Goal: Information Seeking & Learning: Learn about a topic

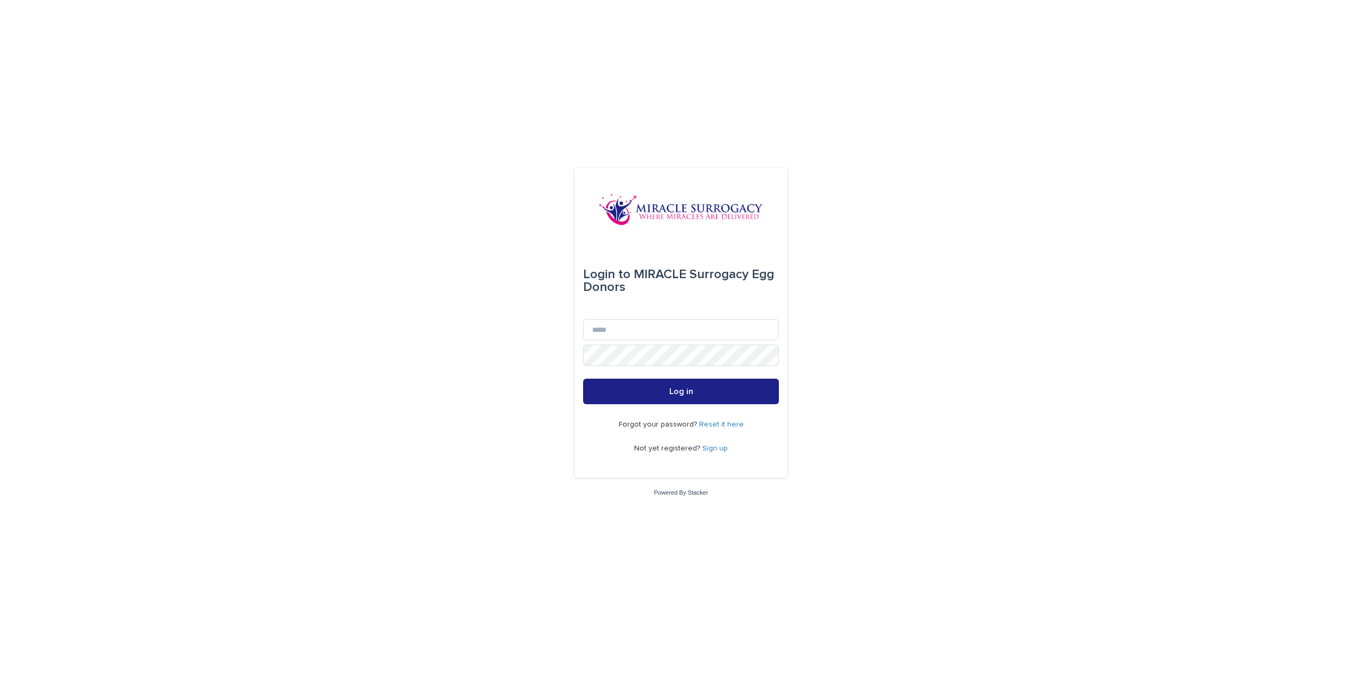
click at [710, 448] on link "Sign up" at bounding box center [715, 448] width 26 height 7
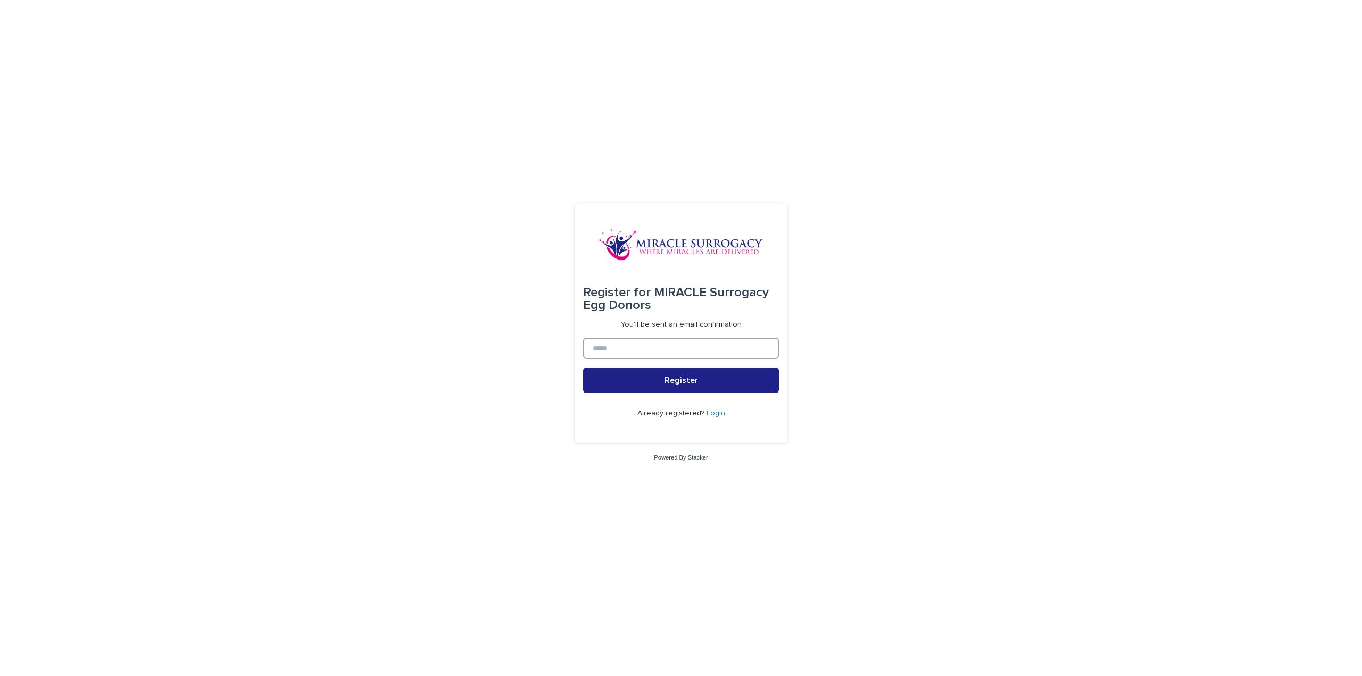
click at [723, 348] on input at bounding box center [681, 348] width 196 height 21
type input "**********"
click at [718, 389] on button "Register" at bounding box center [681, 381] width 196 height 26
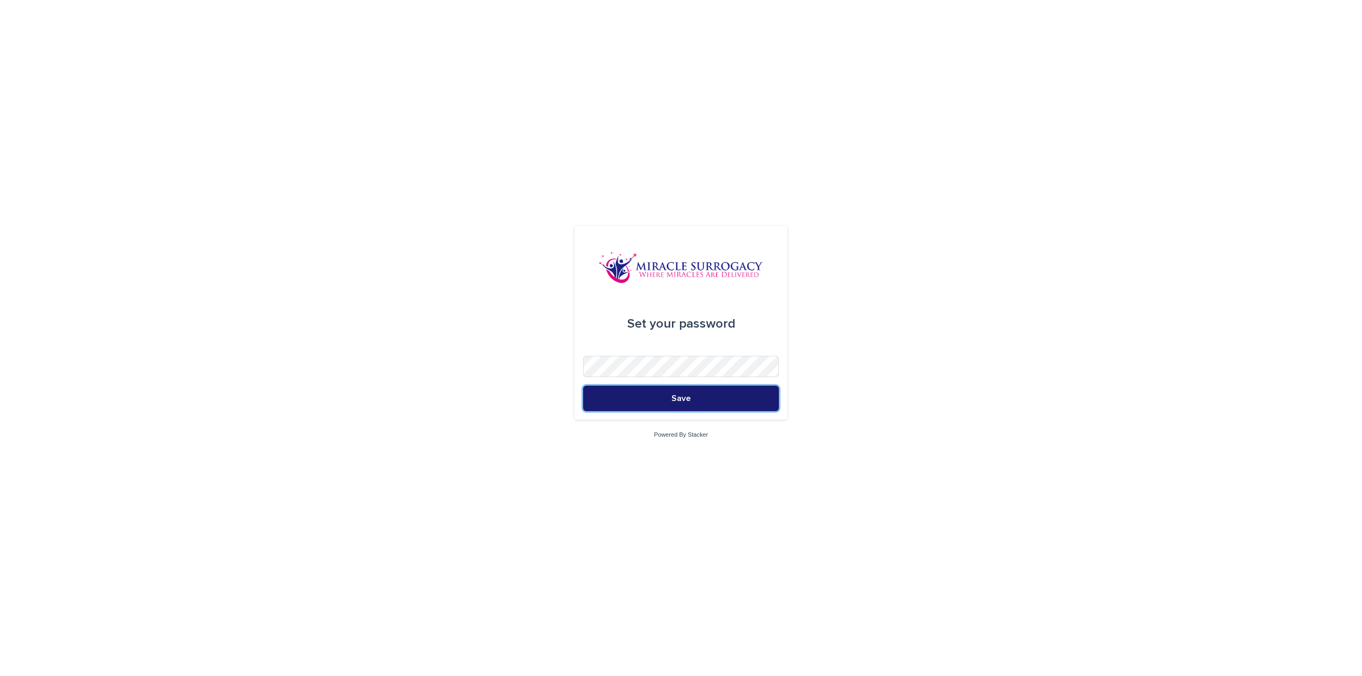
click at [690, 406] on button "Save" at bounding box center [681, 399] width 196 height 26
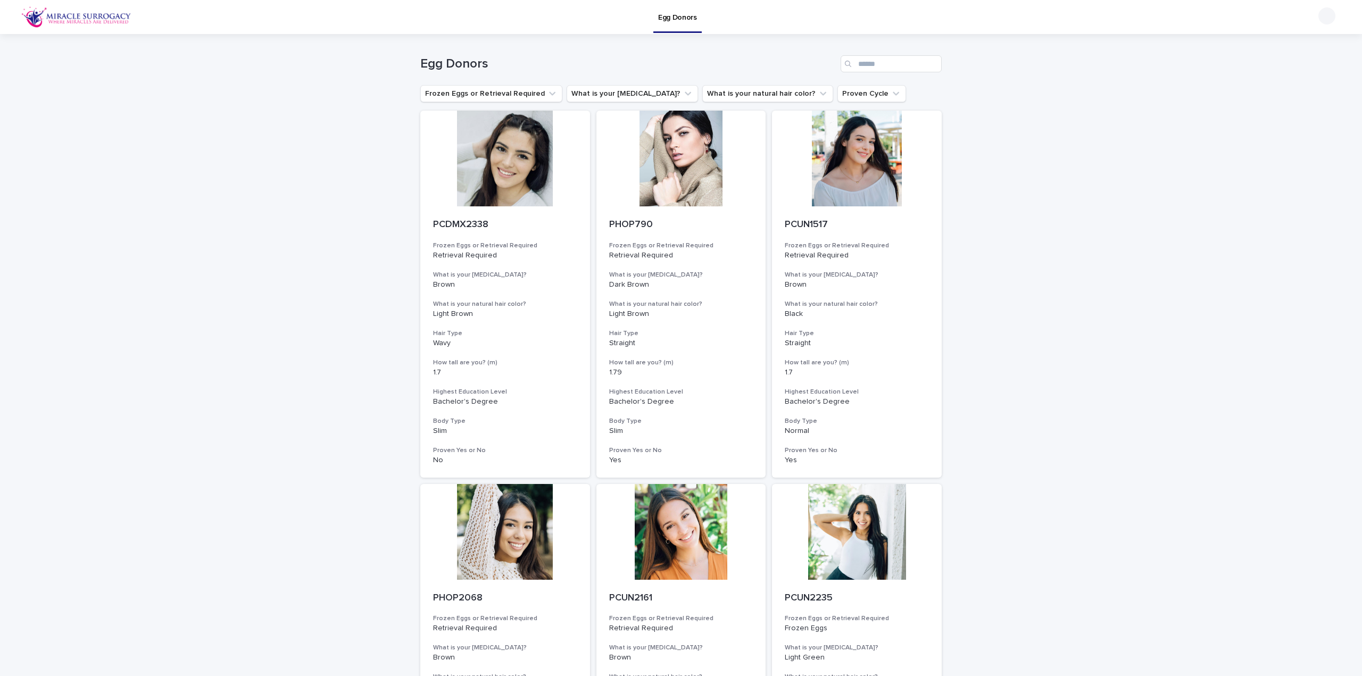
drag, startPoint x: 880, startPoint y: 41, endPoint x: 882, endPoint y: 49, distance: 8.7
click at [882, 49] on div "Egg Donors" at bounding box center [680, 59] width 521 height 51
click at [885, 67] on input "Search" at bounding box center [890, 63] width 101 height 17
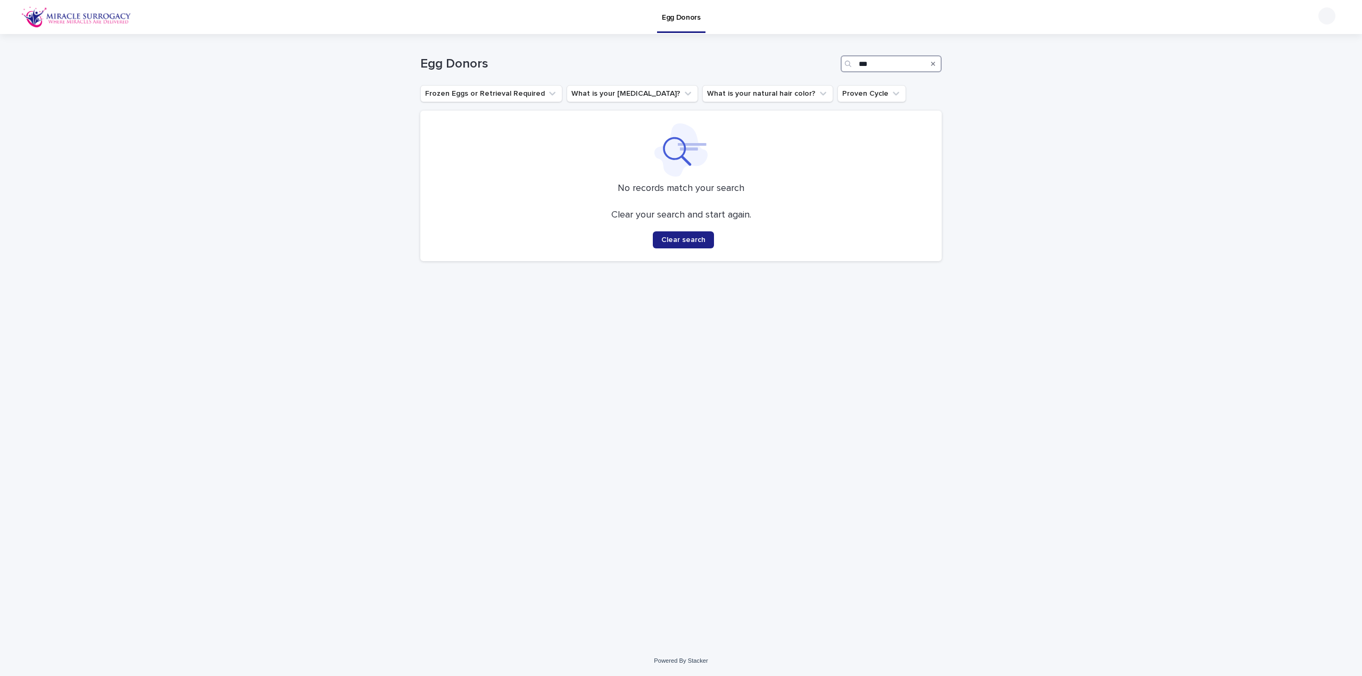
drag, startPoint x: 885, startPoint y: 67, endPoint x: 788, endPoint y: 52, distance: 98.6
click at [788, 52] on div "Egg Donors ***" at bounding box center [680, 59] width 521 height 51
type input "**********"
click at [694, 243] on span "Clear search" at bounding box center [683, 239] width 44 height 7
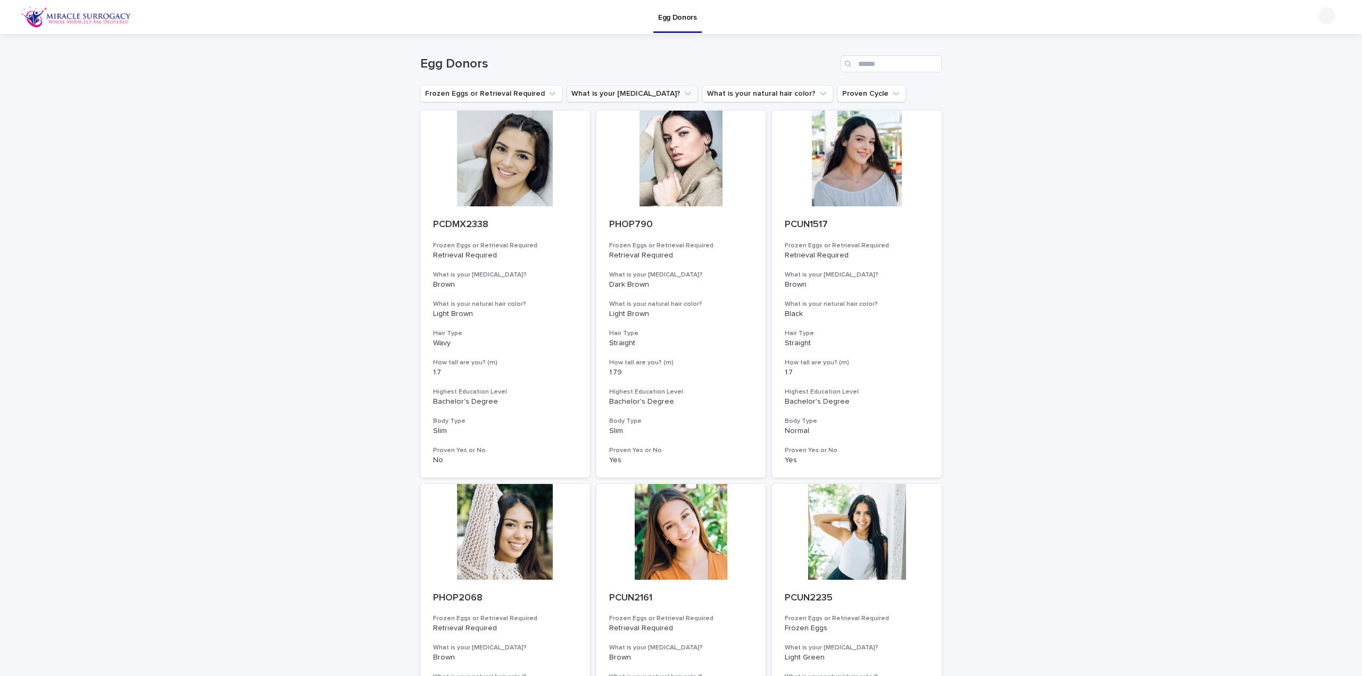
click at [618, 92] on button "What is your eye color?" at bounding box center [632, 93] width 131 height 17
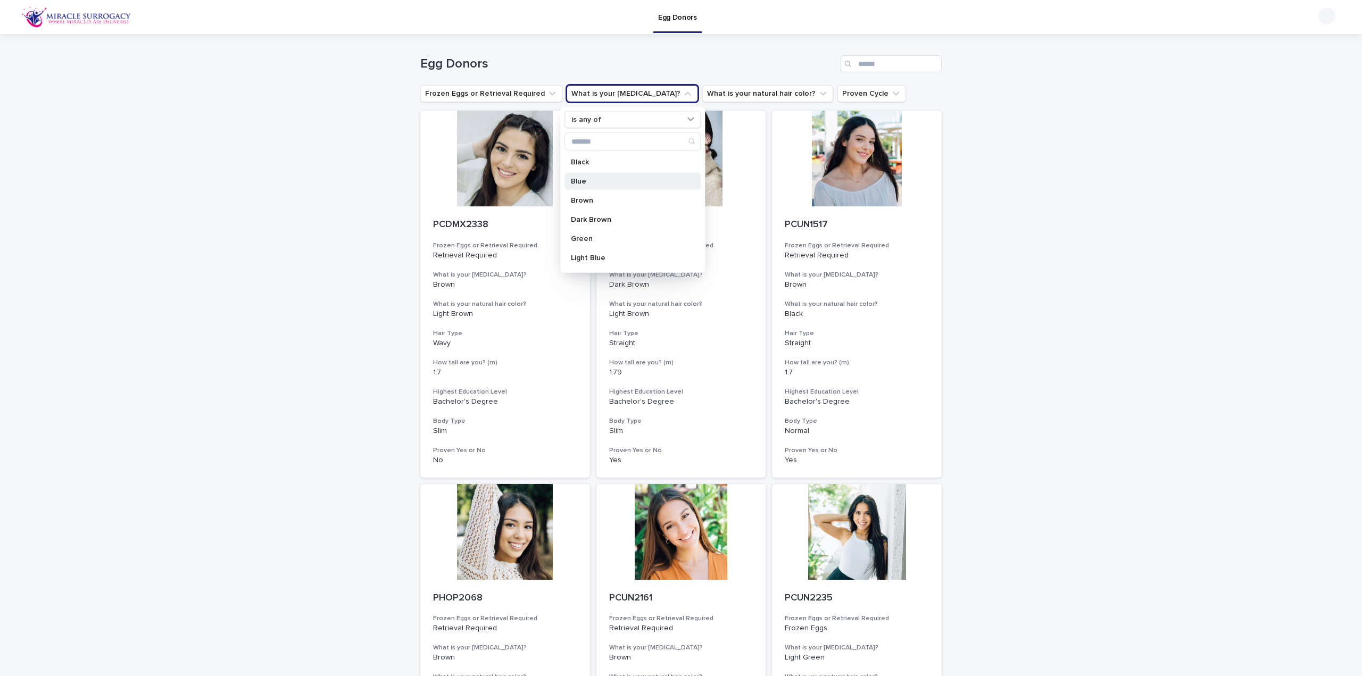
click at [584, 180] on p "Blue" at bounding box center [627, 181] width 113 height 7
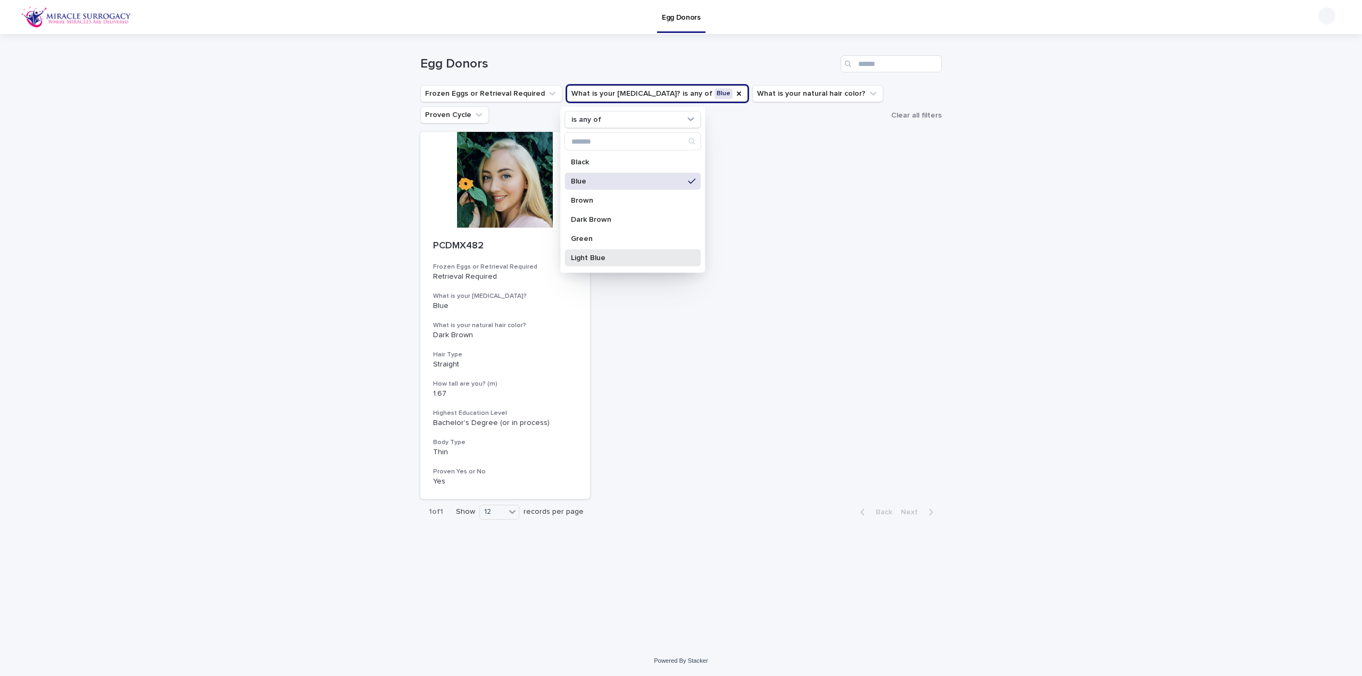
click at [592, 261] on div "Light Blue" at bounding box center [632, 257] width 136 height 17
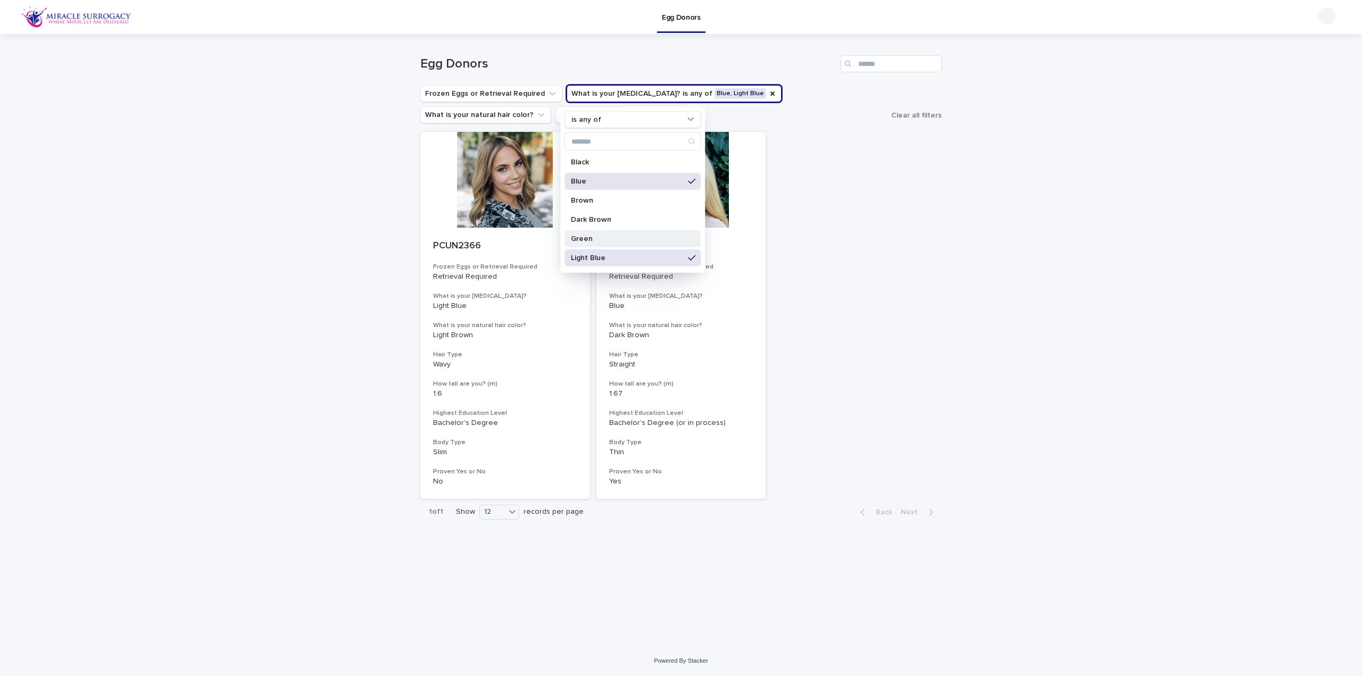
click at [598, 241] on p "Green" at bounding box center [627, 238] width 113 height 7
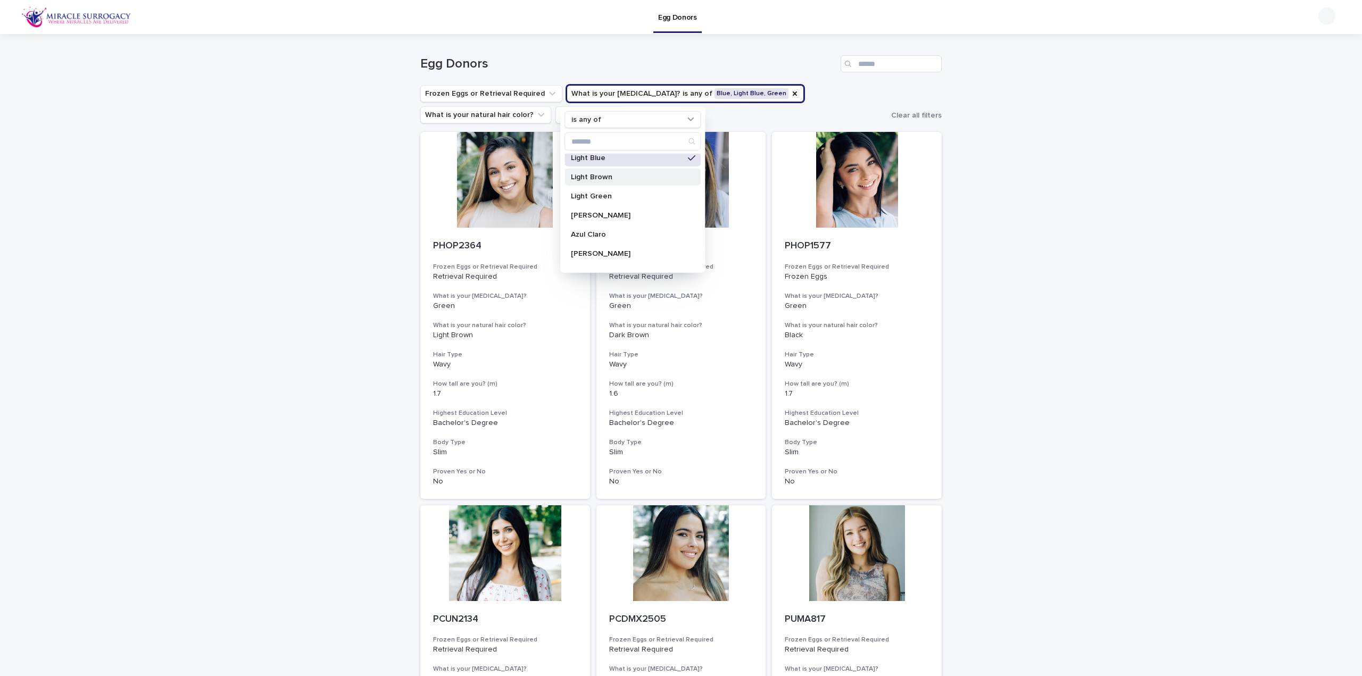
scroll to position [160, 0]
click at [580, 211] on p "Azul" at bounding box center [627, 213] width 113 height 7
click at [601, 174] on p "Azul Claro" at bounding box center [627, 174] width 113 height 7
click at [577, 196] on p "Verdes" at bounding box center [627, 198] width 113 height 7
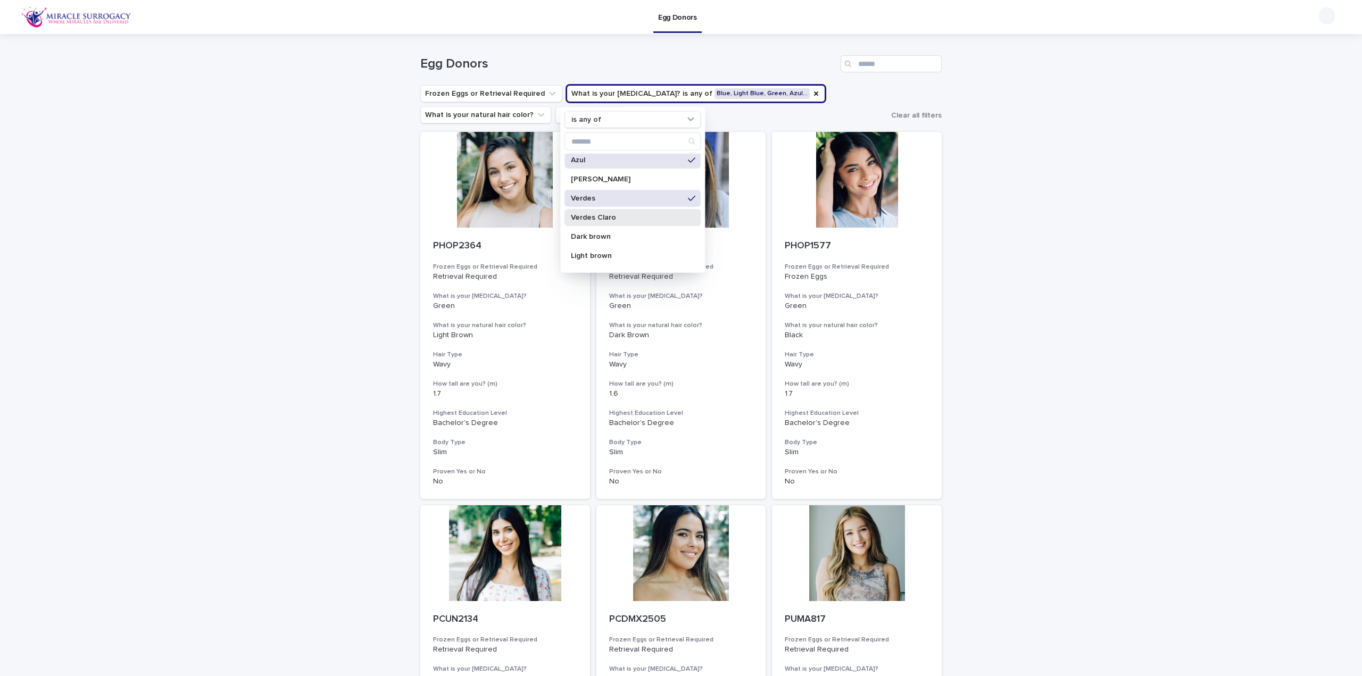
click at [595, 215] on p "Verdes Claro" at bounding box center [627, 217] width 113 height 7
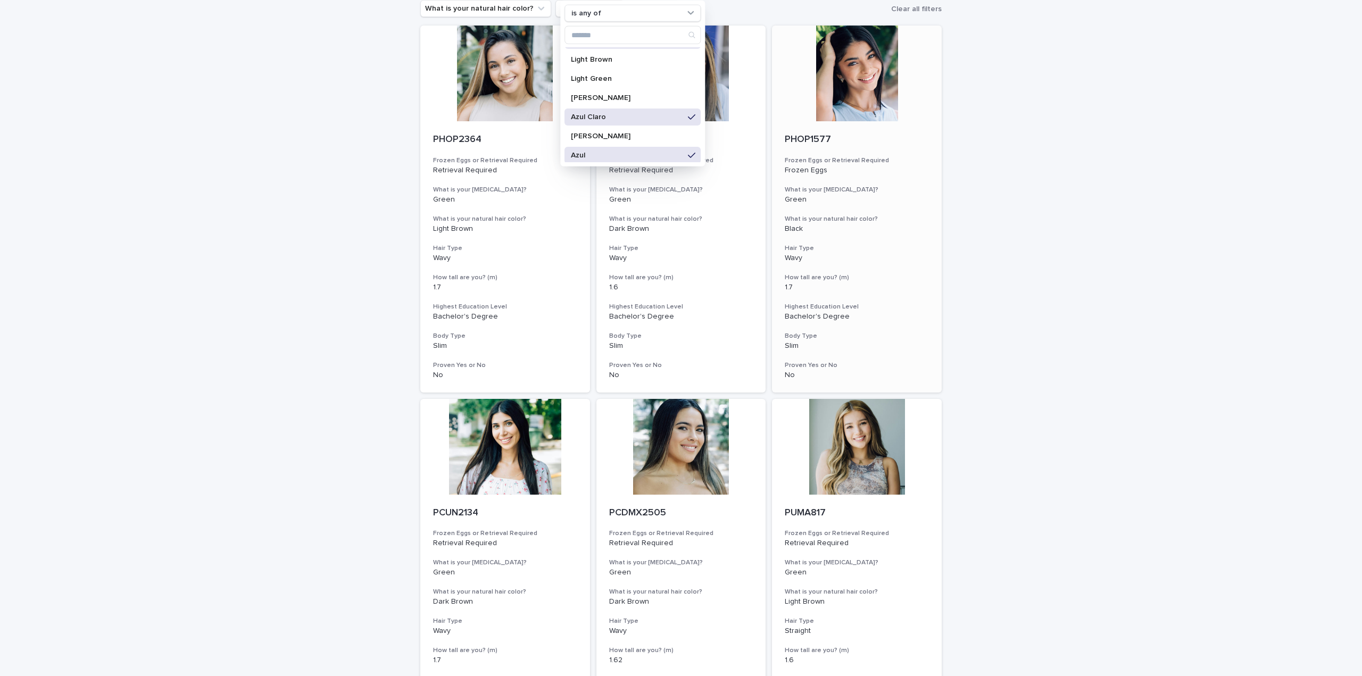
scroll to position [34, 0]
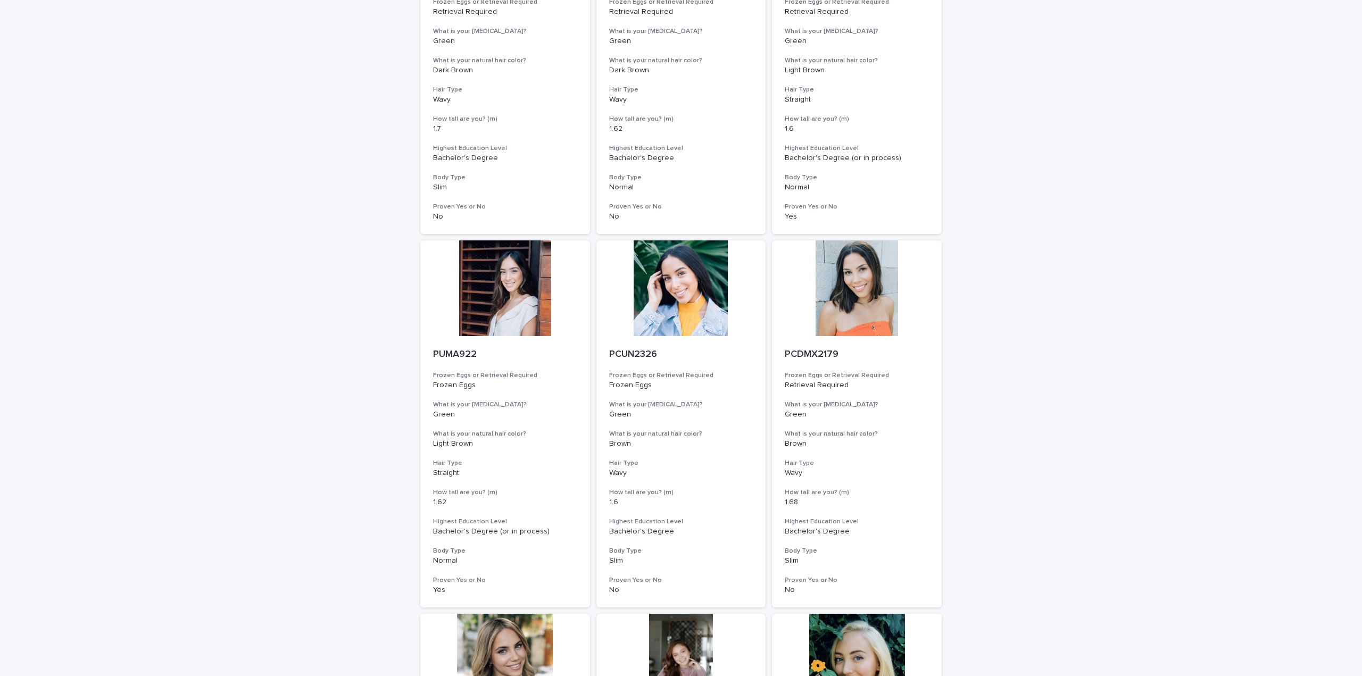
scroll to position [692, 0]
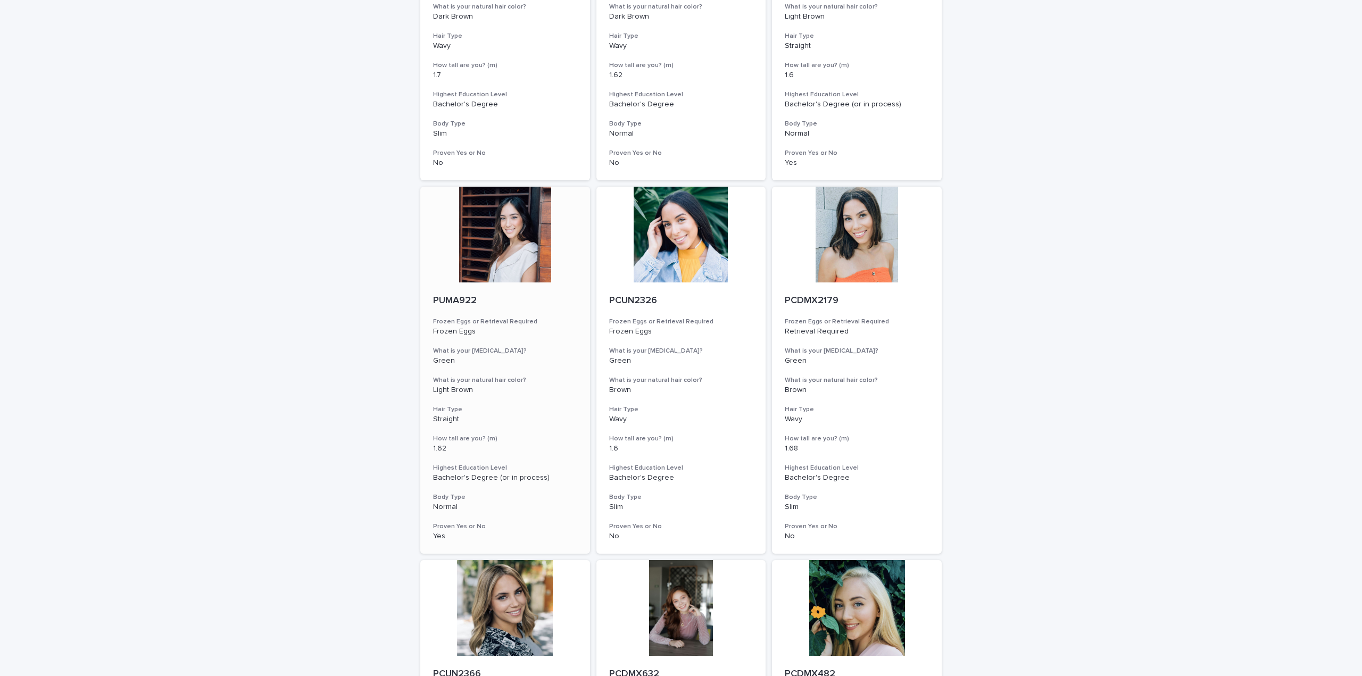
click at [512, 244] on div at bounding box center [505, 235] width 170 height 96
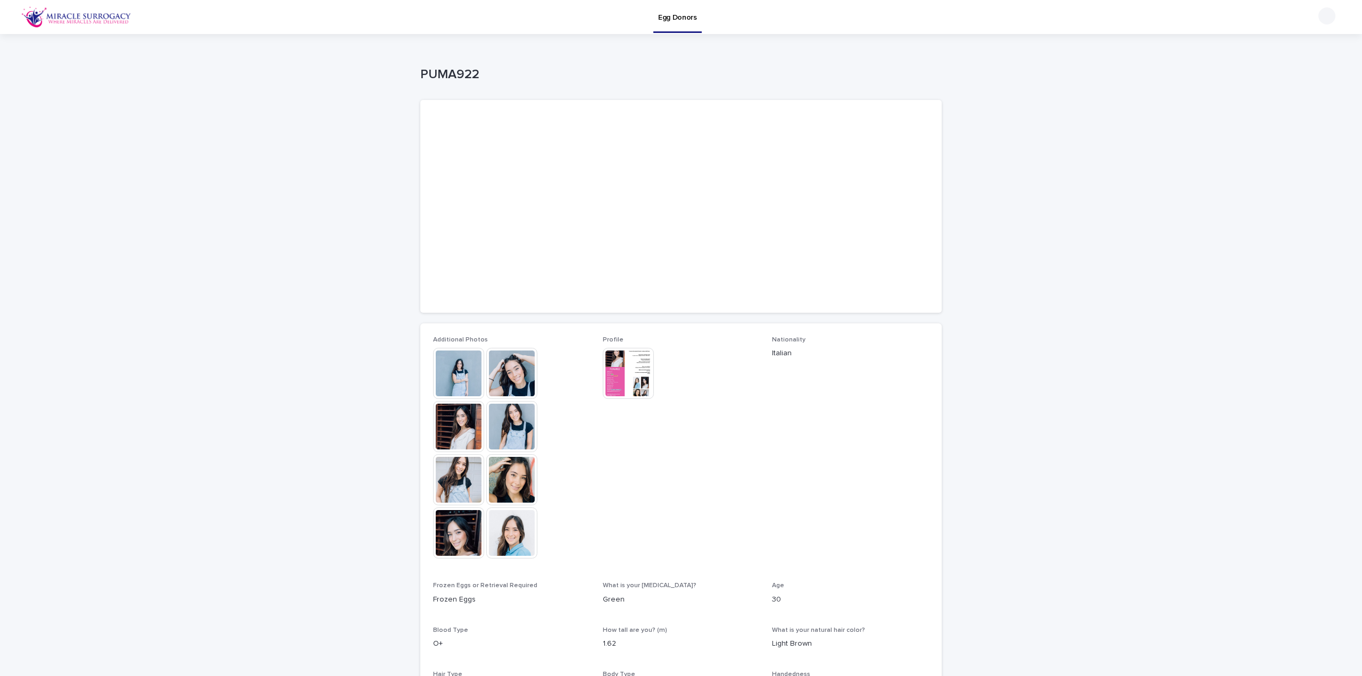
click at [449, 366] on img at bounding box center [458, 373] width 51 height 51
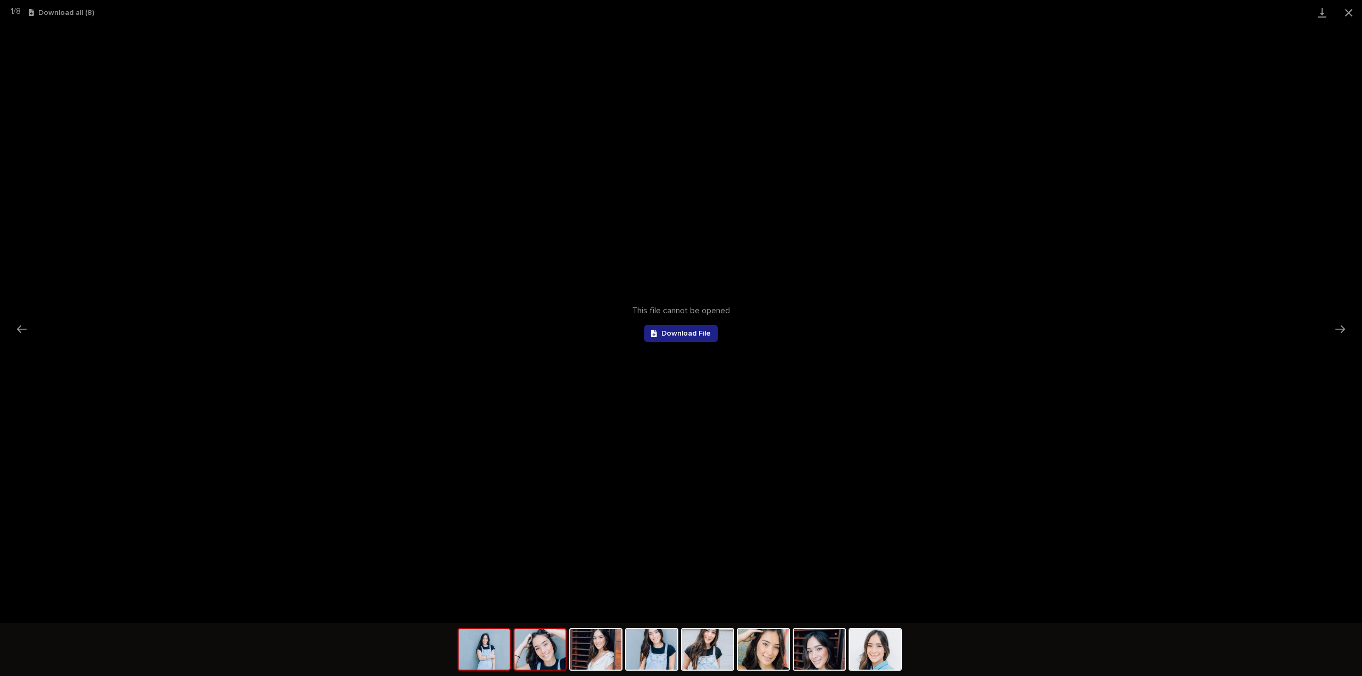
click at [537, 653] on img at bounding box center [539, 649] width 51 height 40
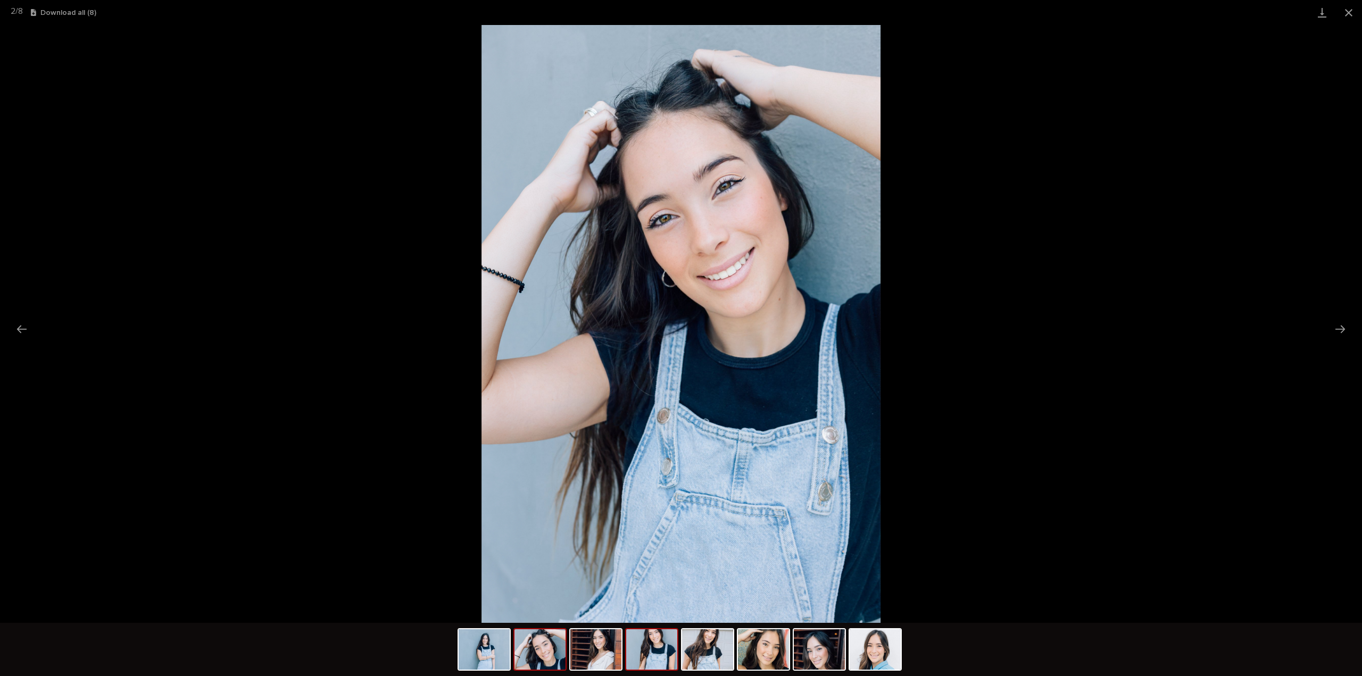
click at [667, 660] on img at bounding box center [651, 649] width 51 height 40
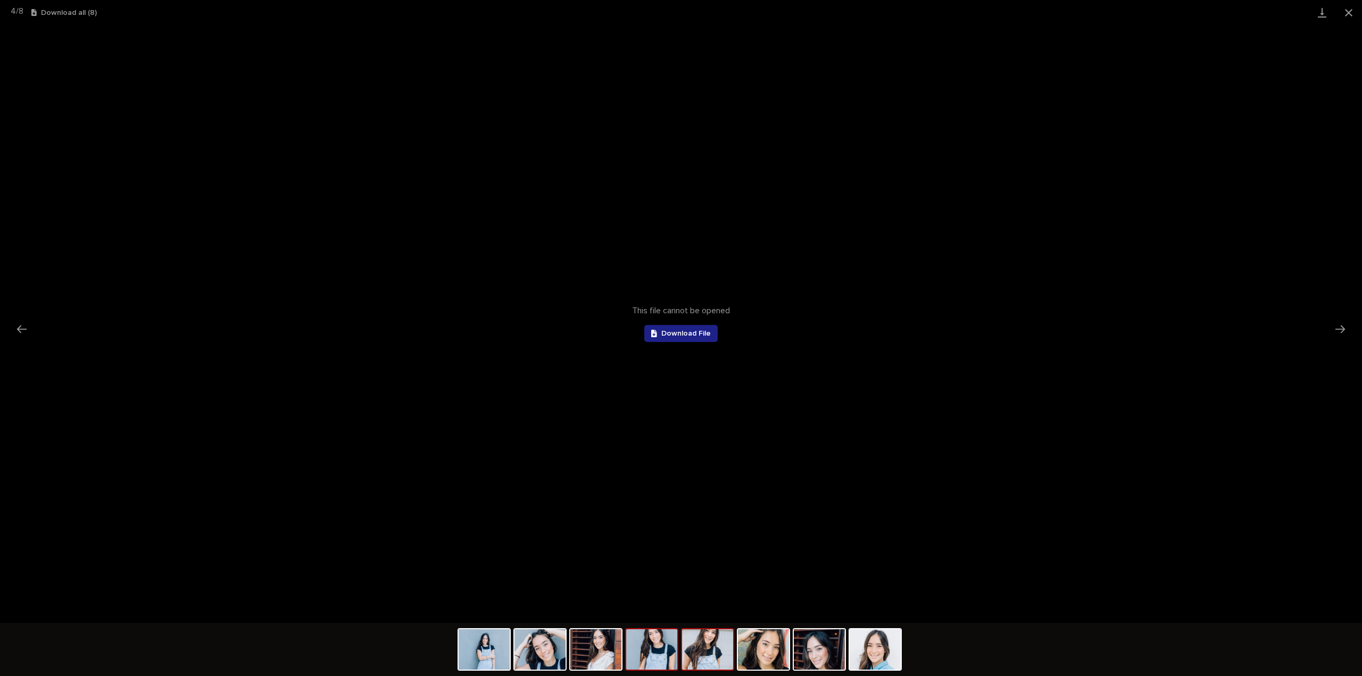
click at [713, 648] on img at bounding box center [707, 649] width 51 height 40
click at [793, 651] on div at bounding box center [819, 649] width 53 height 43
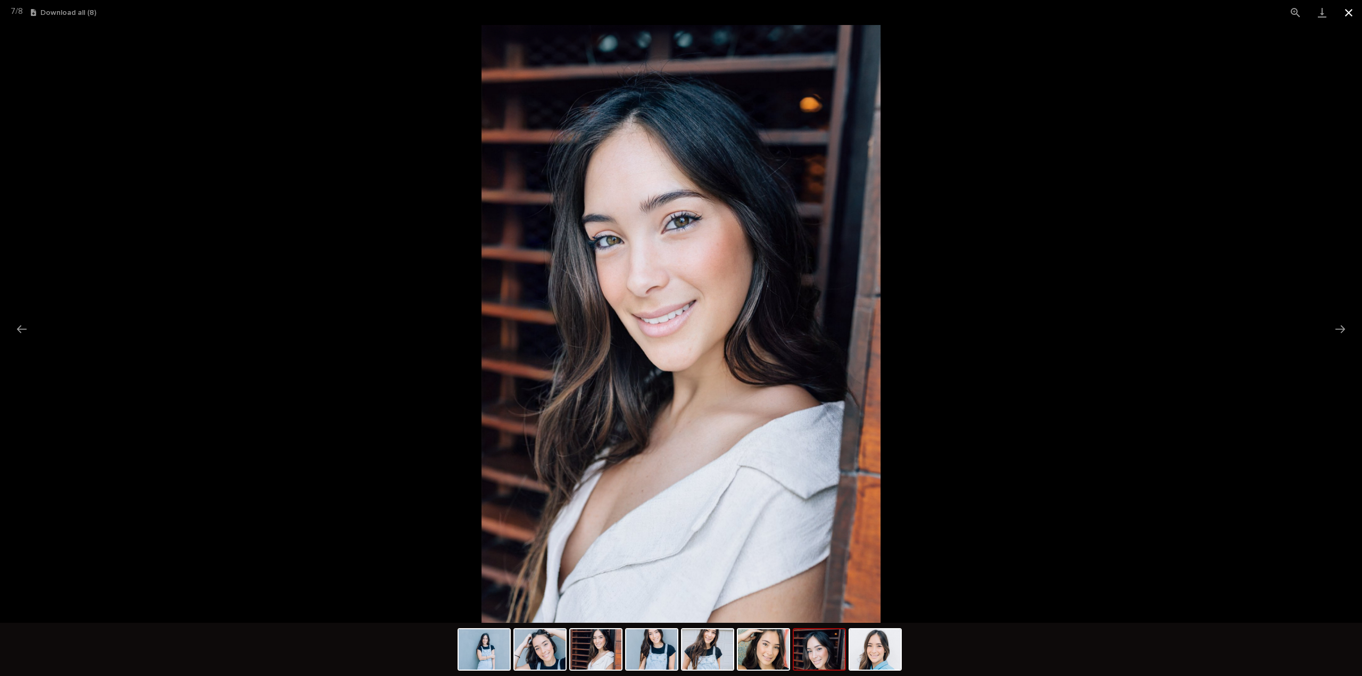
click at [1357, 11] on button "Close gallery" at bounding box center [1348, 12] width 27 height 25
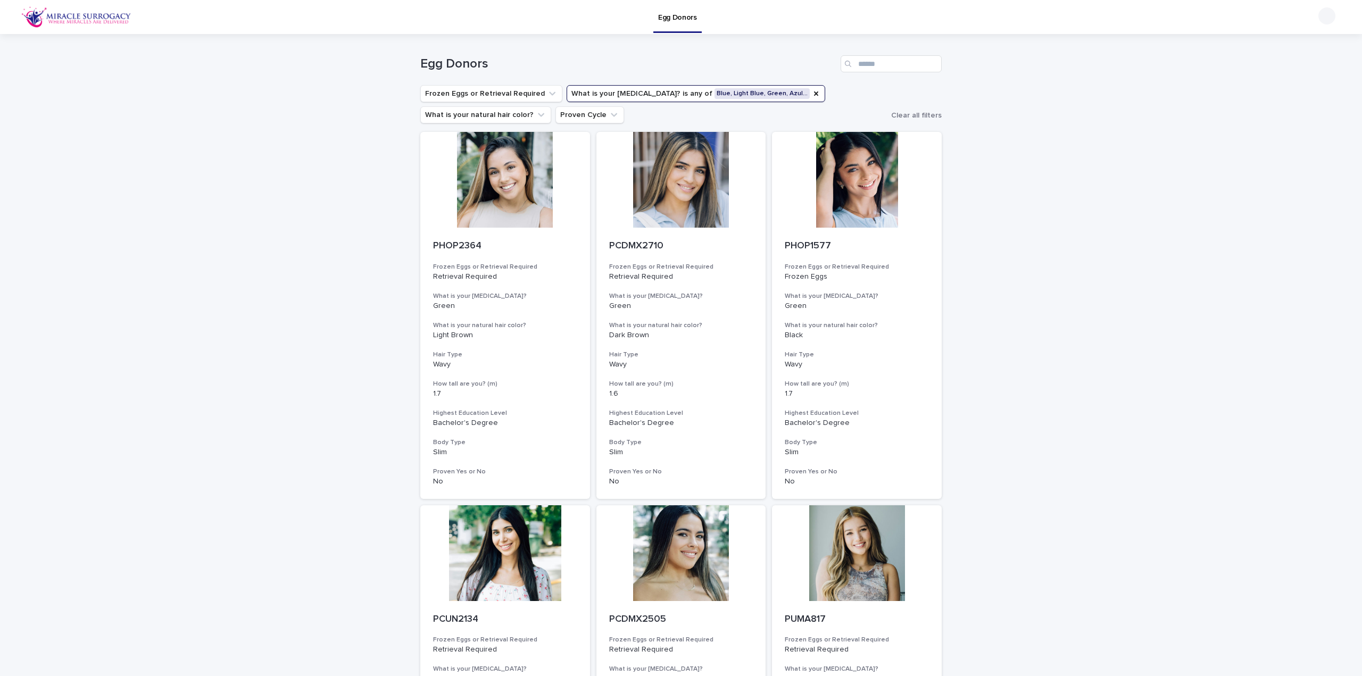
click at [670, 93] on button "What is your eye color? is any of Blue, Light Blue, Green, Azul…" at bounding box center [696, 93] width 259 height 17
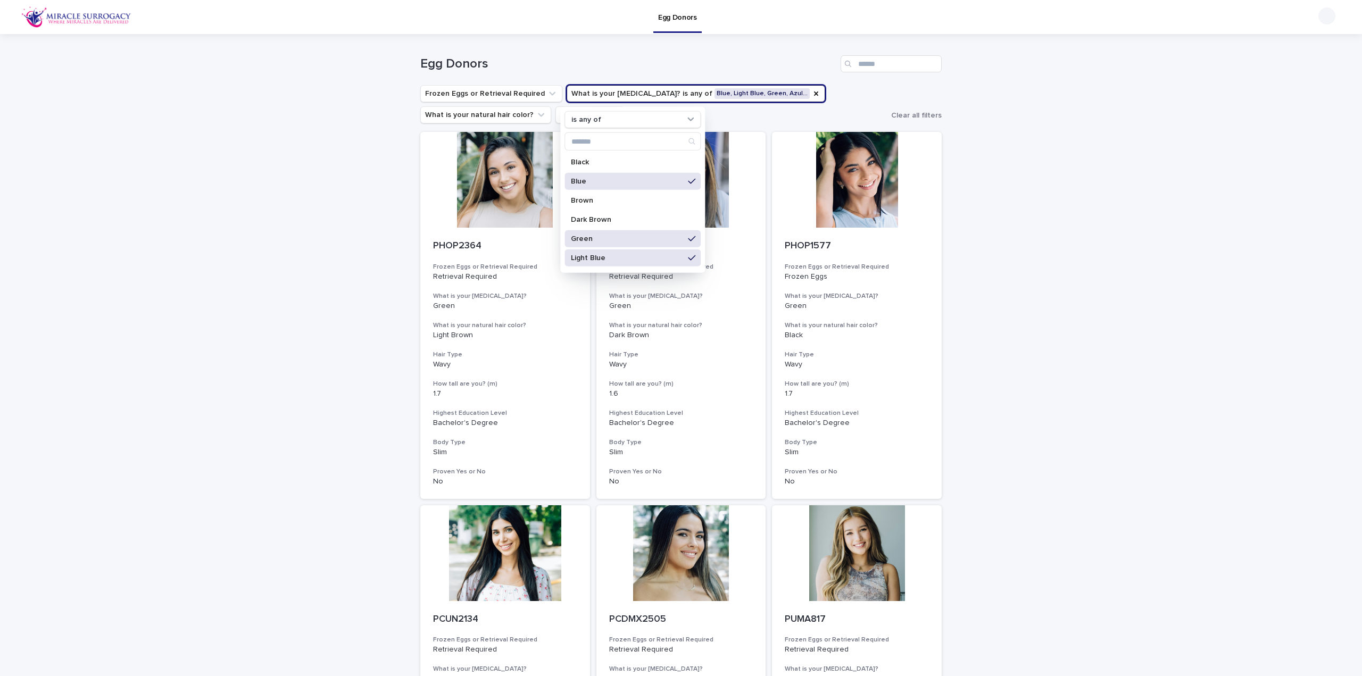
click at [604, 239] on p "Green" at bounding box center [627, 238] width 113 height 7
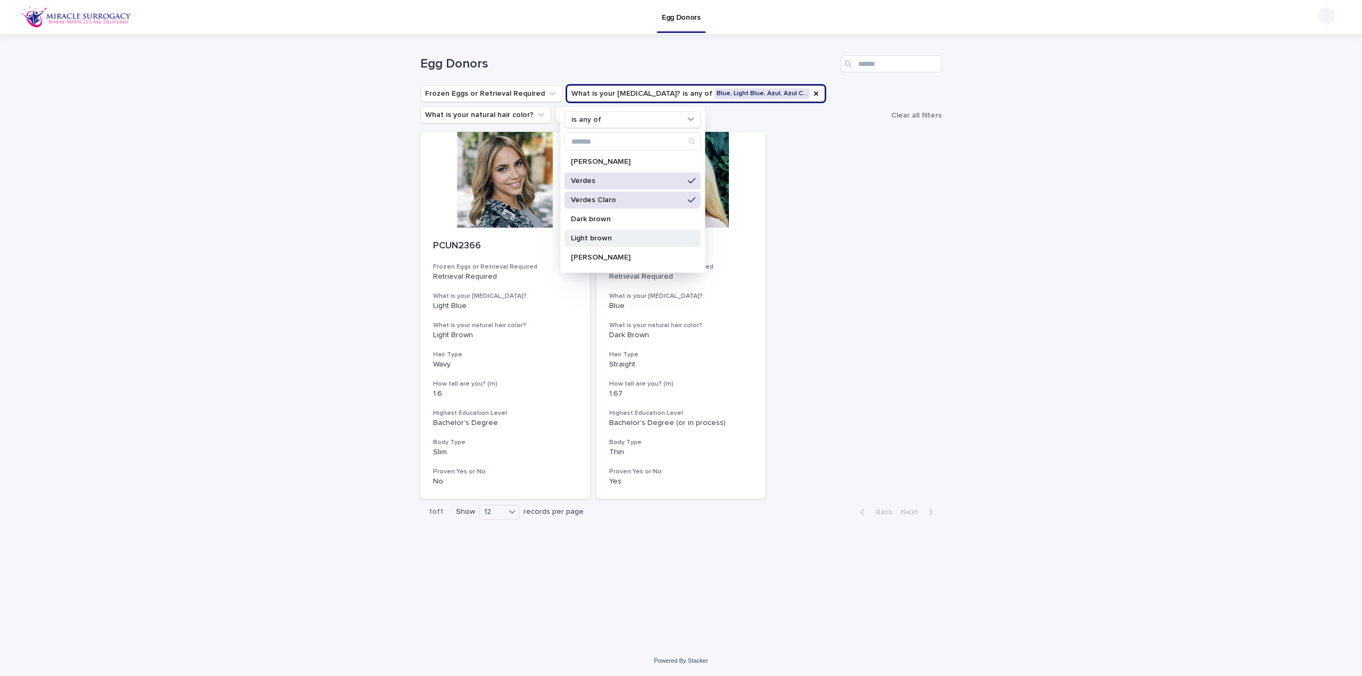
scroll to position [247, 0]
click at [668, 159] on div "Verdes" at bounding box center [632, 164] width 136 height 17
click at [649, 180] on p "Verdes Claro" at bounding box center [627, 183] width 113 height 7
click at [1045, 524] on div "Loading... Saving… Loading... Saving… Egg Donors Frozen Eggs or Retrieval Requi…" at bounding box center [681, 340] width 1362 height 612
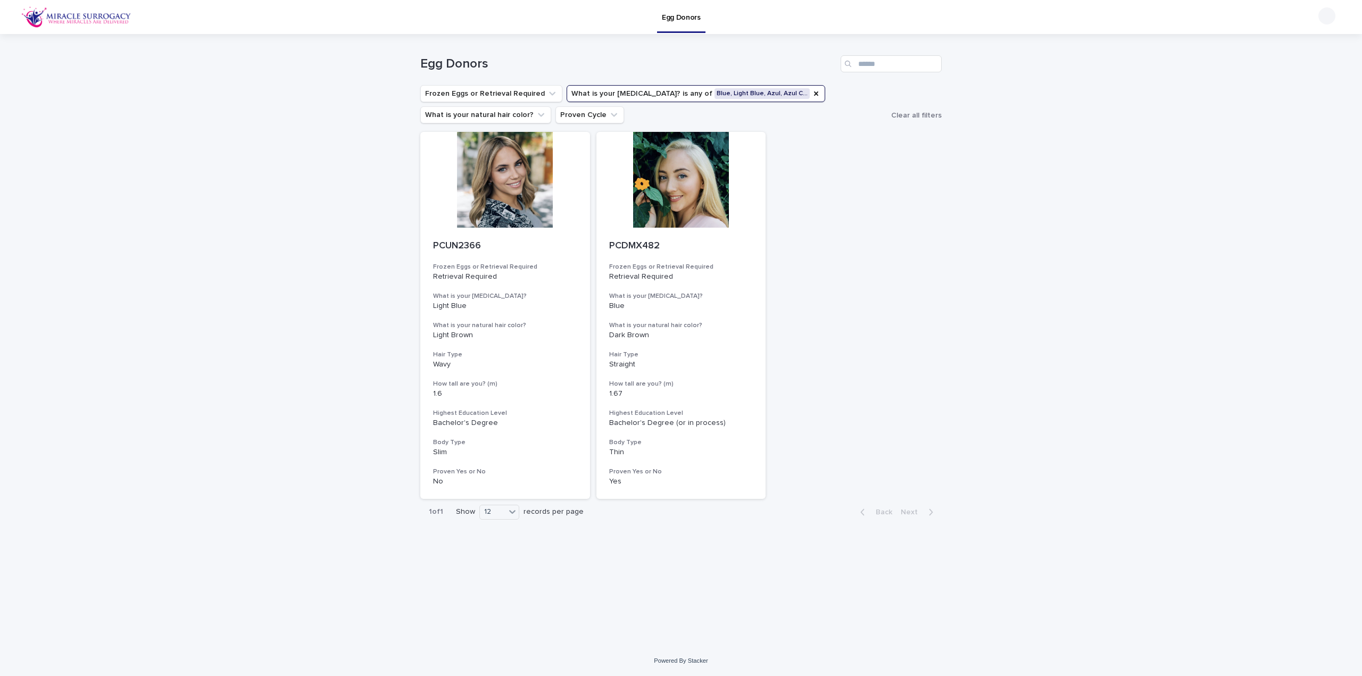
click at [780, 96] on button "What is your eye color? is any of Blue, Light Blue, Azul, Azul C…" at bounding box center [696, 93] width 259 height 17
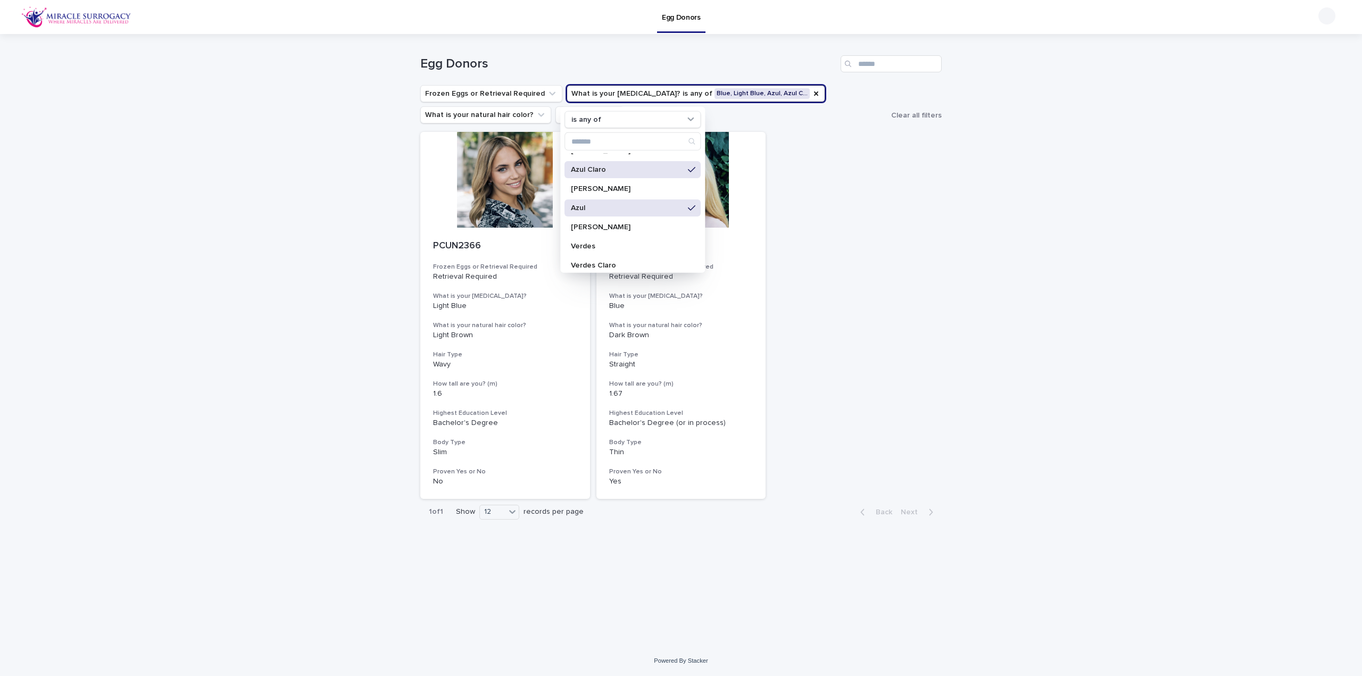
scroll to position [247, 0]
click at [967, 381] on div "Loading... Saving… Loading... Saving… Egg Donors Frozen Eggs or Retrieval Requi…" at bounding box center [681, 340] width 1362 height 612
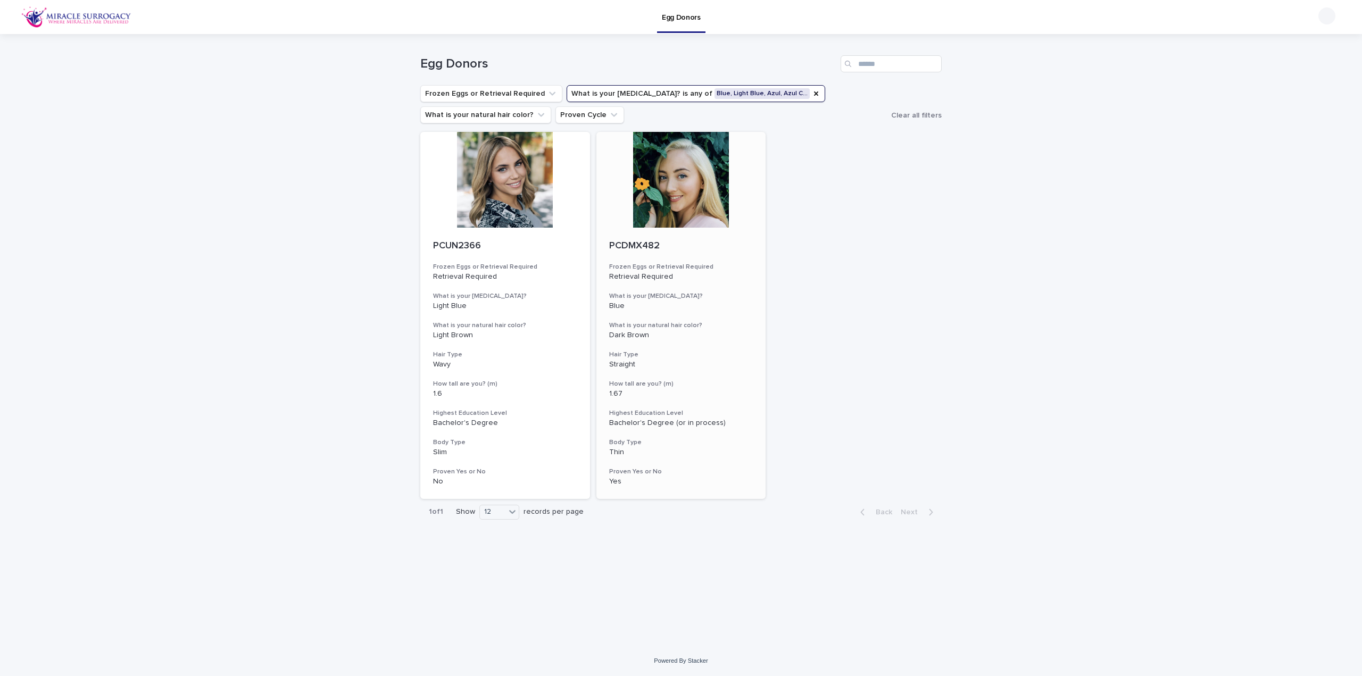
click at [715, 169] on div at bounding box center [681, 180] width 170 height 96
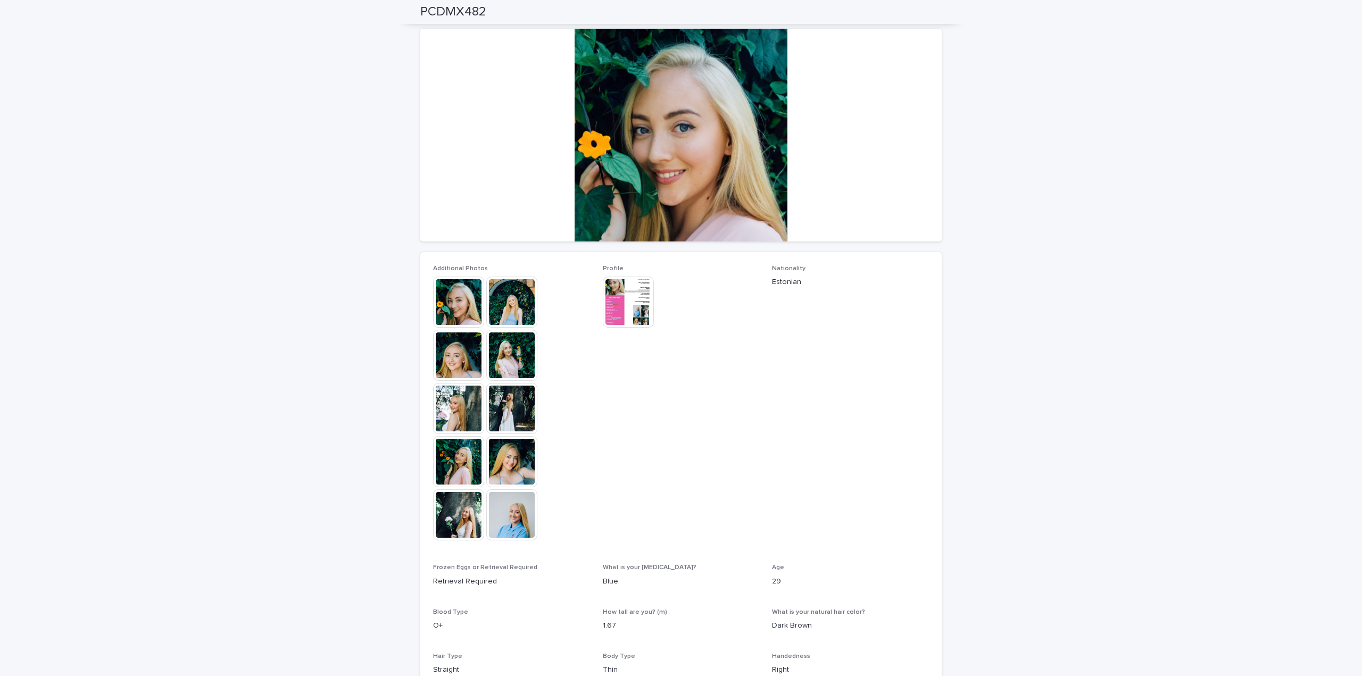
scroll to position [15, 0]
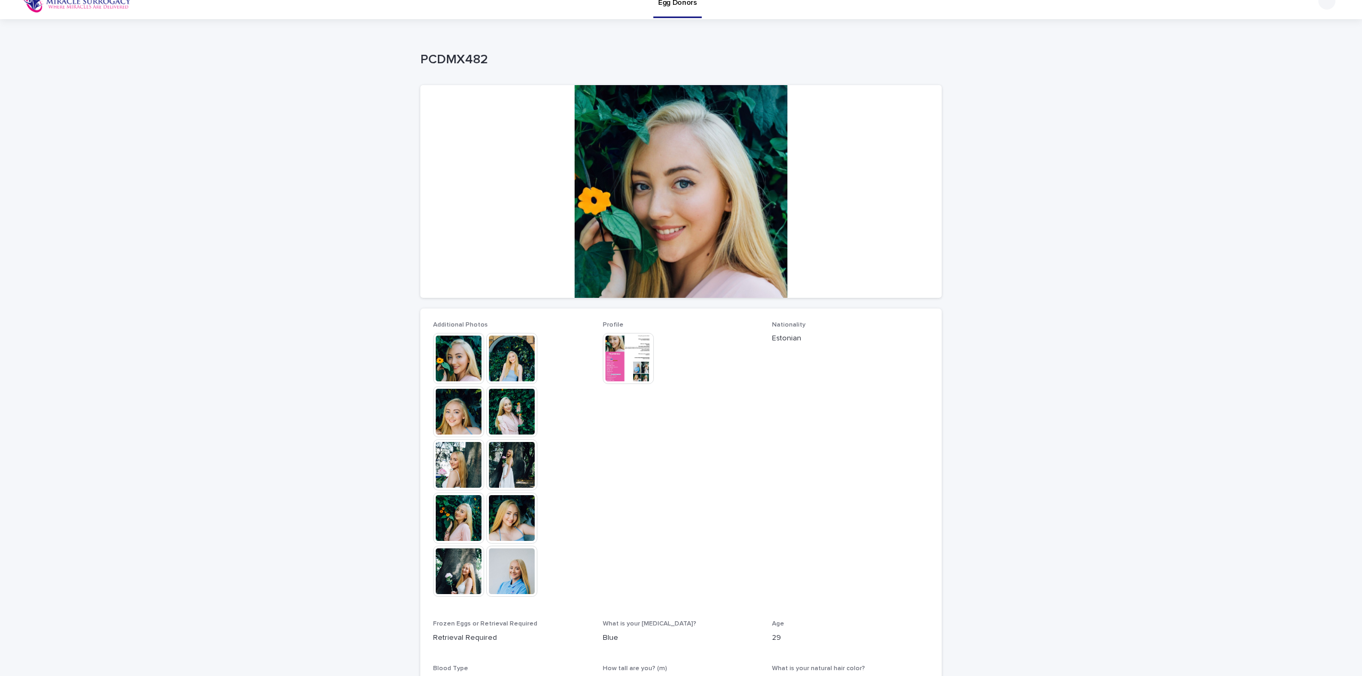
click at [503, 346] on img at bounding box center [511, 358] width 51 height 51
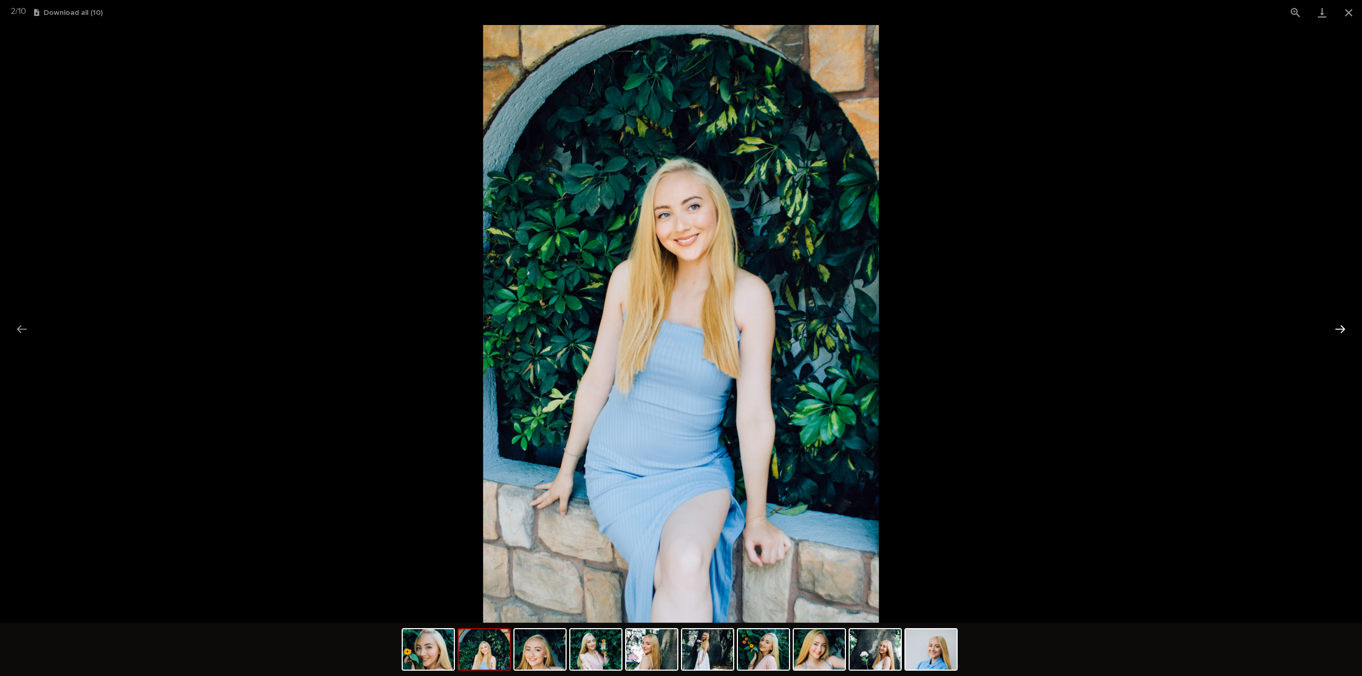
click at [1345, 328] on button "Next slide" at bounding box center [1340, 329] width 22 height 21
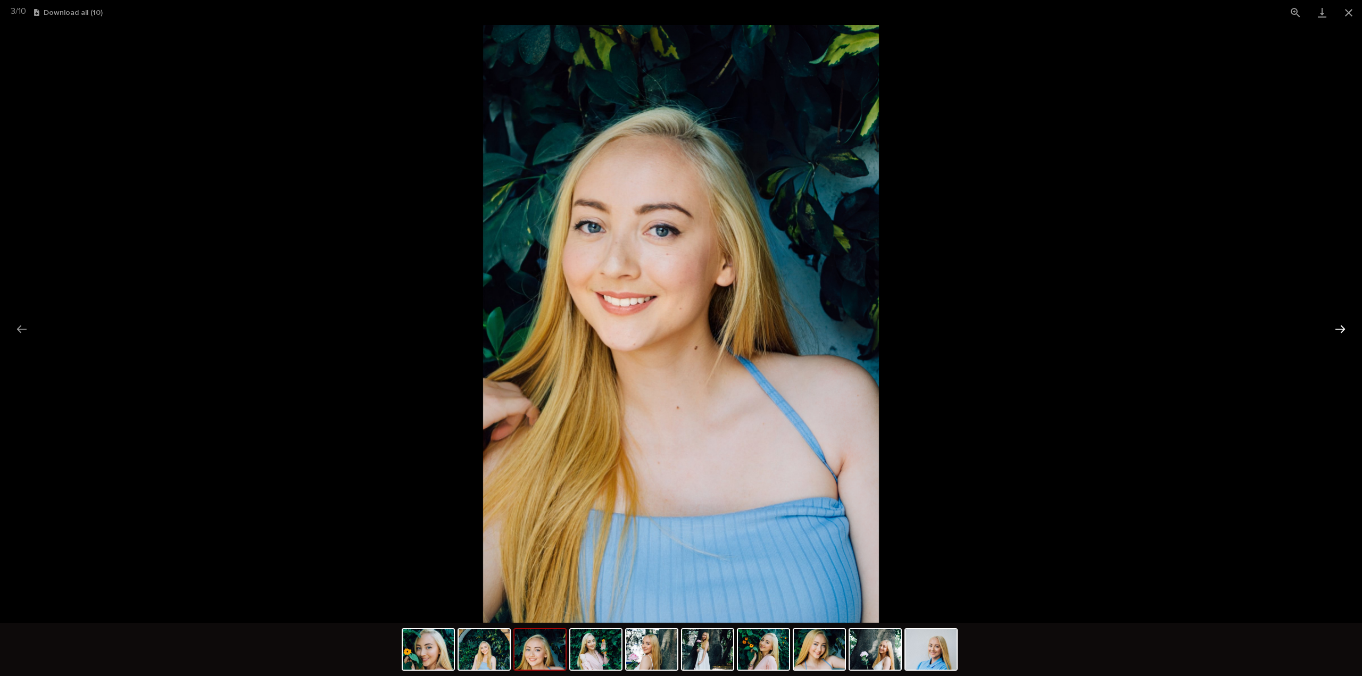
click at [1345, 328] on button "Next slide" at bounding box center [1340, 329] width 22 height 21
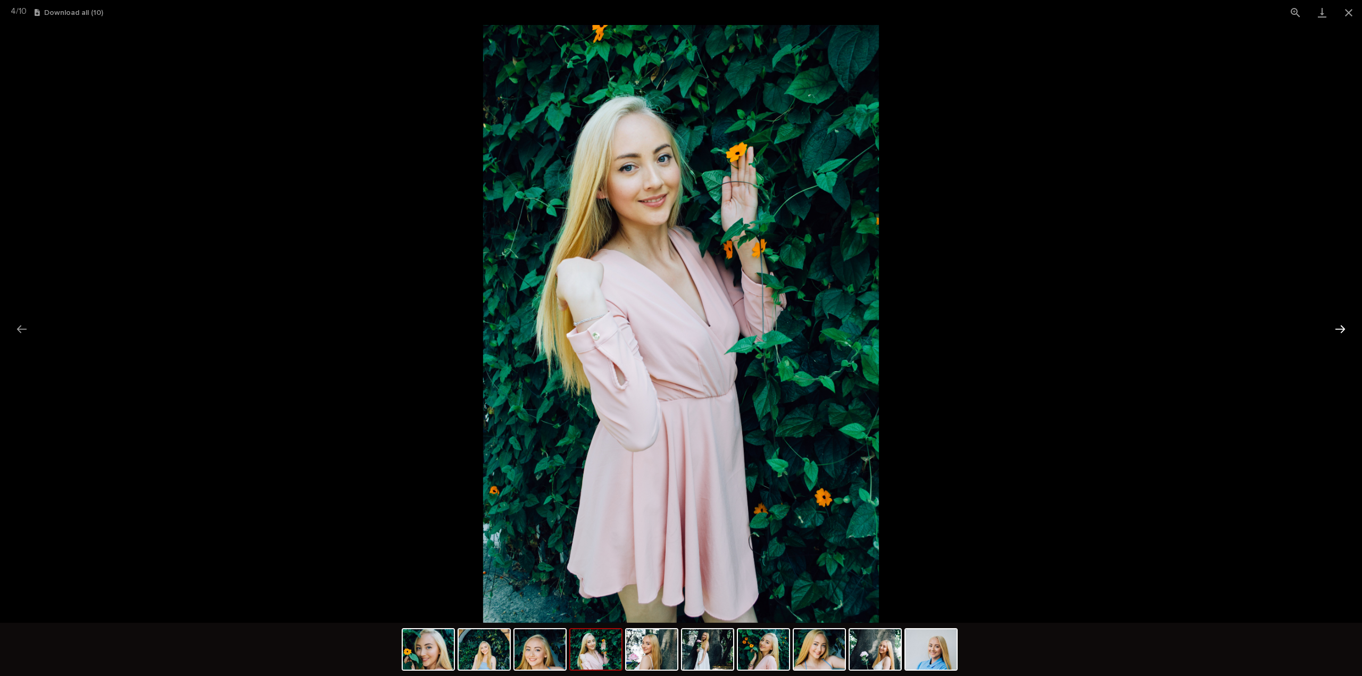
click at [1345, 328] on button "Next slide" at bounding box center [1340, 329] width 22 height 21
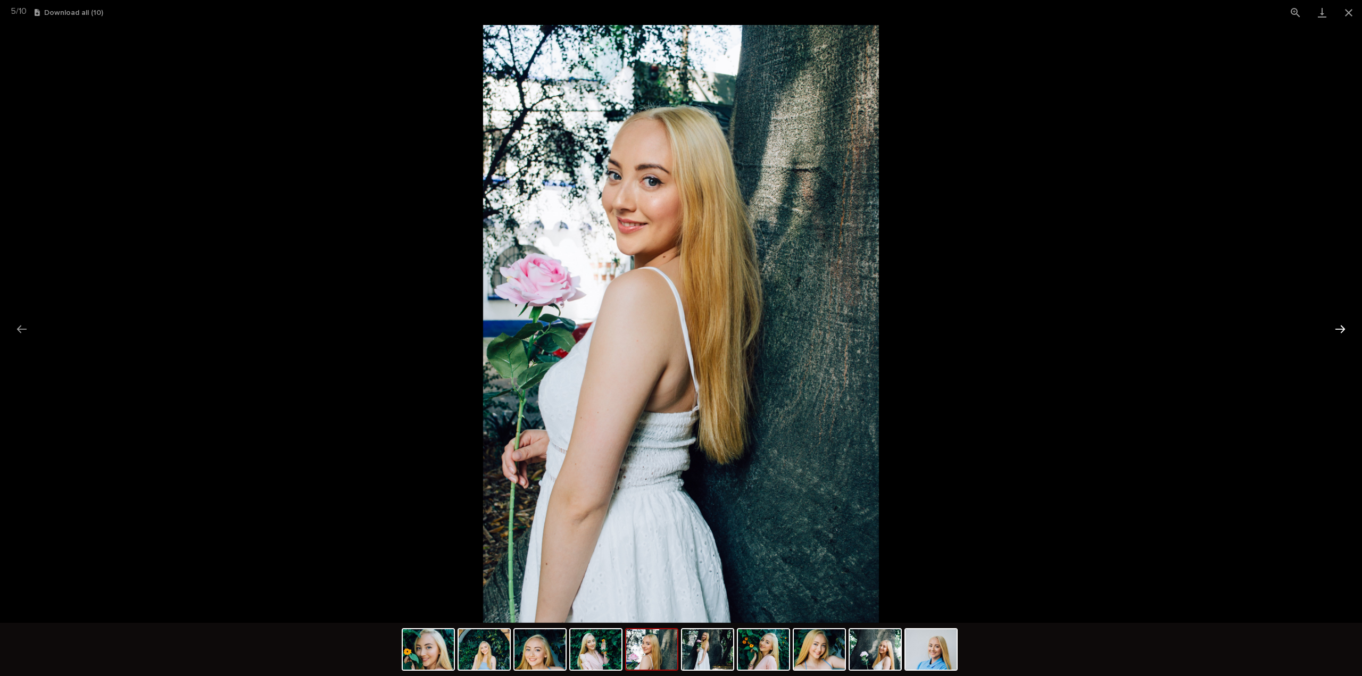
click at [1345, 328] on button "Next slide" at bounding box center [1340, 329] width 22 height 21
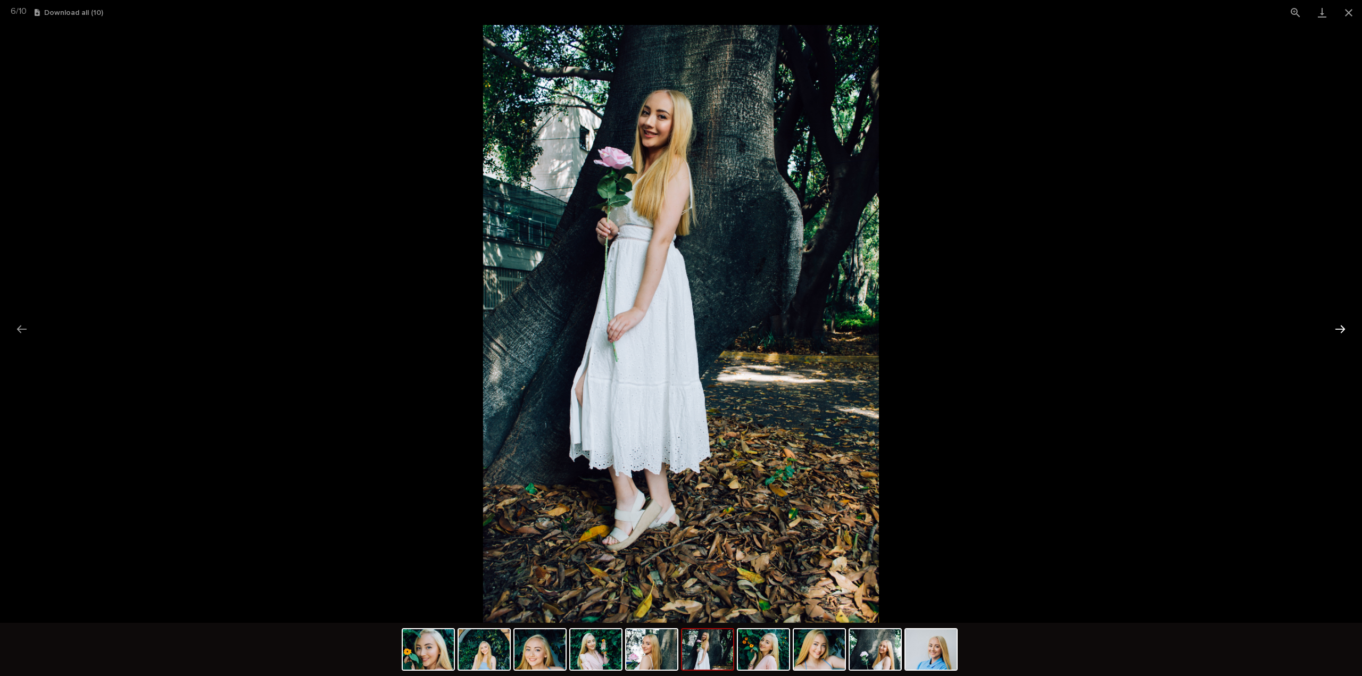
click at [1345, 328] on button "Next slide" at bounding box center [1340, 329] width 22 height 21
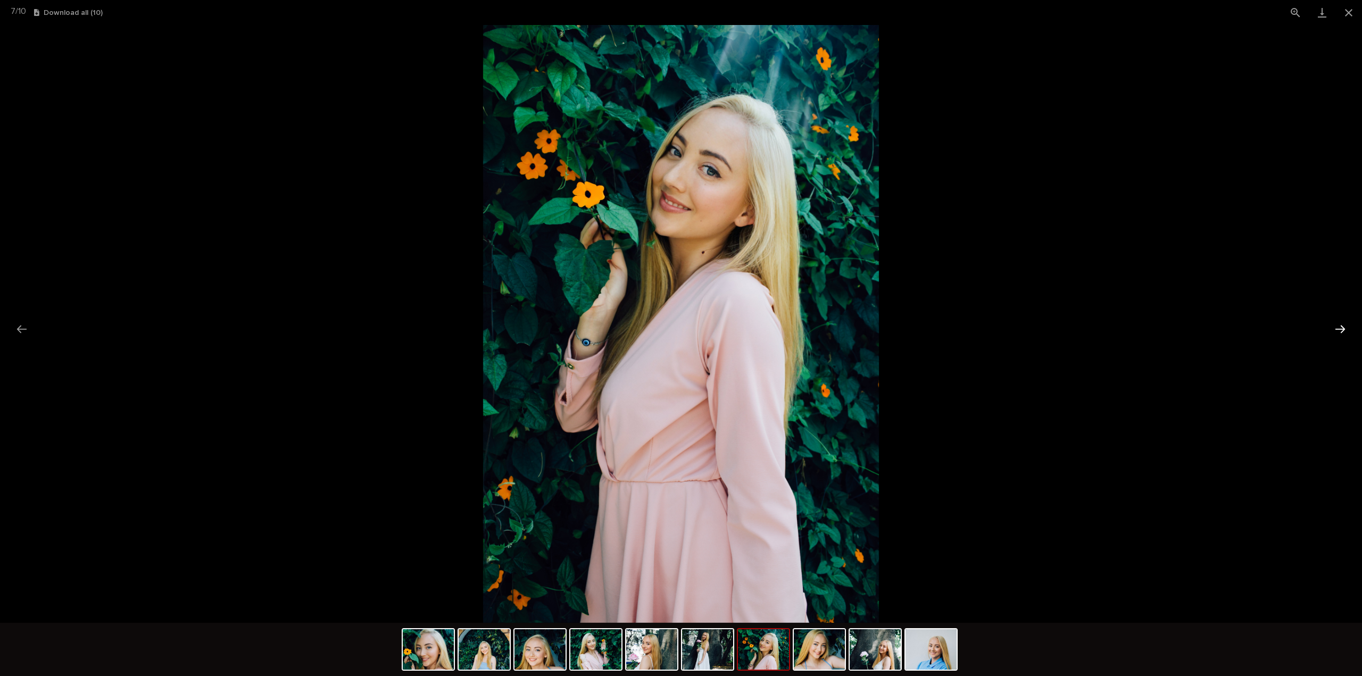
click at [1345, 328] on button "Next slide" at bounding box center [1340, 329] width 22 height 21
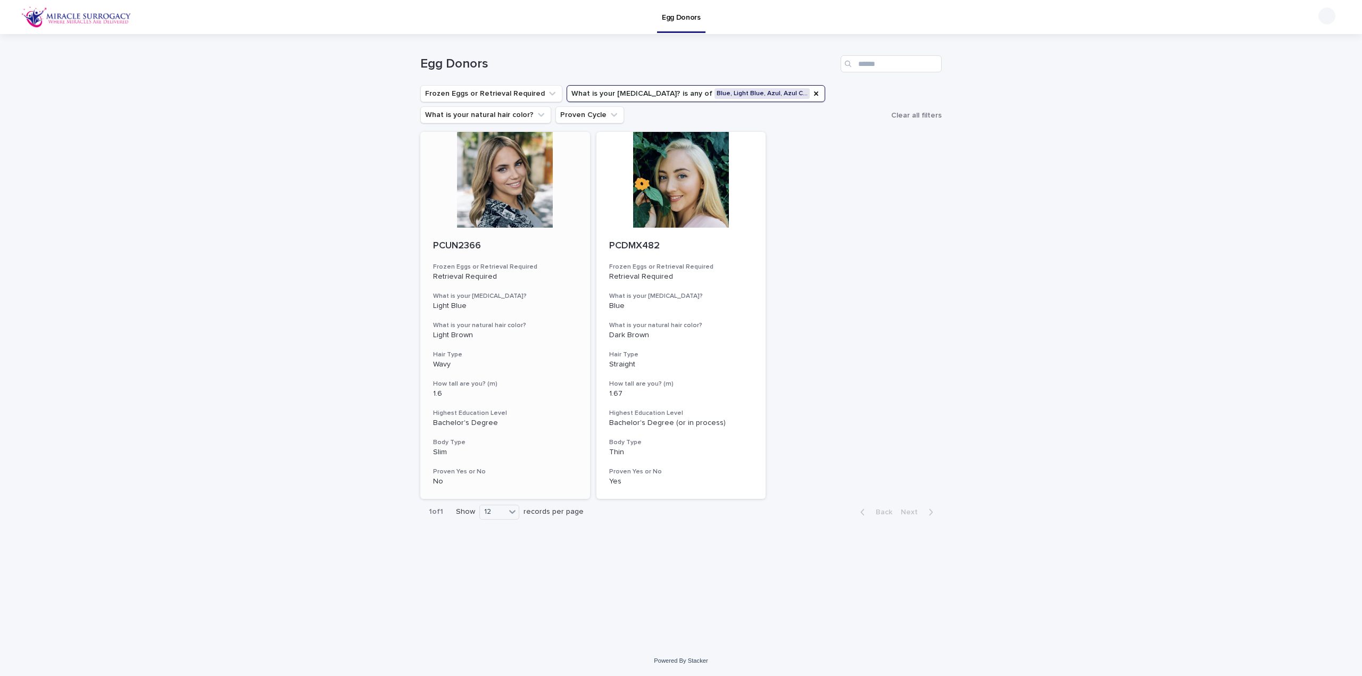
click at [499, 197] on div at bounding box center [505, 180] width 170 height 96
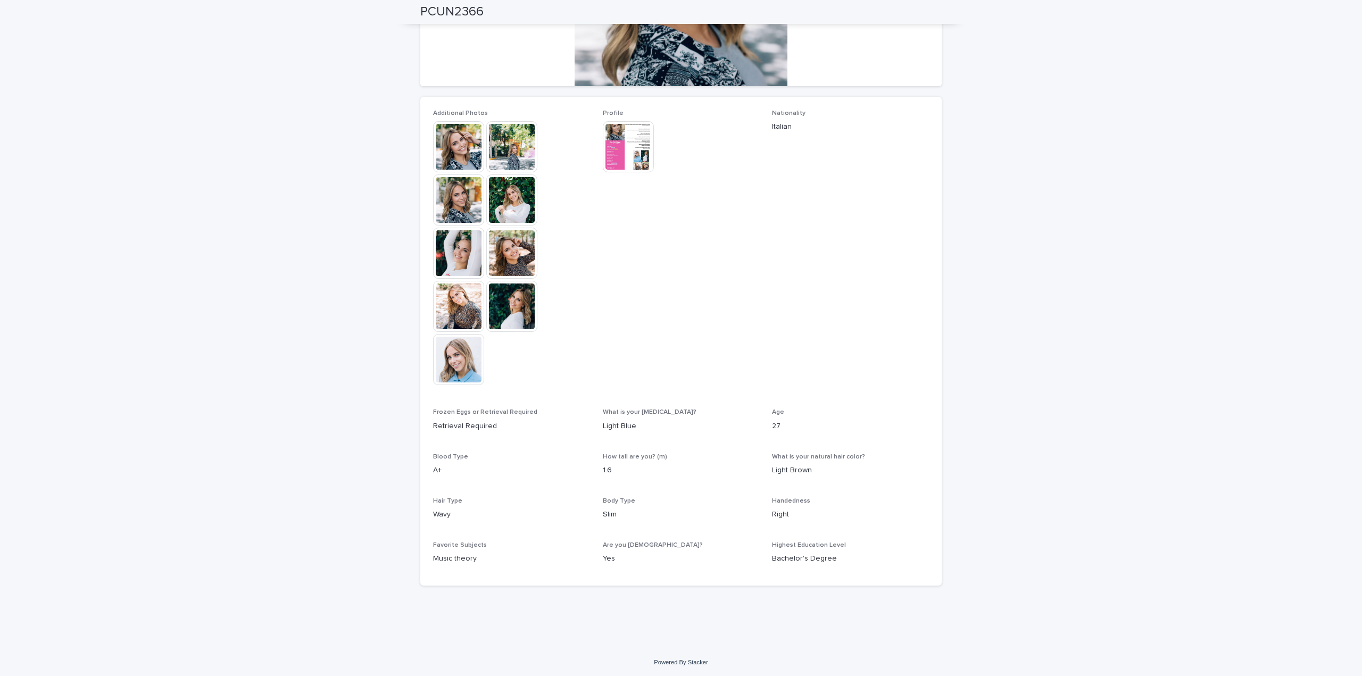
scroll to position [228, 0]
click at [463, 361] on img at bounding box center [458, 358] width 51 height 51
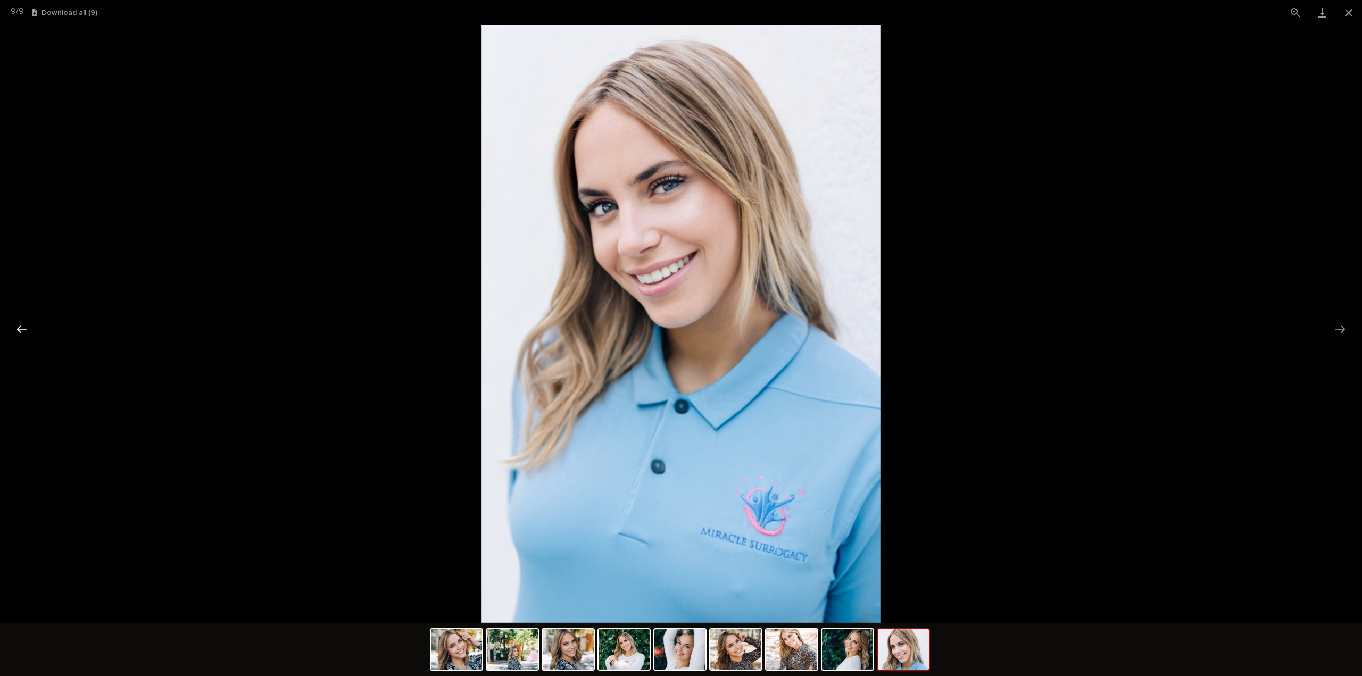
click at [21, 329] on button "Previous slide" at bounding box center [22, 329] width 22 height 21
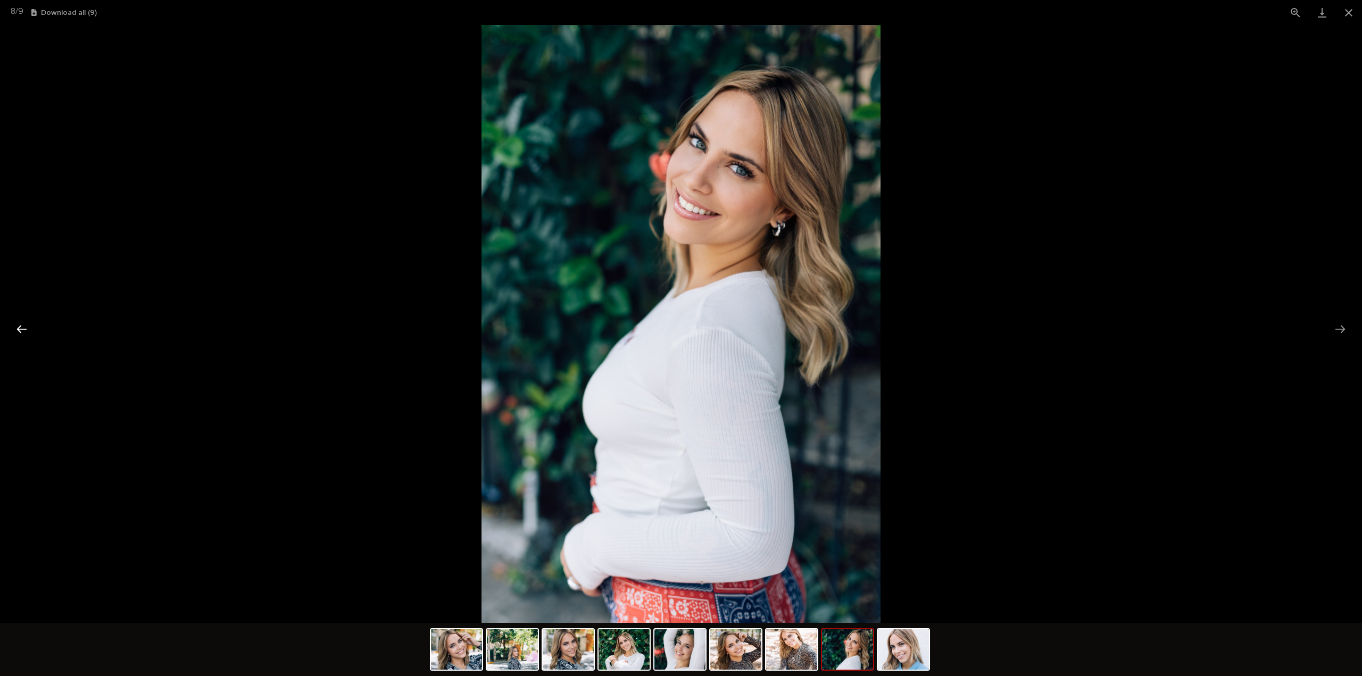
click at [21, 329] on button "Previous slide" at bounding box center [22, 329] width 22 height 21
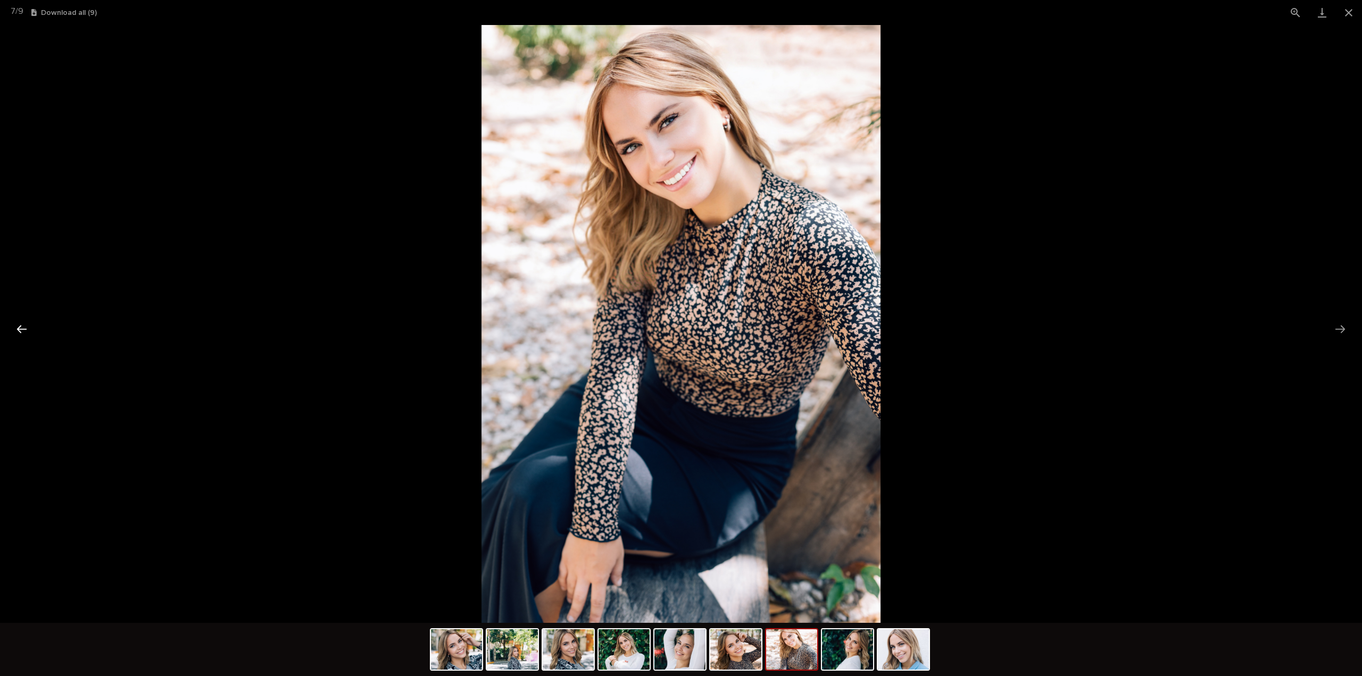
click at [21, 329] on button "Previous slide" at bounding box center [22, 329] width 22 height 21
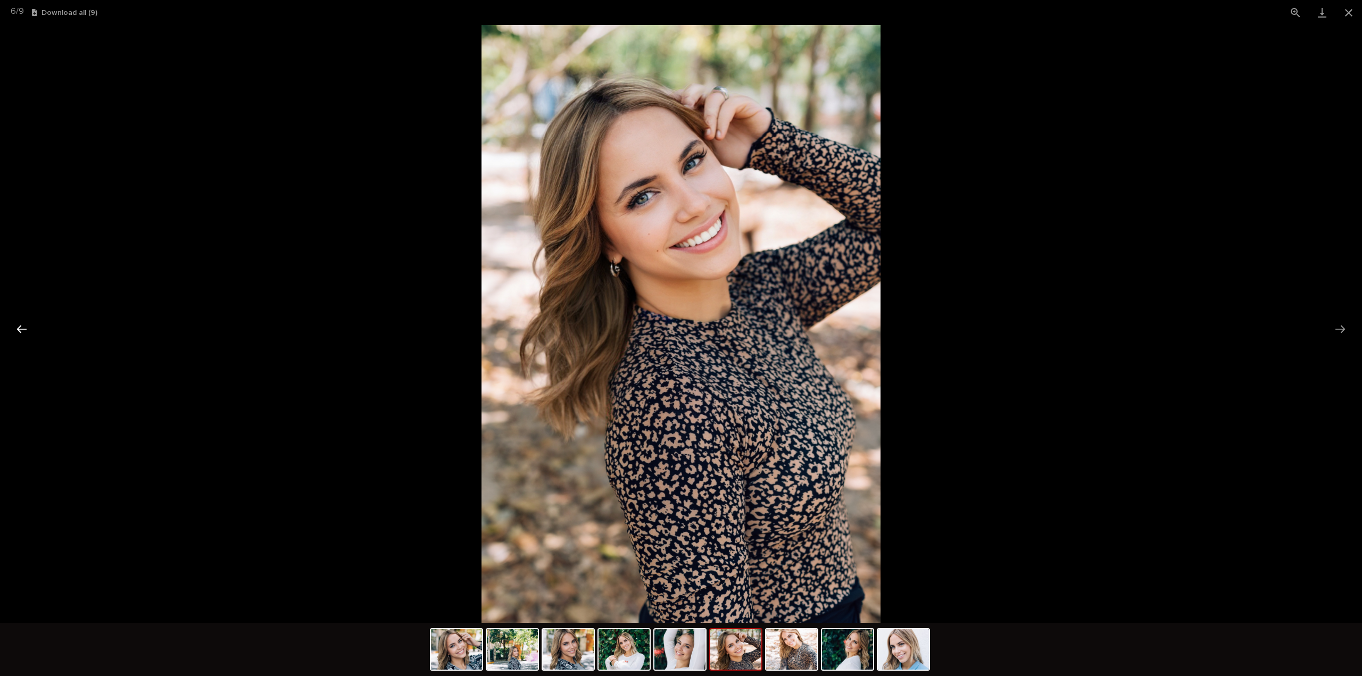
click at [21, 329] on button "Previous slide" at bounding box center [22, 329] width 22 height 21
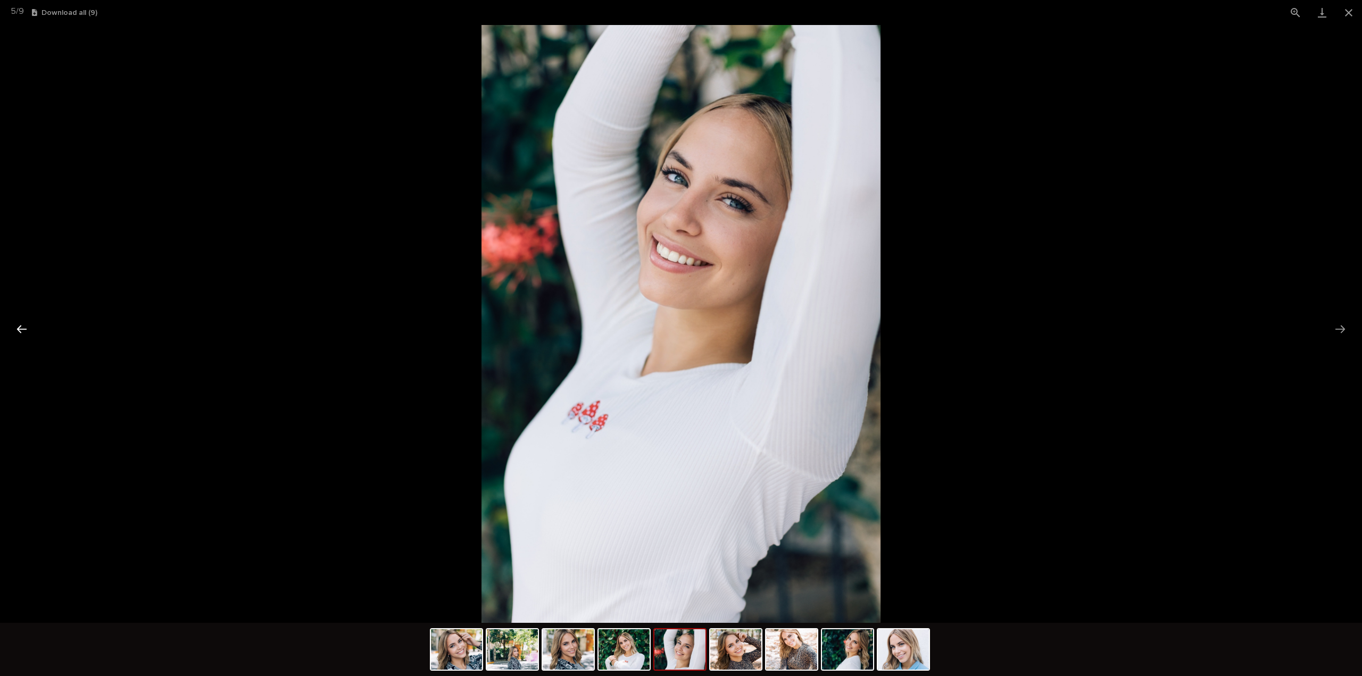
click at [21, 329] on button "Previous slide" at bounding box center [22, 329] width 22 height 21
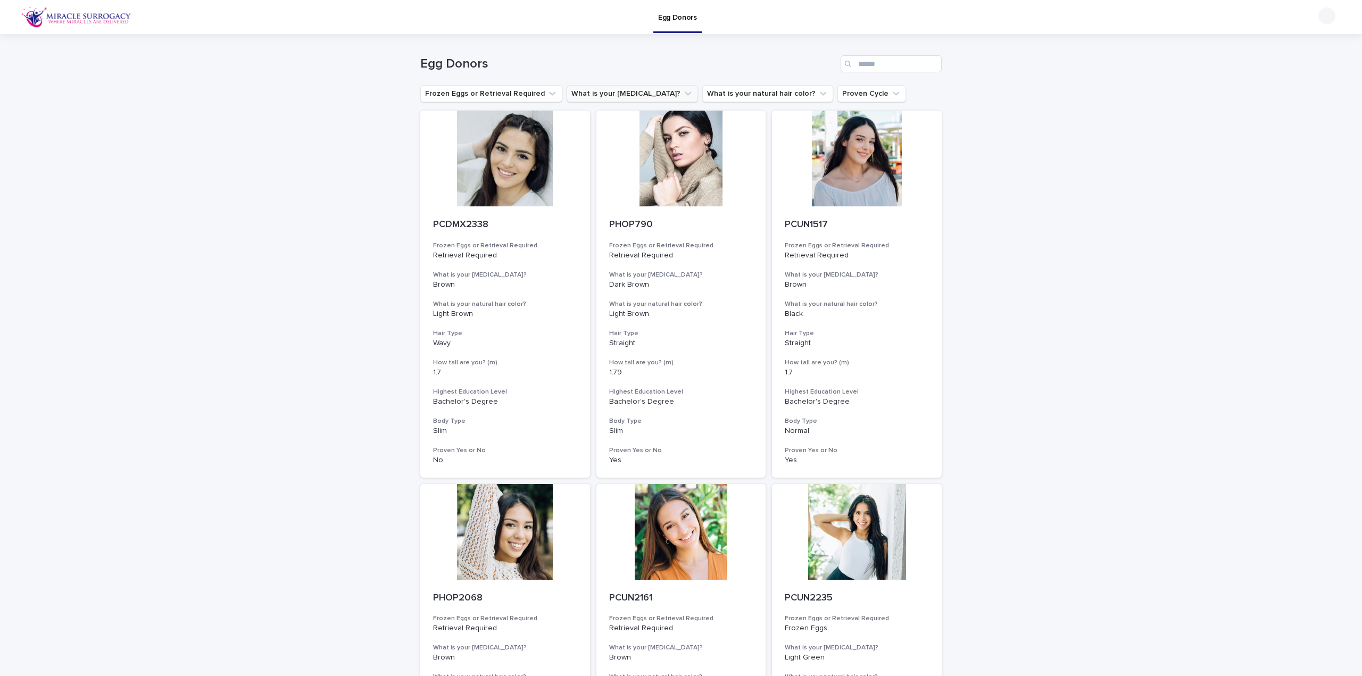
click at [636, 95] on button "What is your eye color?" at bounding box center [632, 93] width 131 height 17
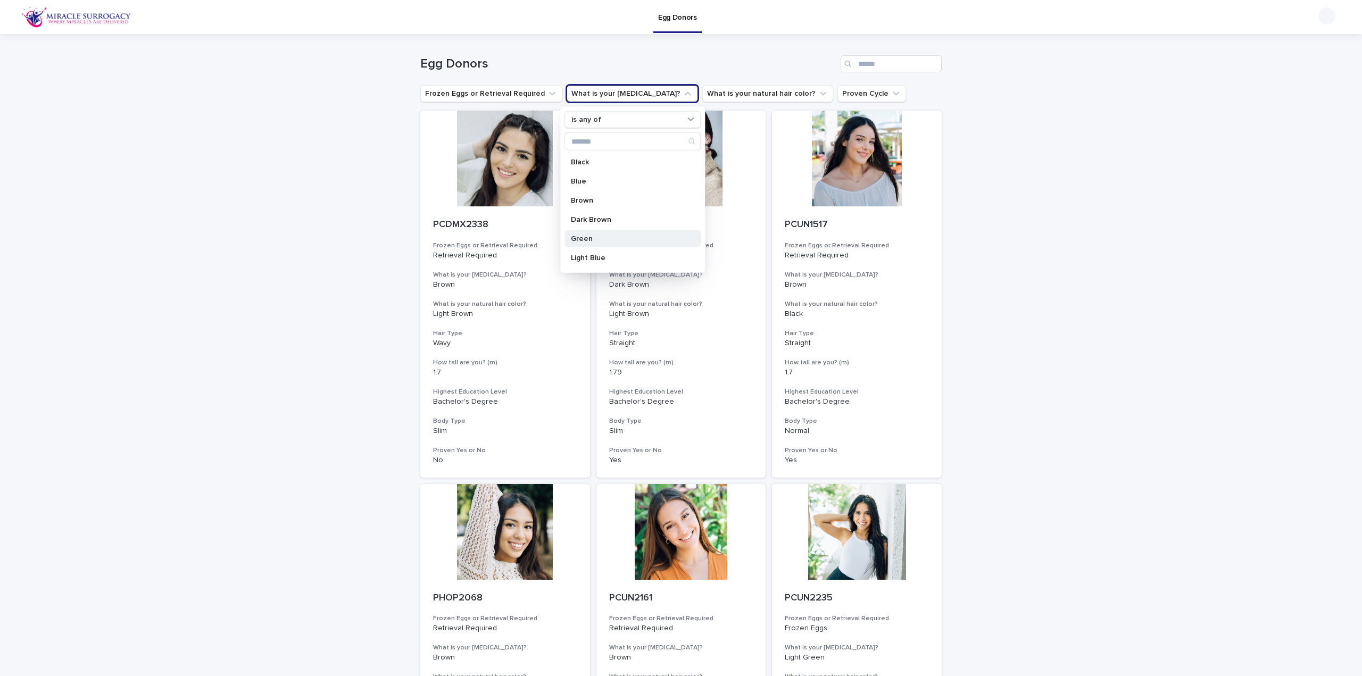
click at [581, 242] on div "Green" at bounding box center [632, 238] width 136 height 17
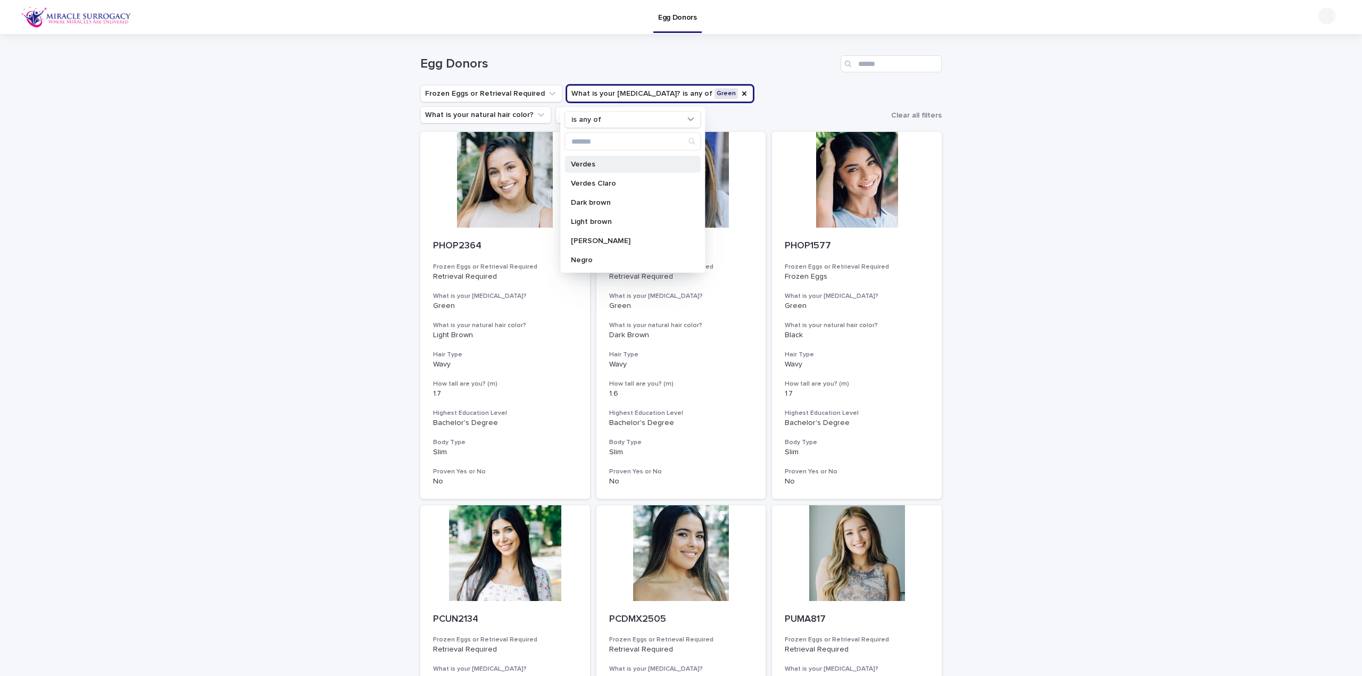
click at [583, 163] on p "Verdes" at bounding box center [627, 164] width 113 height 7
click at [602, 189] on div "Verdes Claro" at bounding box center [632, 183] width 136 height 17
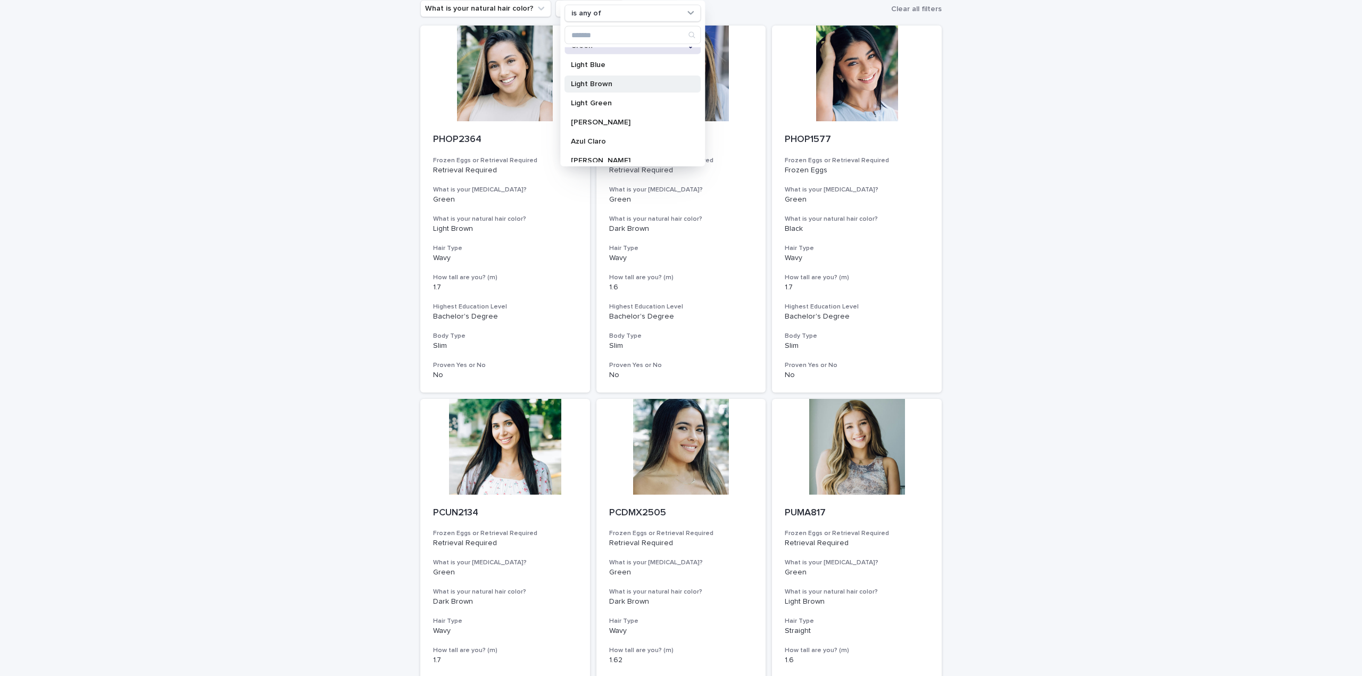
scroll to position [34, 0]
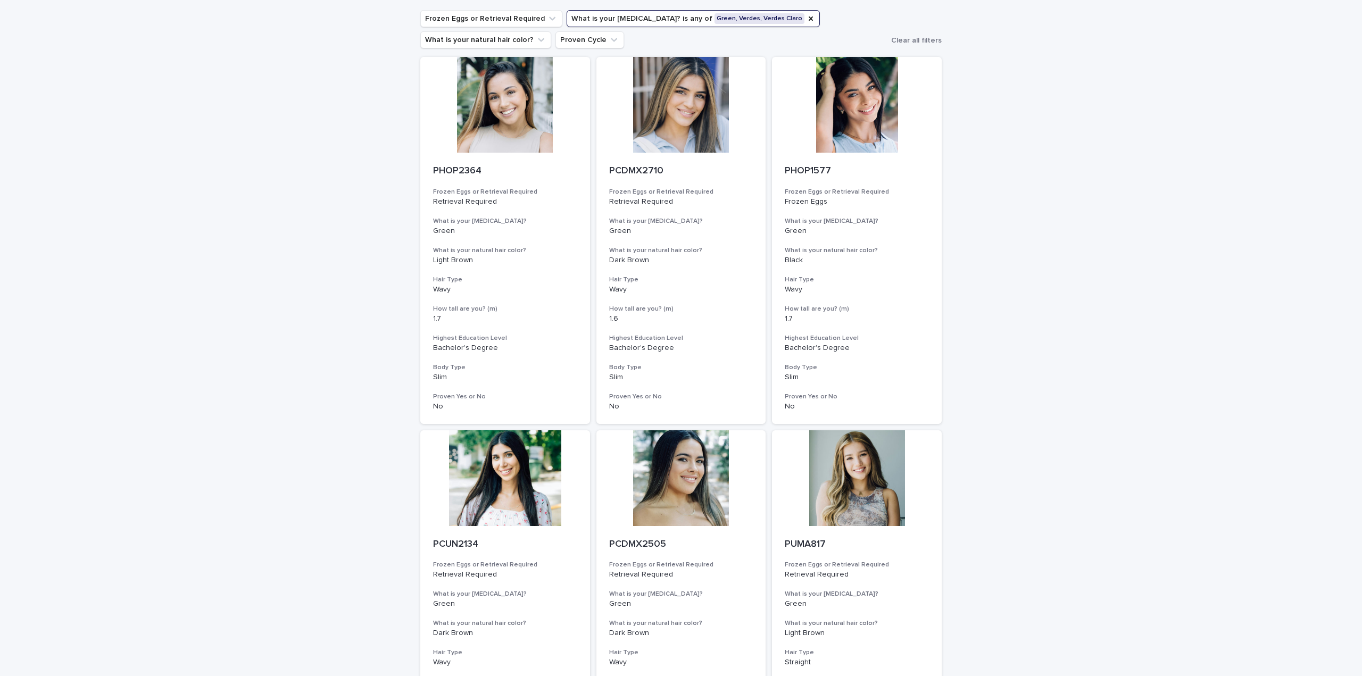
scroll to position [0, 0]
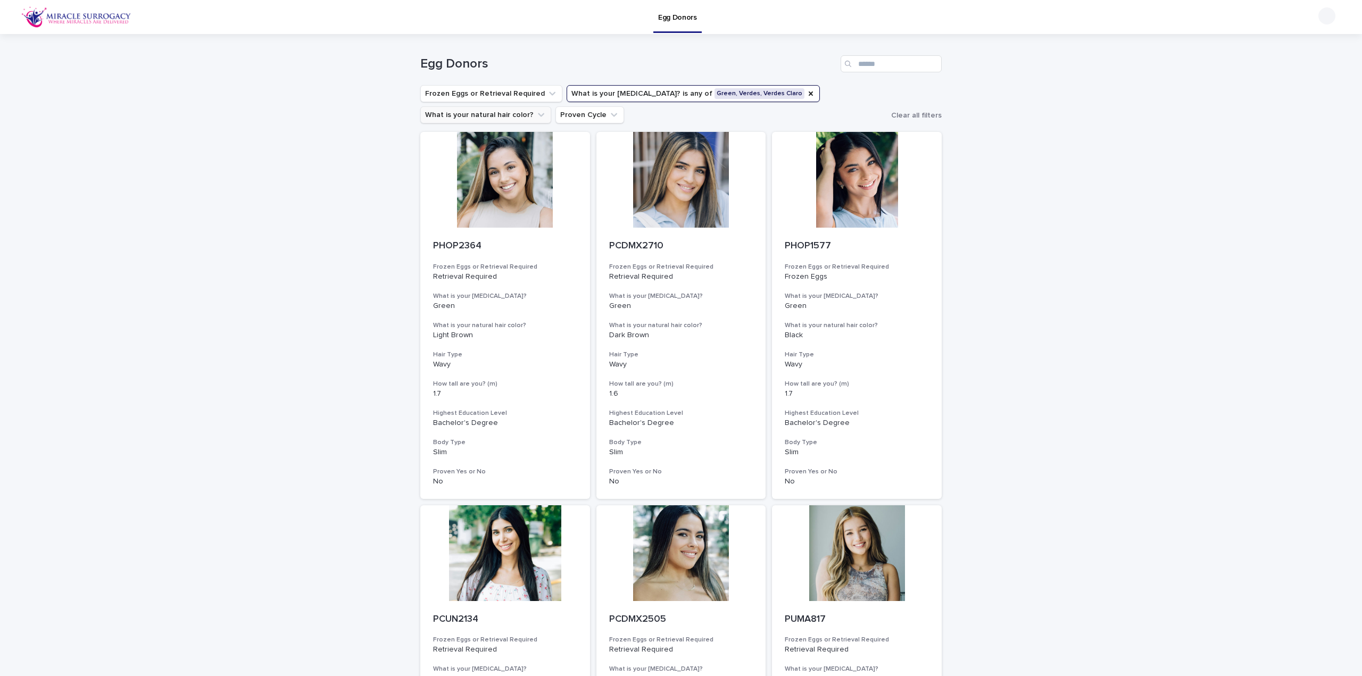
click at [495, 112] on button "What is your natural hair color?" at bounding box center [485, 114] width 131 height 17
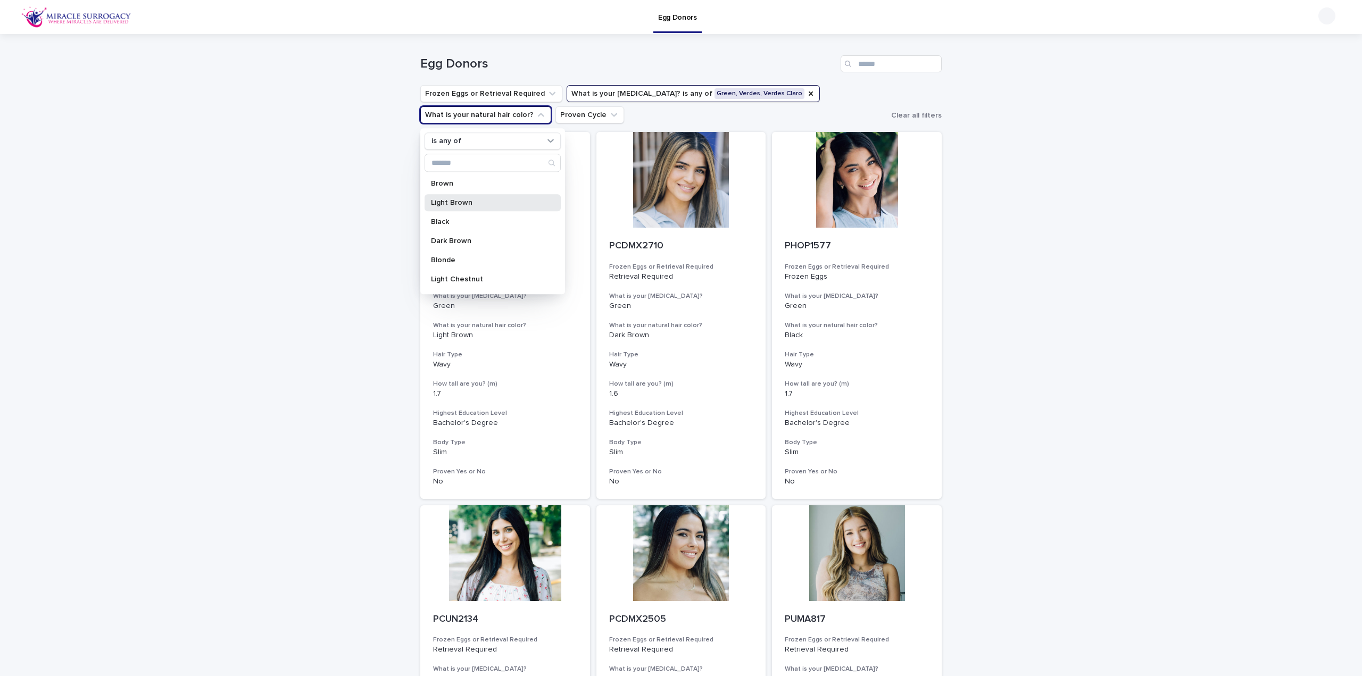
click at [456, 200] on p "Light Brown" at bounding box center [487, 202] width 113 height 7
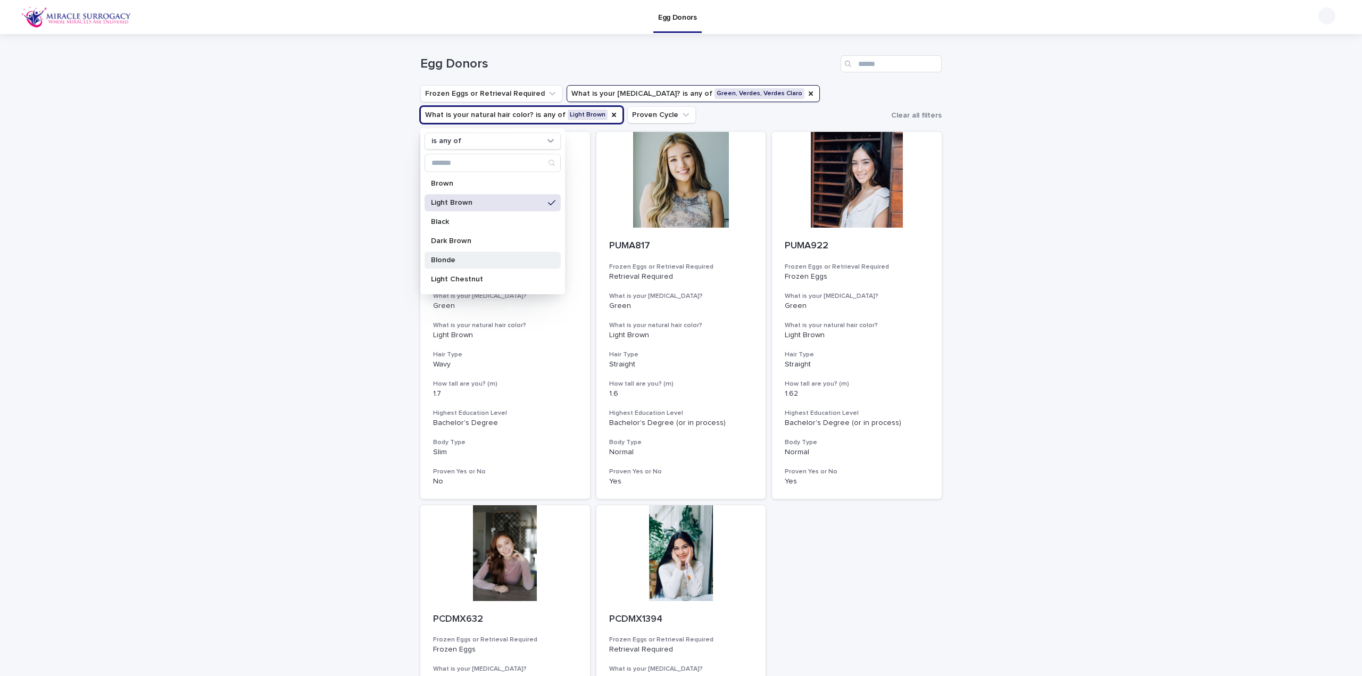
click at [452, 261] on p "Blonde" at bounding box center [487, 259] width 113 height 7
click at [443, 188] on p "Red" at bounding box center [487, 191] width 113 height 7
click at [446, 227] on p "Rubio" at bounding box center [487, 230] width 113 height 7
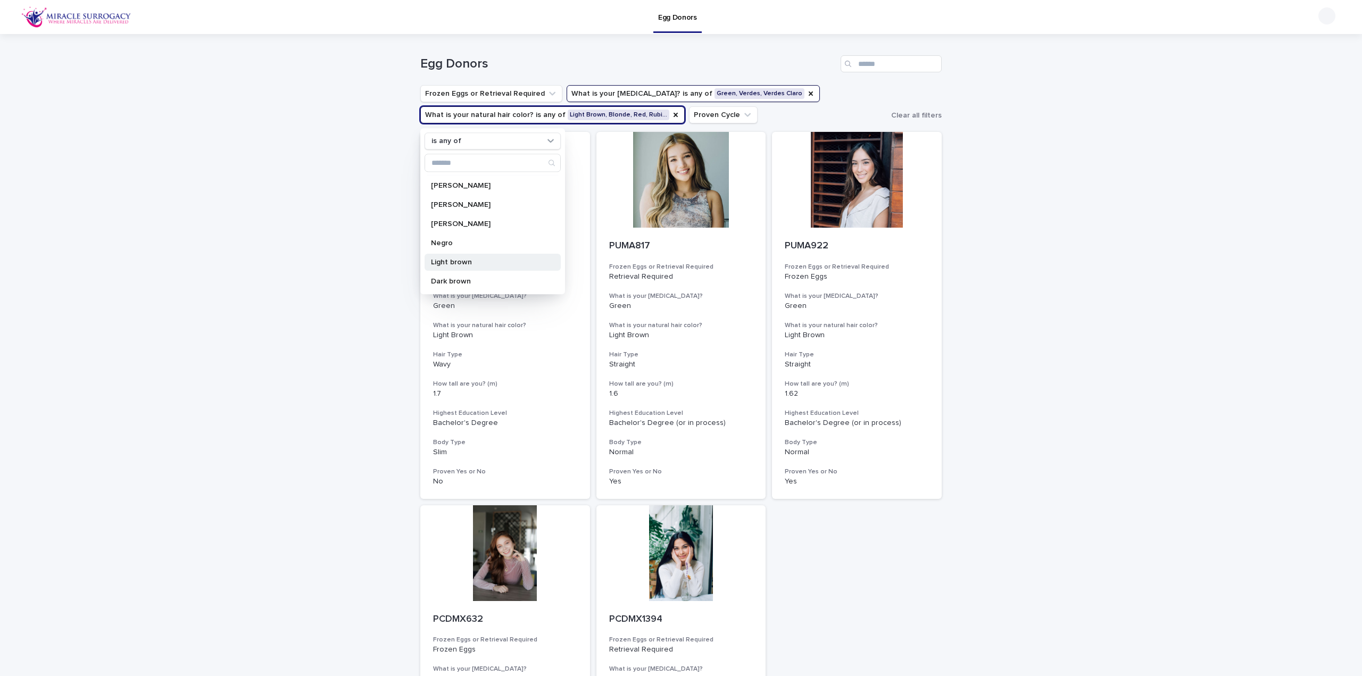
click at [465, 259] on p "Light brown" at bounding box center [487, 262] width 113 height 7
click at [467, 187] on p "Castano Claro" at bounding box center [487, 185] width 113 height 7
click at [473, 206] on p "Rubio Castano" at bounding box center [487, 204] width 113 height 7
click at [280, 318] on div "Loading... Saving… Loading... Saving… Egg Donors Frozen Eggs or Retrieval Requi…" at bounding box center [681, 493] width 1362 height 918
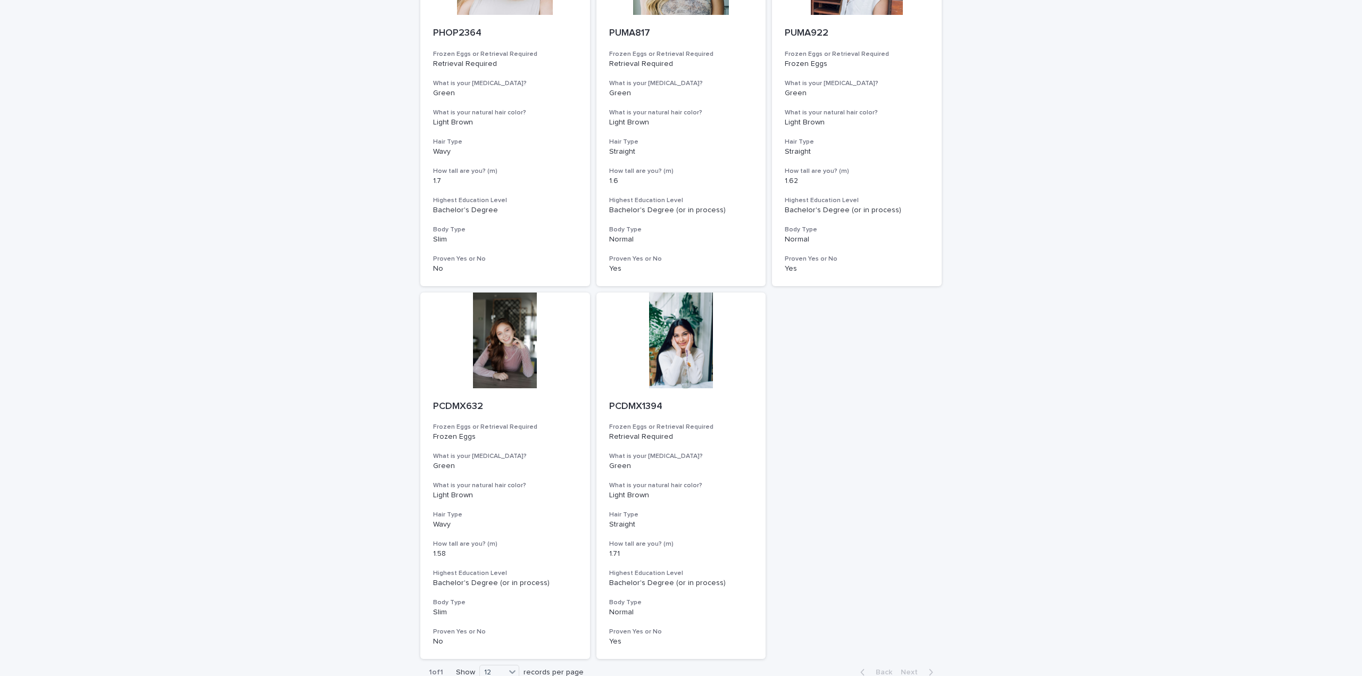
scroll to position [306, 0]
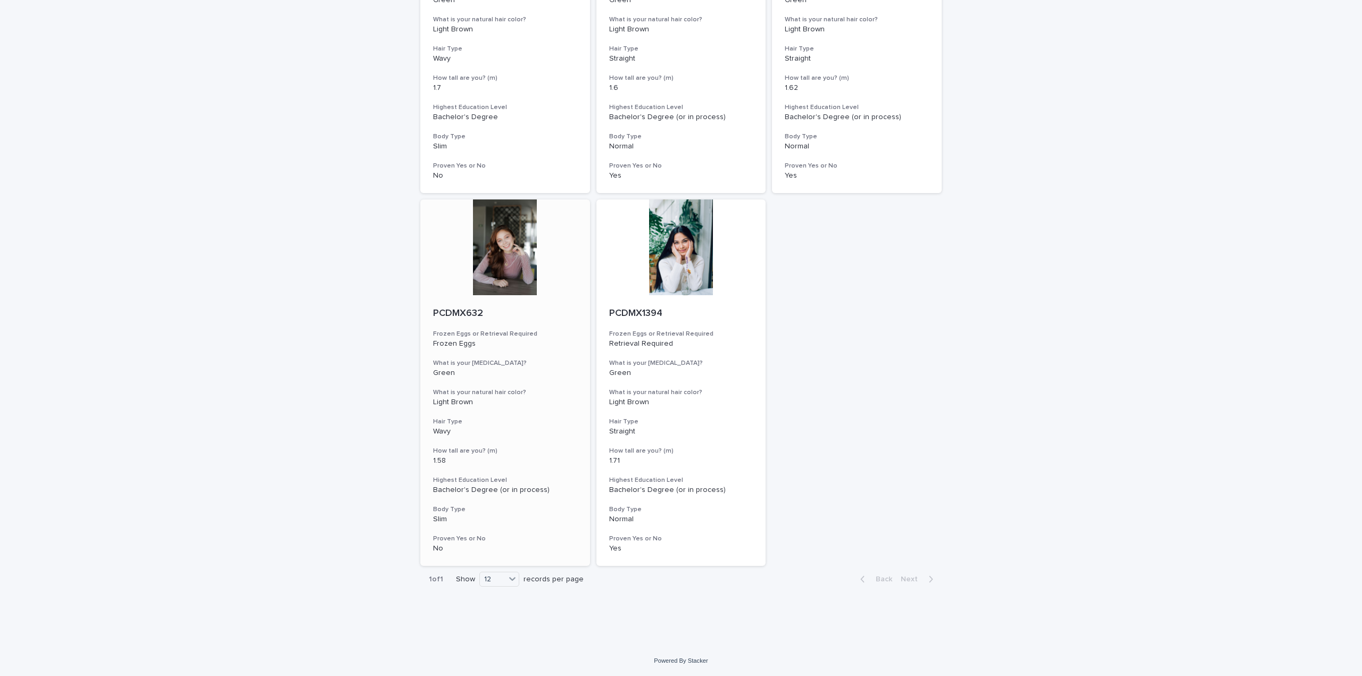
click at [506, 252] on div at bounding box center [505, 247] width 170 height 96
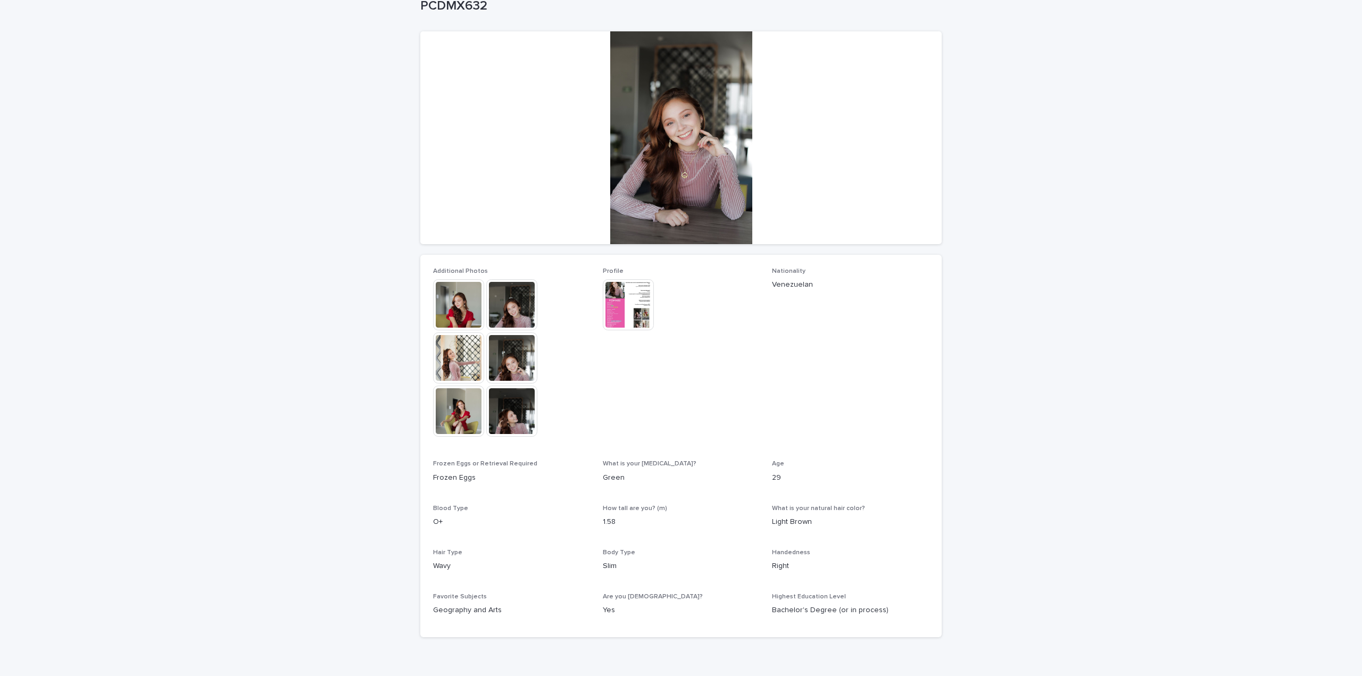
scroll to position [121, 0]
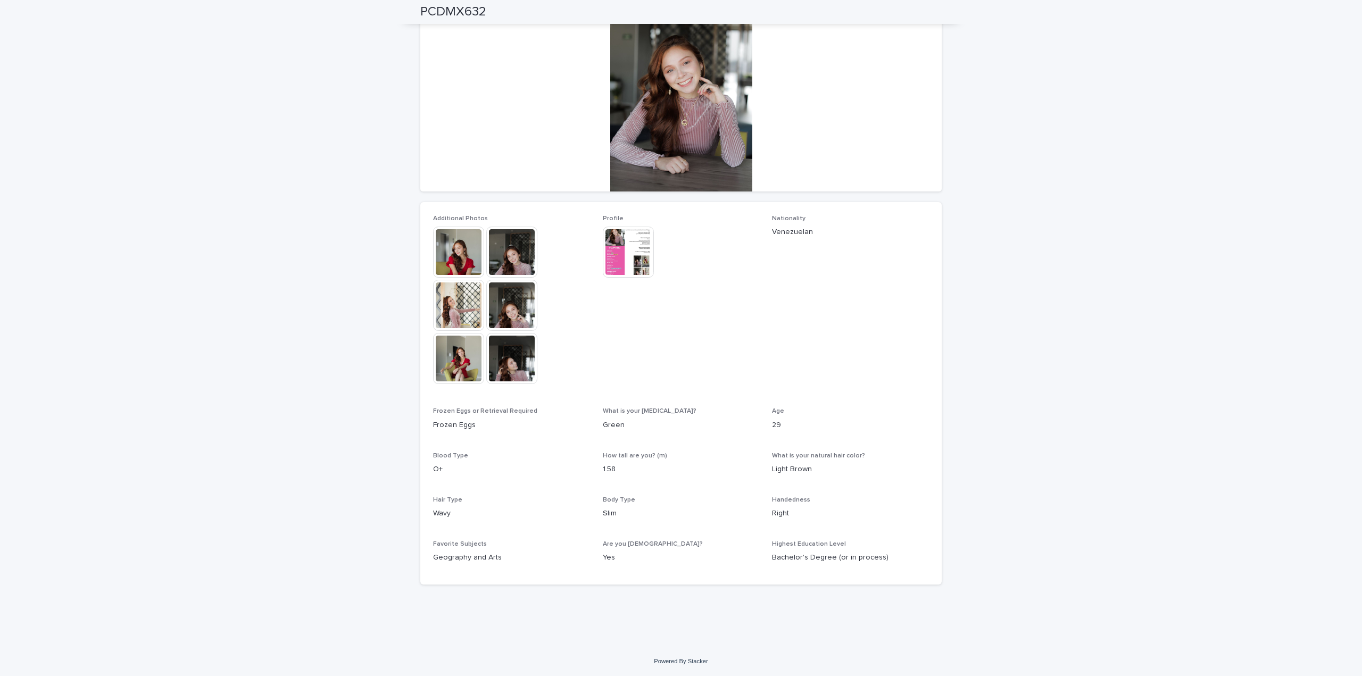
click at [467, 242] on img at bounding box center [458, 252] width 51 height 51
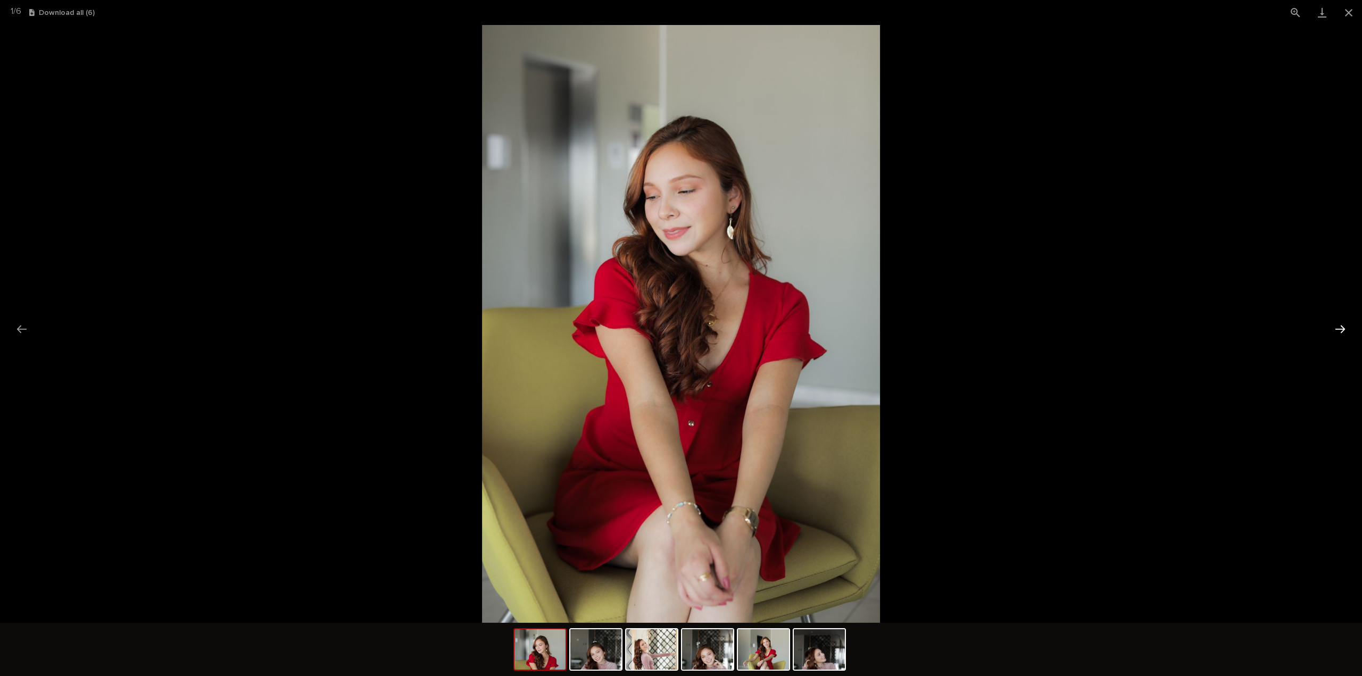
click at [1345, 332] on button "Next slide" at bounding box center [1340, 329] width 22 height 21
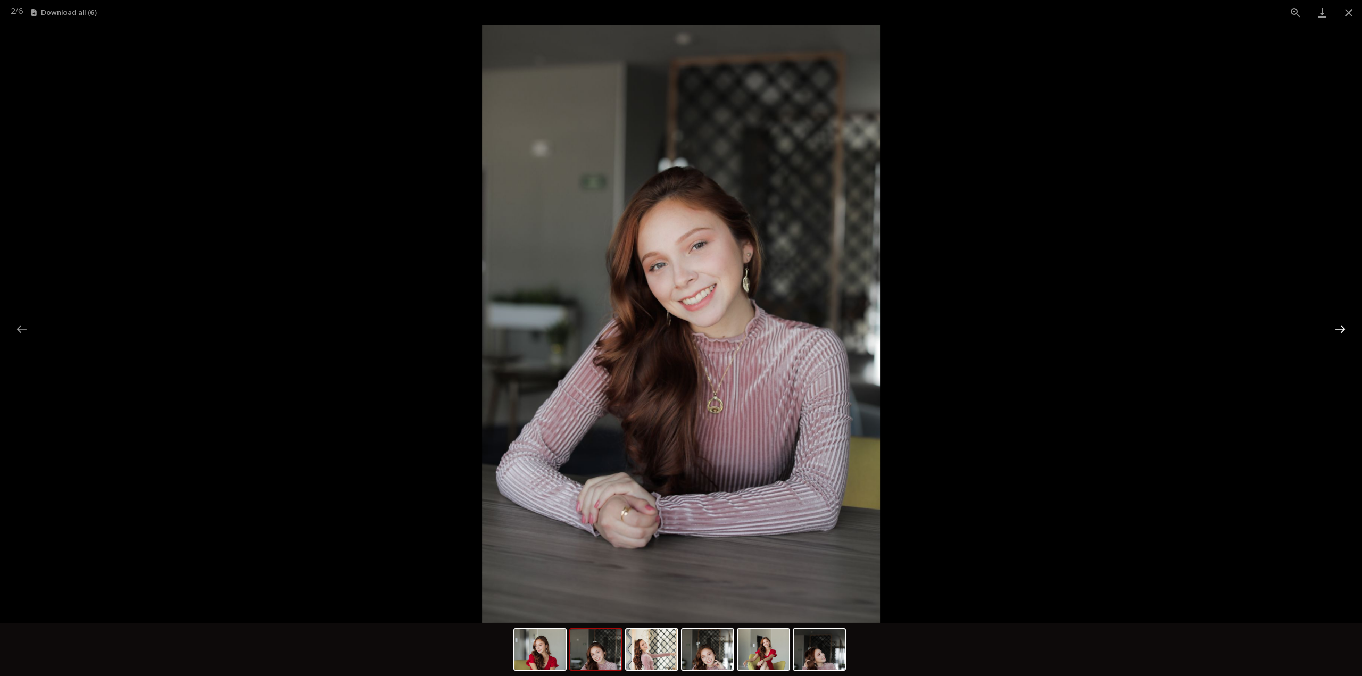
click at [1345, 332] on button "Next slide" at bounding box center [1340, 329] width 22 height 21
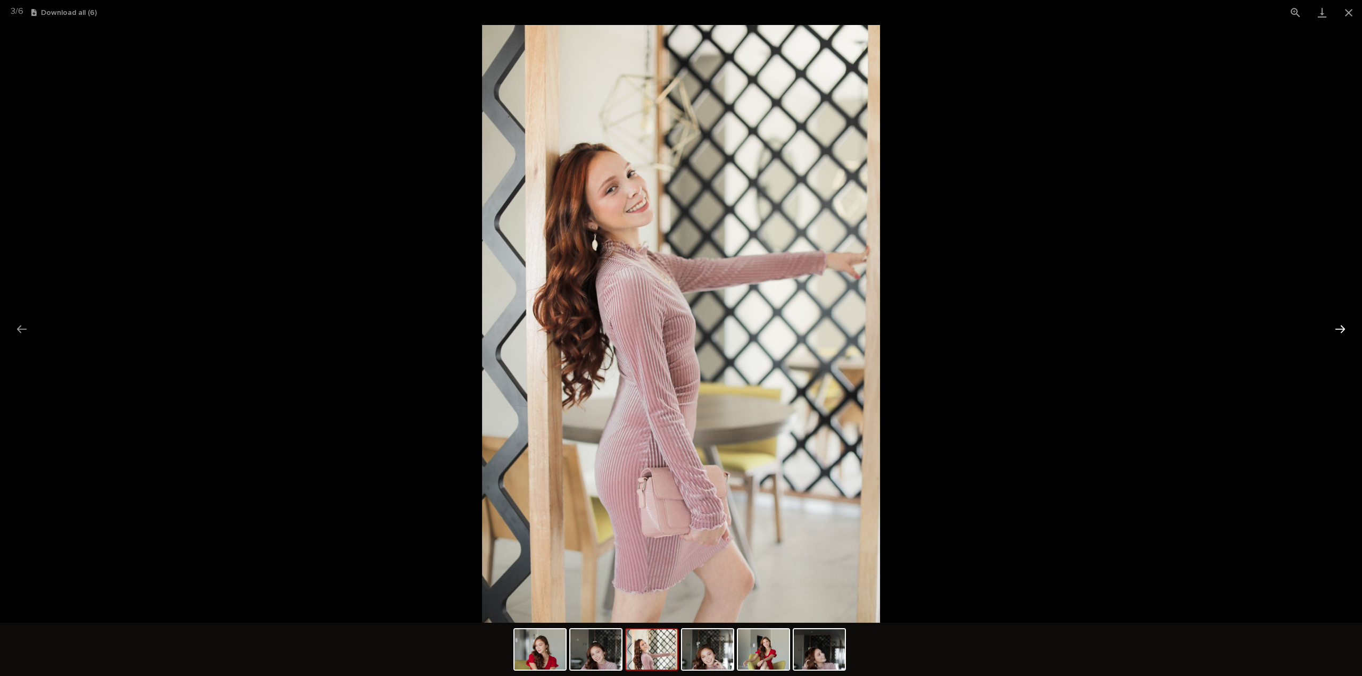
click at [1345, 332] on button "Next slide" at bounding box center [1340, 329] width 22 height 21
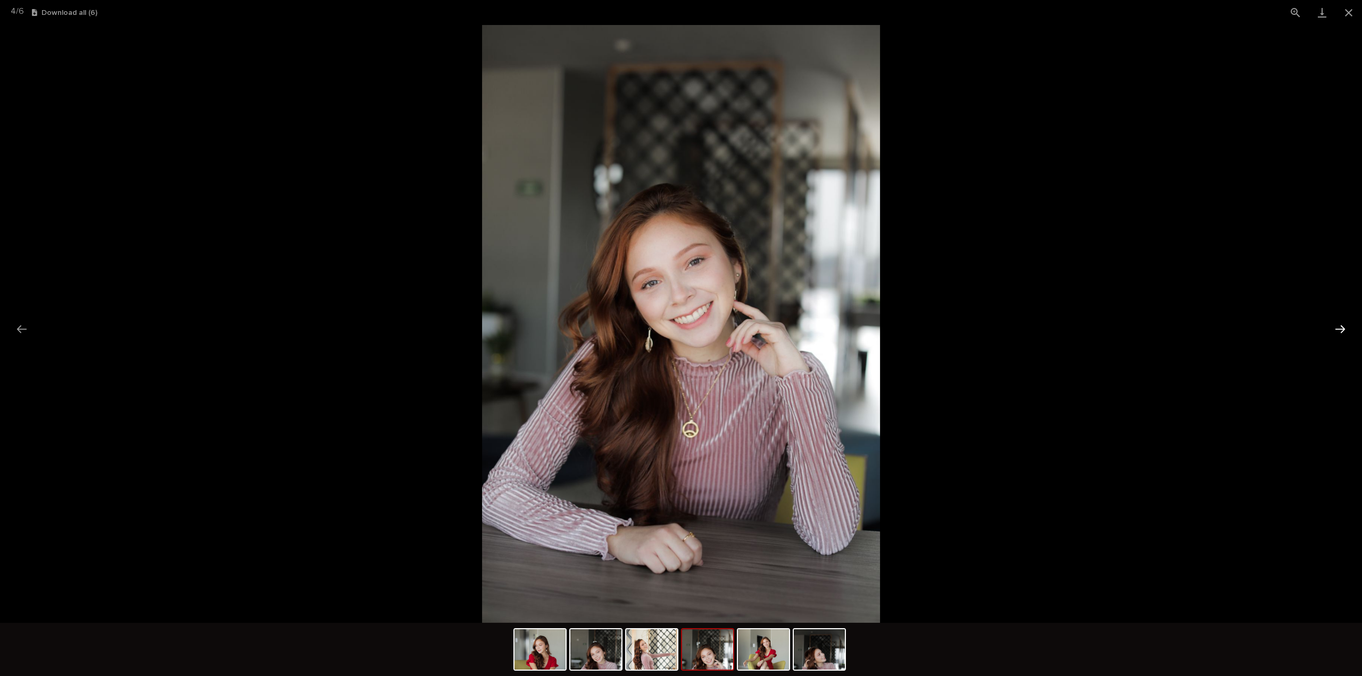
click at [1345, 332] on button "Next slide" at bounding box center [1340, 329] width 22 height 21
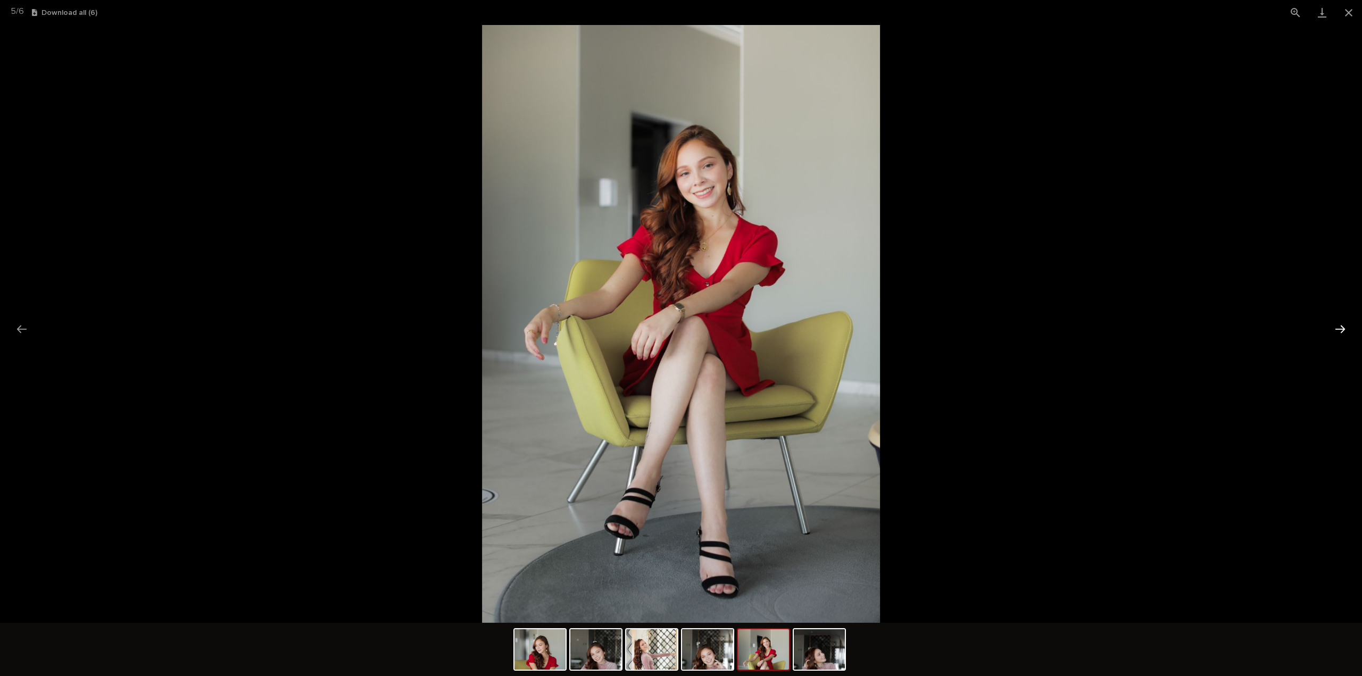
click at [1345, 332] on button "Next slide" at bounding box center [1340, 329] width 22 height 21
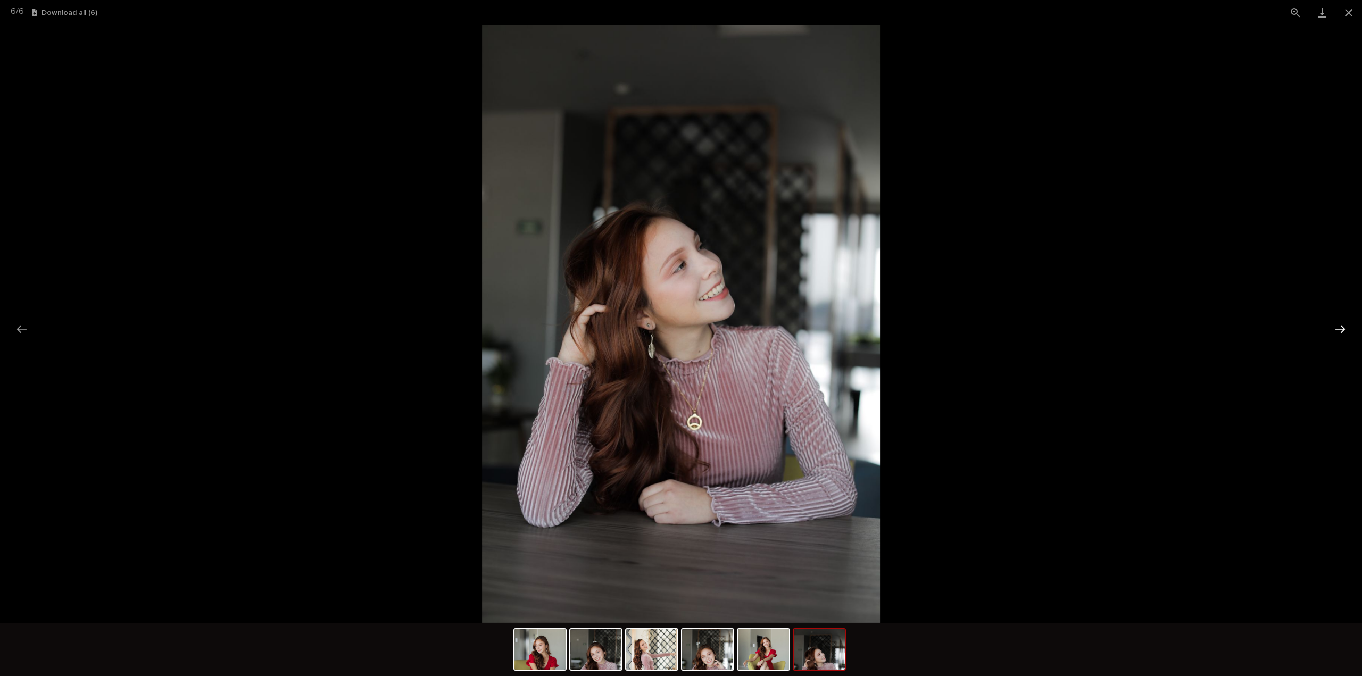
click at [1345, 332] on button "Next slide" at bounding box center [1340, 329] width 22 height 21
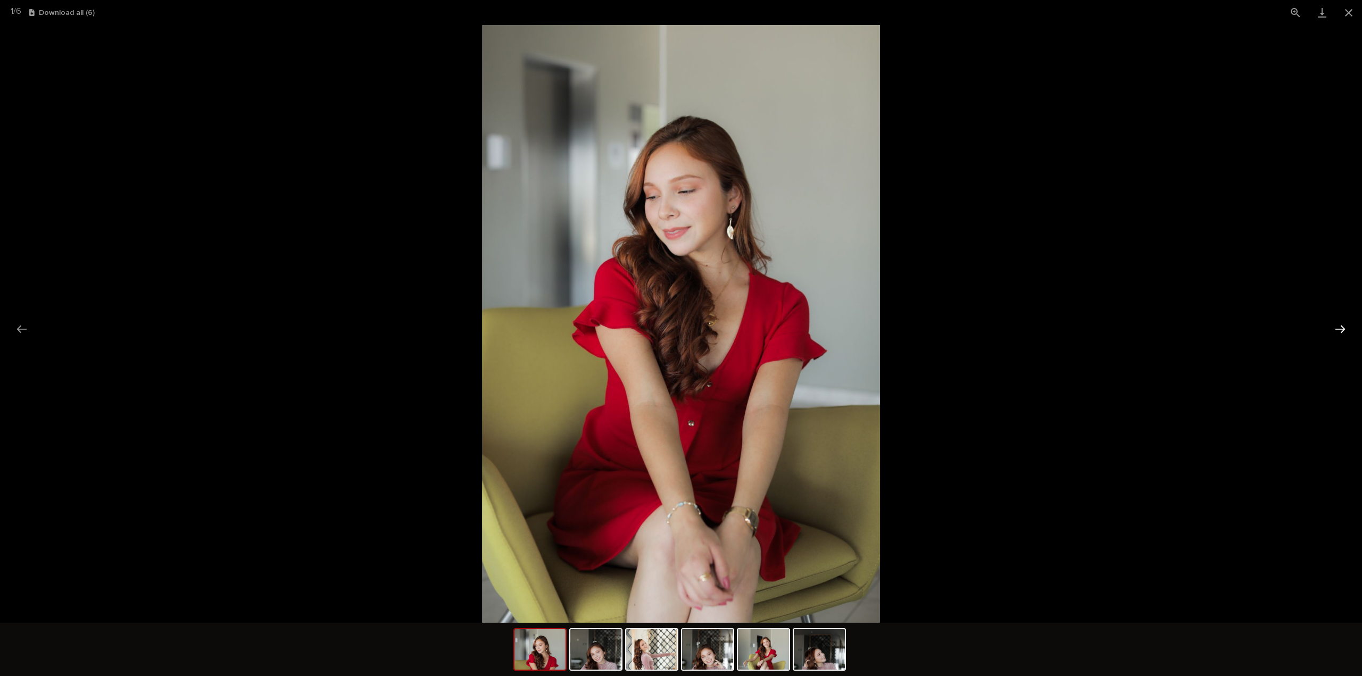
click at [1345, 332] on button "Next slide" at bounding box center [1340, 329] width 22 height 21
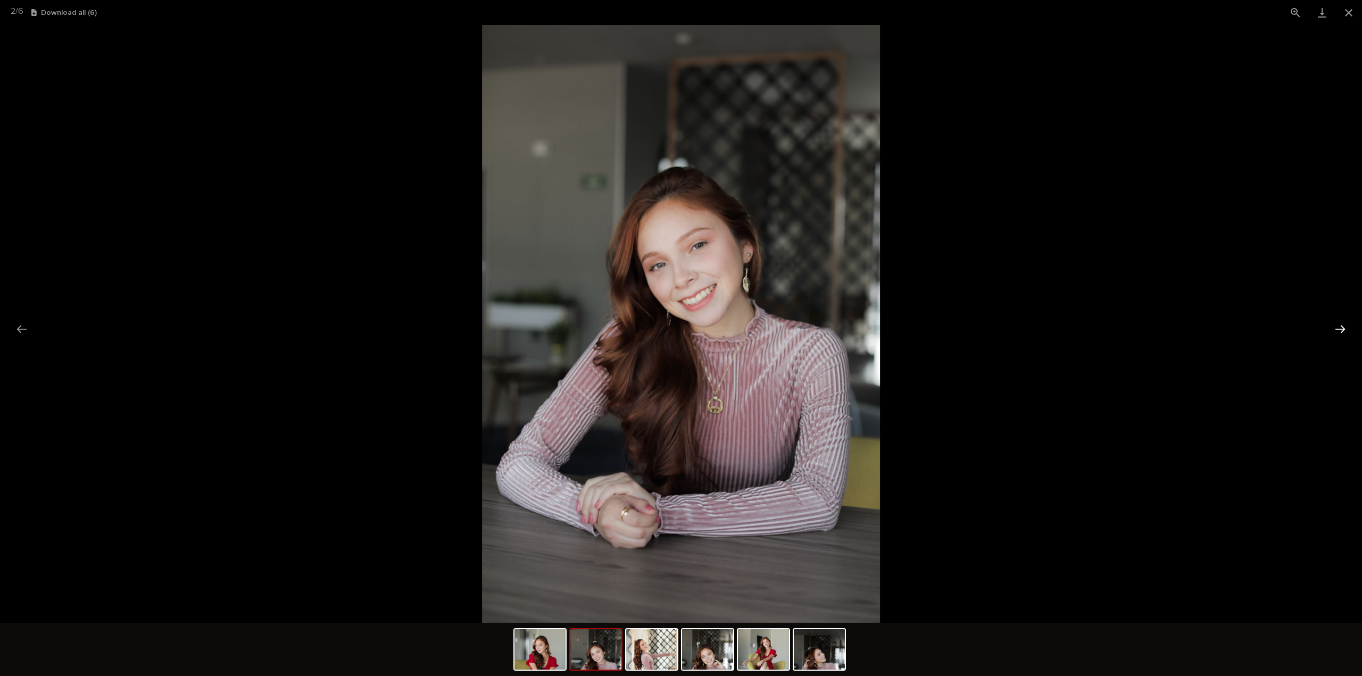
click at [1345, 332] on button "Next slide" at bounding box center [1340, 329] width 22 height 21
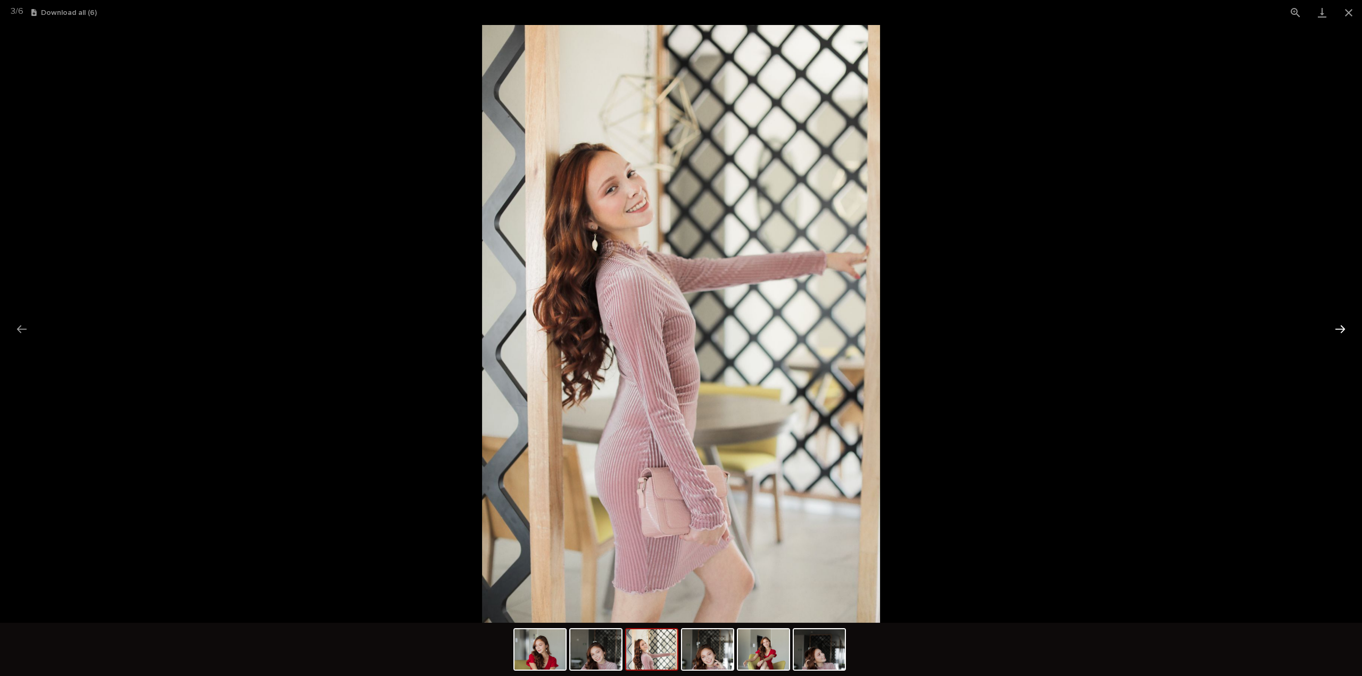
click at [1345, 332] on button "Next slide" at bounding box center [1340, 329] width 22 height 21
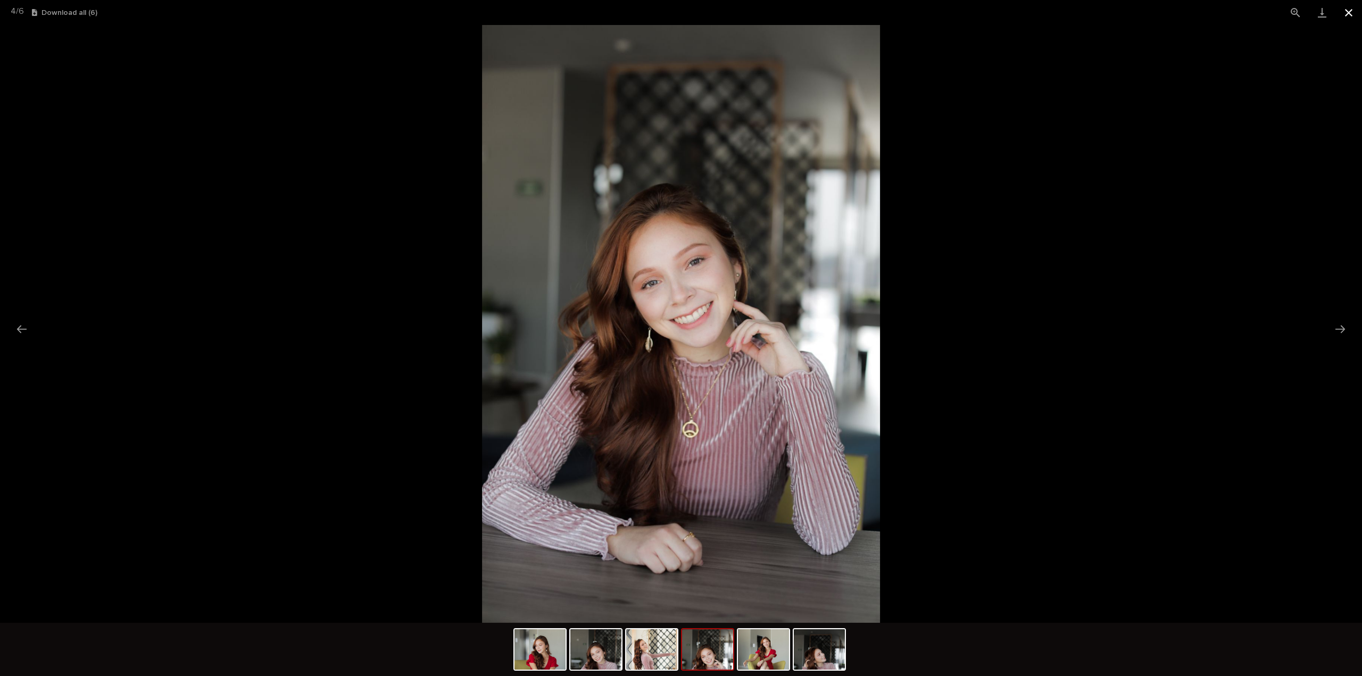
click at [1350, 12] on button "Close gallery" at bounding box center [1348, 12] width 27 height 25
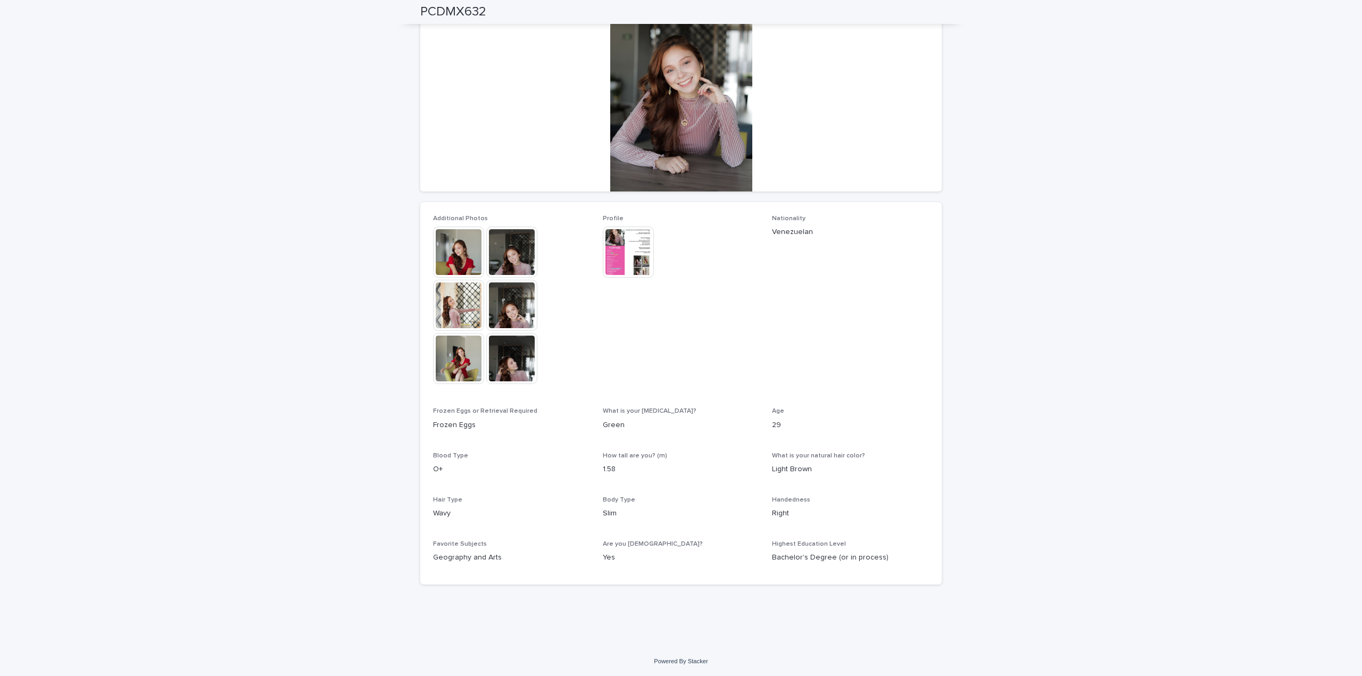
scroll to position [0, 0]
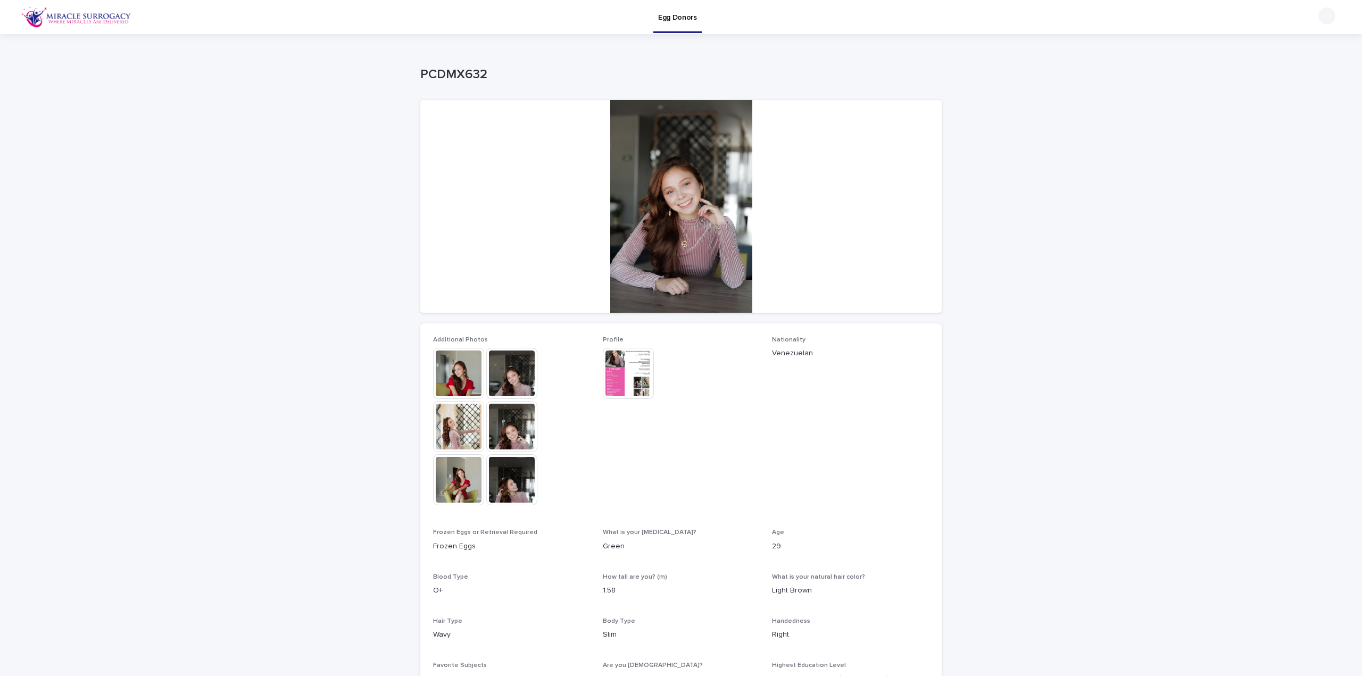
click at [609, 369] on img at bounding box center [628, 373] width 51 height 51
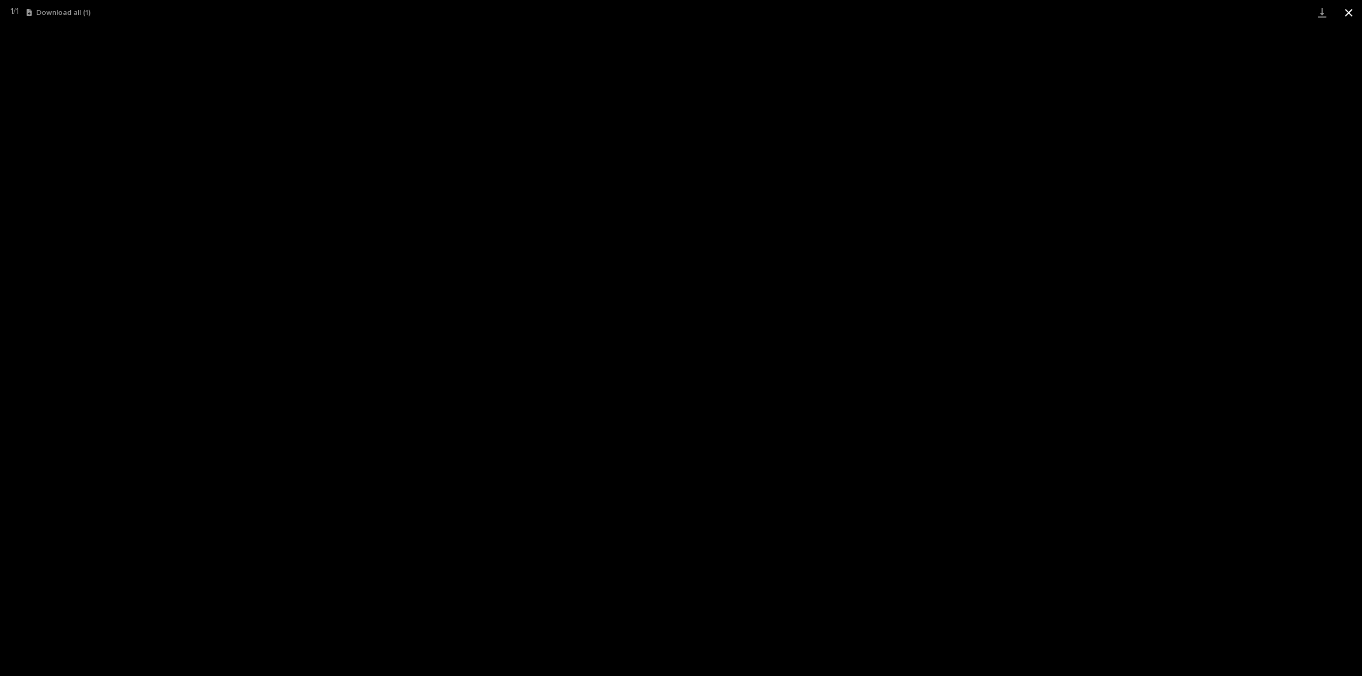
click at [1349, 9] on button "Close gallery" at bounding box center [1348, 12] width 27 height 25
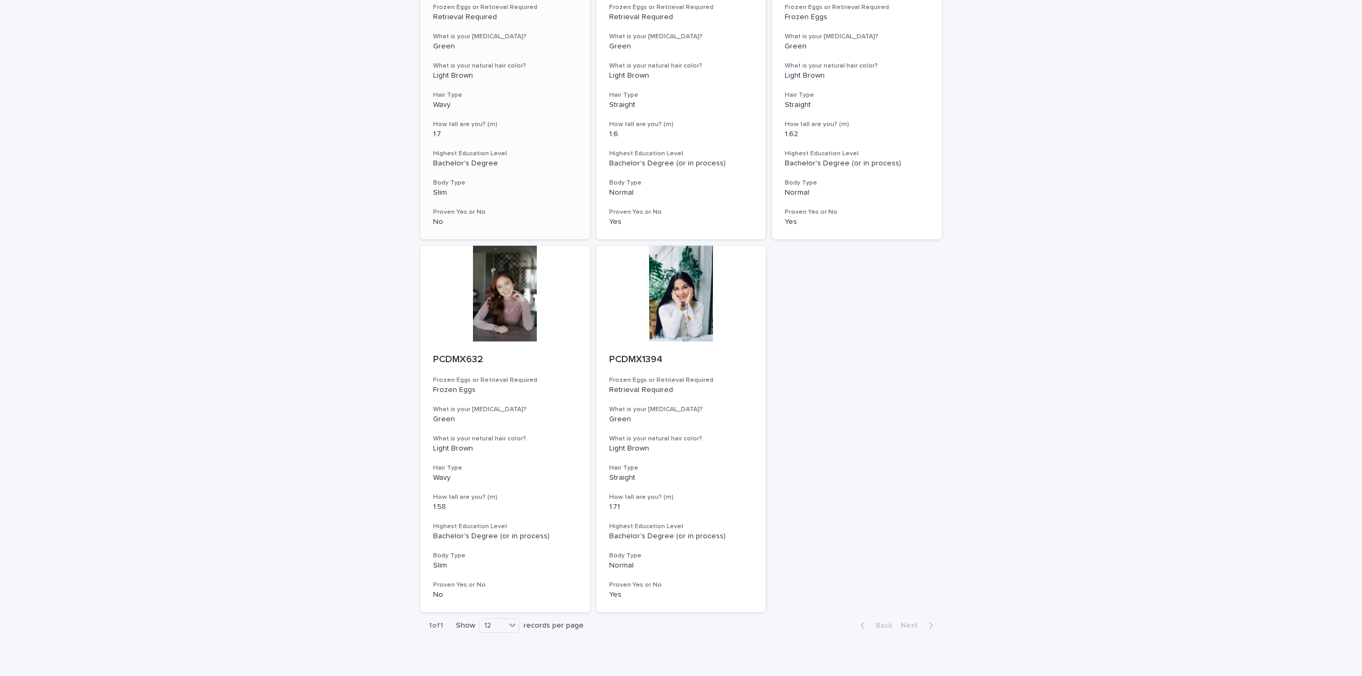
scroll to position [306, 0]
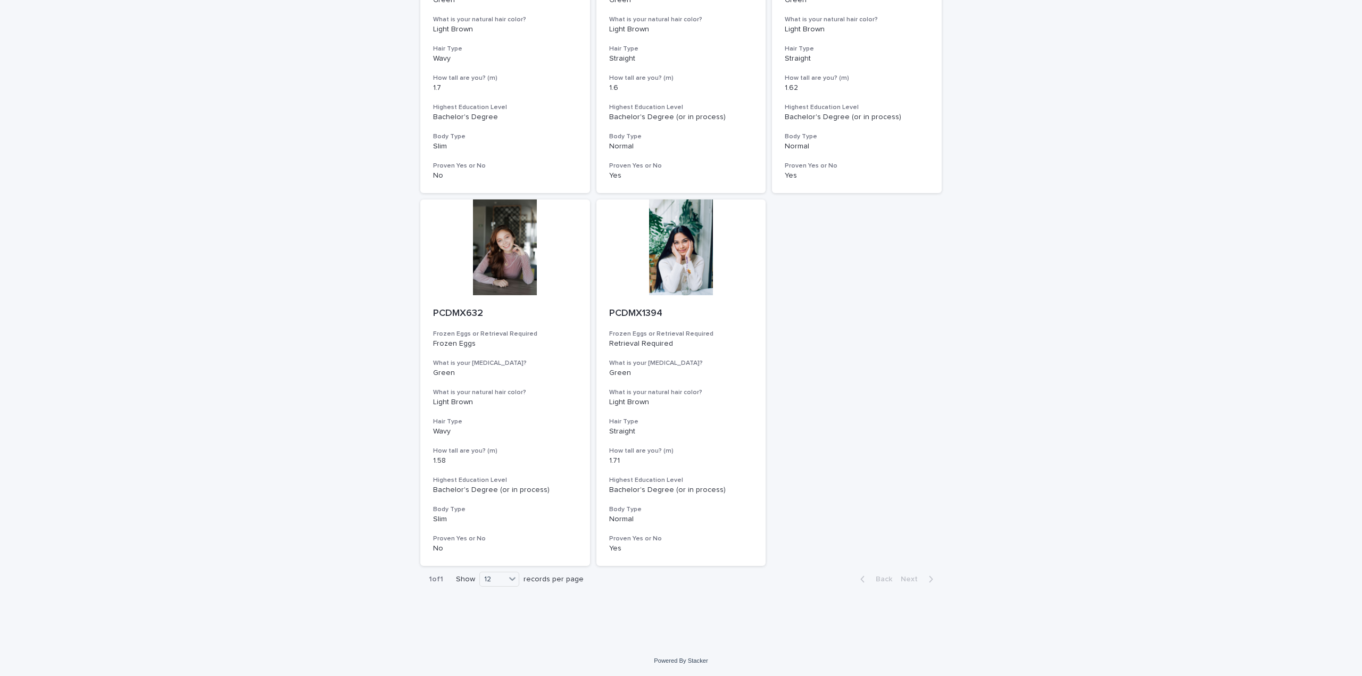
drag, startPoint x: 679, startPoint y: 515, endPoint x: 1005, endPoint y: 349, distance: 365.9
click at [1005, 349] on div "Loading... Saving… Loading... Saving… Egg Donors Frozen Eggs or Retrieval Requi…" at bounding box center [681, 187] width 1362 height 918
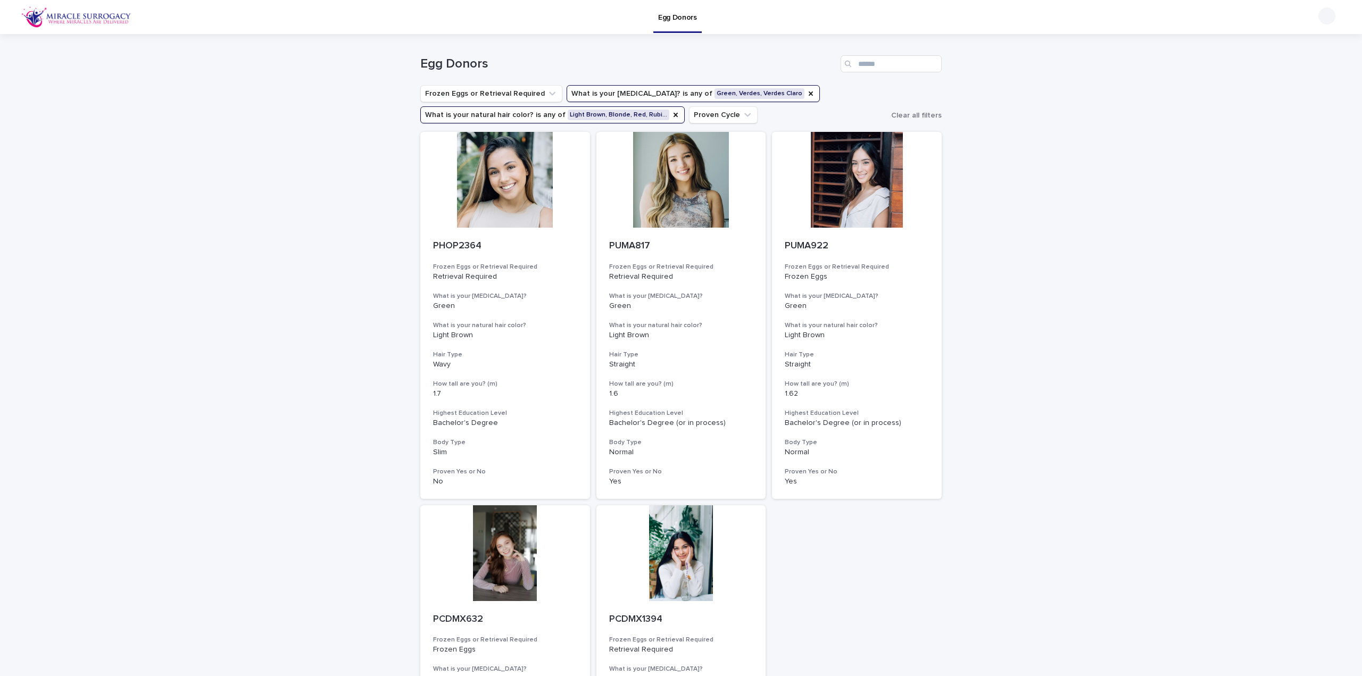
scroll to position [0, 0]
click at [861, 141] on div at bounding box center [857, 180] width 170 height 96
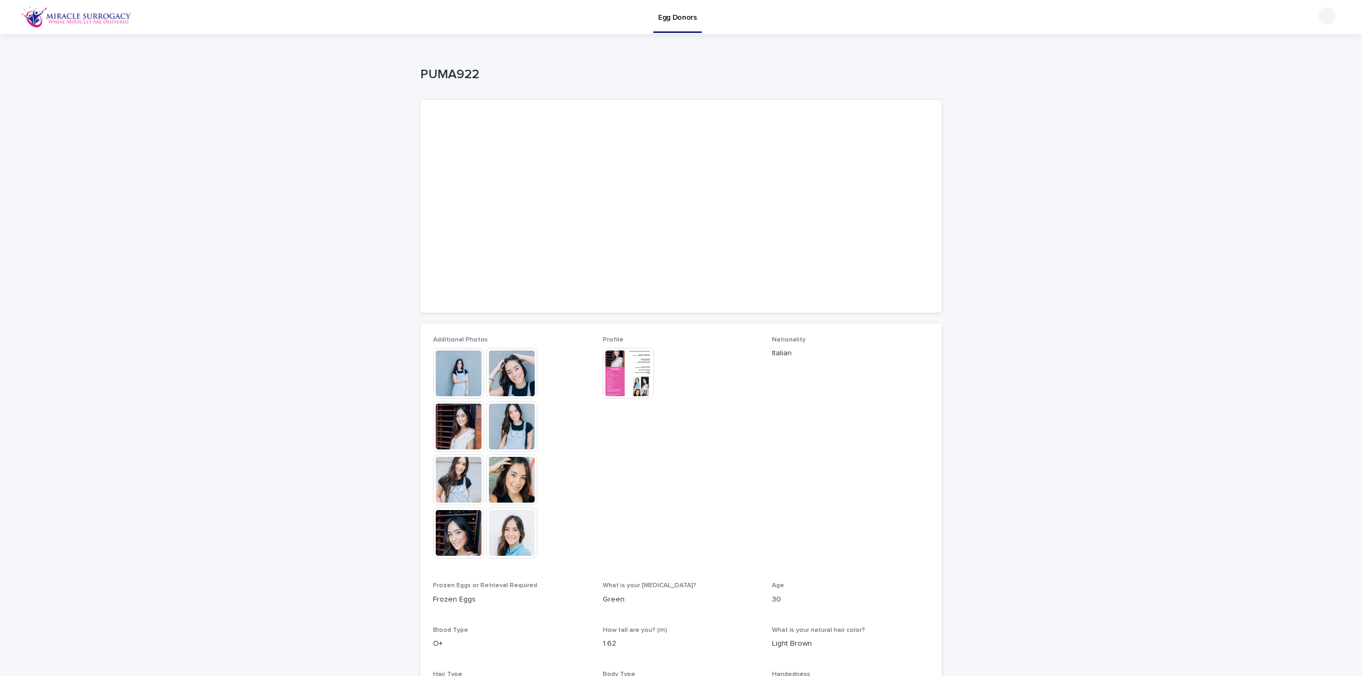
click at [610, 377] on img at bounding box center [628, 373] width 51 height 51
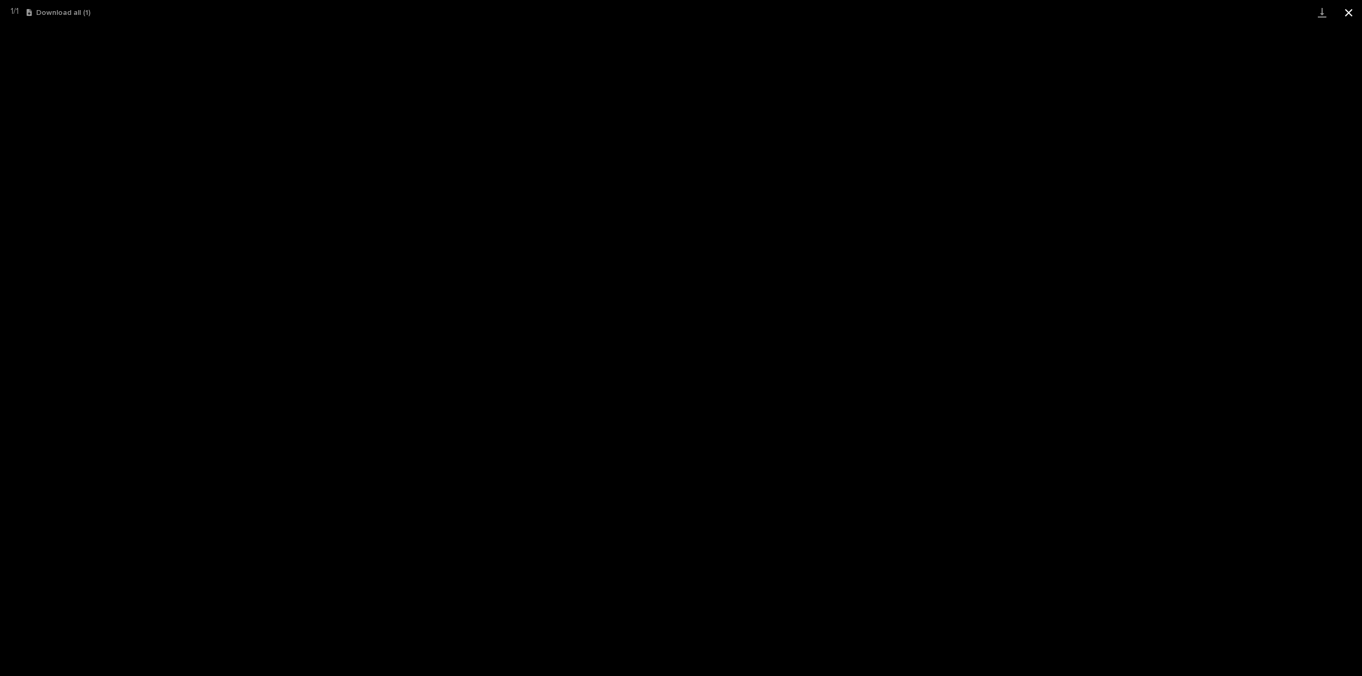
click at [1345, 16] on button "Close gallery" at bounding box center [1348, 12] width 27 height 25
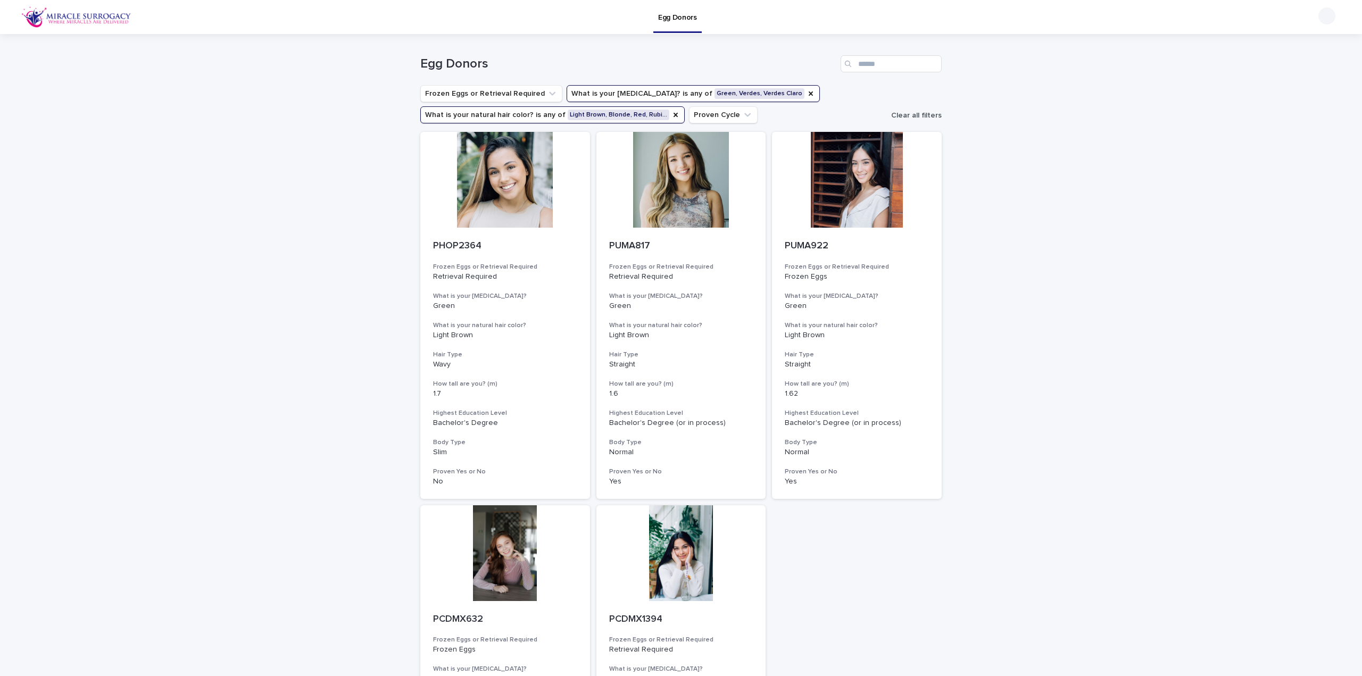
click at [915, 115] on span "Clear all filters" at bounding box center [916, 115] width 51 height 7
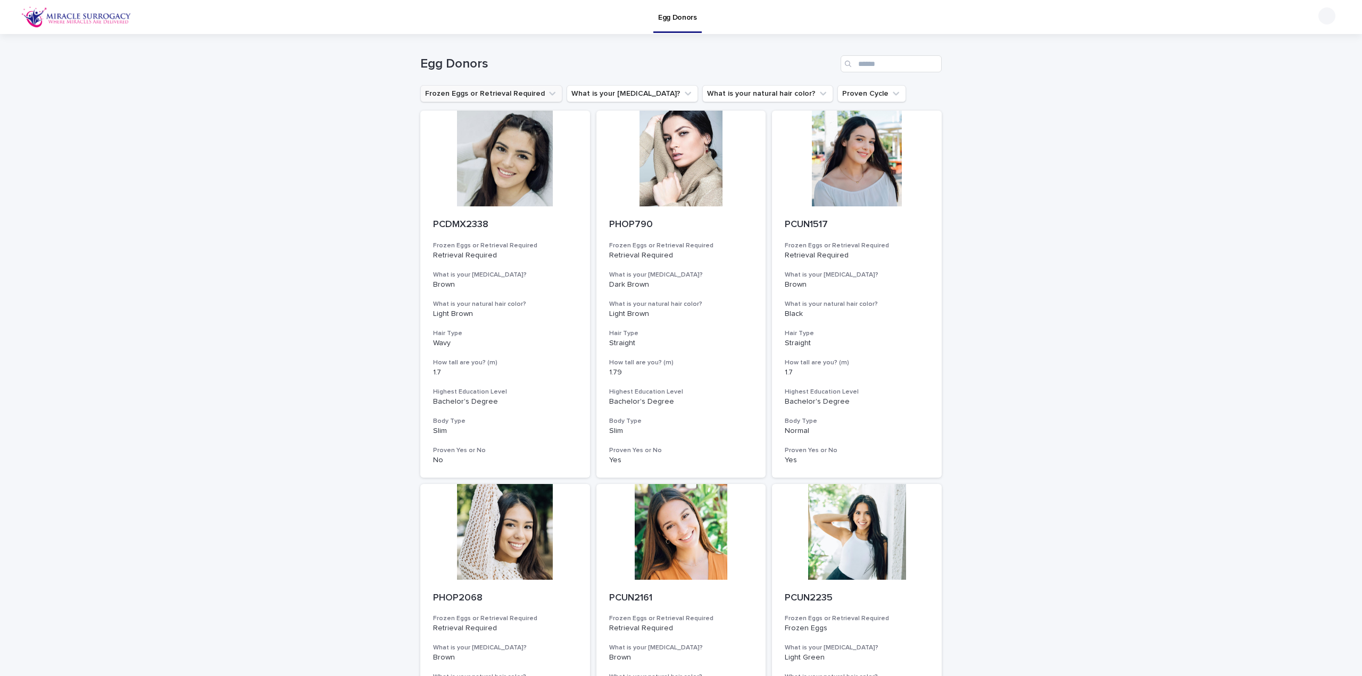
click at [518, 94] on button "Frozen Eggs or Retrieval Required" at bounding box center [491, 93] width 142 height 17
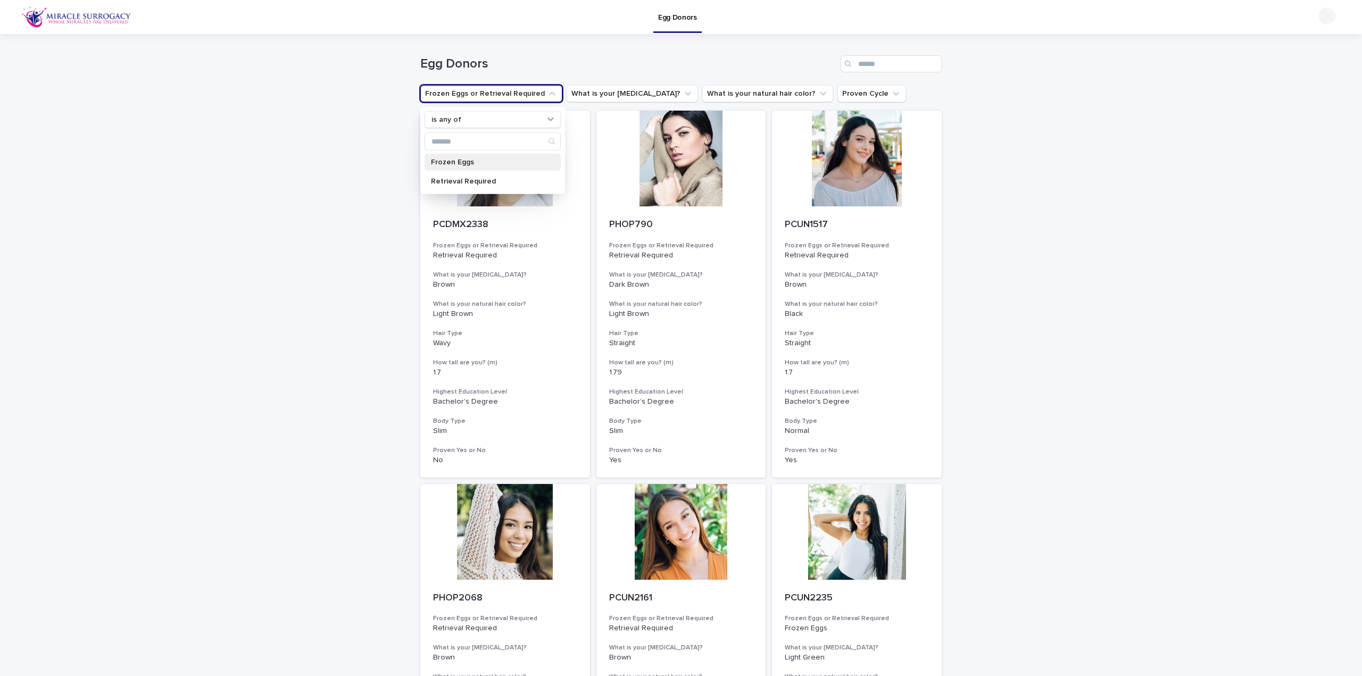
click at [459, 161] on p "Frozen Eggs" at bounding box center [487, 162] width 113 height 7
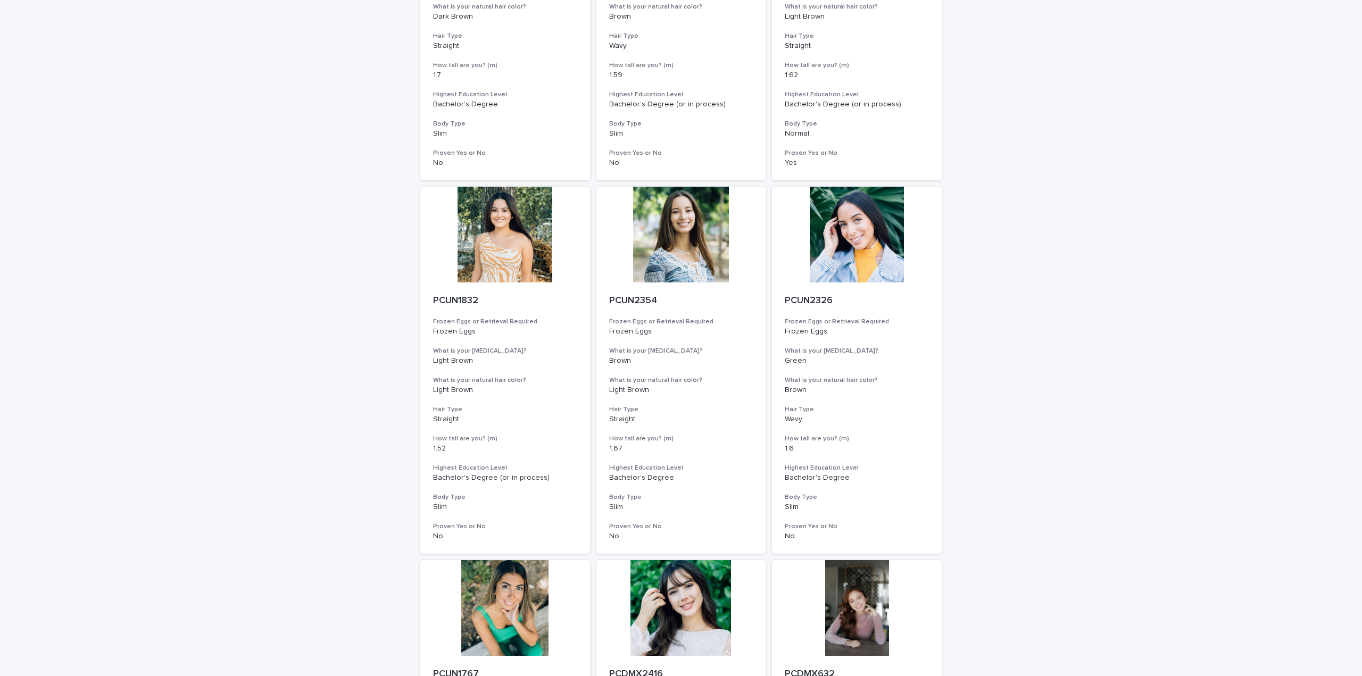
scroll to position [957, 0]
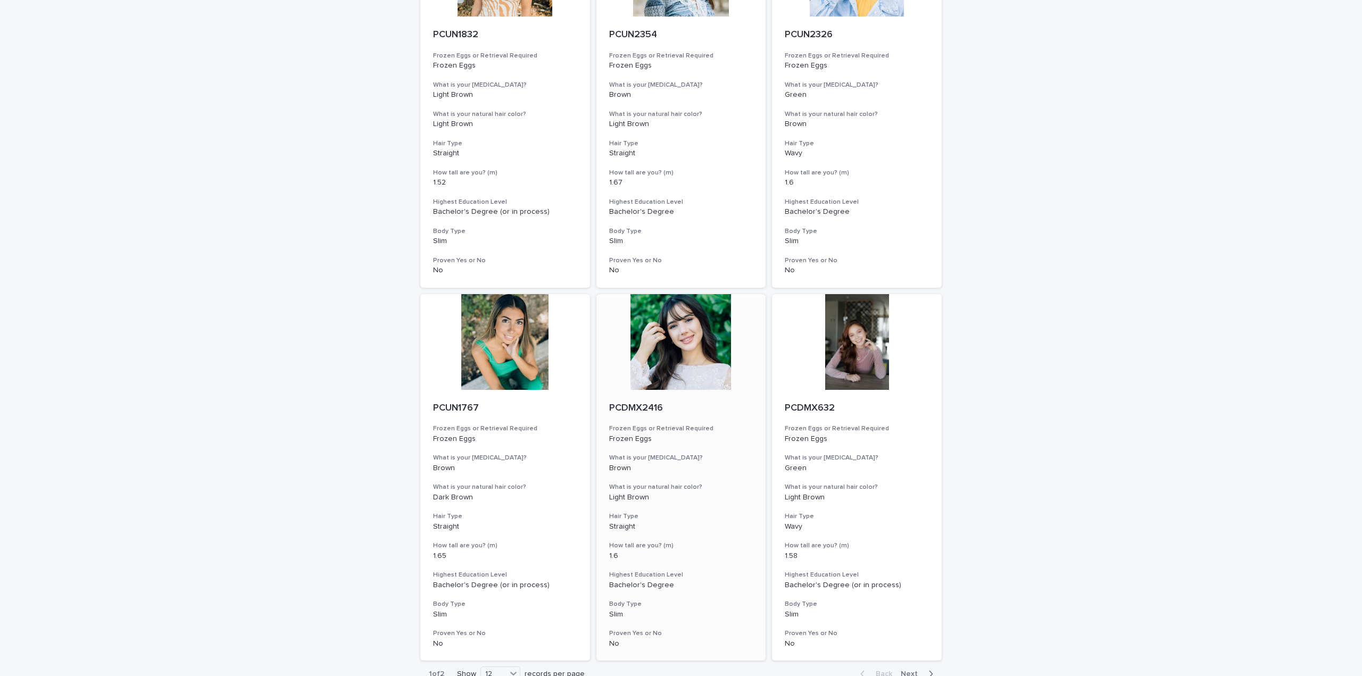
click at [675, 348] on div at bounding box center [681, 342] width 170 height 96
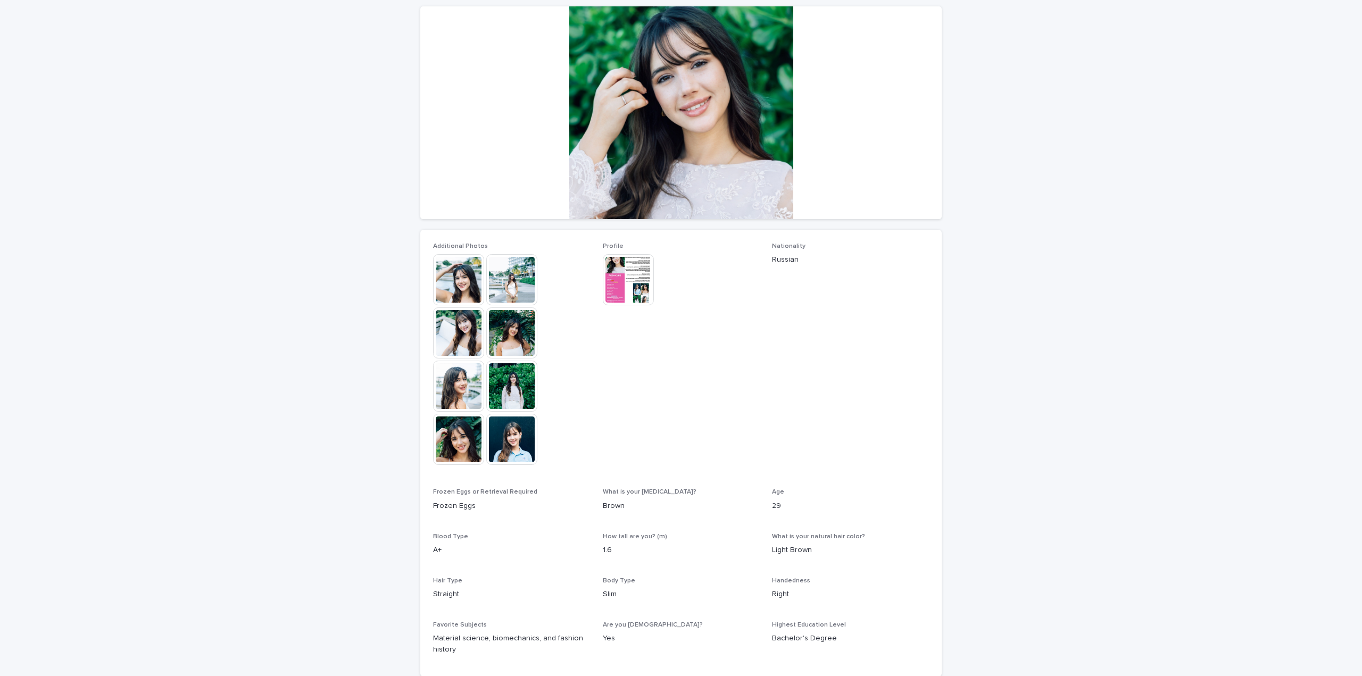
scroll to position [186, 0]
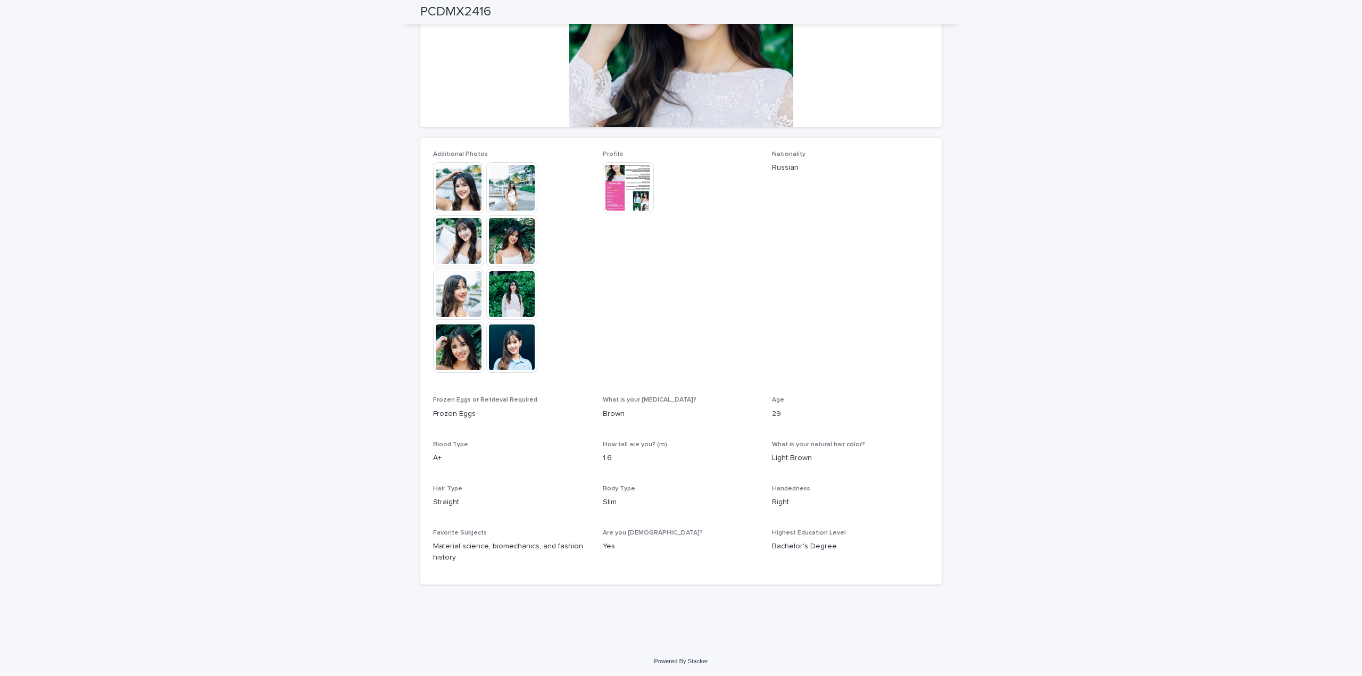
click at [627, 180] on img at bounding box center [628, 187] width 51 height 51
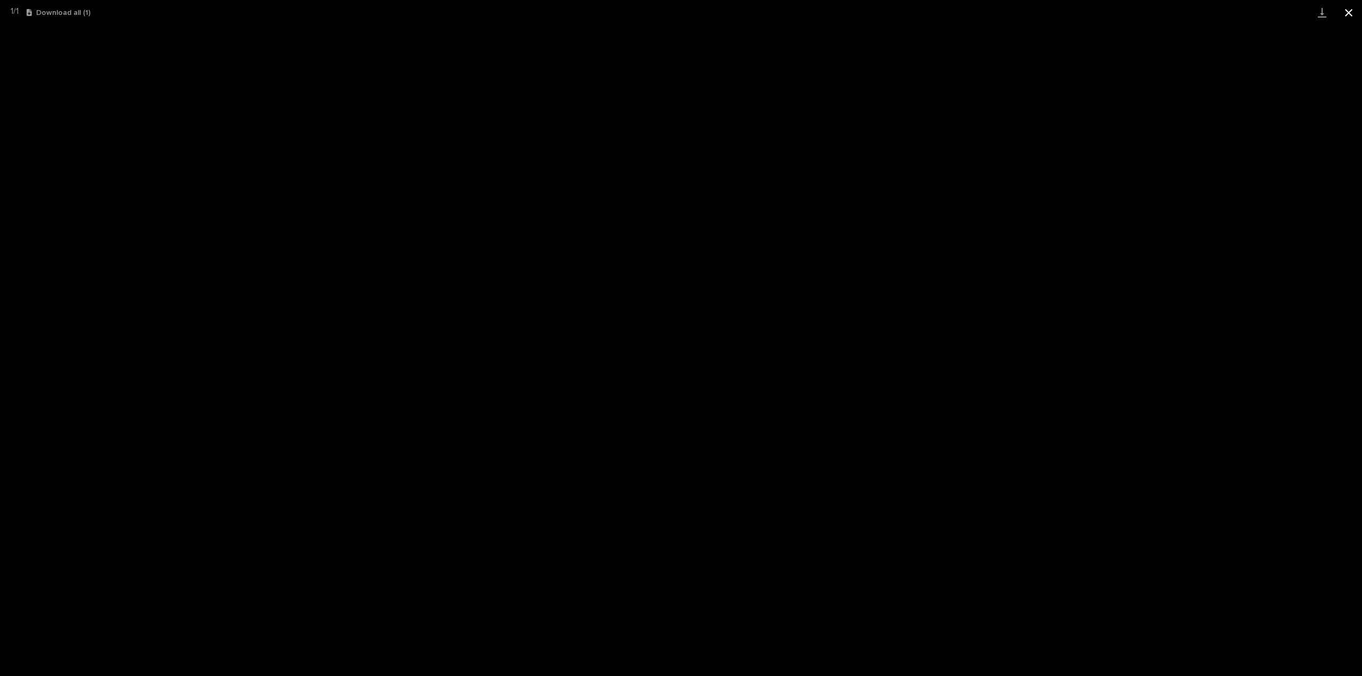
click at [1352, 11] on button "Close gallery" at bounding box center [1348, 12] width 27 height 25
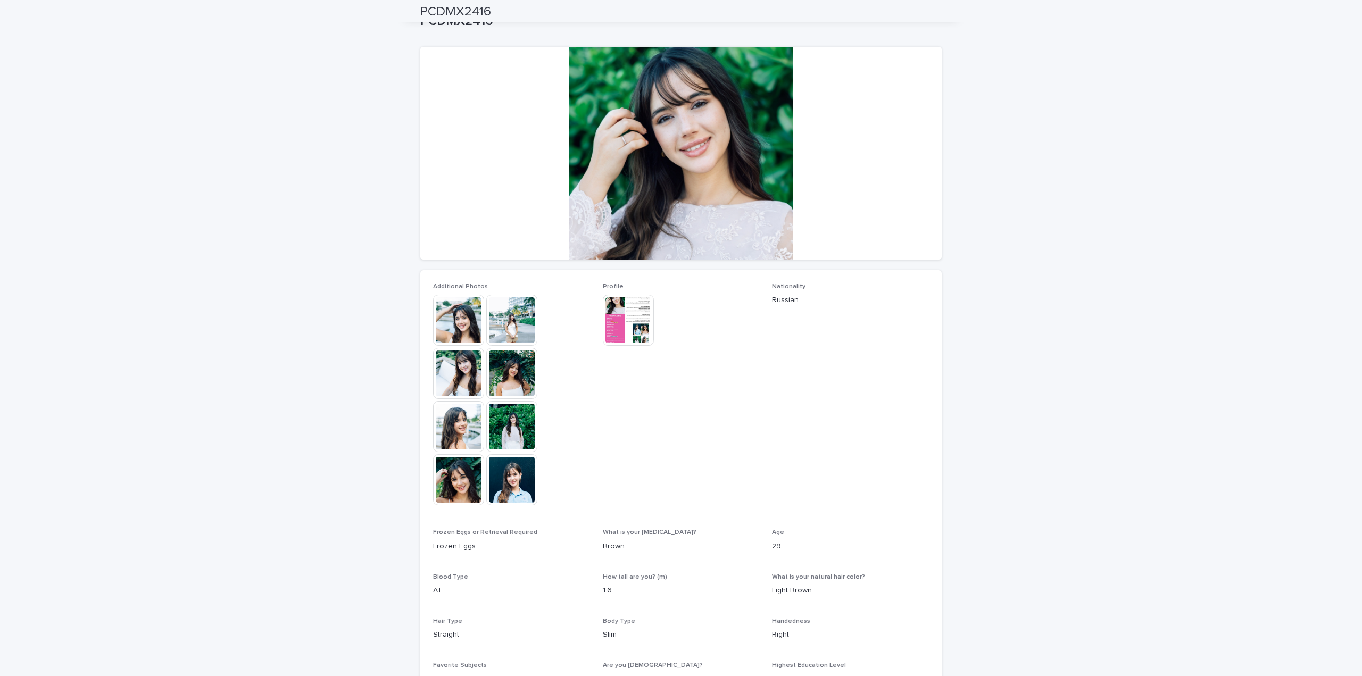
scroll to position [0, 0]
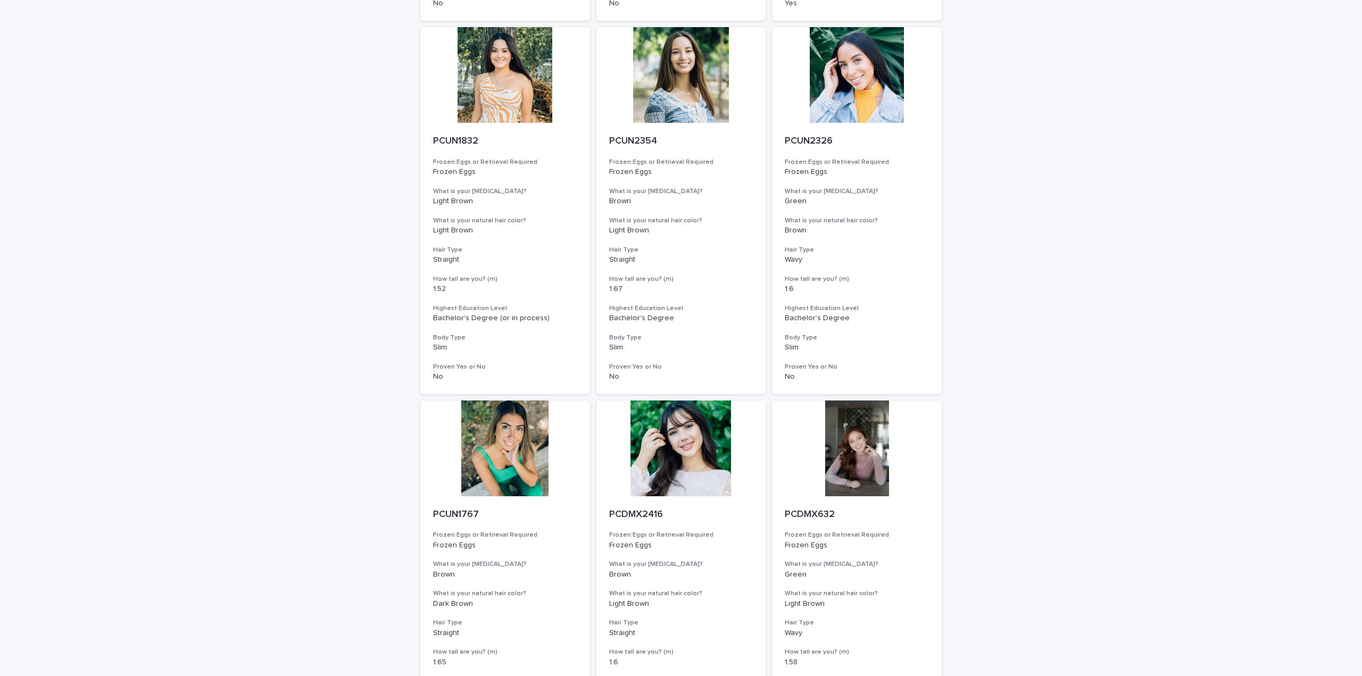
scroll to position [1053, 0]
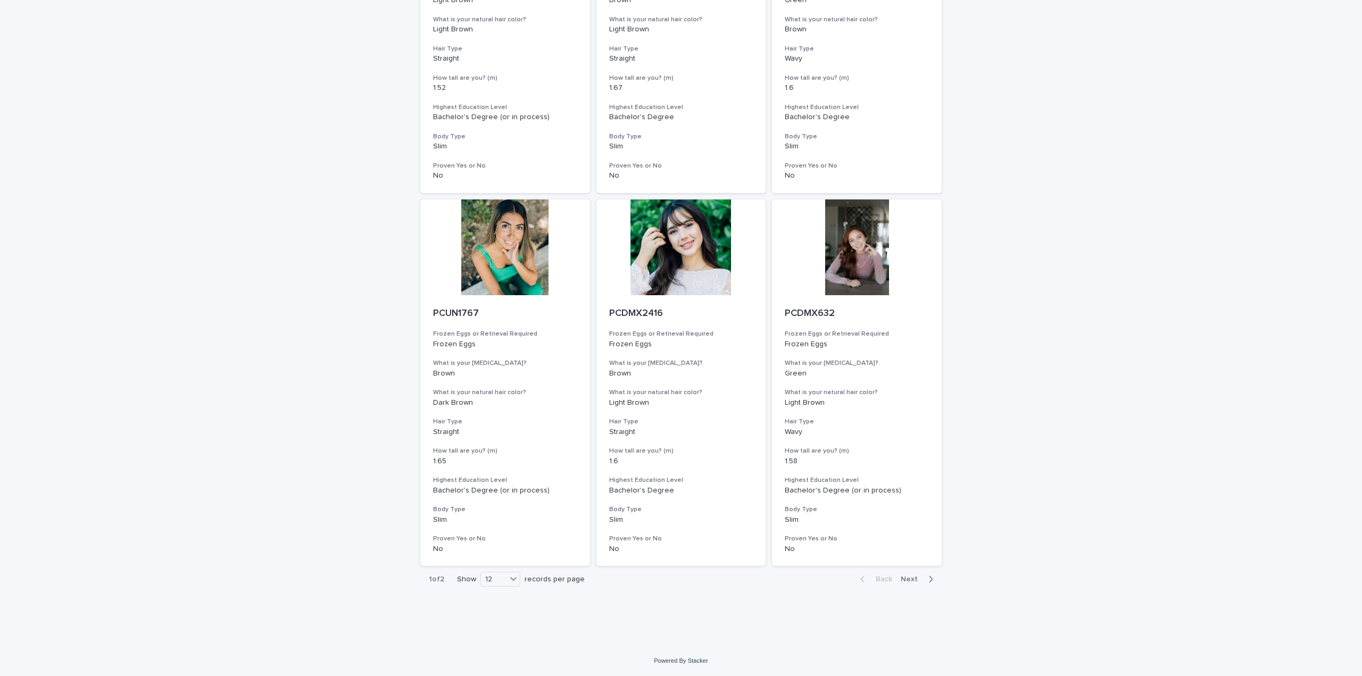
click at [906, 572] on div "Back Next" at bounding box center [897, 579] width 90 height 27
click at [913, 578] on span "Next" at bounding box center [912, 579] width 23 height 7
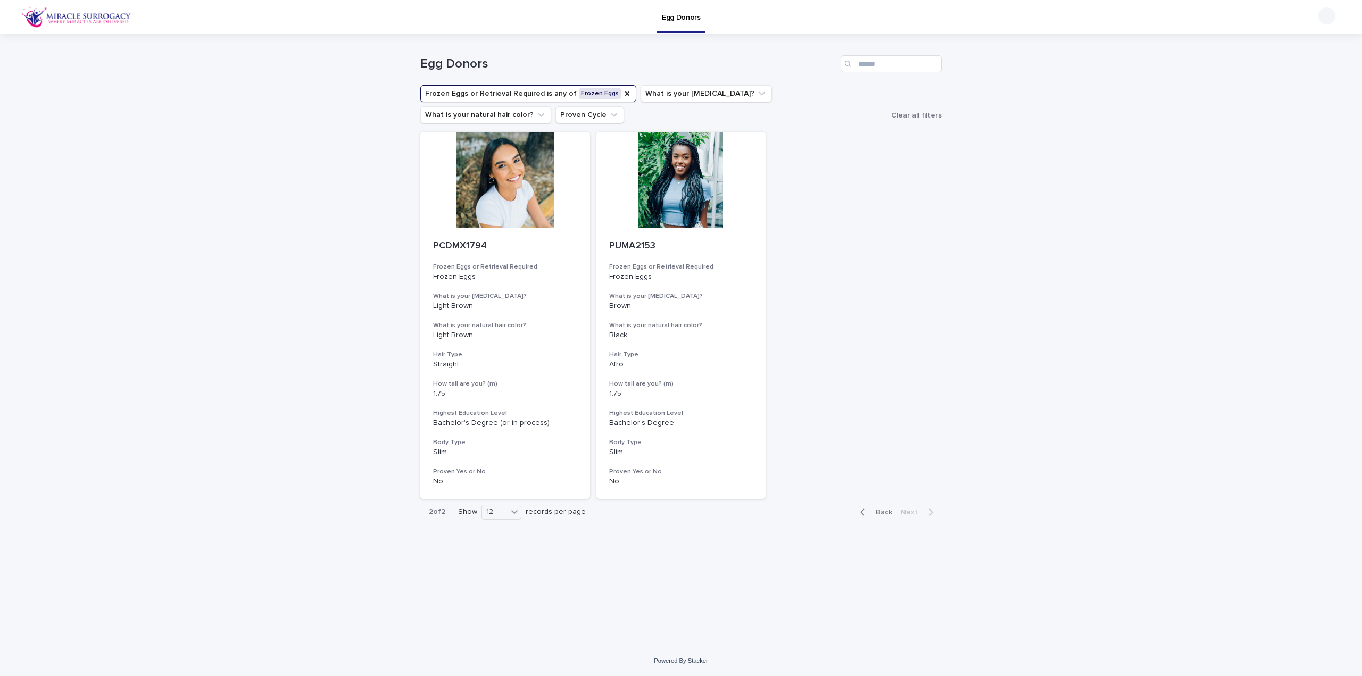
click at [881, 512] on span "Back" at bounding box center [880, 512] width 23 height 7
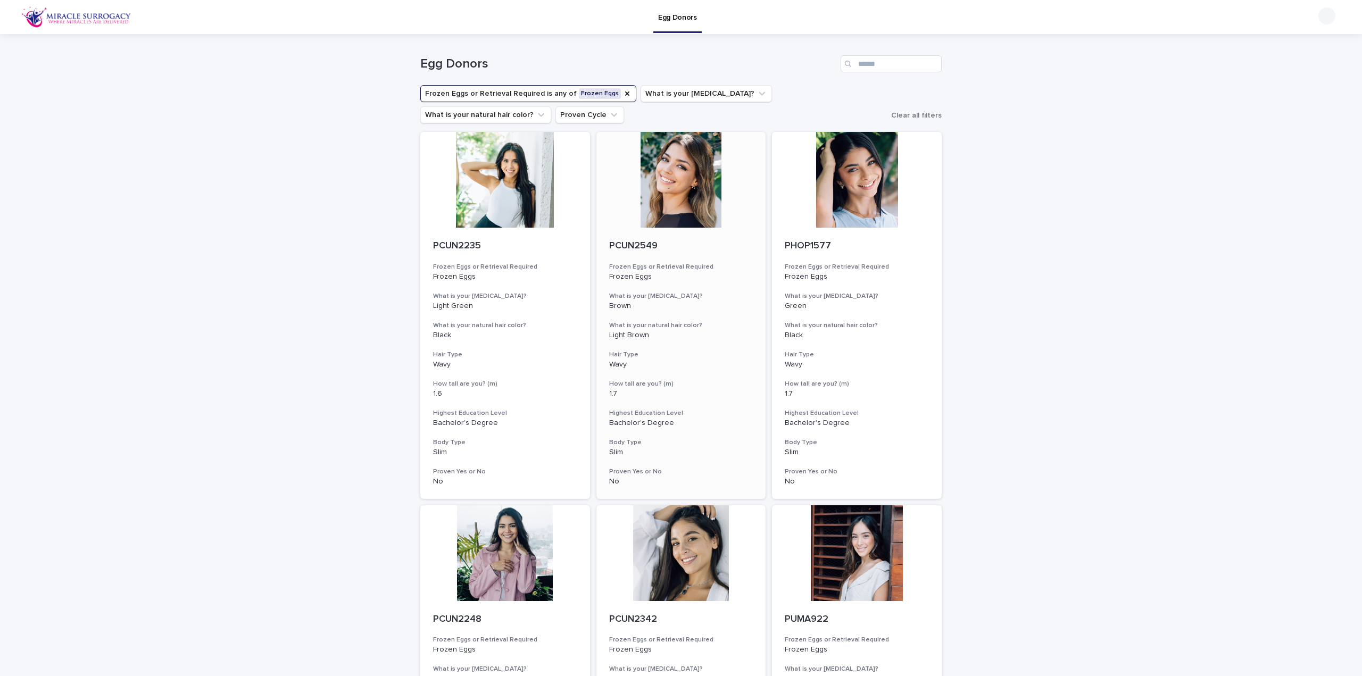
click at [695, 179] on div at bounding box center [681, 180] width 170 height 96
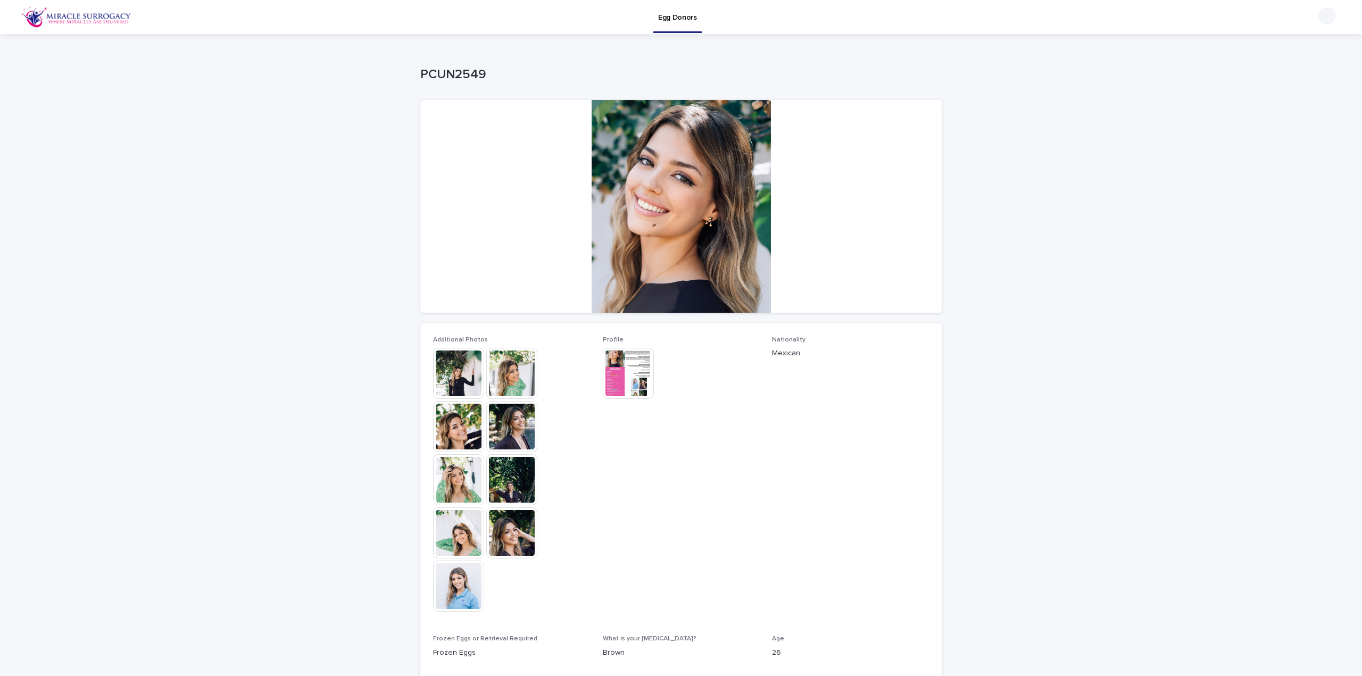
click at [453, 382] on img at bounding box center [458, 373] width 51 height 51
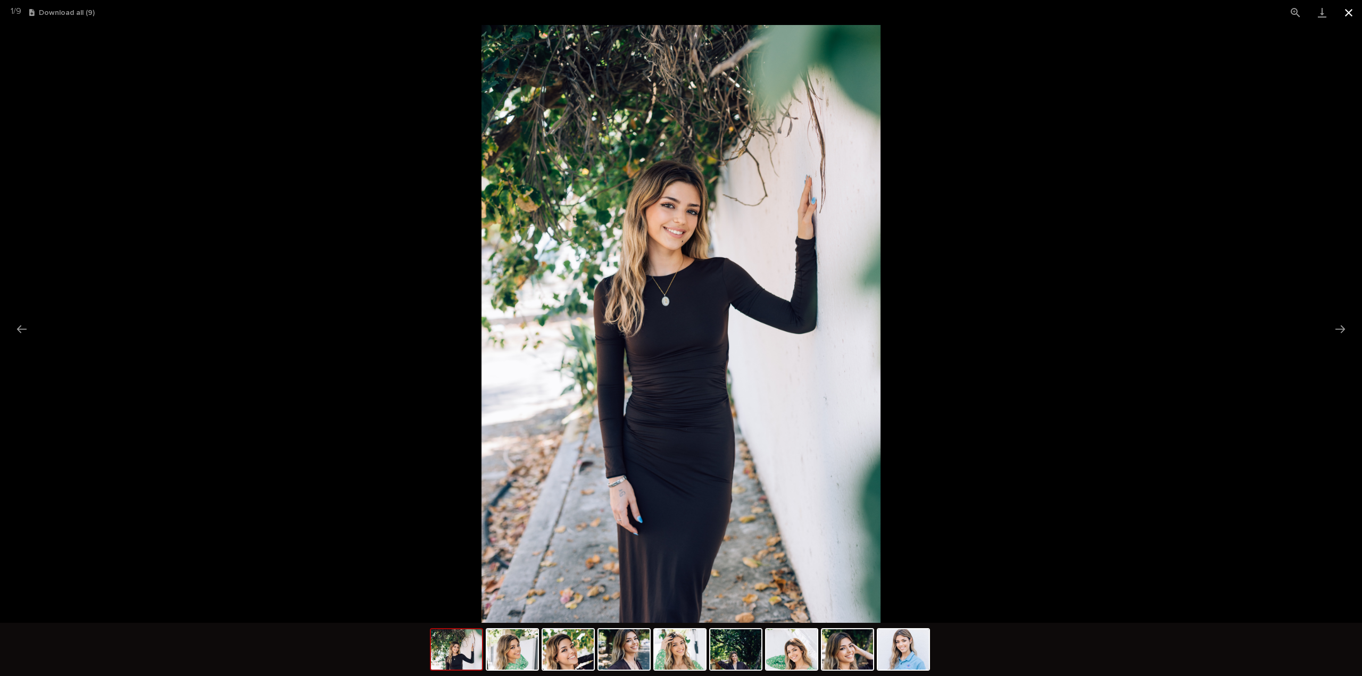
click at [1354, 13] on button "Close gallery" at bounding box center [1348, 12] width 27 height 25
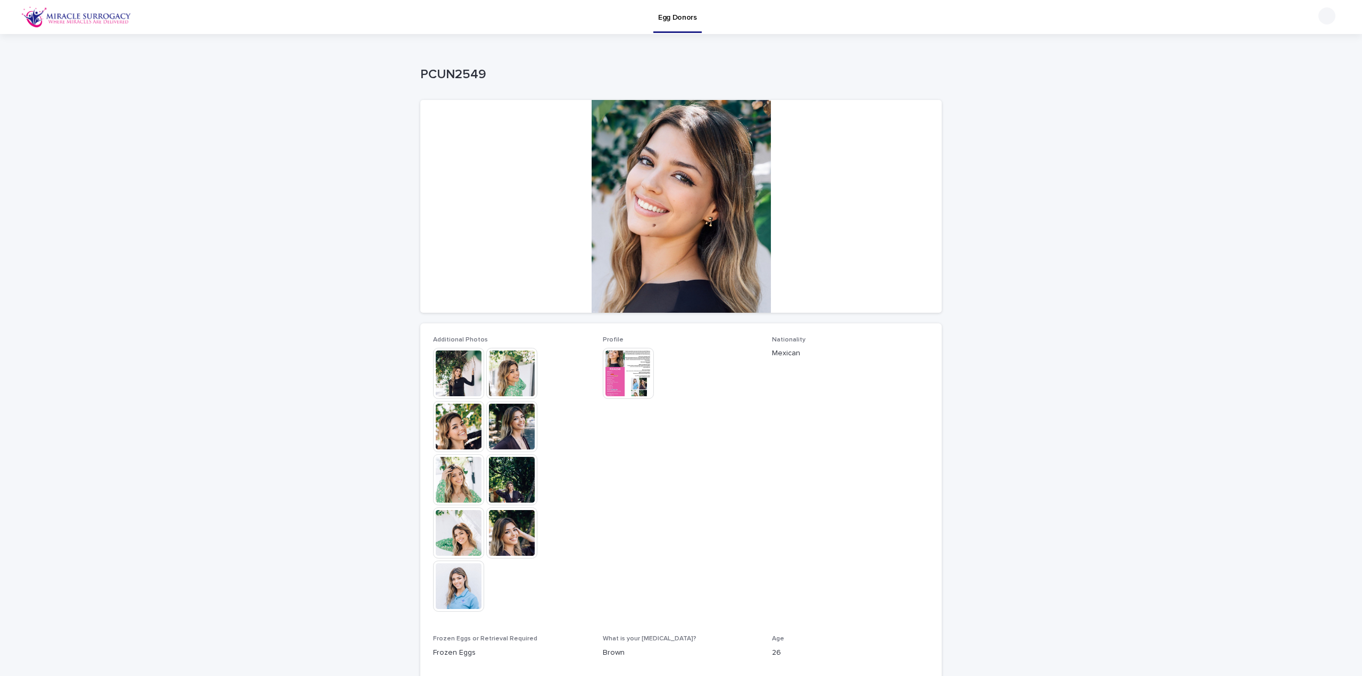
click at [626, 377] on img at bounding box center [628, 373] width 51 height 51
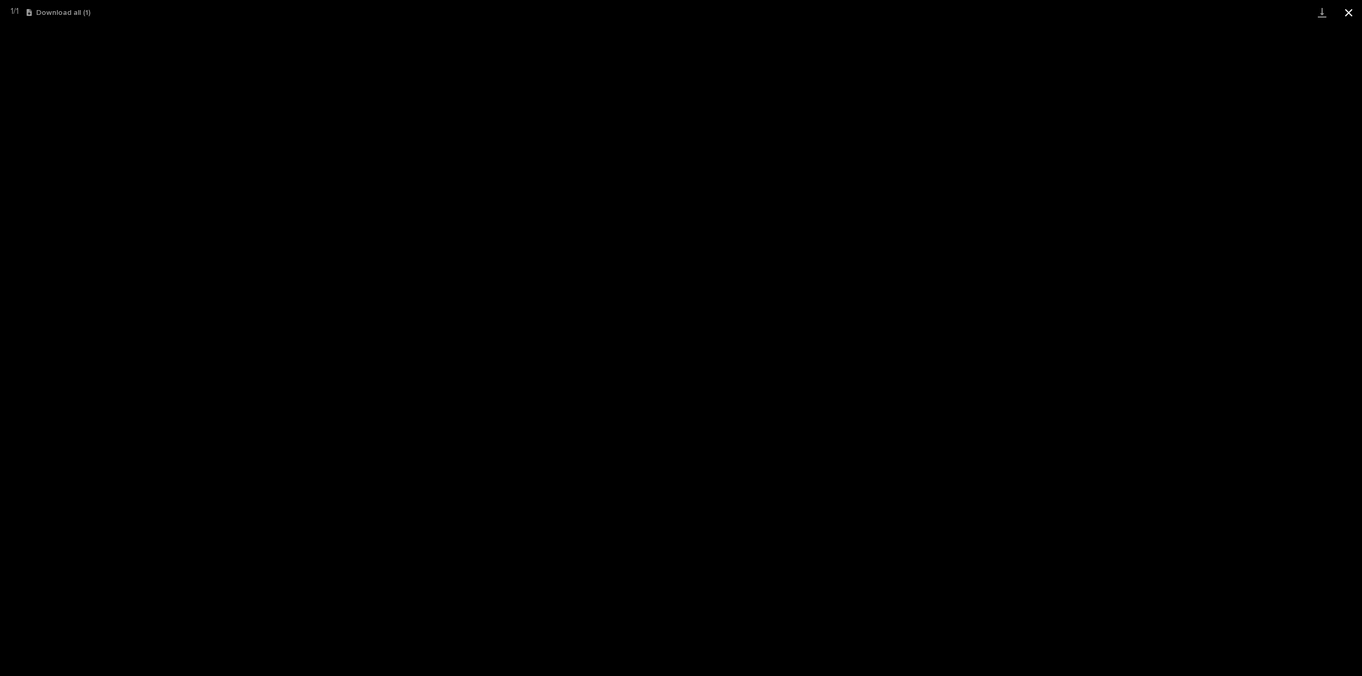
click at [1353, 13] on button "Close gallery" at bounding box center [1348, 12] width 27 height 25
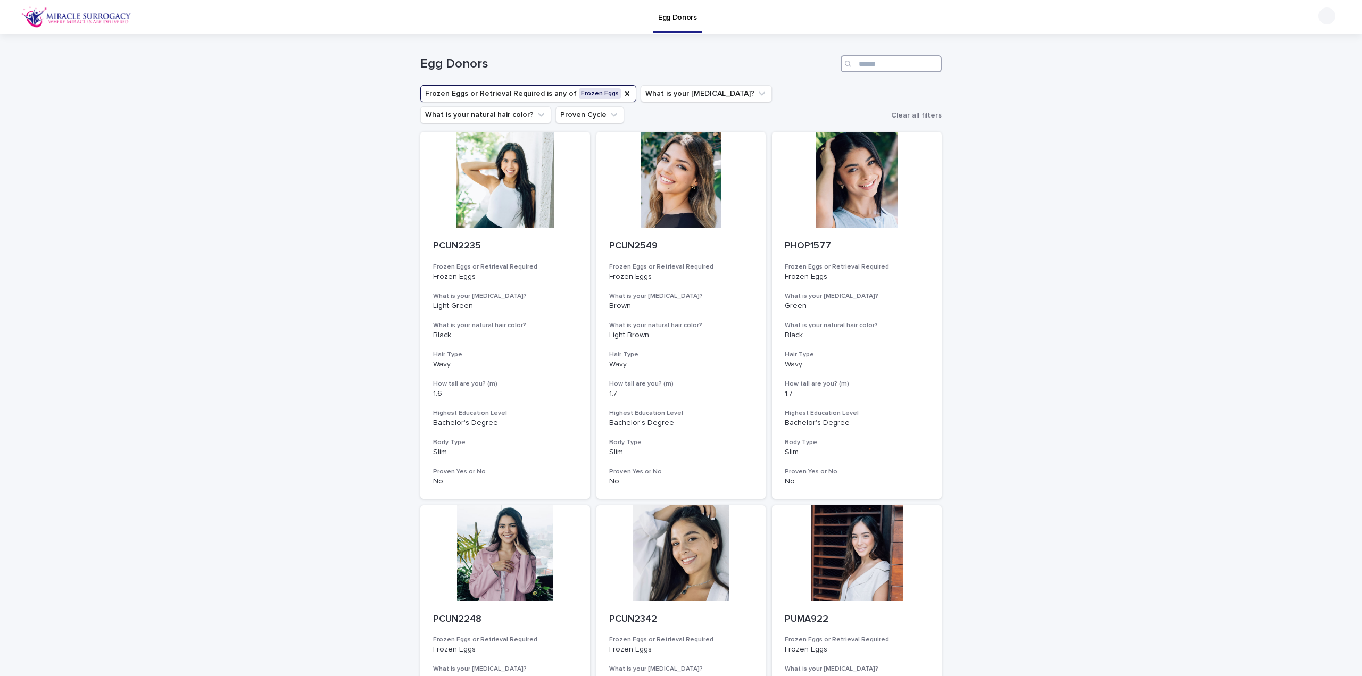
click at [860, 58] on input "Search" at bounding box center [890, 63] width 101 height 17
type input "**********"
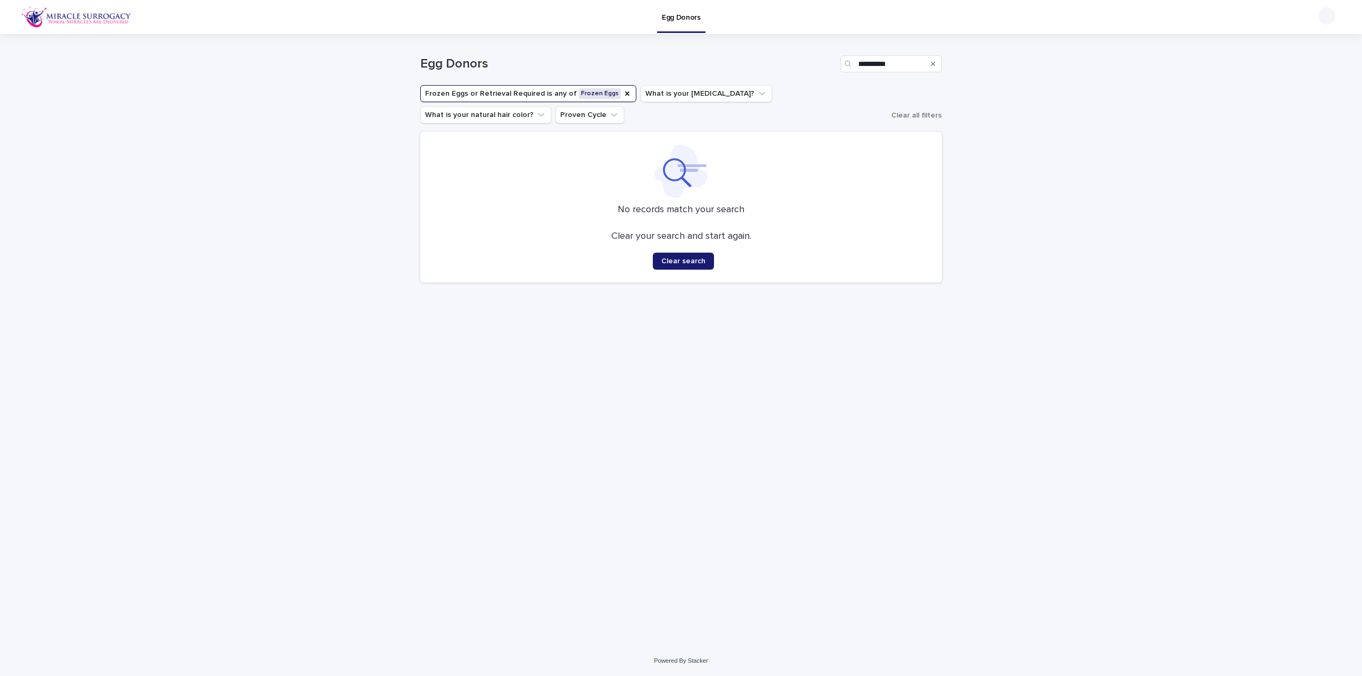
click at [699, 261] on span "Clear search" at bounding box center [683, 260] width 44 height 7
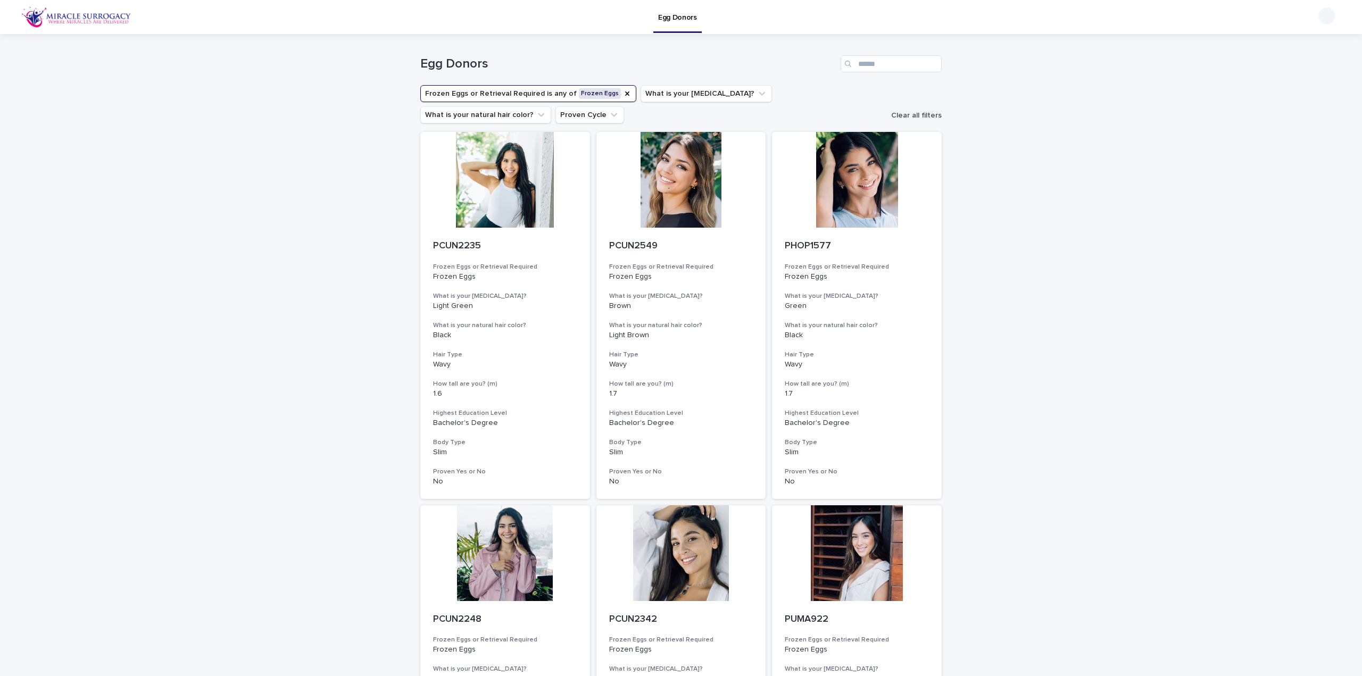
click at [915, 119] on span "Clear all filters" at bounding box center [916, 115] width 51 height 7
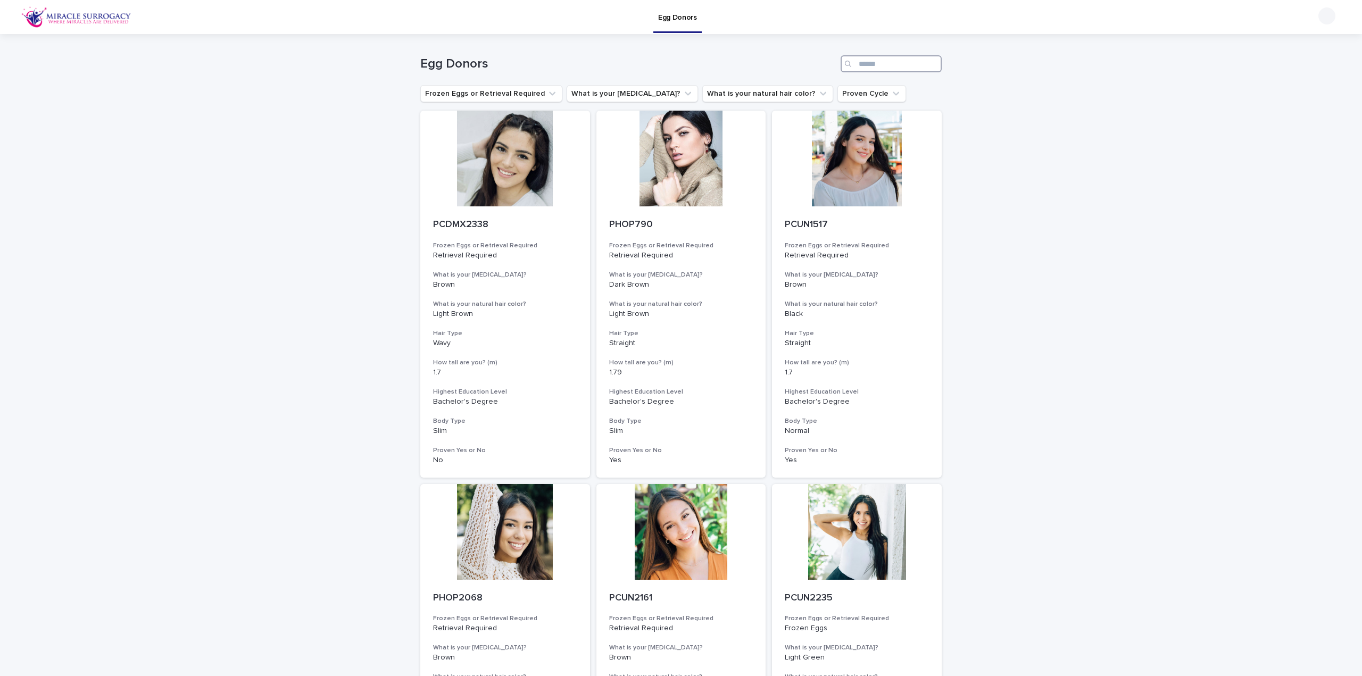
click at [901, 69] on input "Search" at bounding box center [890, 63] width 101 height 17
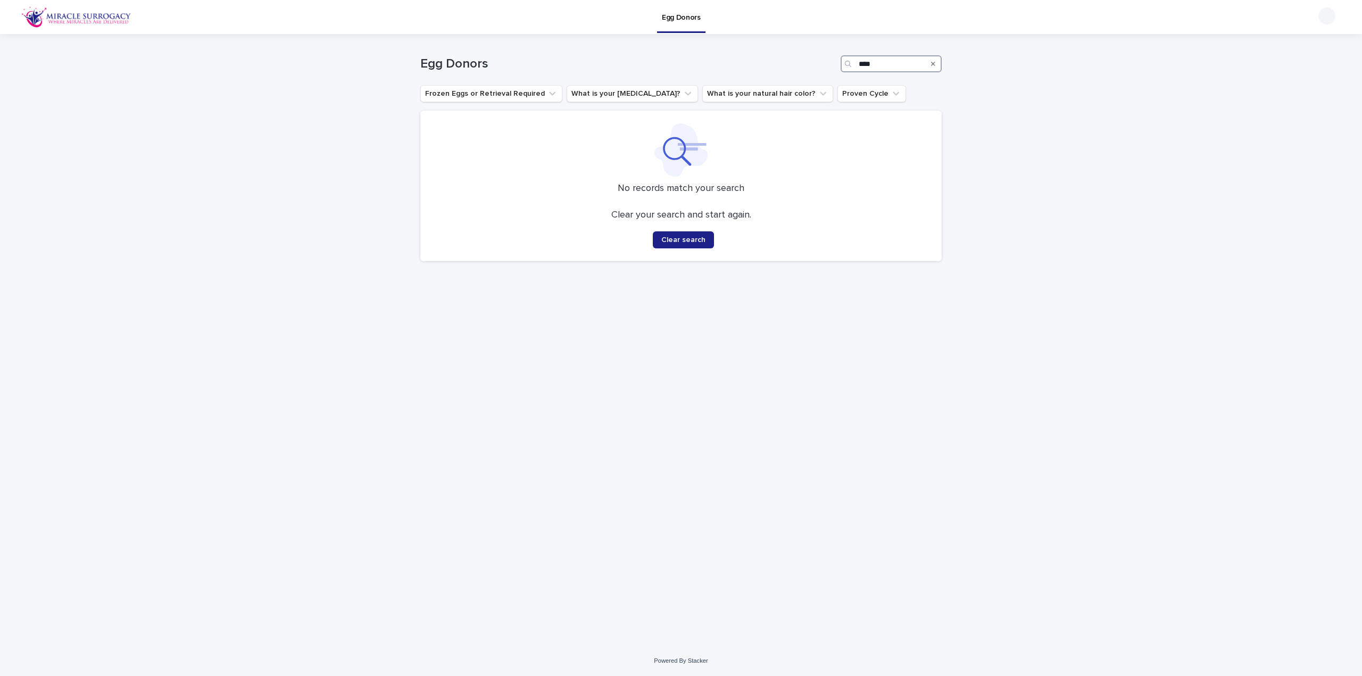
drag, startPoint x: 901, startPoint y: 69, endPoint x: 647, endPoint y: 45, distance: 255.3
click at [647, 45] on div "Egg Donors ****" at bounding box center [680, 59] width 521 height 51
type input "********"
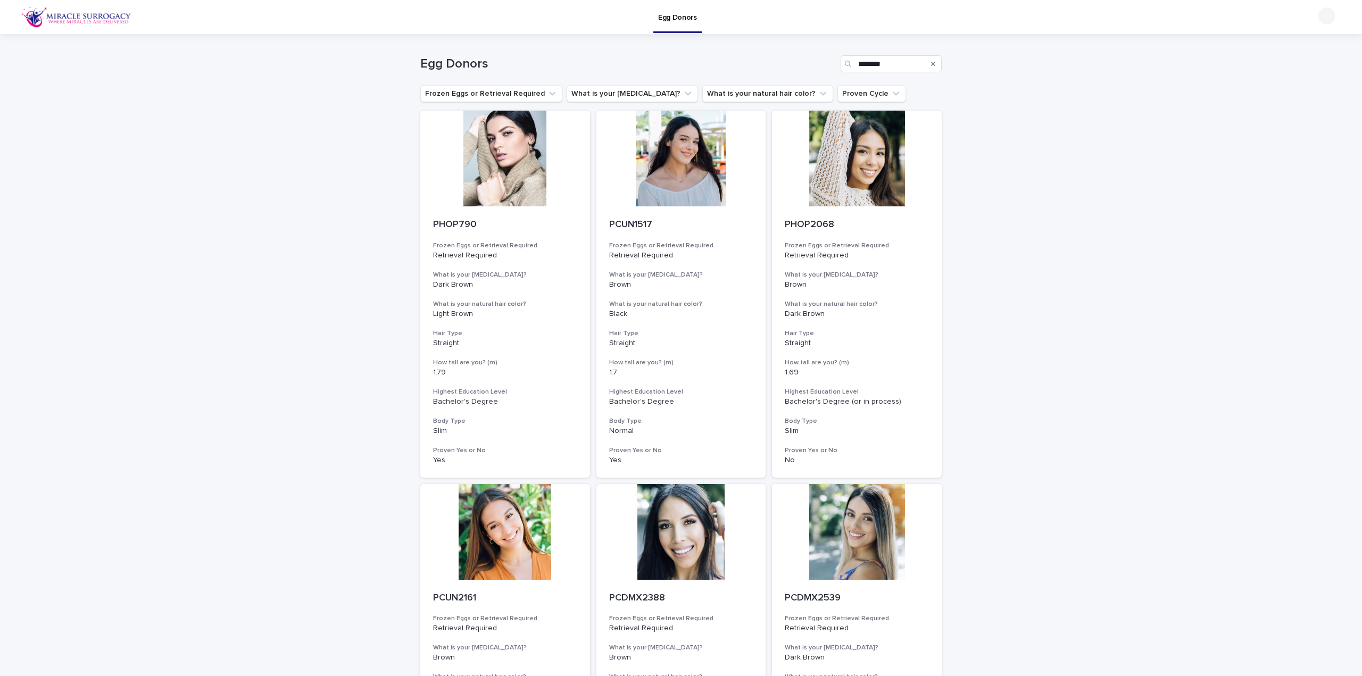
click at [932, 60] on div "Search" at bounding box center [932, 63] width 17 height 17
click at [932, 63] on div "Search" at bounding box center [932, 63] width 17 height 17
click at [931, 61] on icon "Search" at bounding box center [933, 64] width 4 height 6
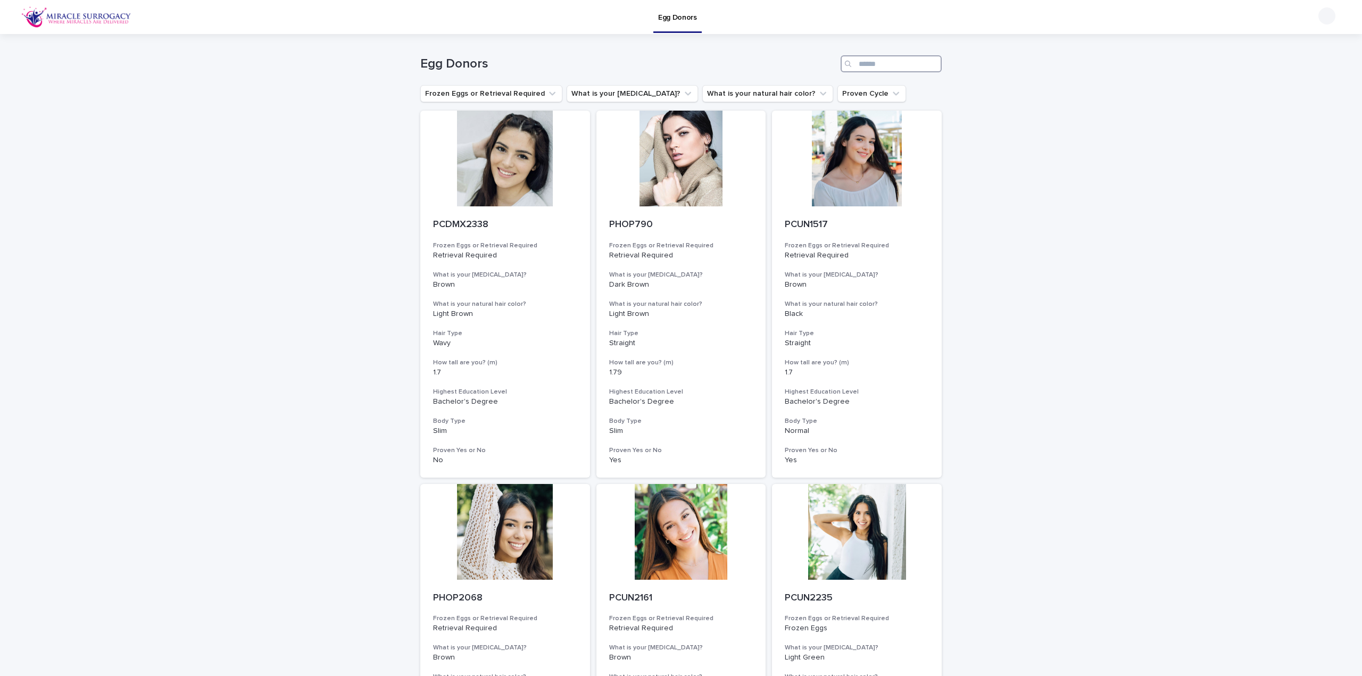
click at [897, 66] on input "Search" at bounding box center [890, 63] width 101 height 17
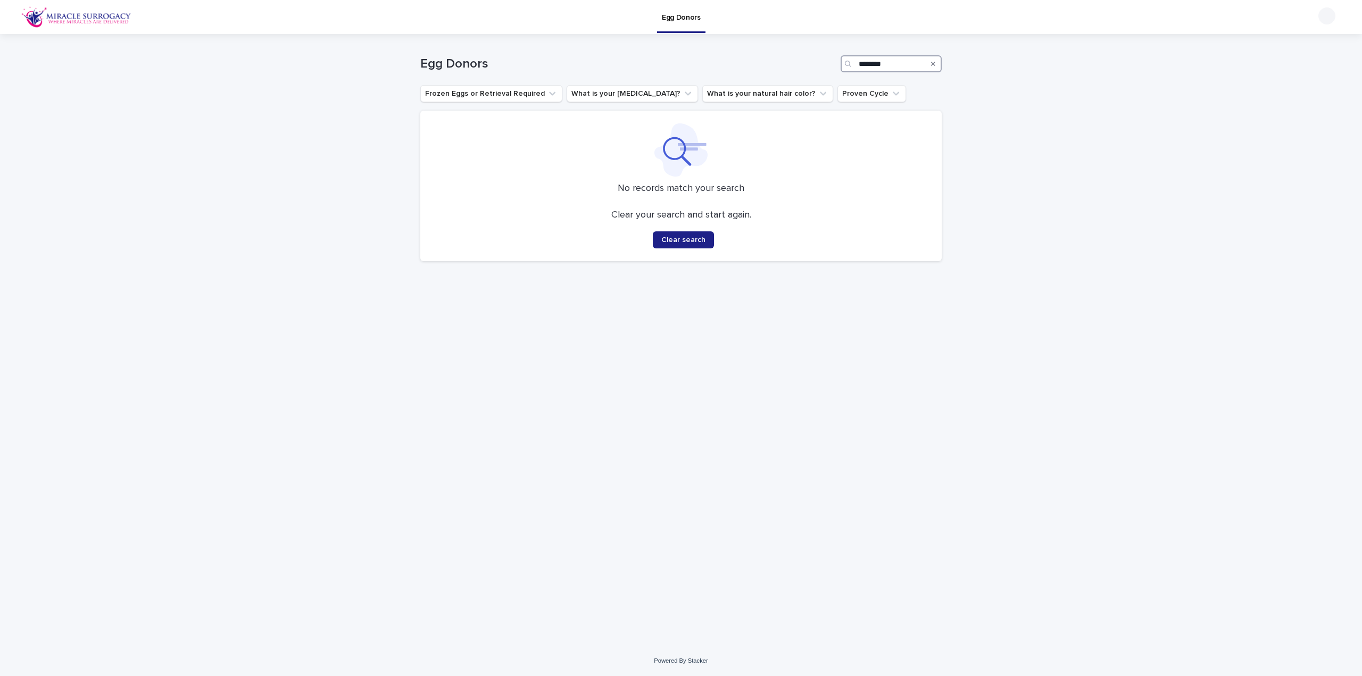
type input "********"
click at [930, 64] on div "Search" at bounding box center [932, 63] width 17 height 17
click at [935, 63] on div "Search" at bounding box center [932, 63] width 17 height 17
click at [930, 65] on div "Search" at bounding box center [932, 63] width 17 height 17
click at [935, 65] on div "Search" at bounding box center [932, 63] width 17 height 17
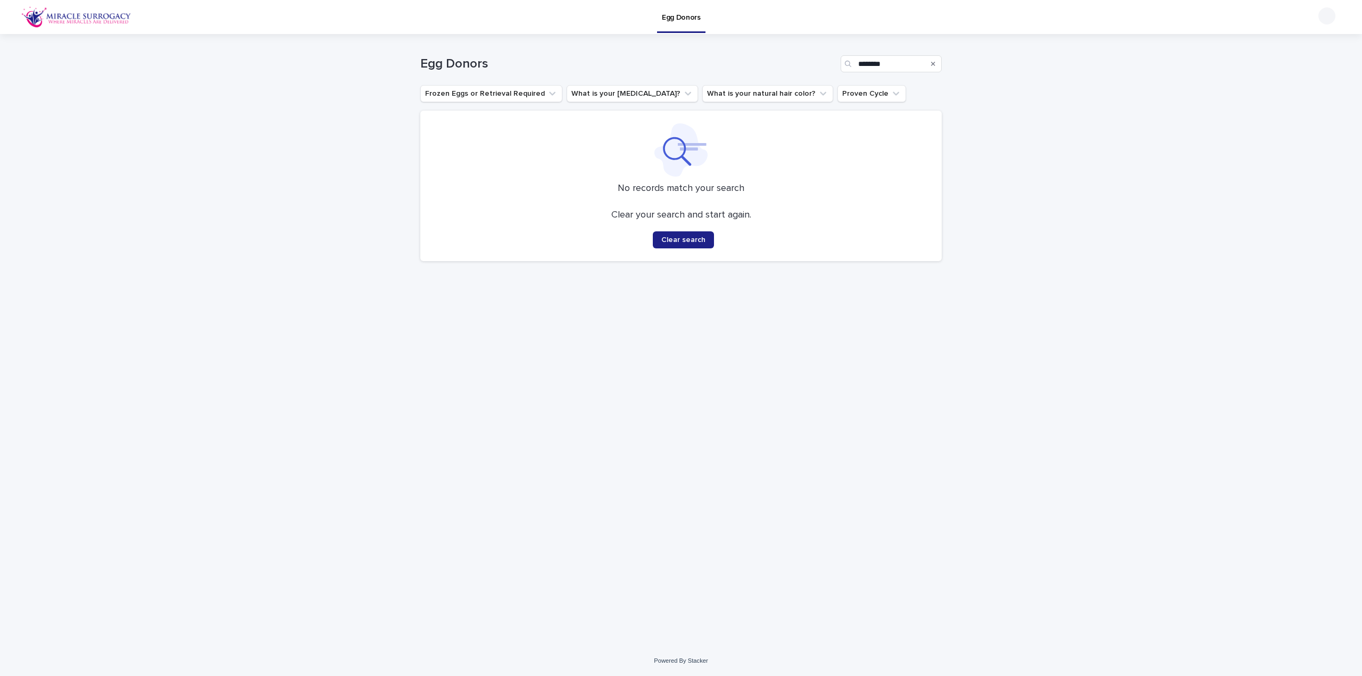
click at [930, 63] on div "Search" at bounding box center [932, 63] width 17 height 17
click at [929, 61] on div "Search" at bounding box center [932, 63] width 17 height 17
click at [932, 62] on icon "Search" at bounding box center [933, 64] width 4 height 6
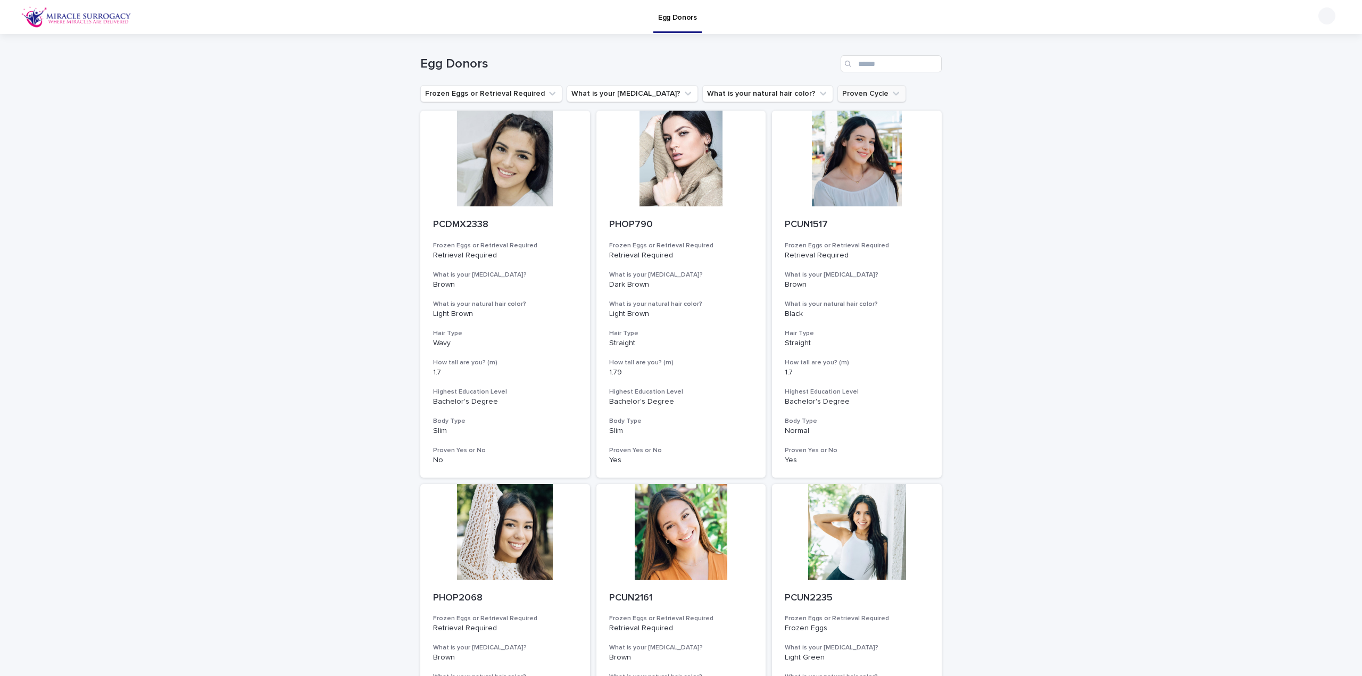
click at [837, 95] on button "Proven Cycle" at bounding box center [871, 93] width 69 height 17
click at [844, 139] on p "is checked" at bounding box center [864, 140] width 106 height 7
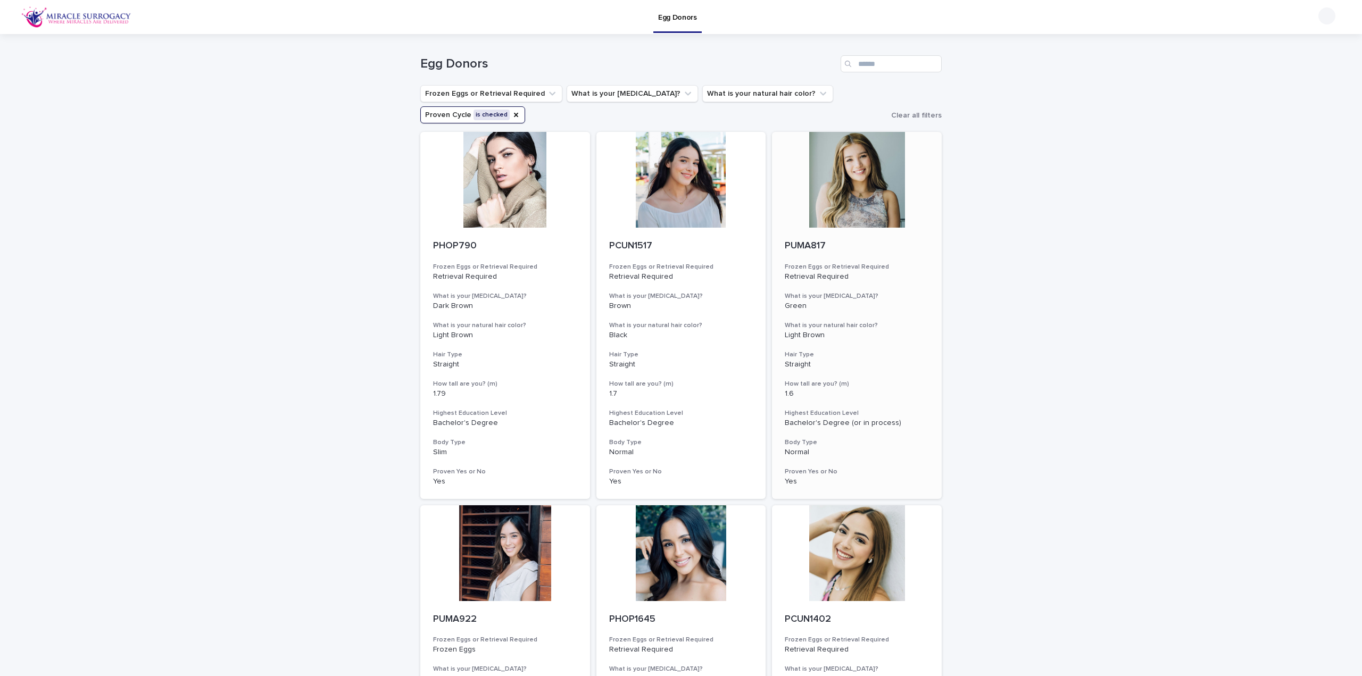
click at [835, 190] on div at bounding box center [857, 180] width 170 height 96
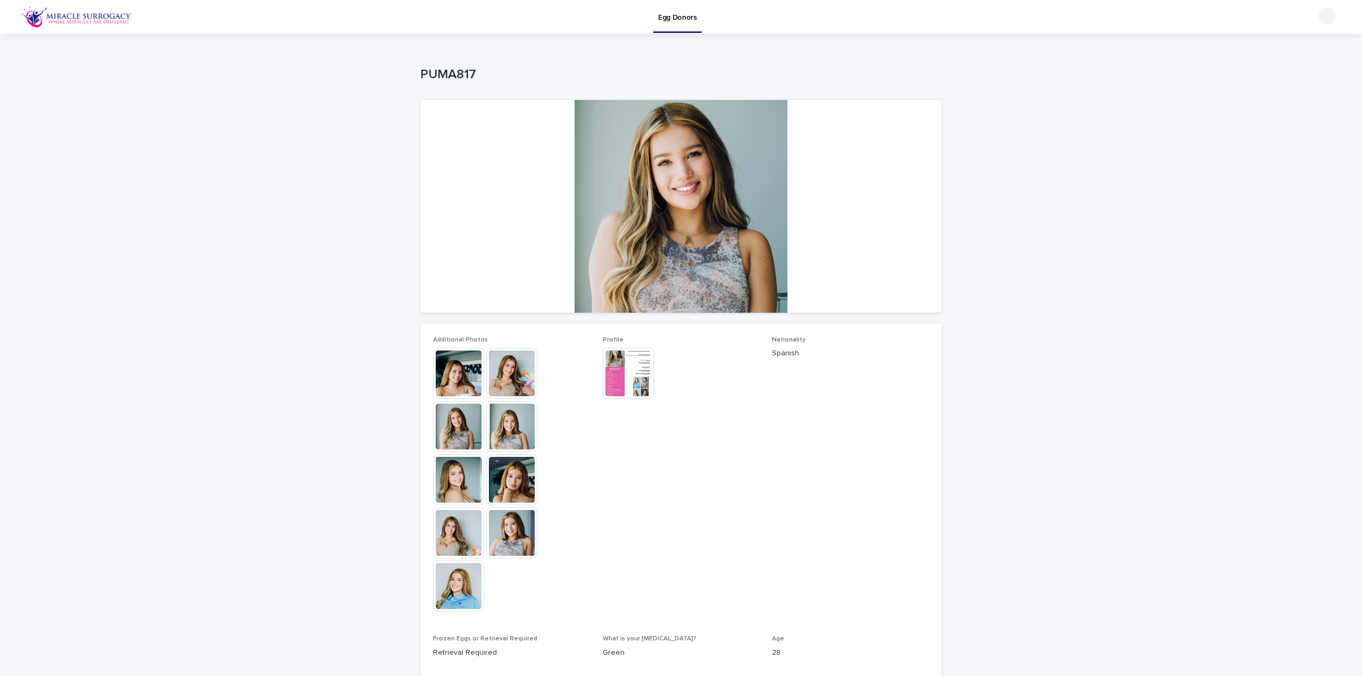
click at [622, 379] on img at bounding box center [628, 373] width 51 height 51
click at [464, 587] on img at bounding box center [458, 586] width 51 height 51
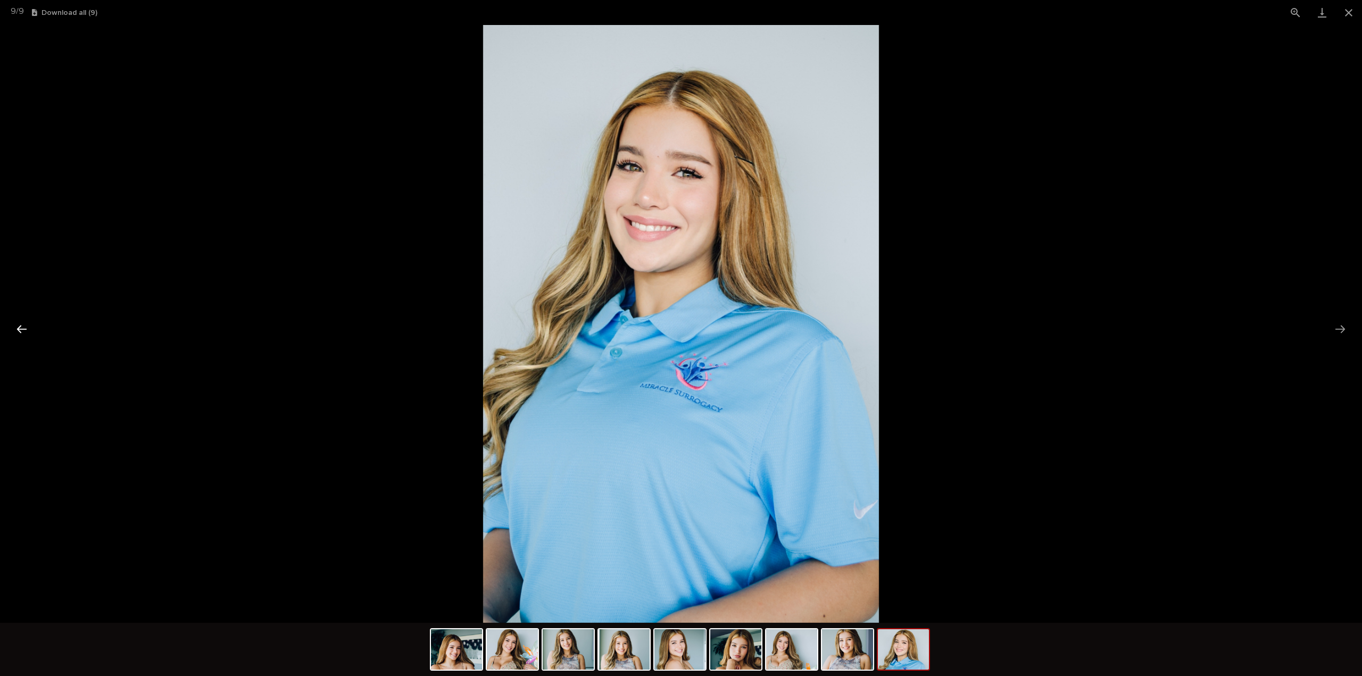
click at [19, 334] on button "Previous slide" at bounding box center [22, 329] width 22 height 21
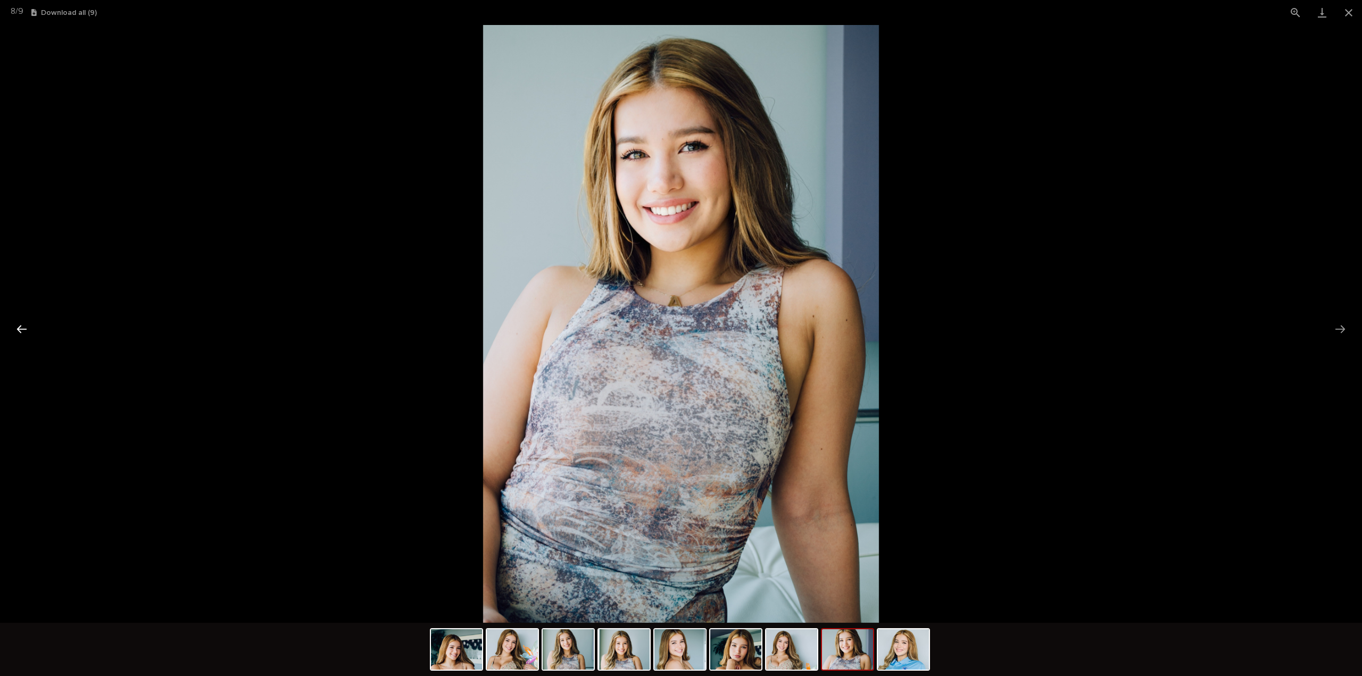
click at [19, 334] on button "Previous slide" at bounding box center [22, 329] width 22 height 21
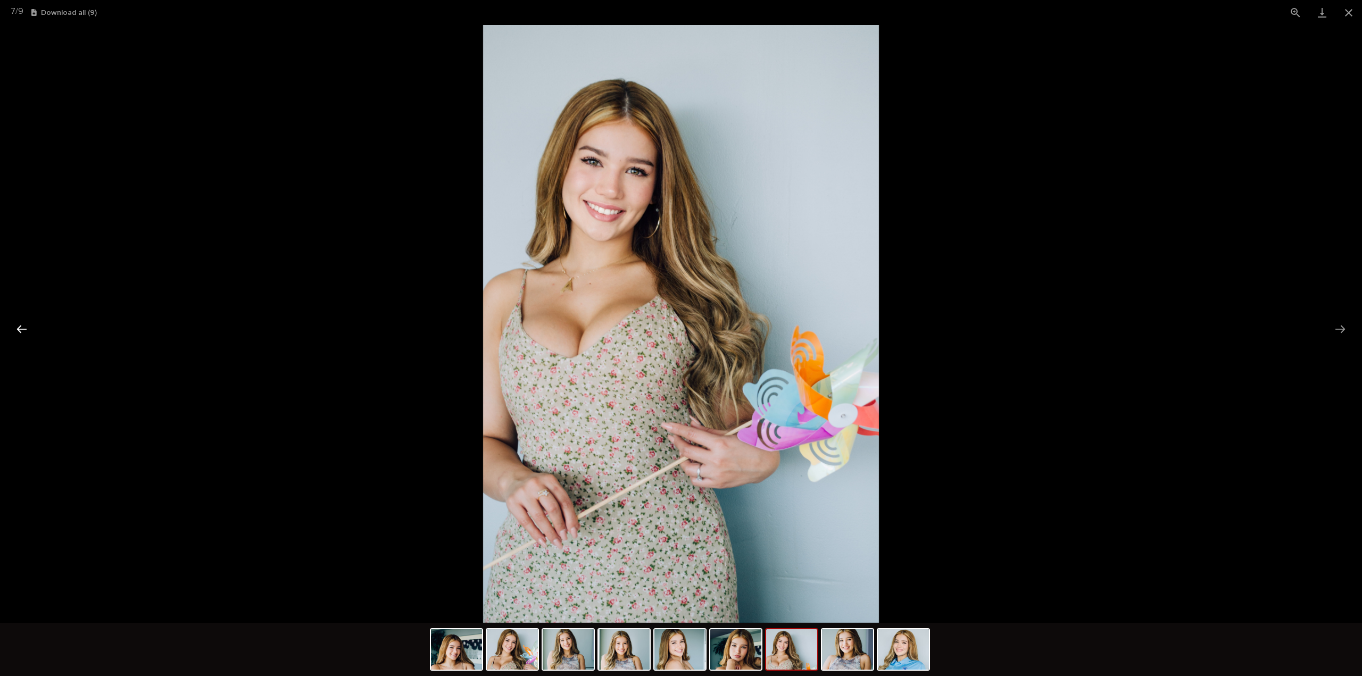
click at [19, 334] on button "Previous slide" at bounding box center [22, 329] width 22 height 21
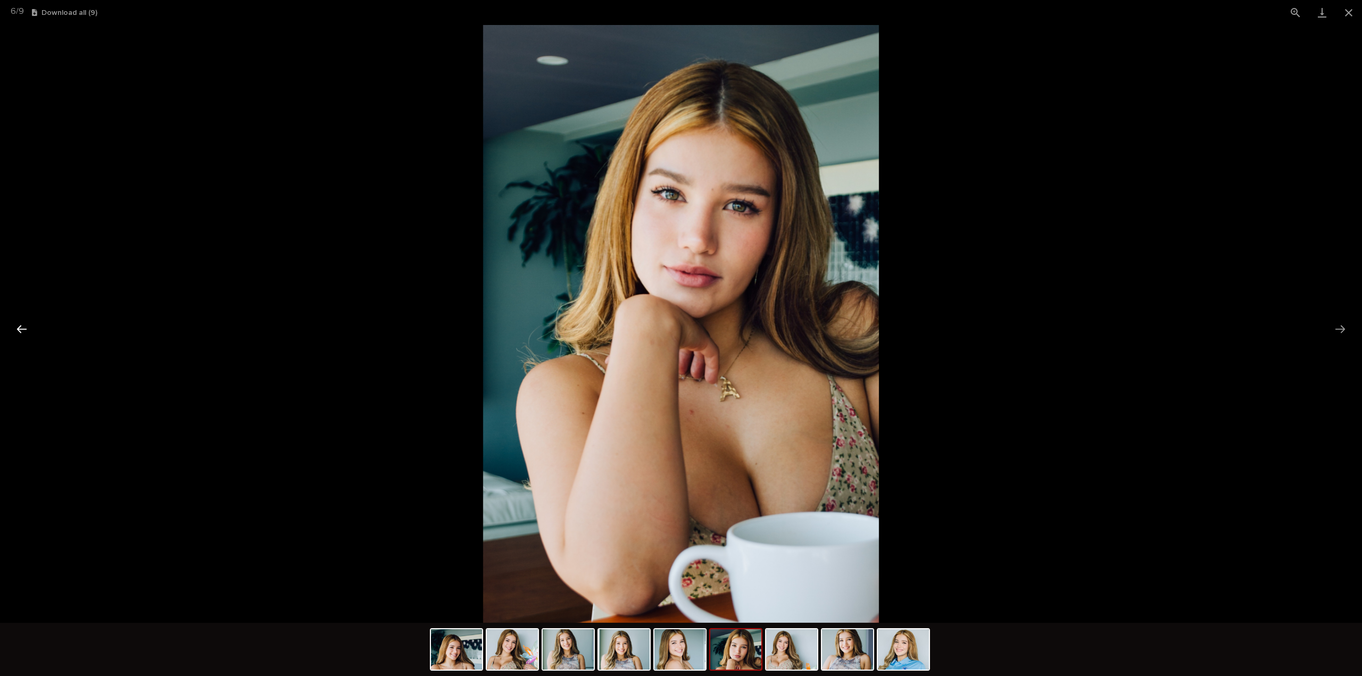
click at [19, 334] on button "Previous slide" at bounding box center [22, 329] width 22 height 21
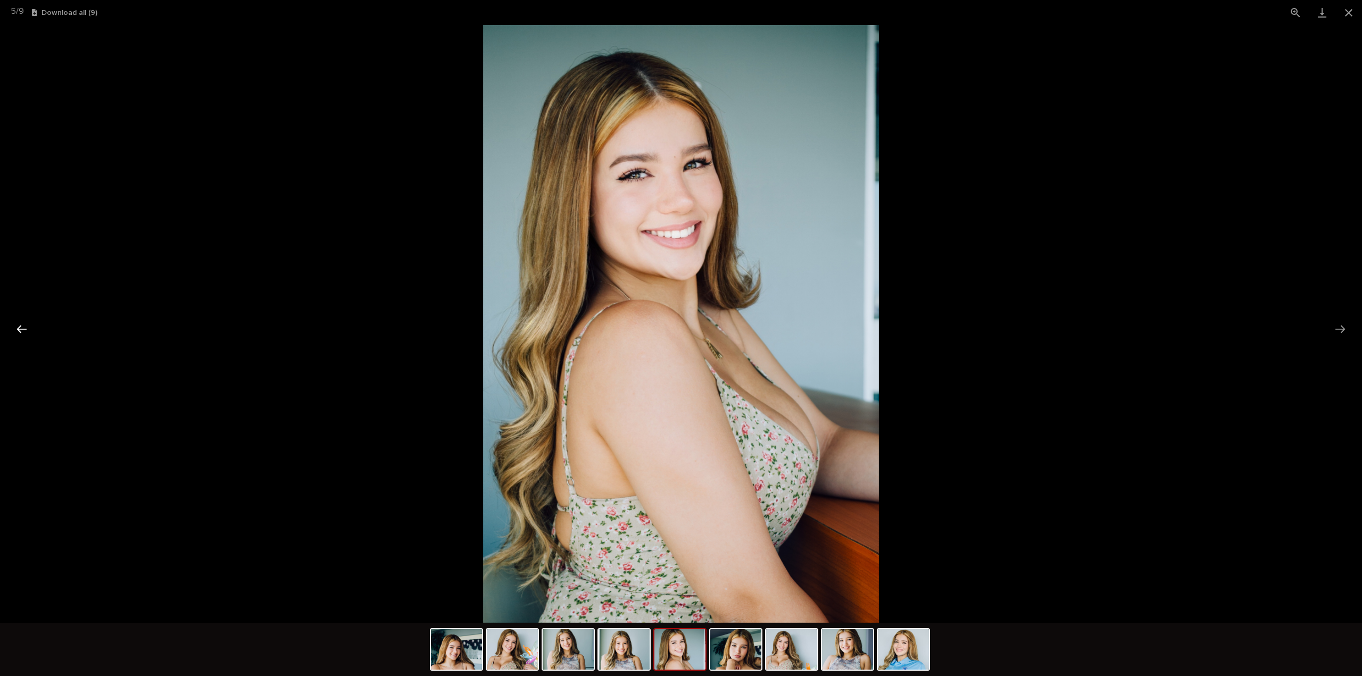
click at [19, 334] on button "Previous slide" at bounding box center [22, 329] width 22 height 21
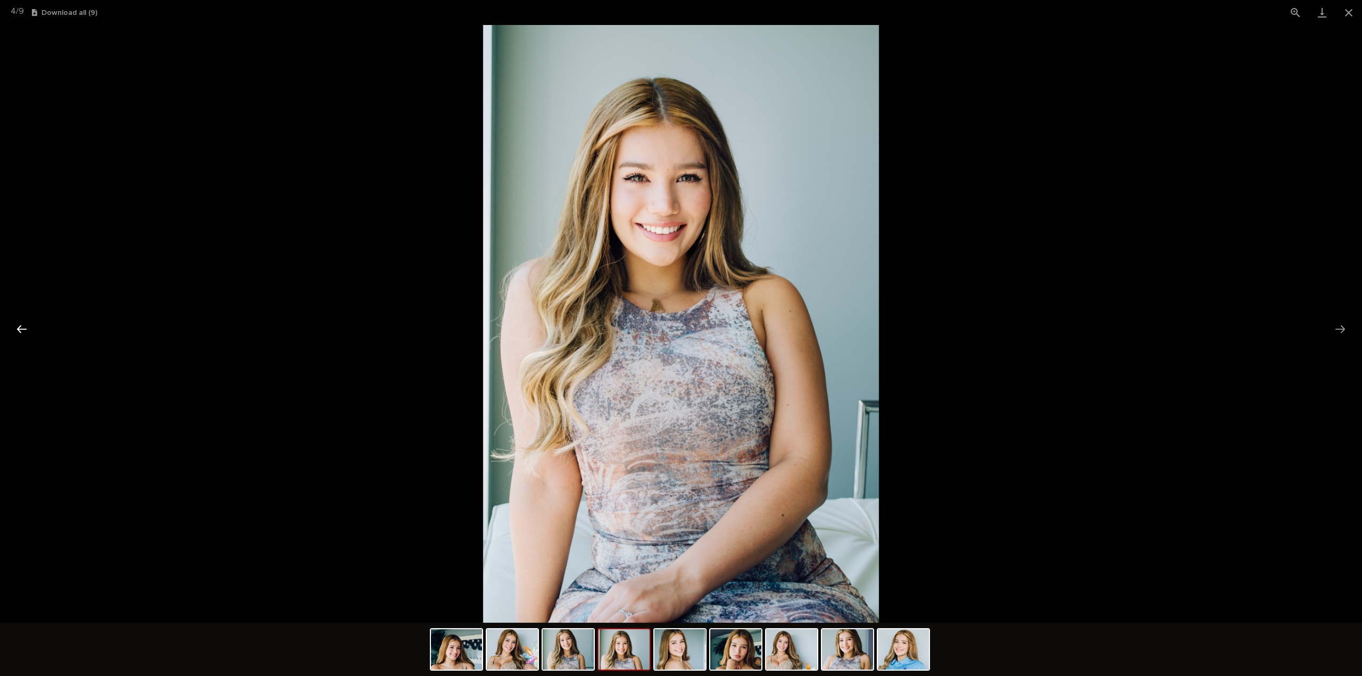
click at [19, 334] on button "Previous slide" at bounding box center [22, 329] width 22 height 21
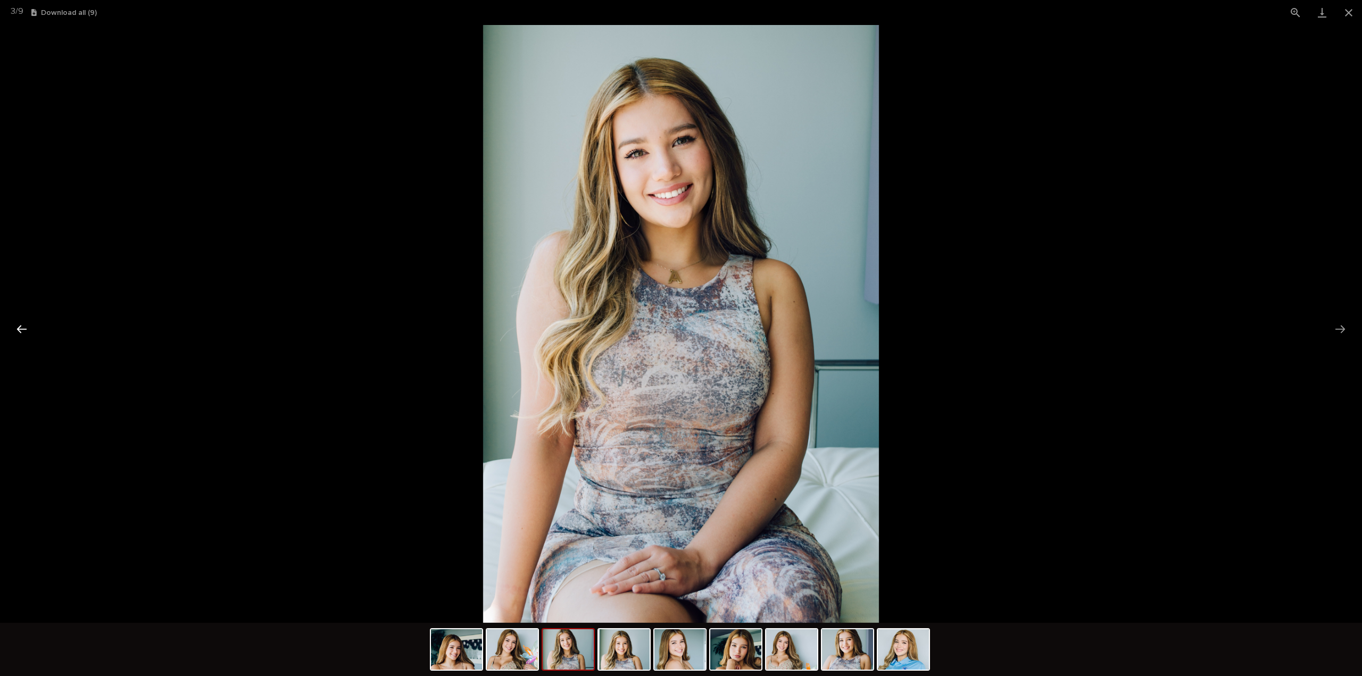
click at [19, 334] on button "Previous slide" at bounding box center [22, 329] width 22 height 21
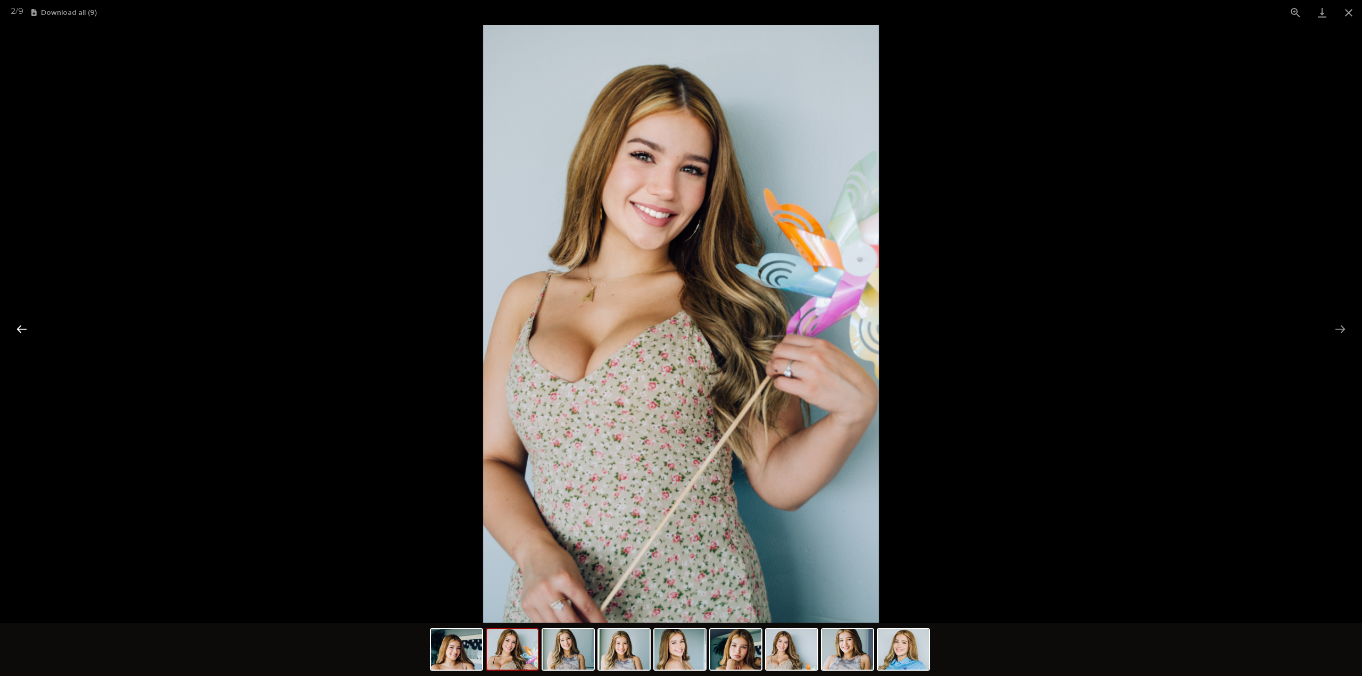
click at [19, 334] on button "Previous slide" at bounding box center [22, 329] width 22 height 21
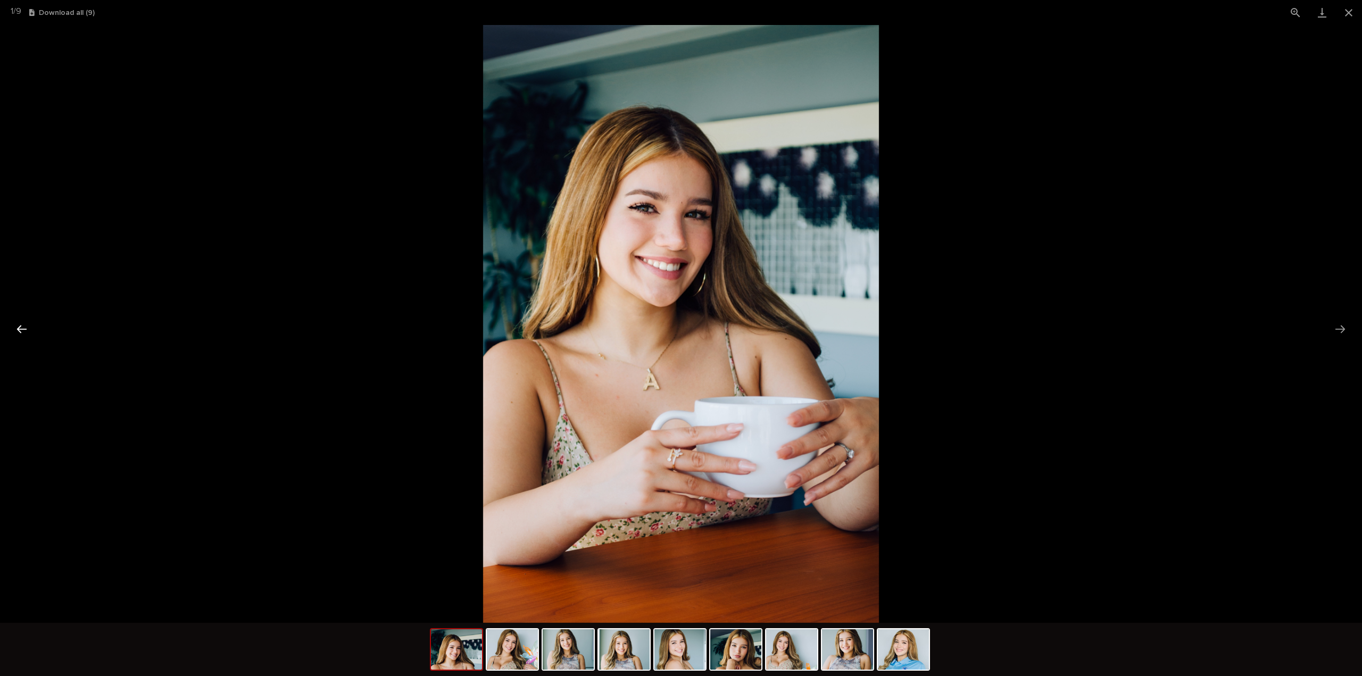
click at [19, 334] on button "Previous slide" at bounding box center [22, 329] width 22 height 21
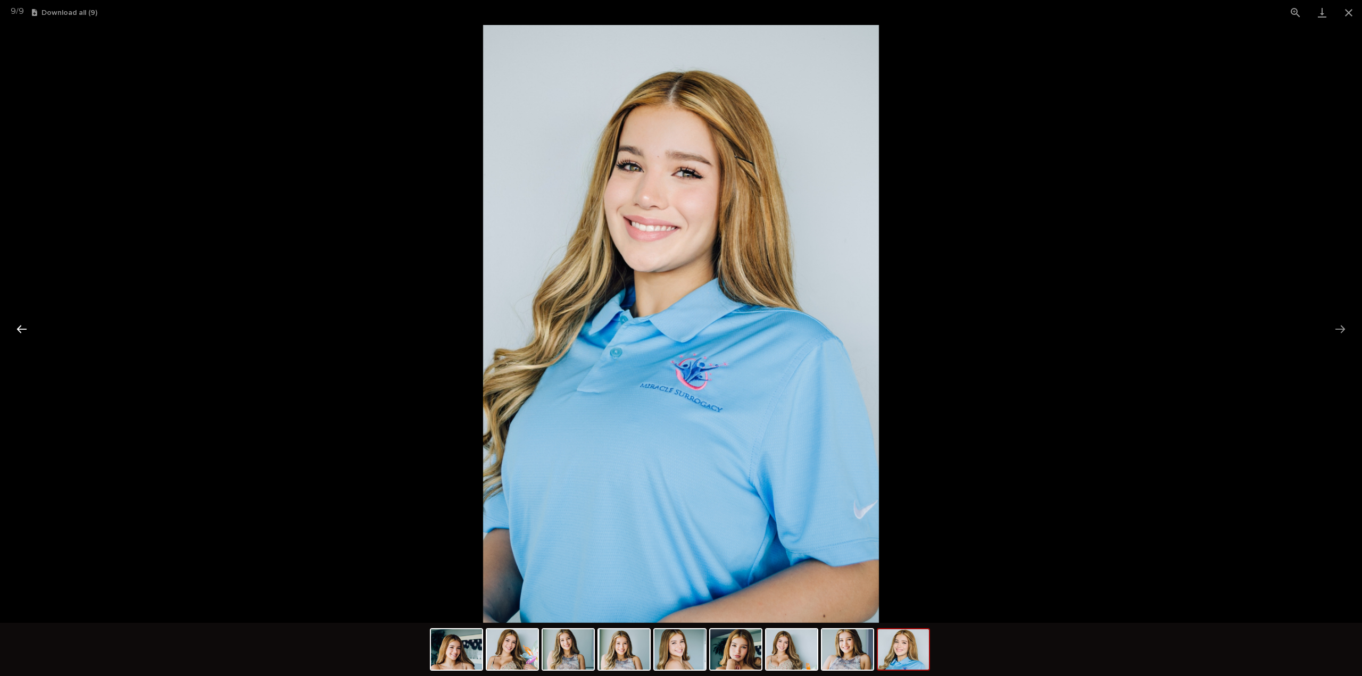
click at [19, 334] on button "Previous slide" at bounding box center [22, 329] width 22 height 21
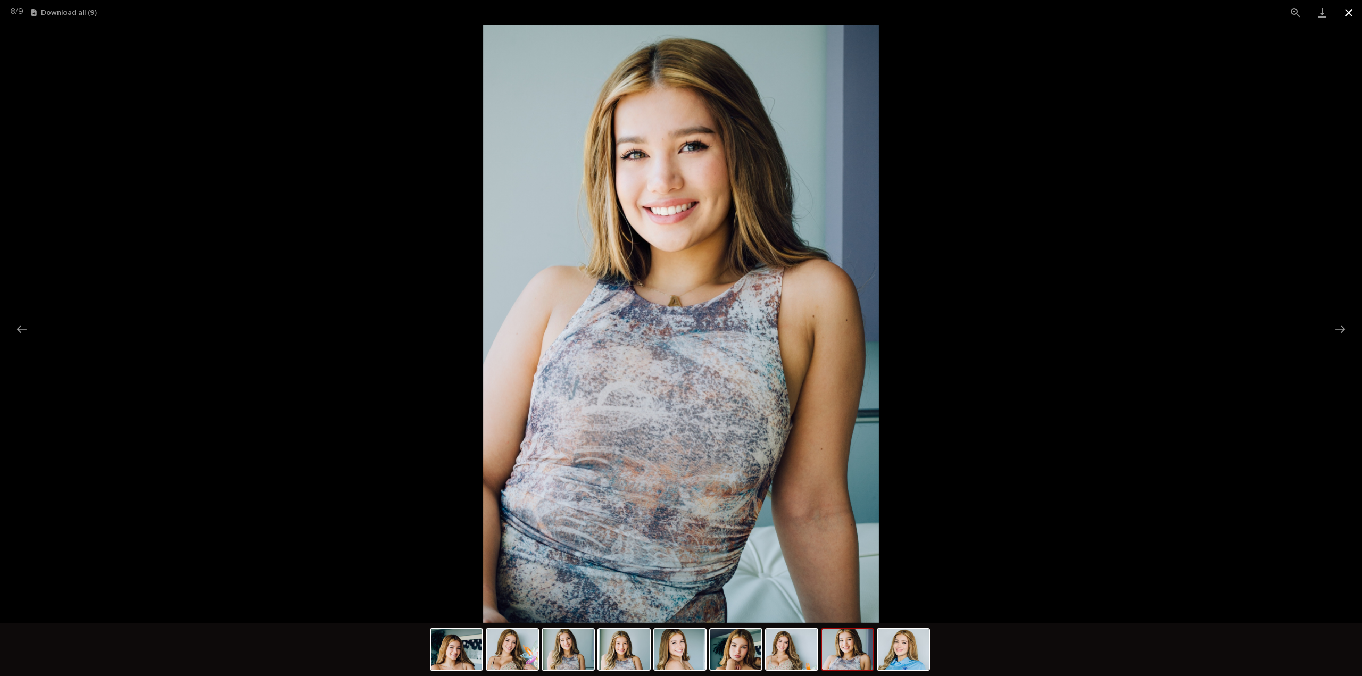
click at [1357, 12] on button "Close gallery" at bounding box center [1348, 12] width 27 height 25
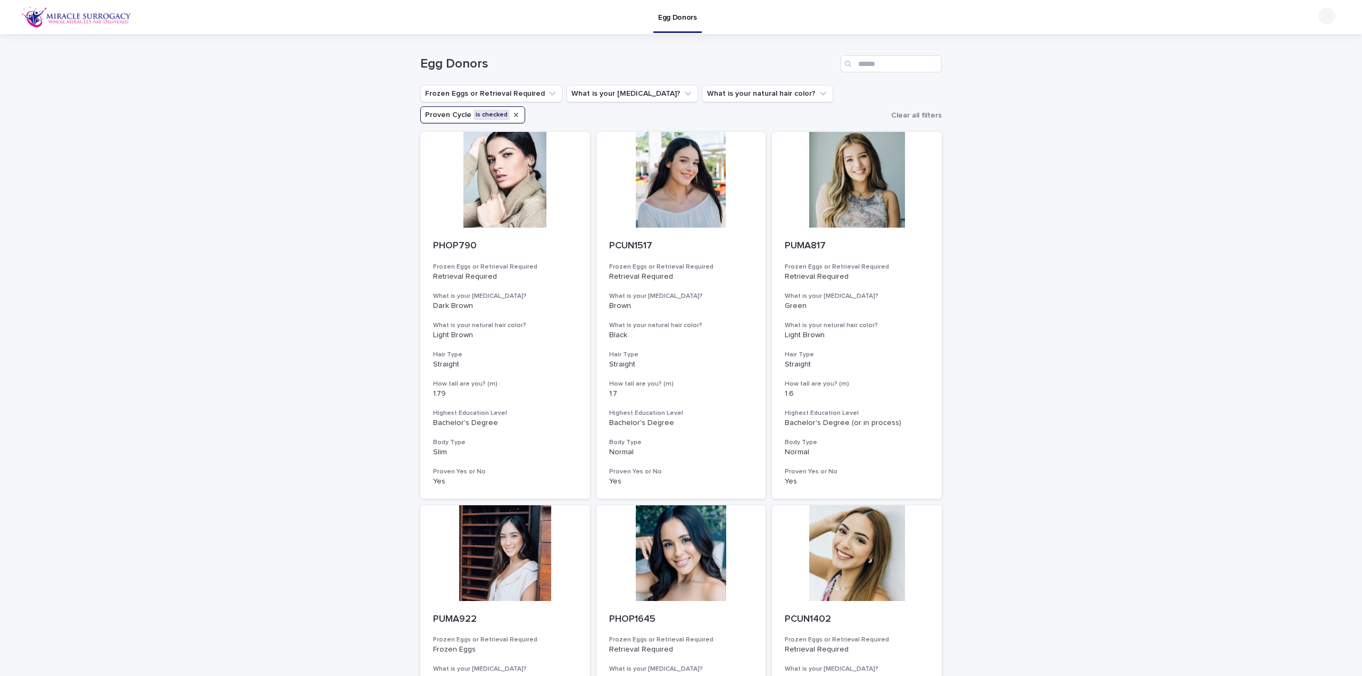
click at [514, 117] on icon "Proven Cycle" at bounding box center [516, 115] width 4 height 4
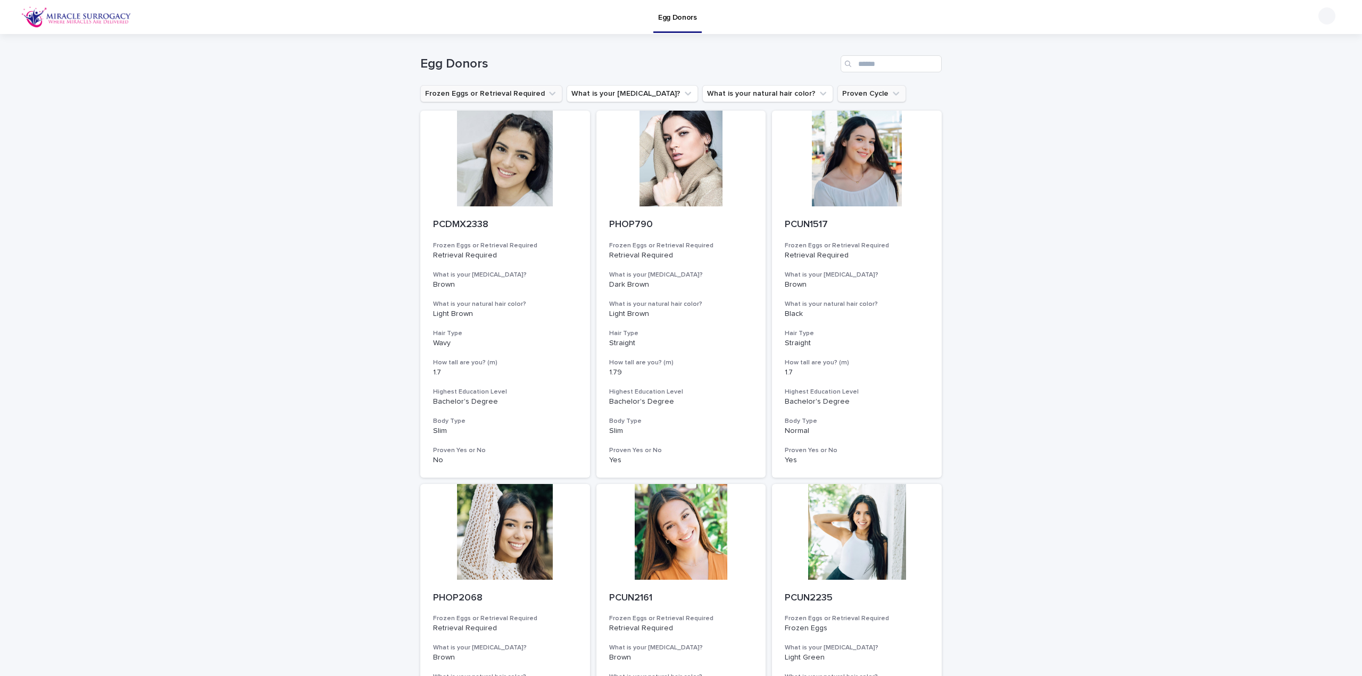
click at [526, 96] on button "Frozen Eggs or Retrieval Required" at bounding box center [491, 93] width 142 height 17
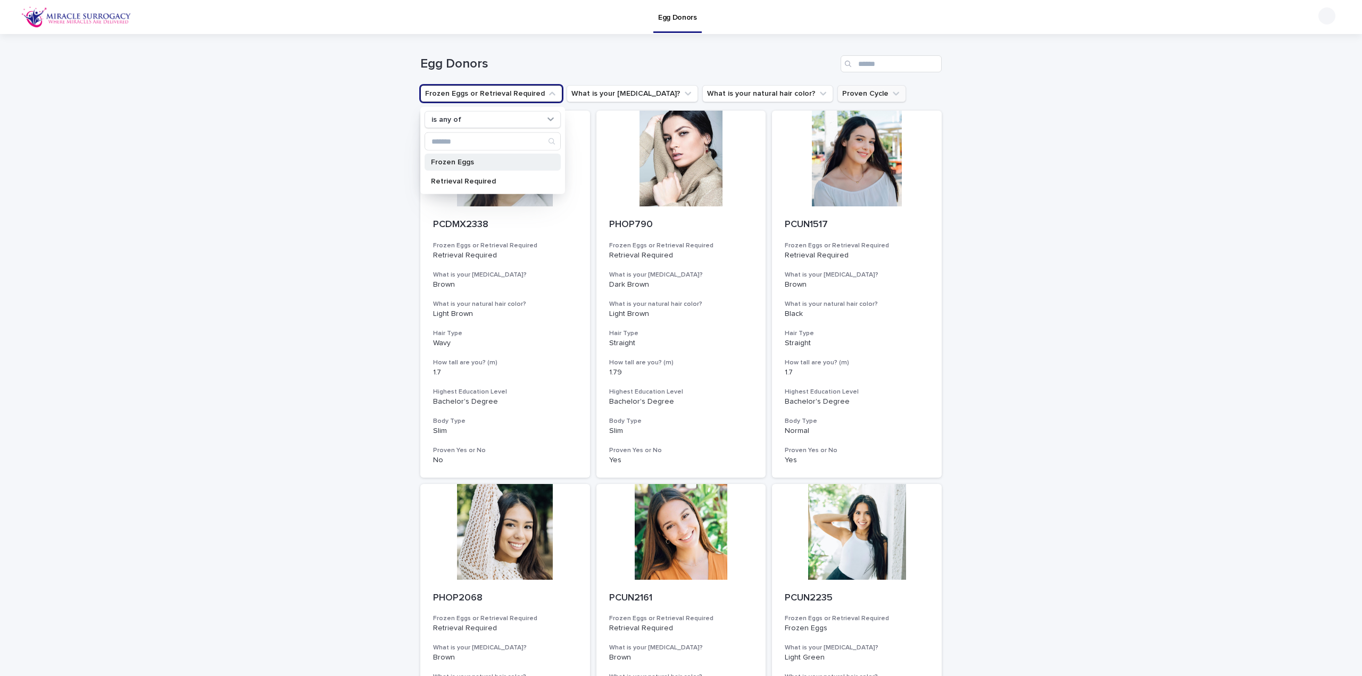
click at [462, 162] on p "Frozen Eggs" at bounding box center [487, 162] width 113 height 7
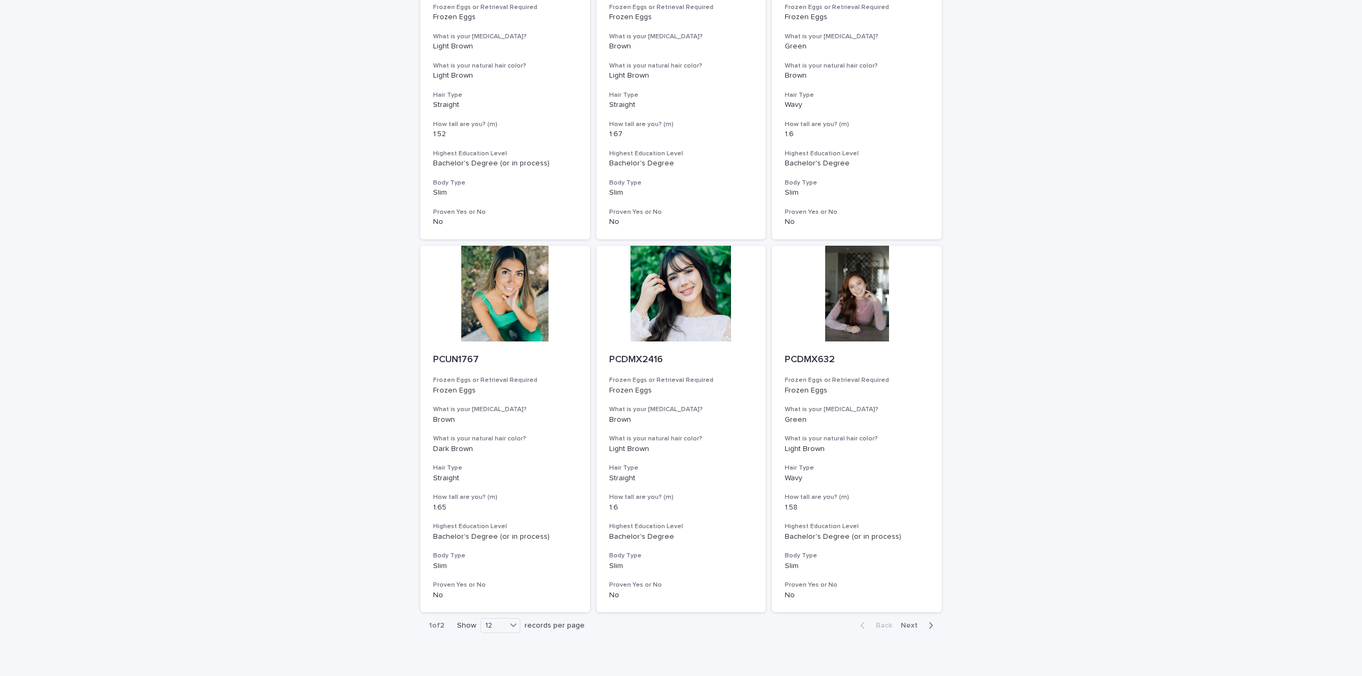
scroll to position [1053, 0]
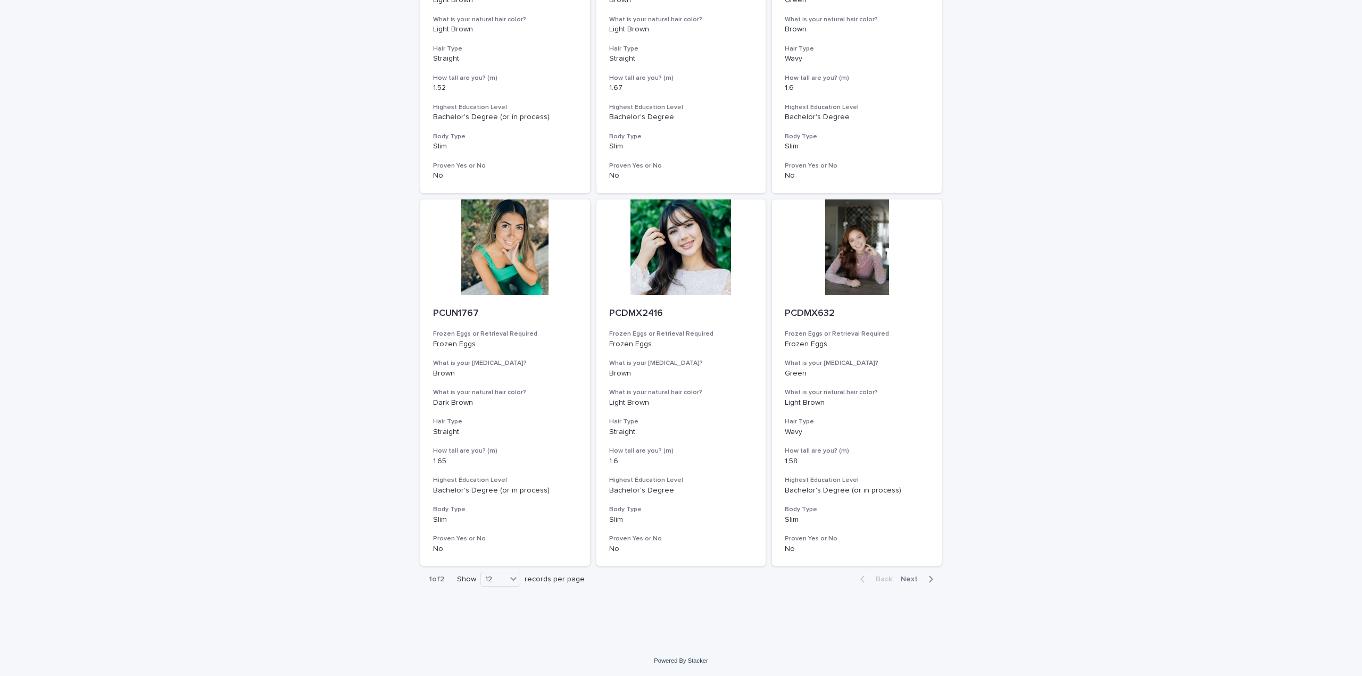
click at [914, 579] on span "Next" at bounding box center [912, 579] width 23 height 7
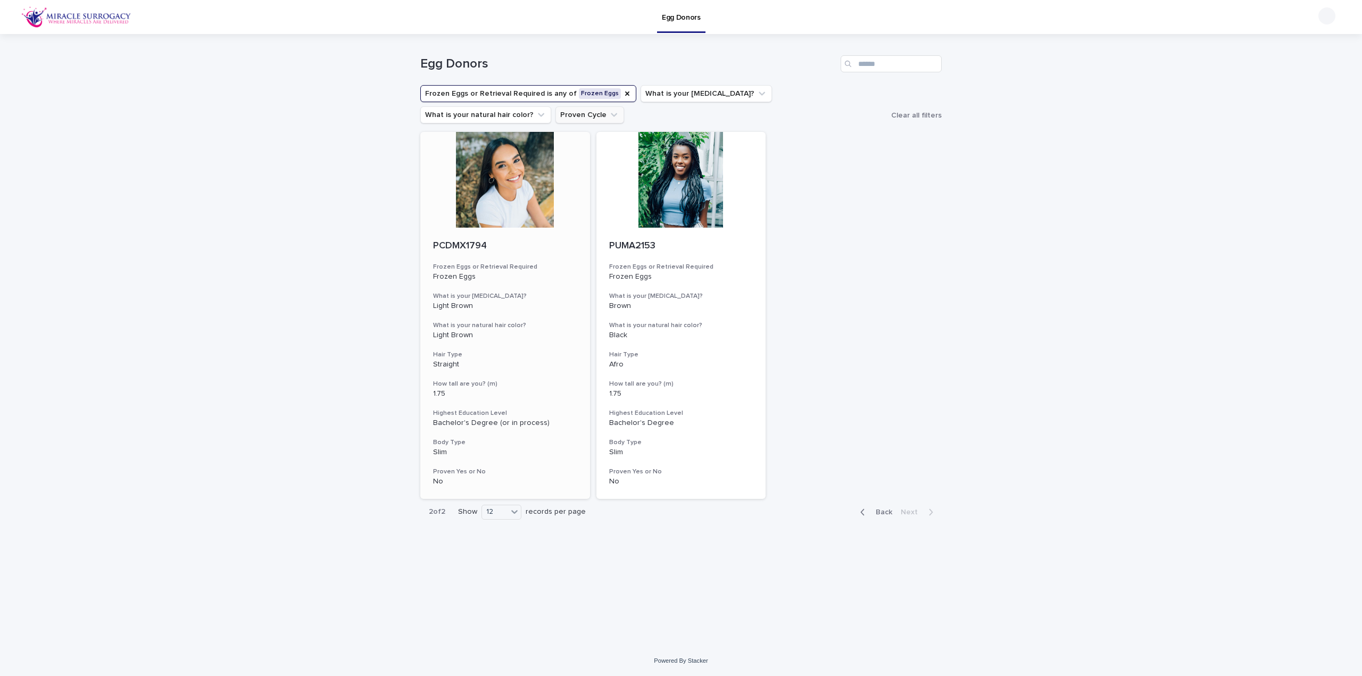
click at [468, 173] on div at bounding box center [505, 180] width 170 height 96
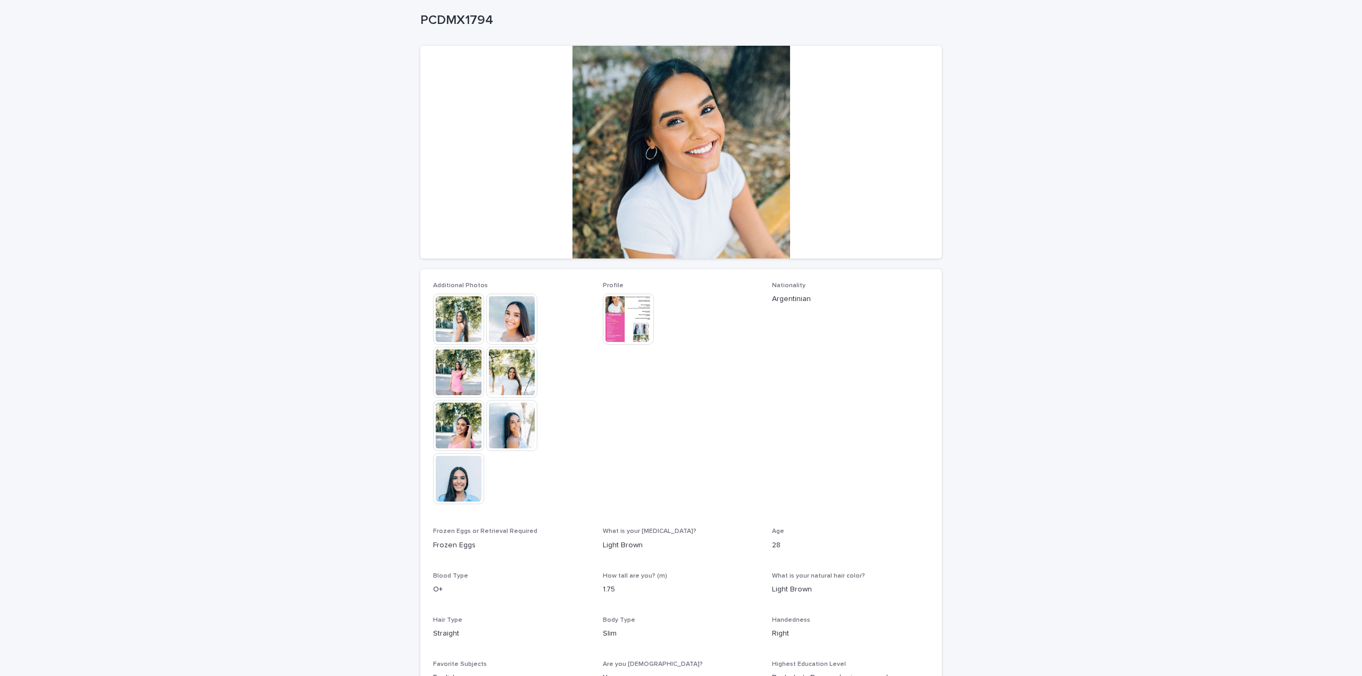
scroll to position [106, 0]
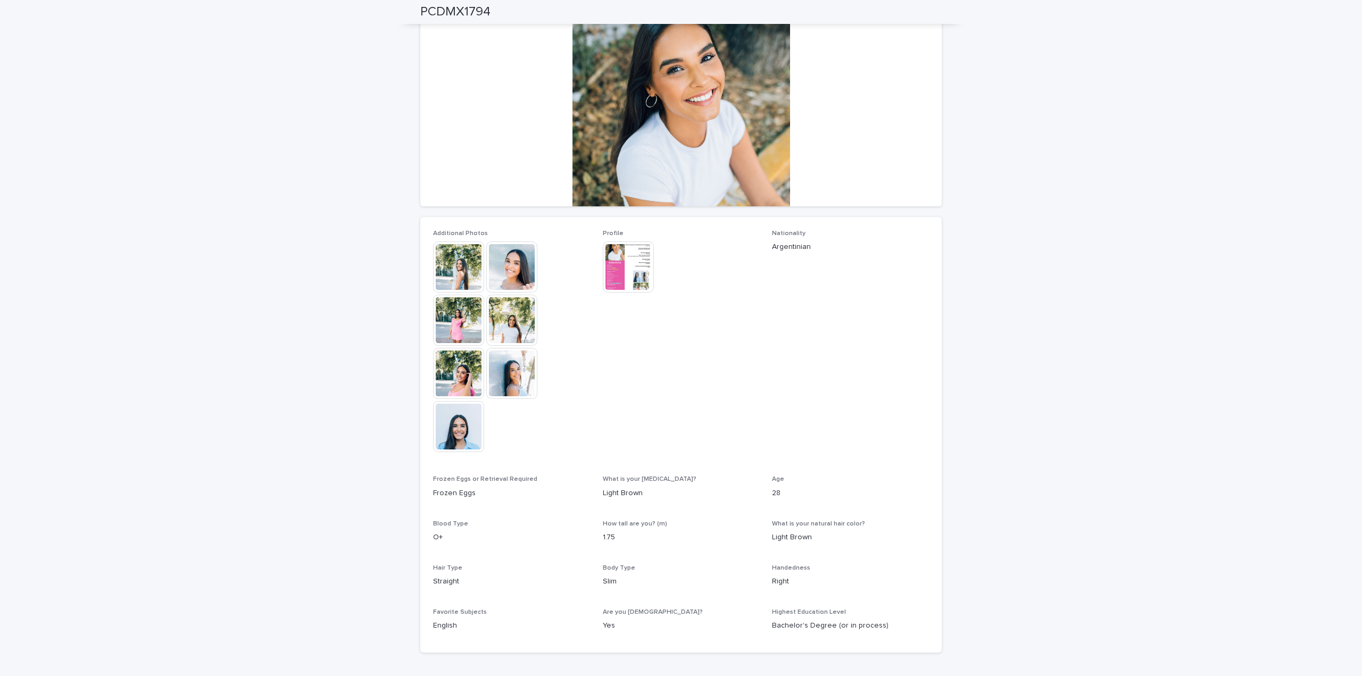
click at [626, 259] on img at bounding box center [628, 266] width 51 height 51
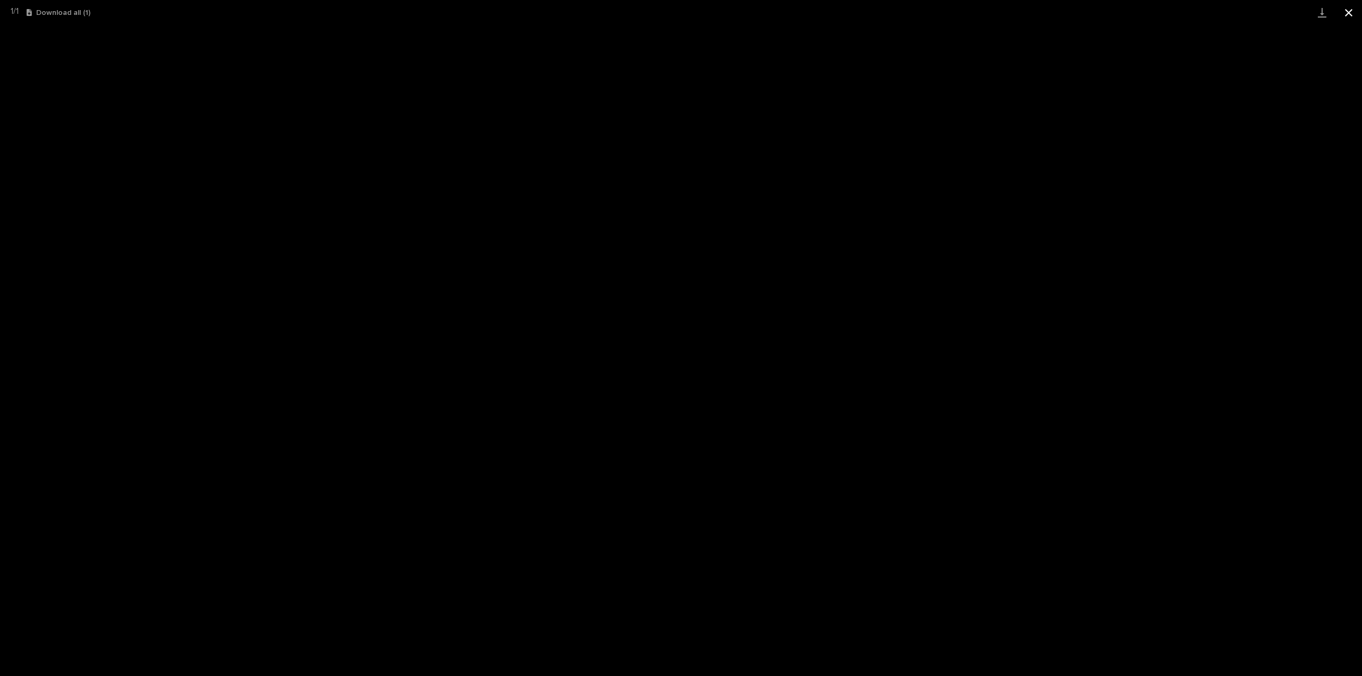
click at [1356, 13] on button "Close gallery" at bounding box center [1348, 12] width 27 height 25
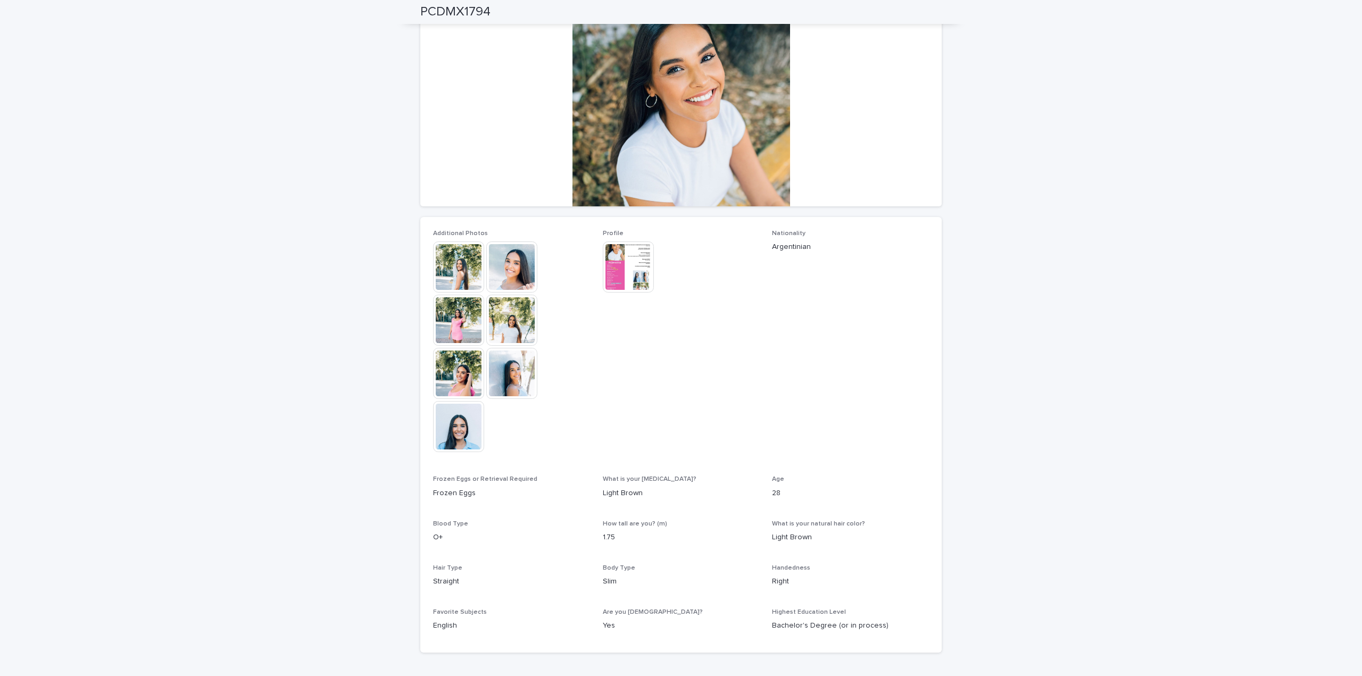
click at [443, 442] on img at bounding box center [458, 426] width 51 height 51
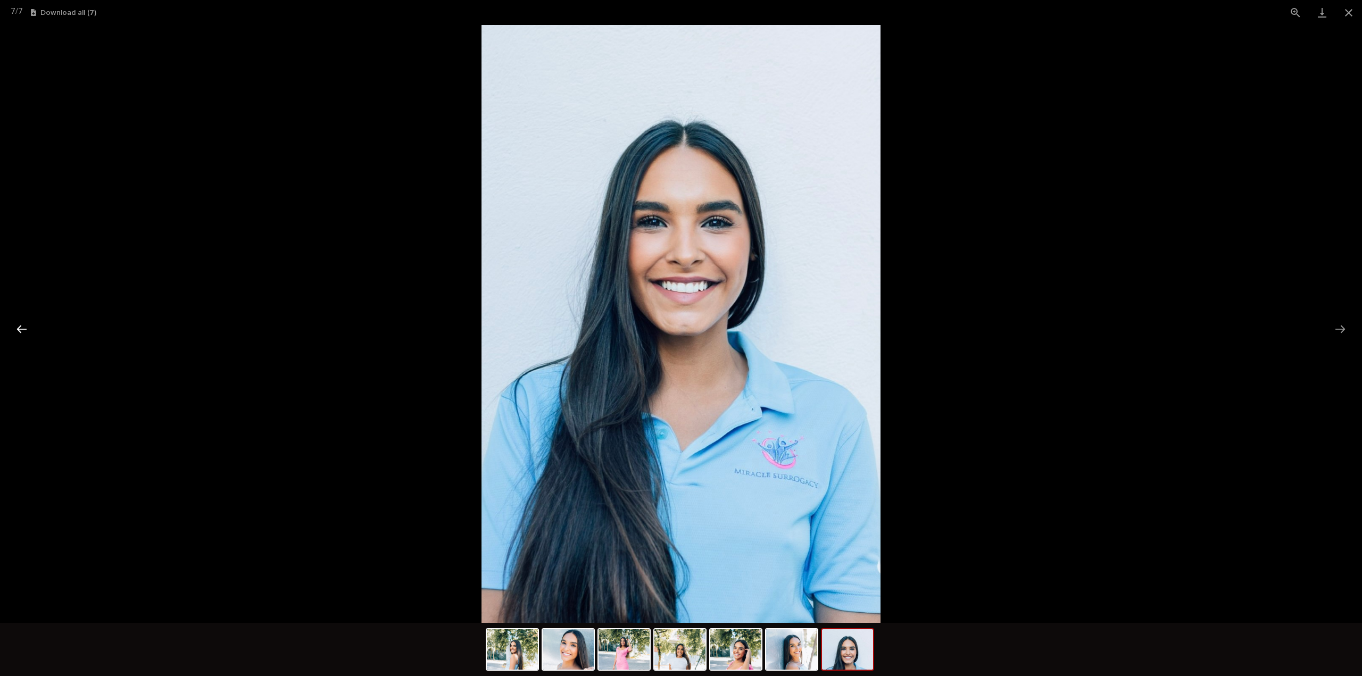
click at [21, 322] on button "Previous slide" at bounding box center [22, 329] width 22 height 21
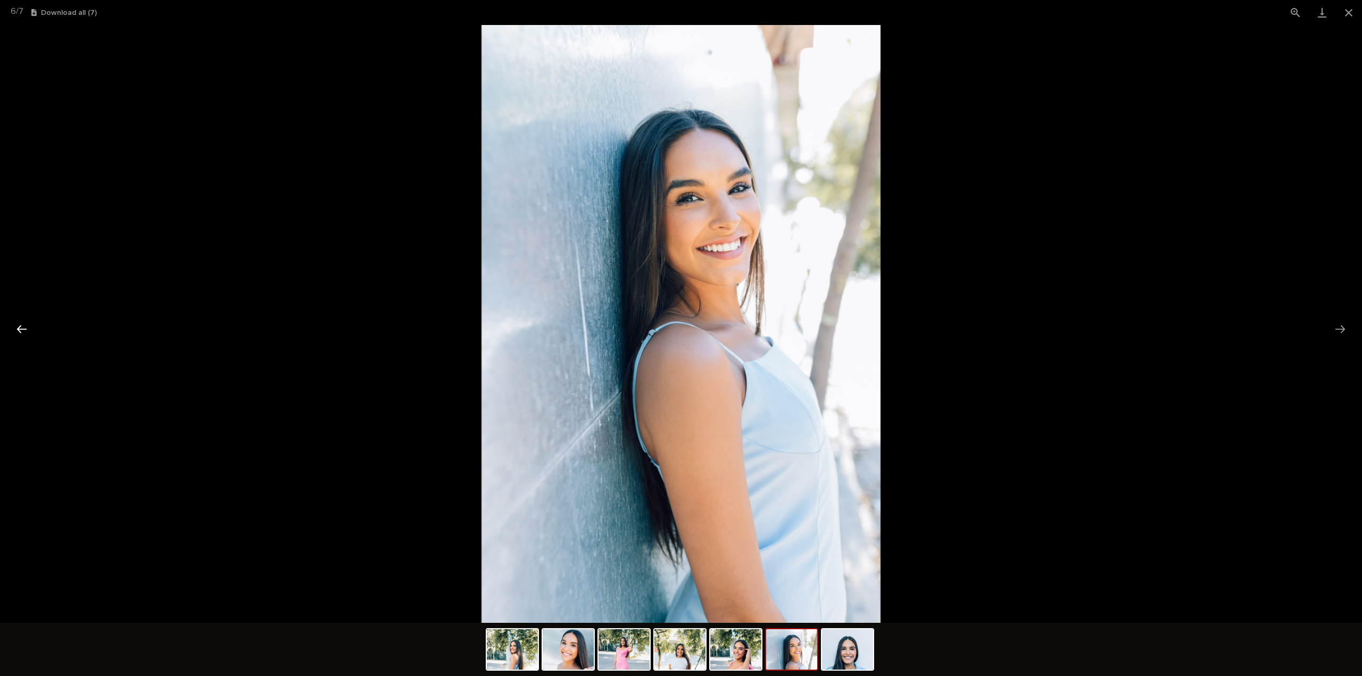
click at [21, 322] on button "Previous slide" at bounding box center [22, 329] width 22 height 21
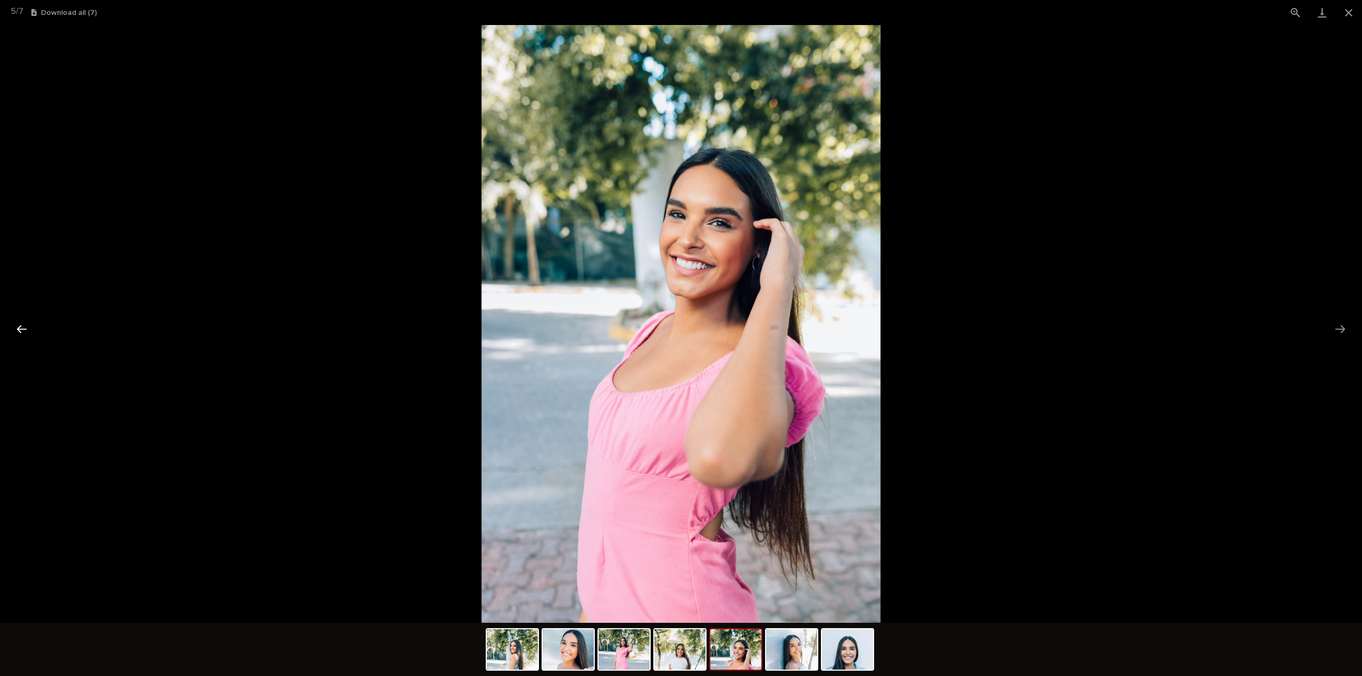
click at [21, 322] on button "Previous slide" at bounding box center [22, 329] width 22 height 21
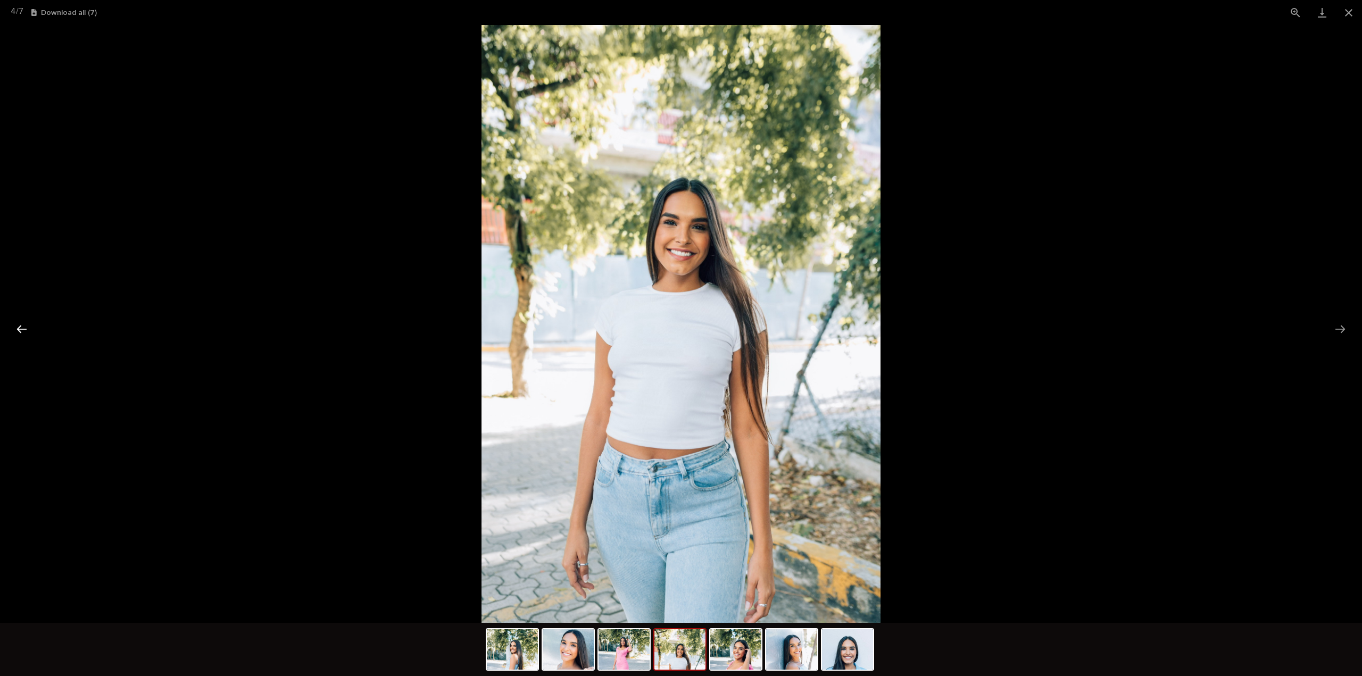
click at [21, 322] on button "Previous slide" at bounding box center [22, 329] width 22 height 21
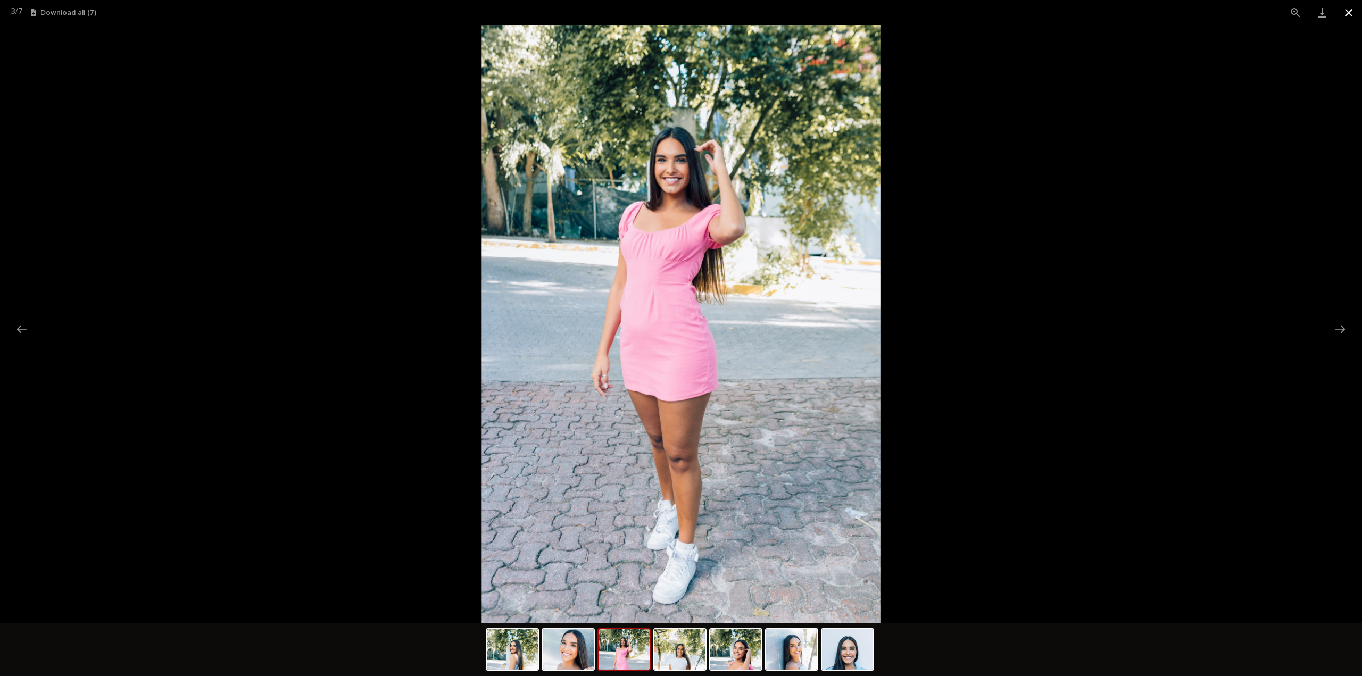
click at [1358, 13] on button "Close gallery" at bounding box center [1348, 12] width 27 height 25
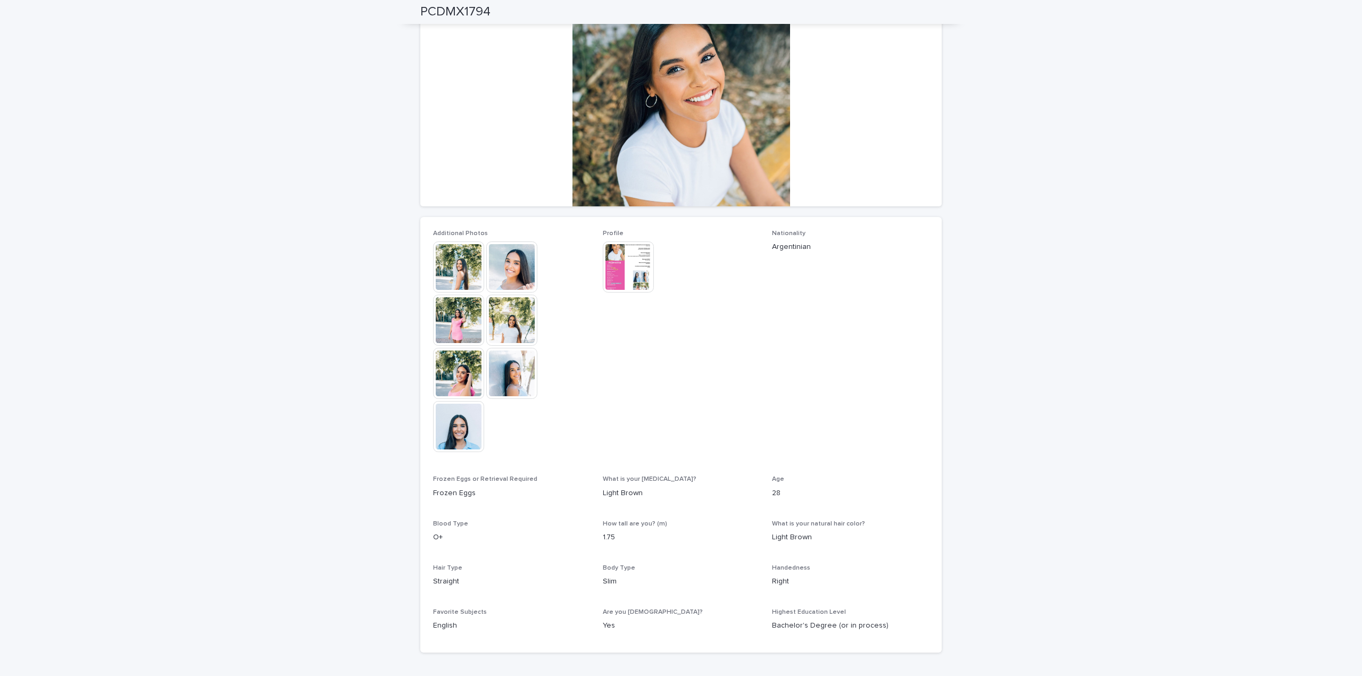
scroll to position [0, 0]
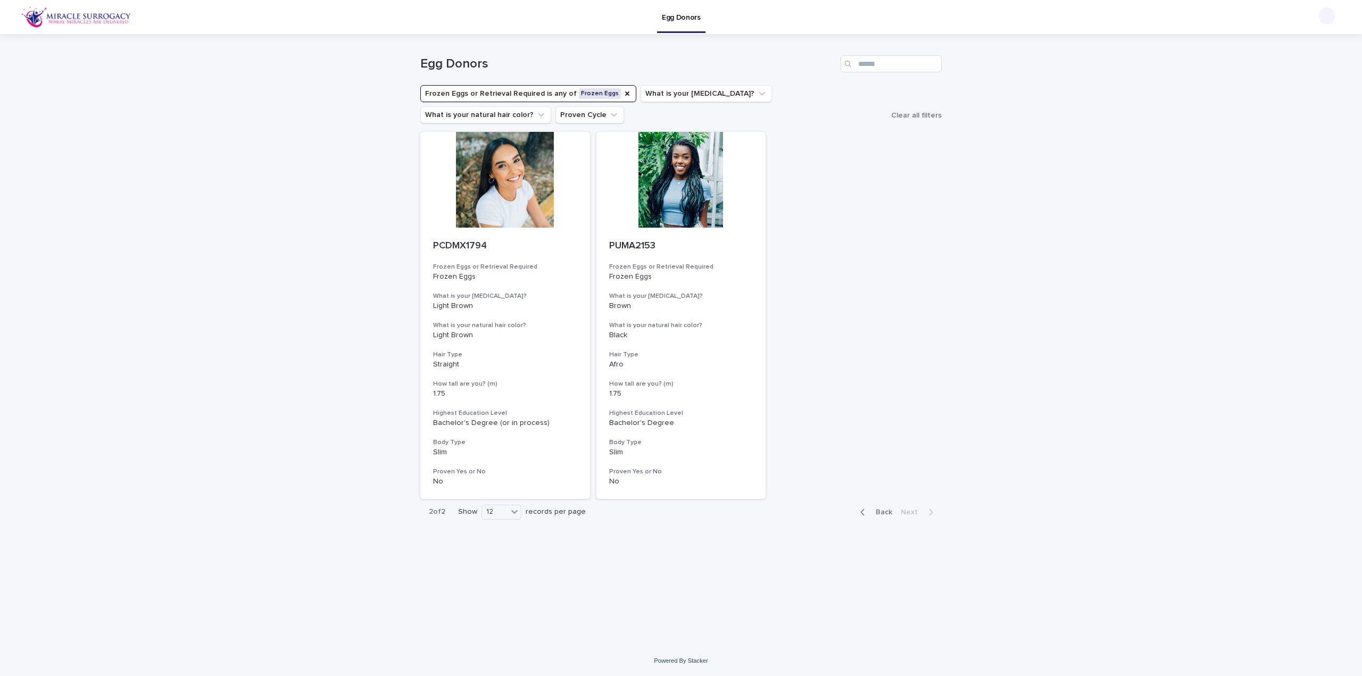
click at [877, 510] on span "Back" at bounding box center [880, 512] width 23 height 7
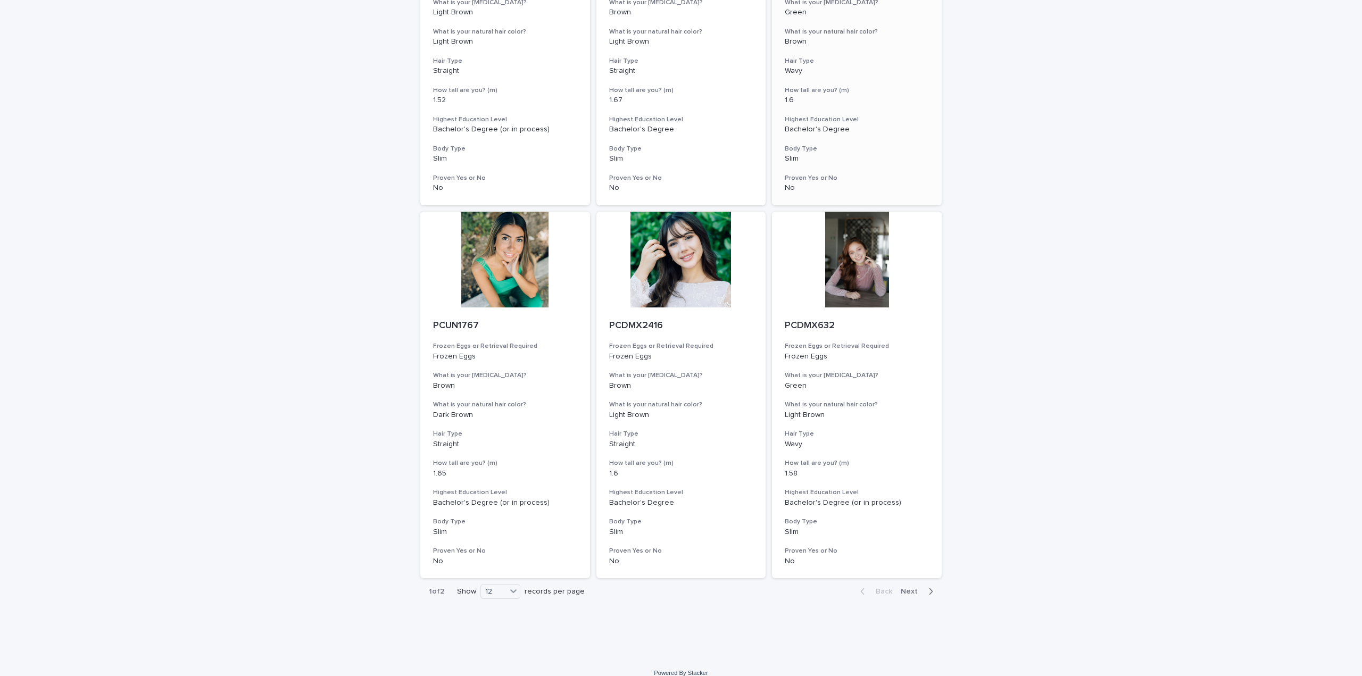
scroll to position [1053, 0]
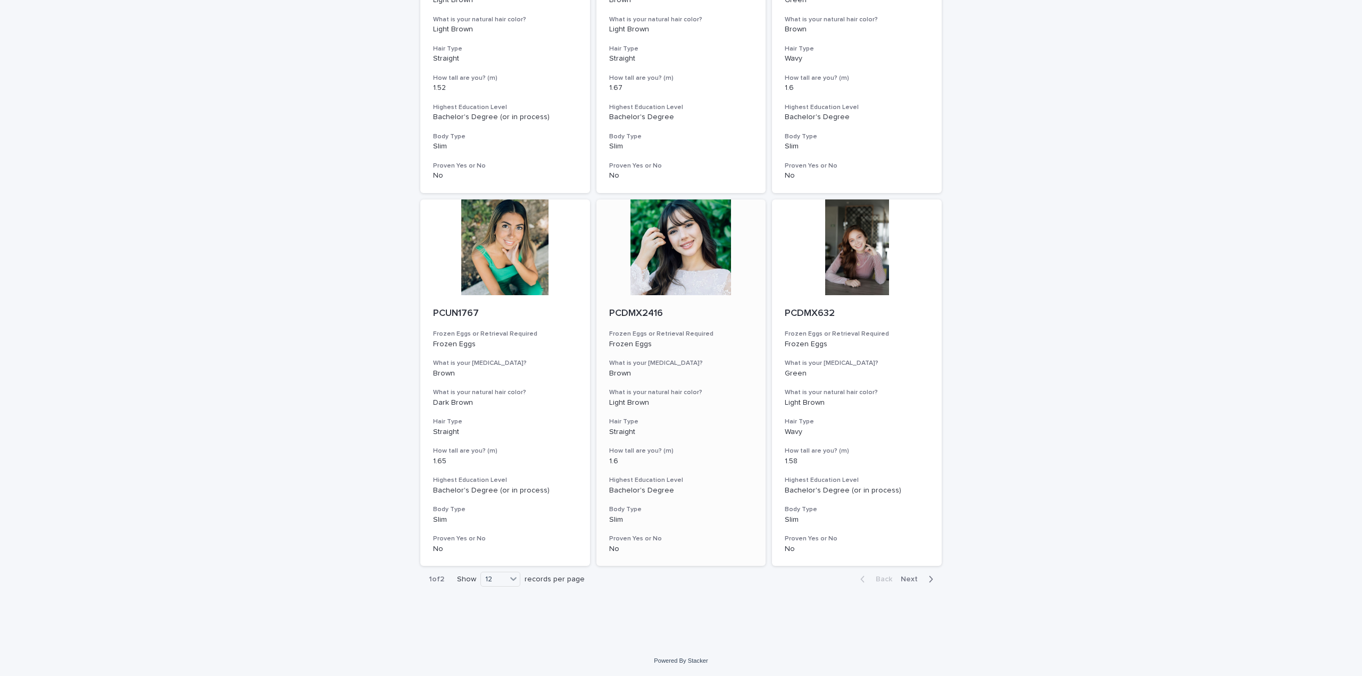
click at [664, 239] on div at bounding box center [681, 247] width 170 height 96
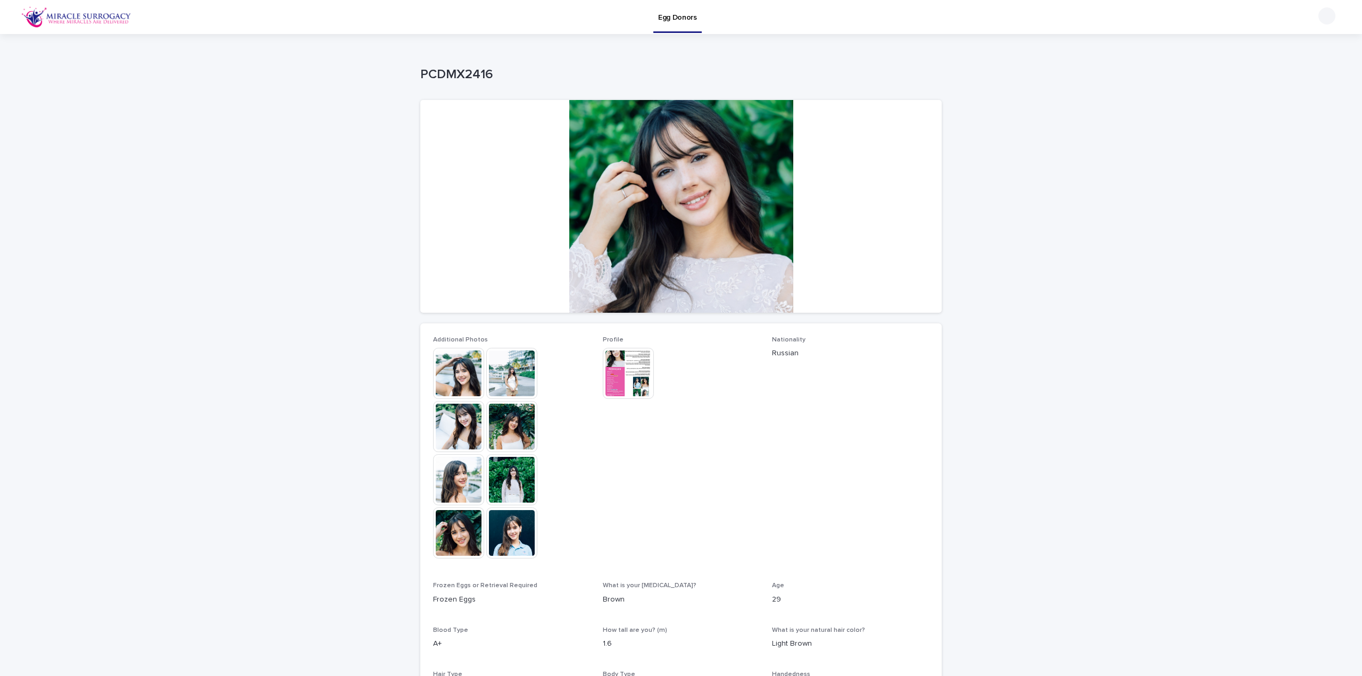
click at [624, 358] on img at bounding box center [628, 373] width 51 height 51
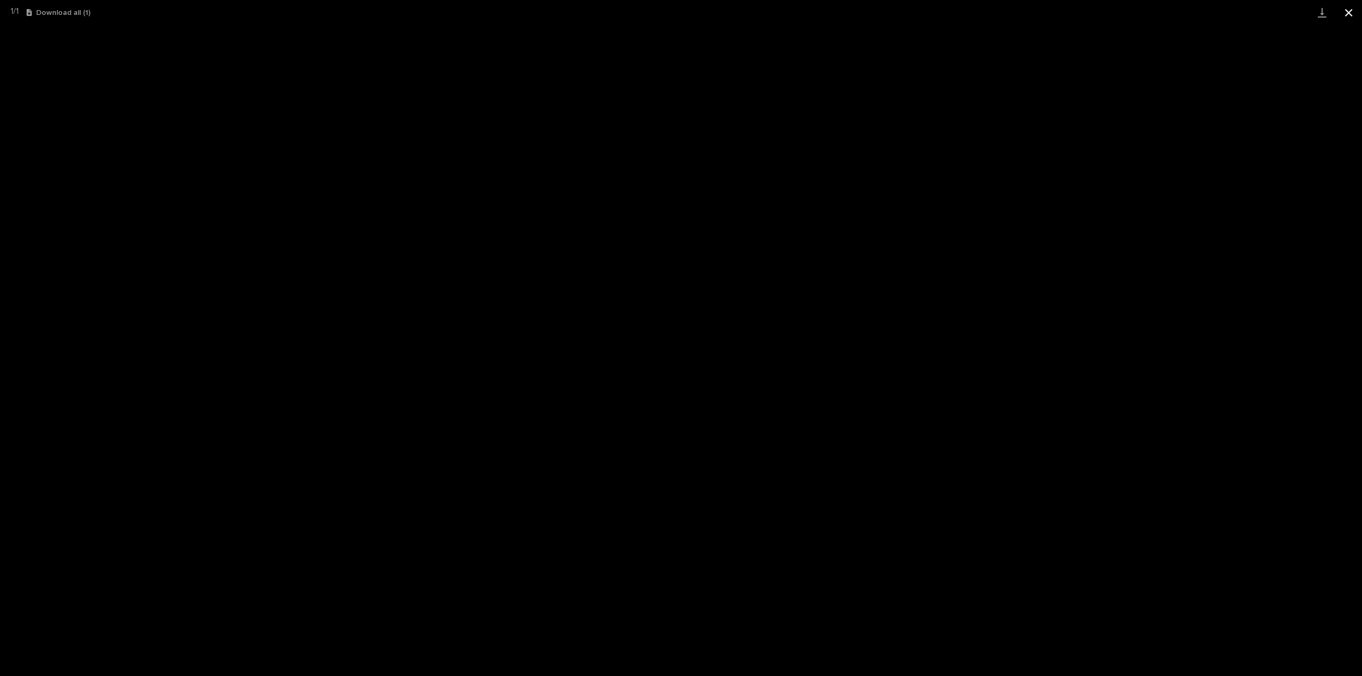
click at [1351, 12] on button "Close gallery" at bounding box center [1348, 12] width 27 height 25
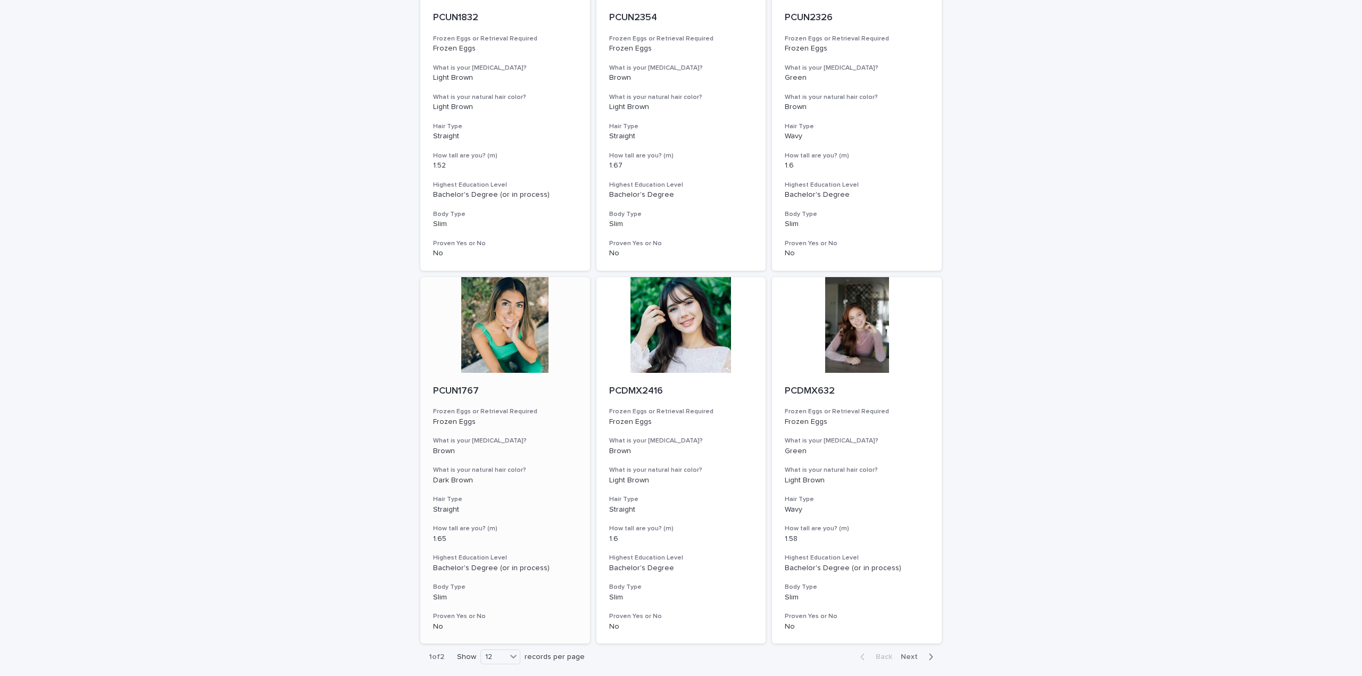
scroll to position [1053, 0]
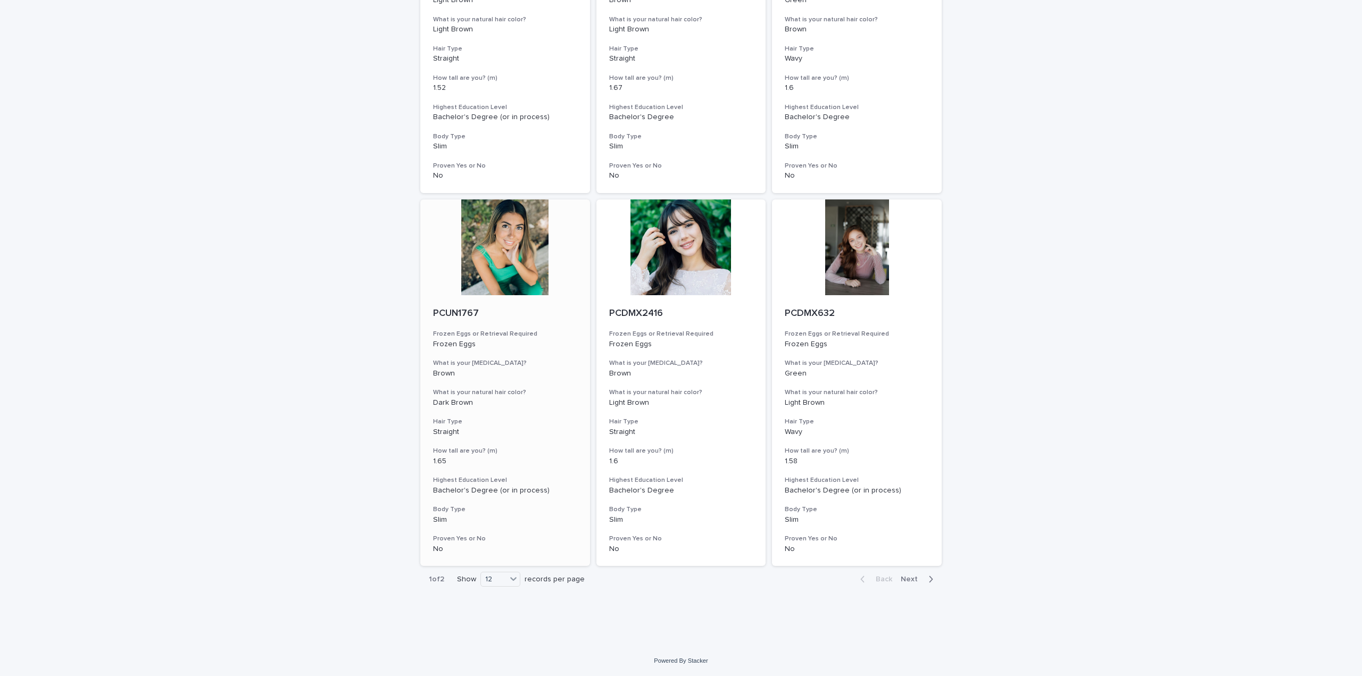
click at [508, 264] on div at bounding box center [505, 247] width 170 height 96
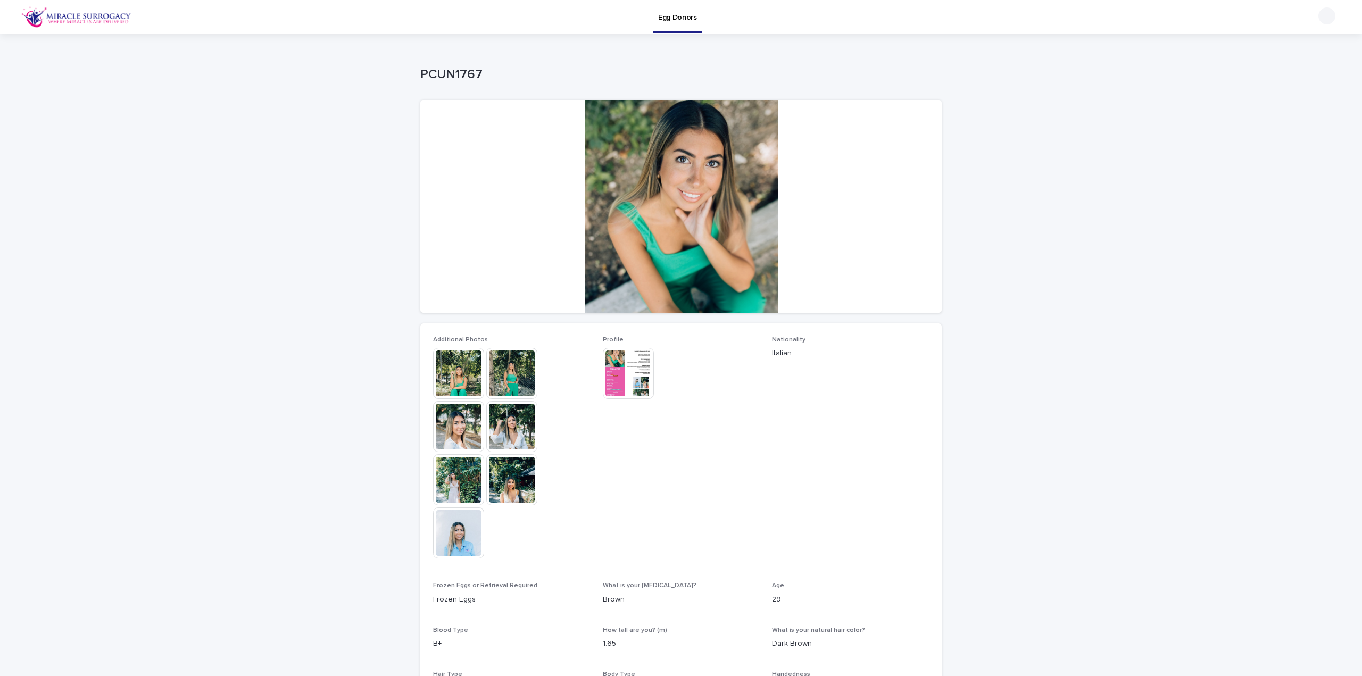
click at [628, 369] on img at bounding box center [628, 373] width 51 height 51
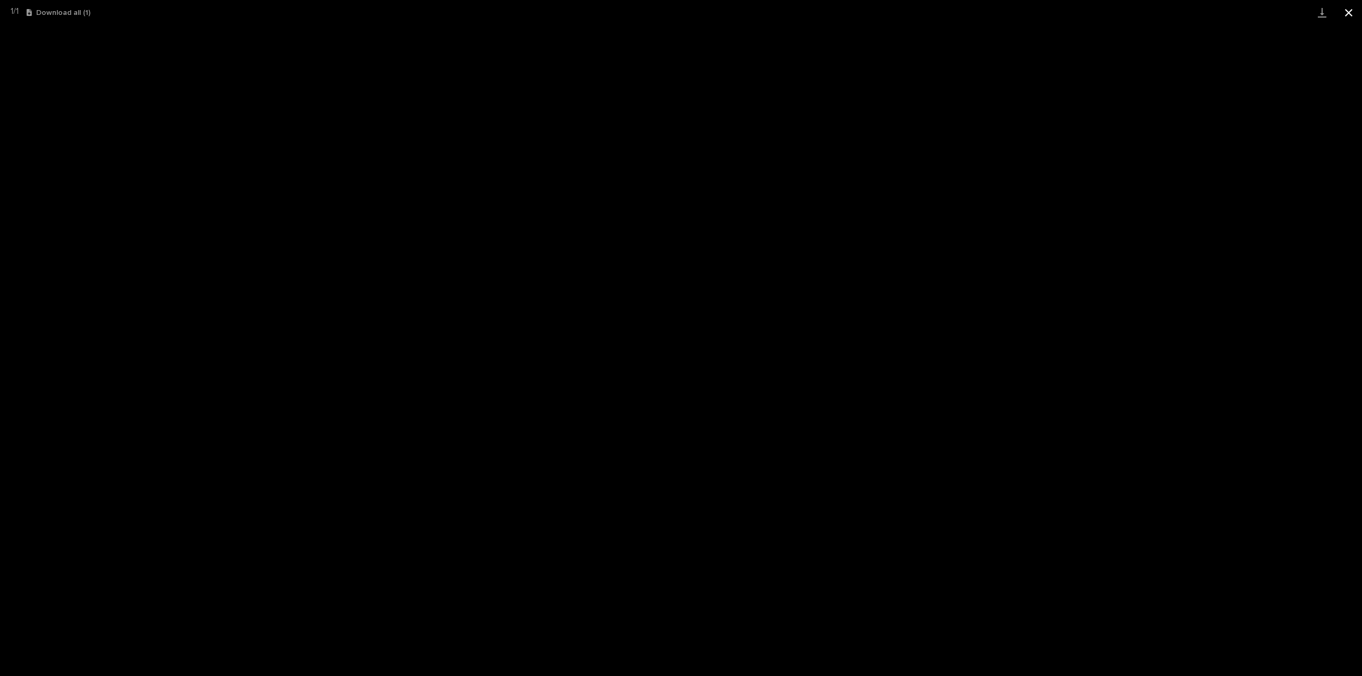
click at [1348, 10] on button "Close gallery" at bounding box center [1348, 12] width 27 height 25
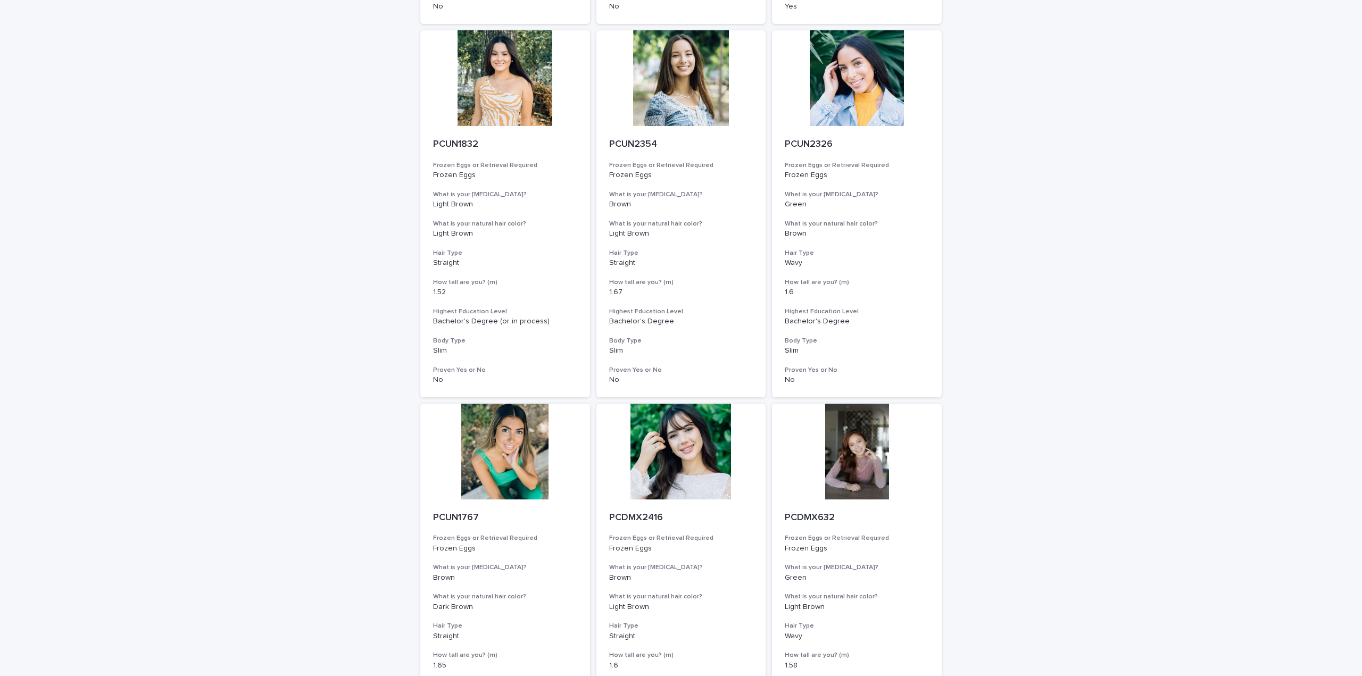
scroll to position [680, 0]
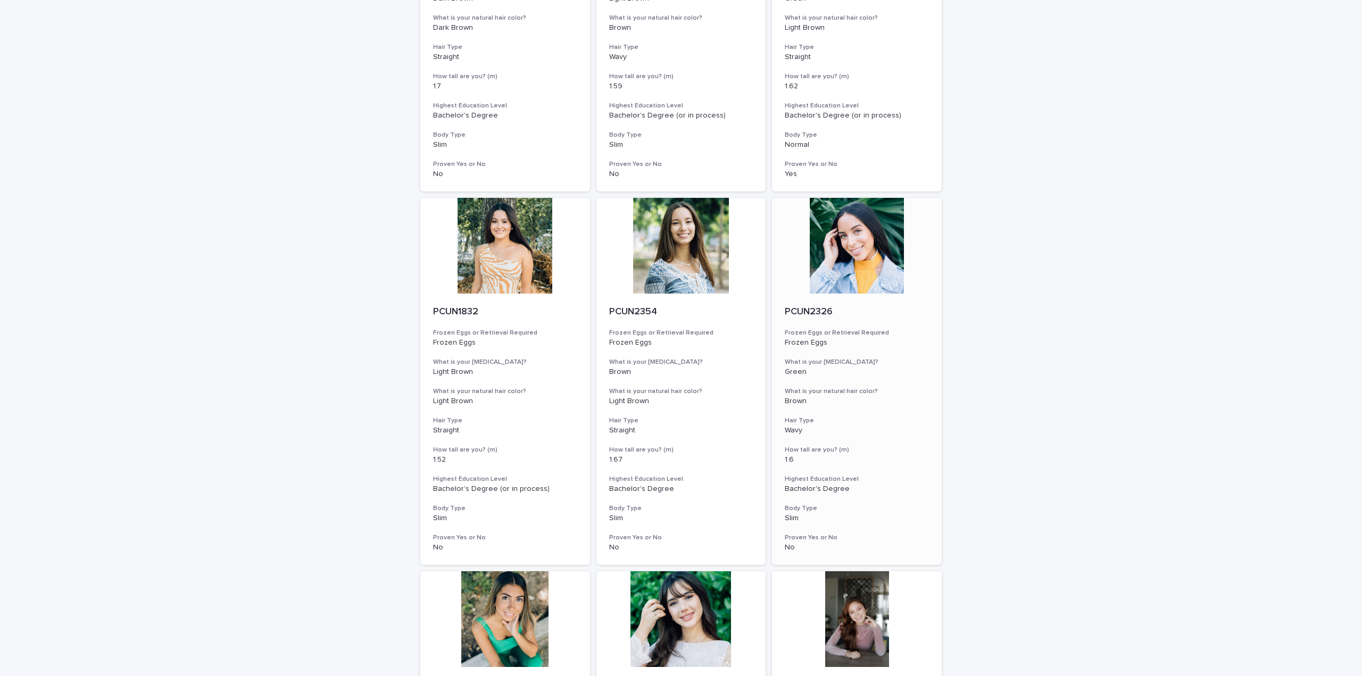
click at [893, 226] on div at bounding box center [857, 246] width 170 height 96
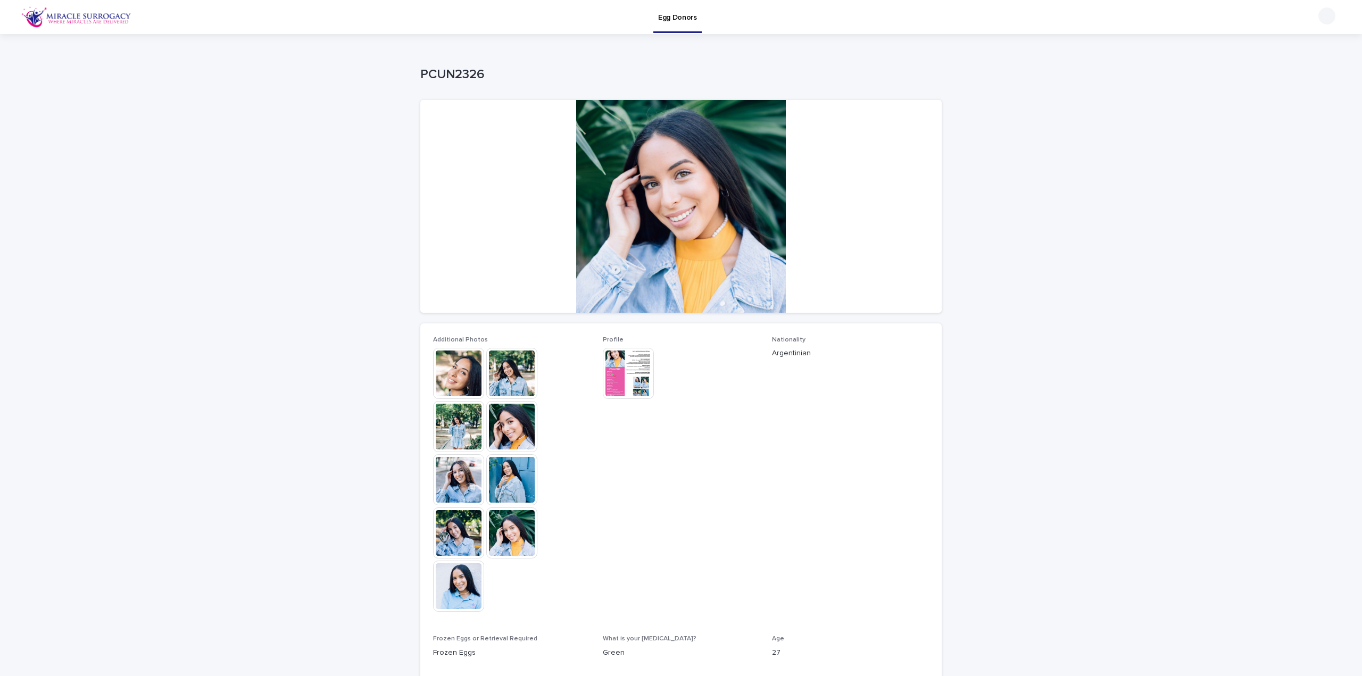
click at [507, 544] on img at bounding box center [511, 532] width 51 height 51
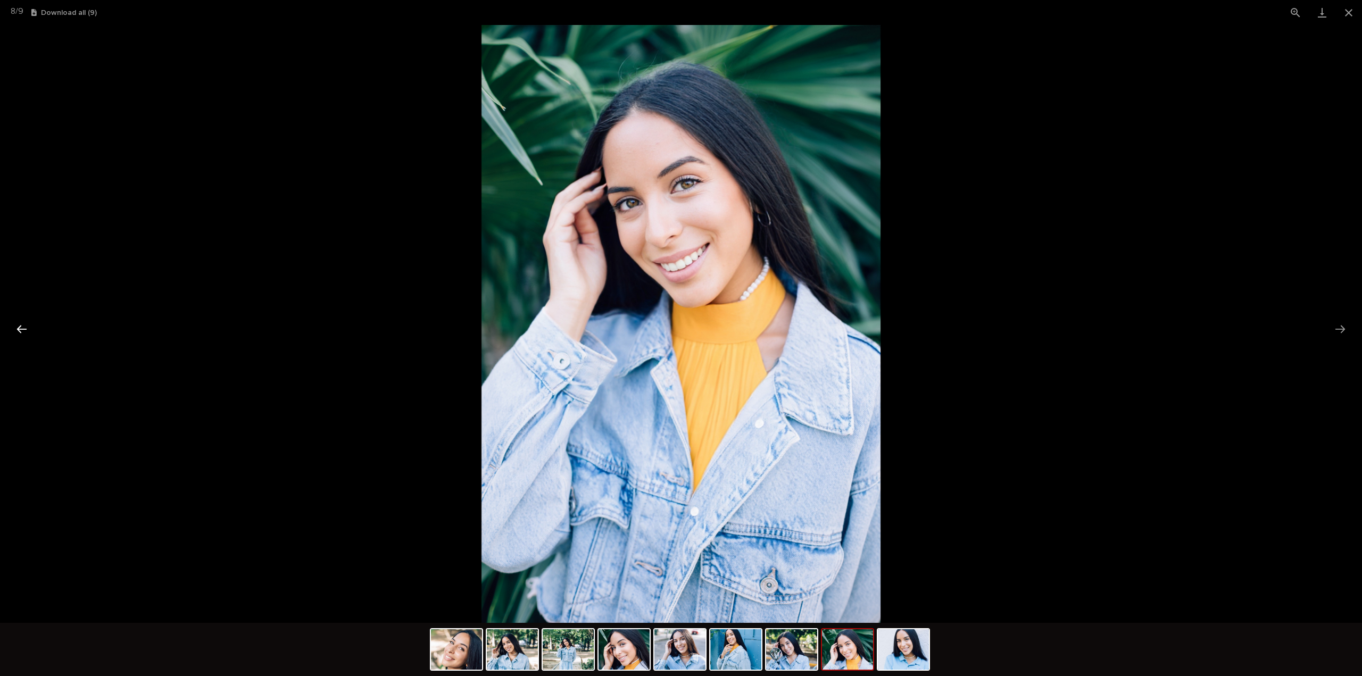
click at [20, 329] on button "Previous slide" at bounding box center [22, 329] width 22 height 21
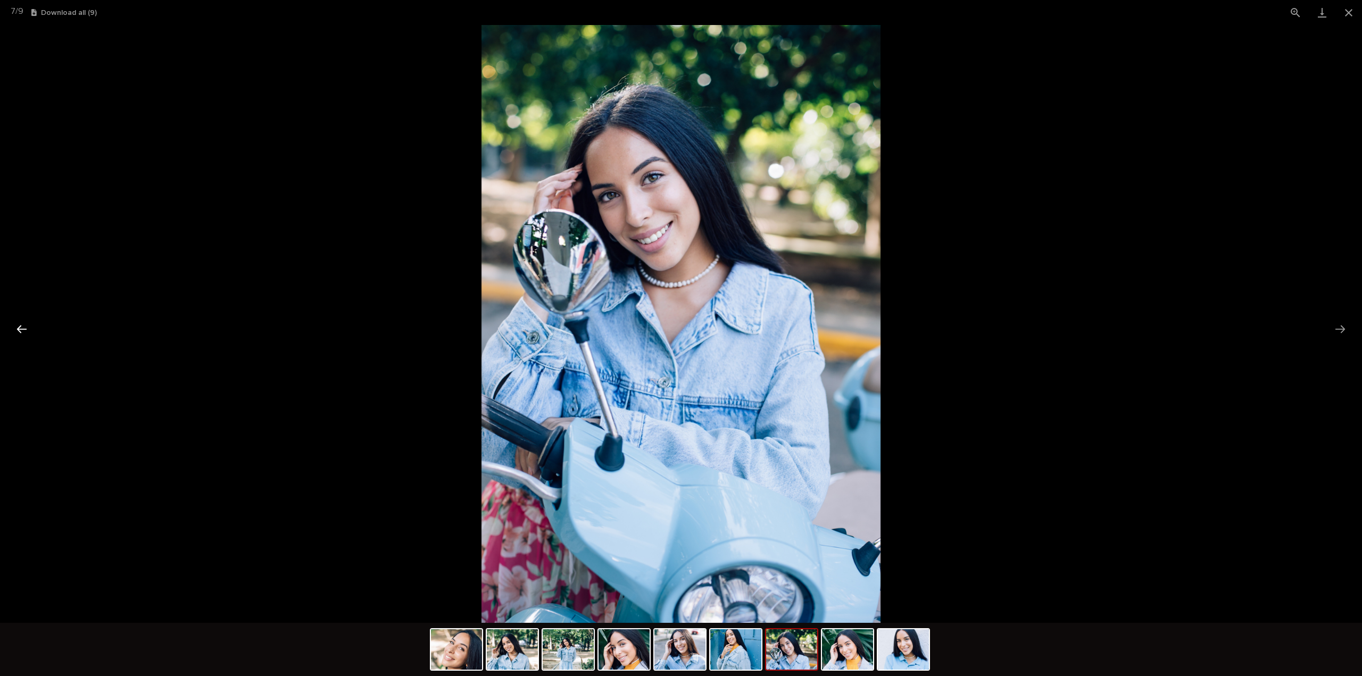
click at [20, 329] on button "Previous slide" at bounding box center [22, 329] width 22 height 21
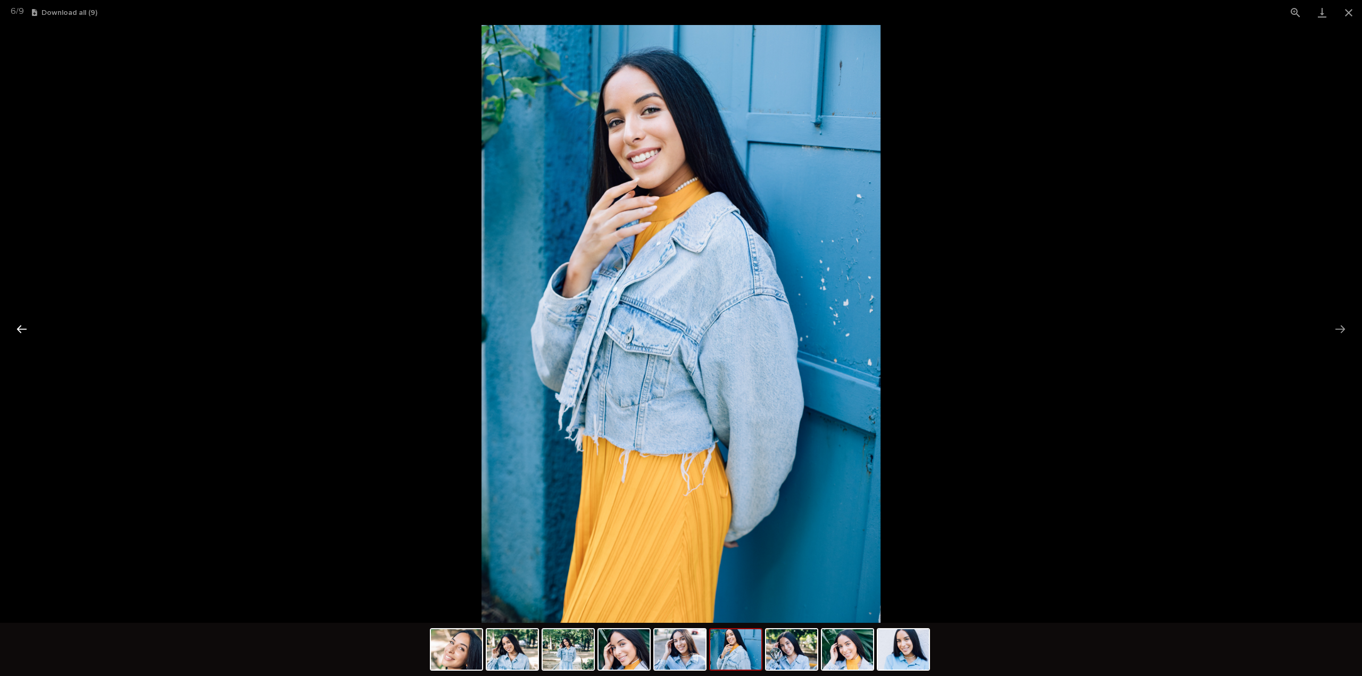
click at [20, 329] on button "Previous slide" at bounding box center [22, 329] width 22 height 21
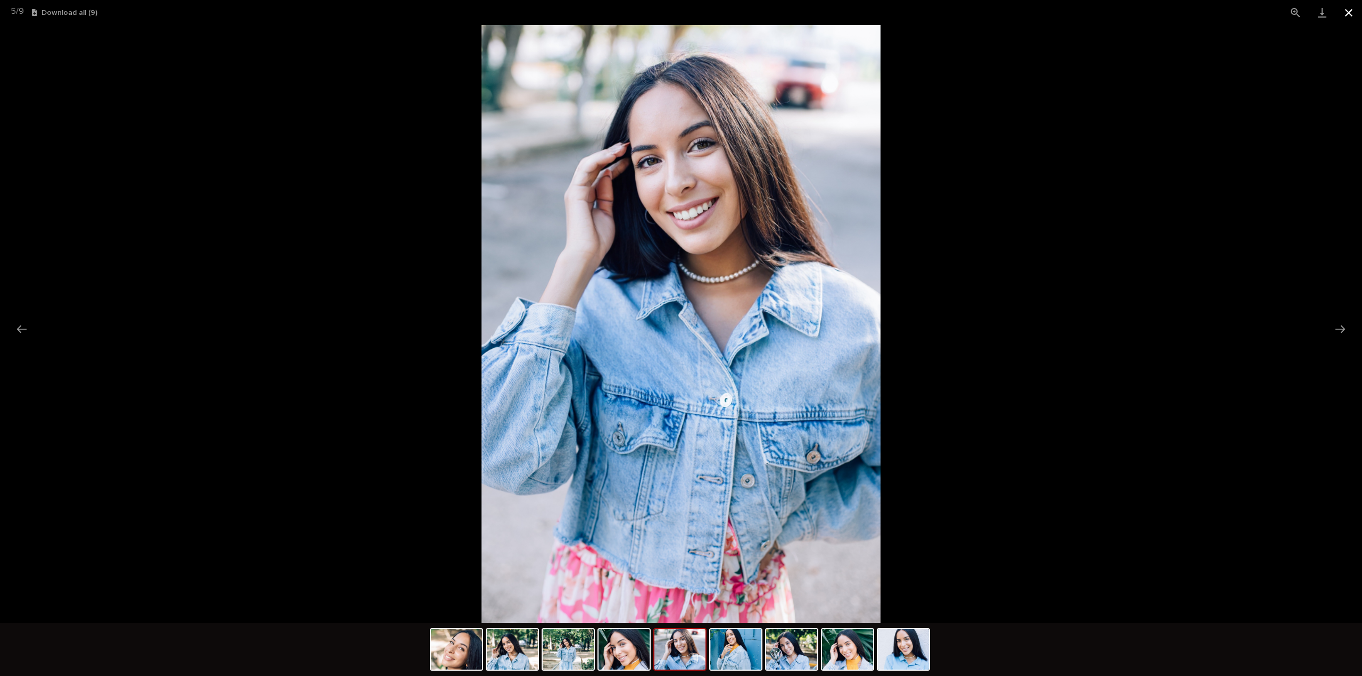
click at [1350, 13] on button "Close gallery" at bounding box center [1348, 12] width 27 height 25
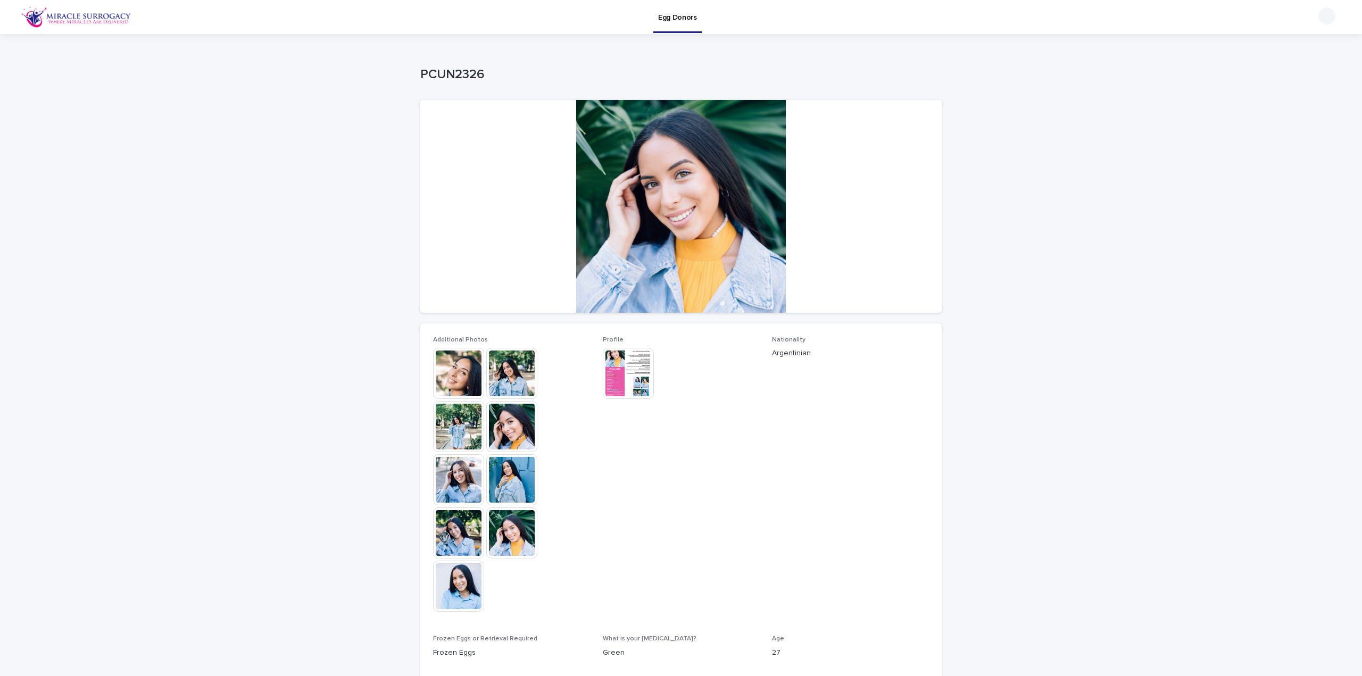
click at [631, 373] on img at bounding box center [628, 373] width 51 height 51
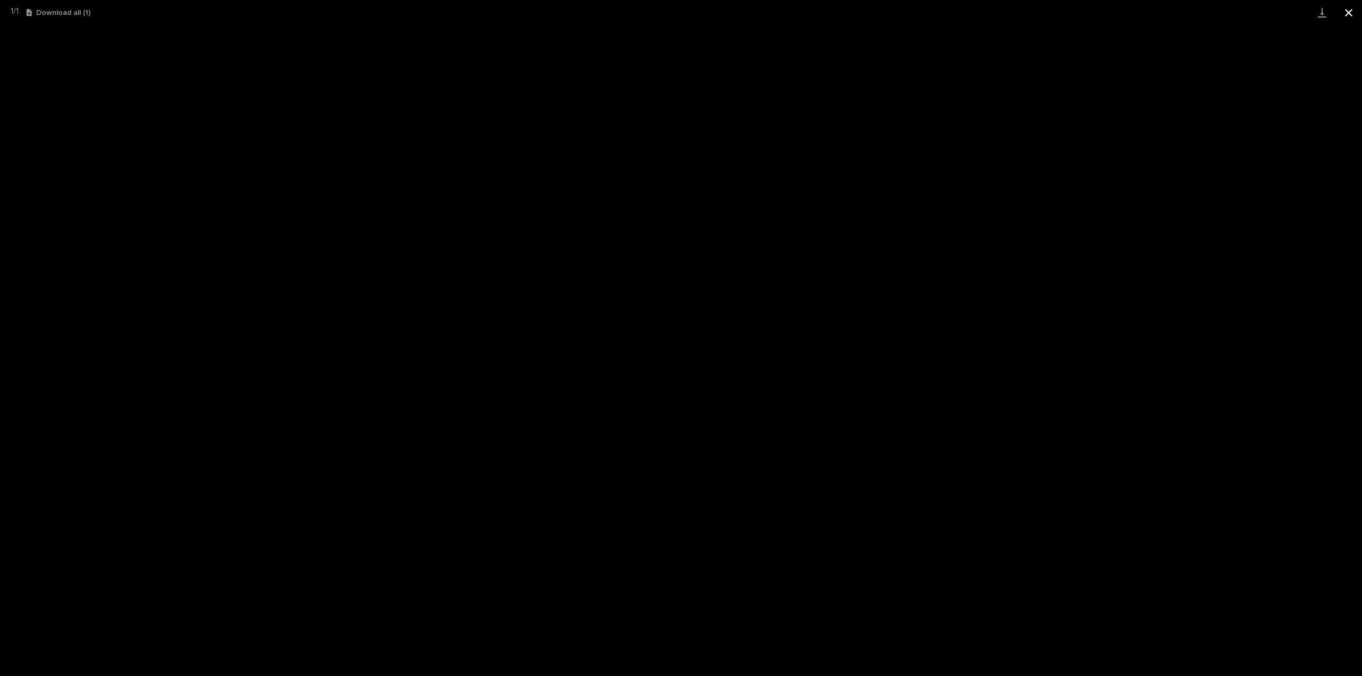
click at [1350, 4] on button "Close gallery" at bounding box center [1348, 12] width 27 height 25
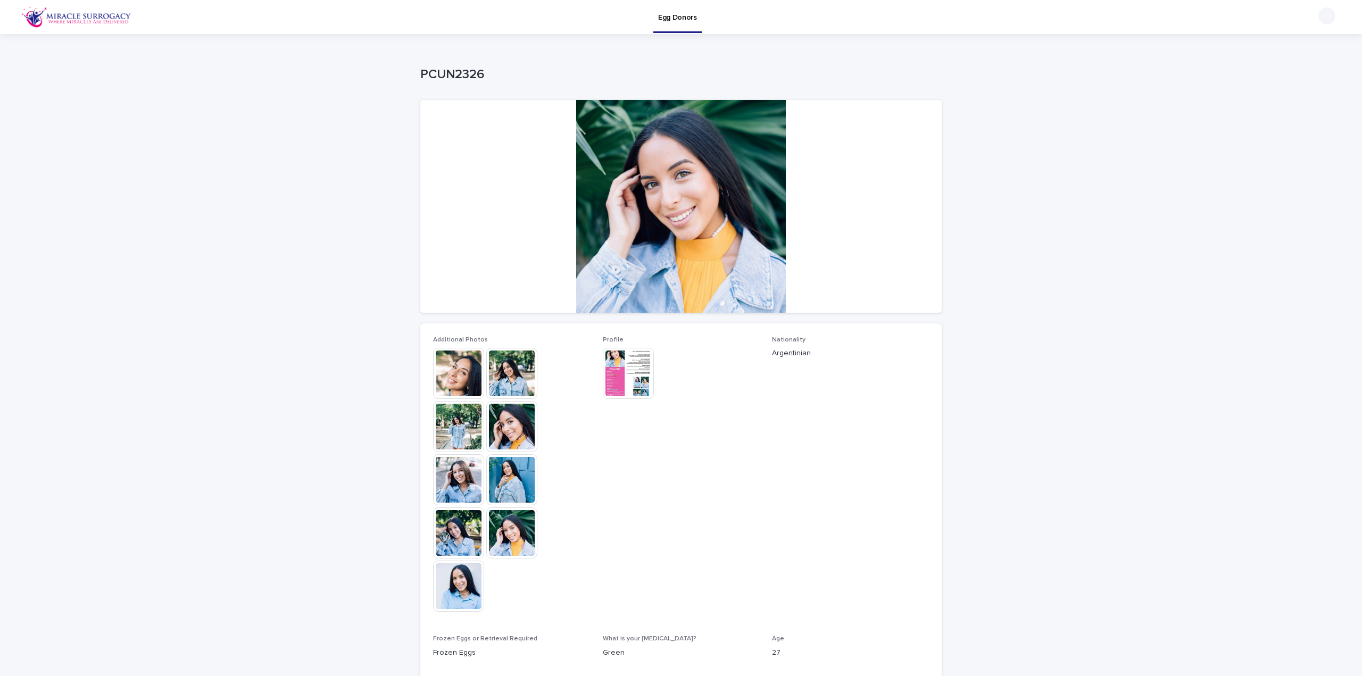
click at [717, 192] on div at bounding box center [680, 206] width 521 height 213
click at [449, 376] on img at bounding box center [458, 373] width 51 height 51
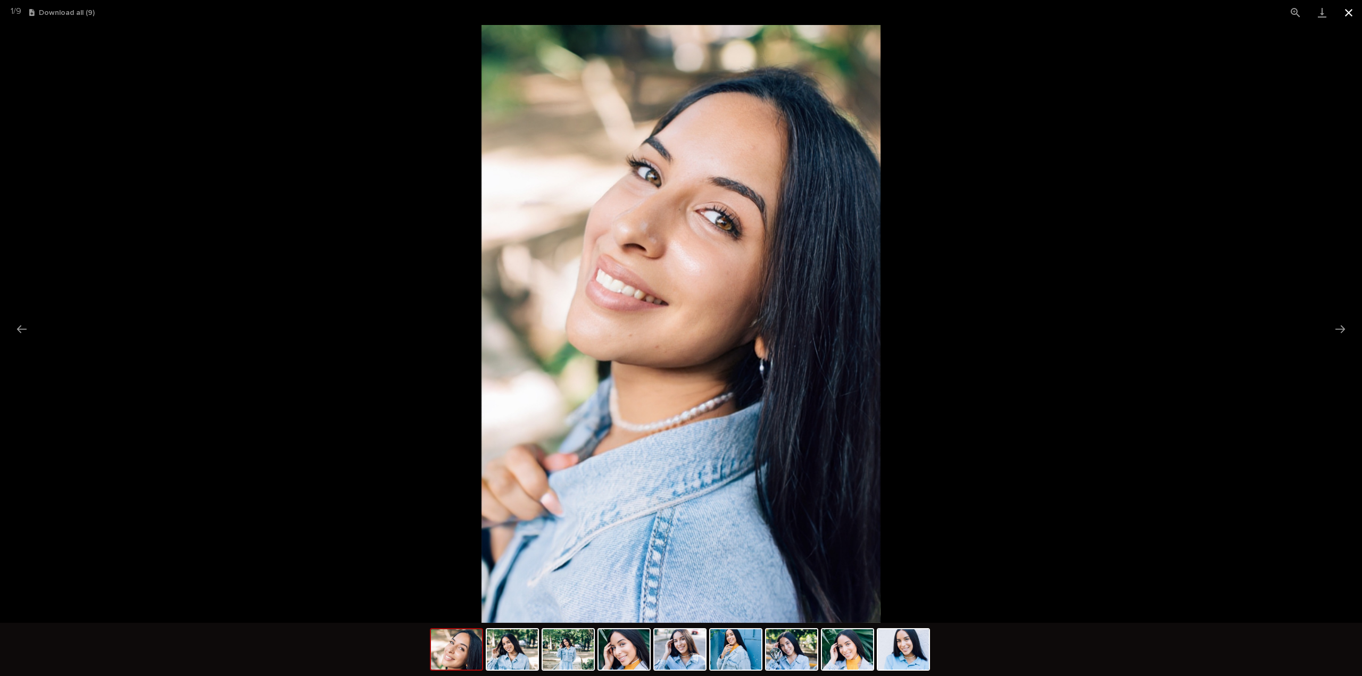
click at [1351, 8] on button "Close gallery" at bounding box center [1348, 12] width 27 height 25
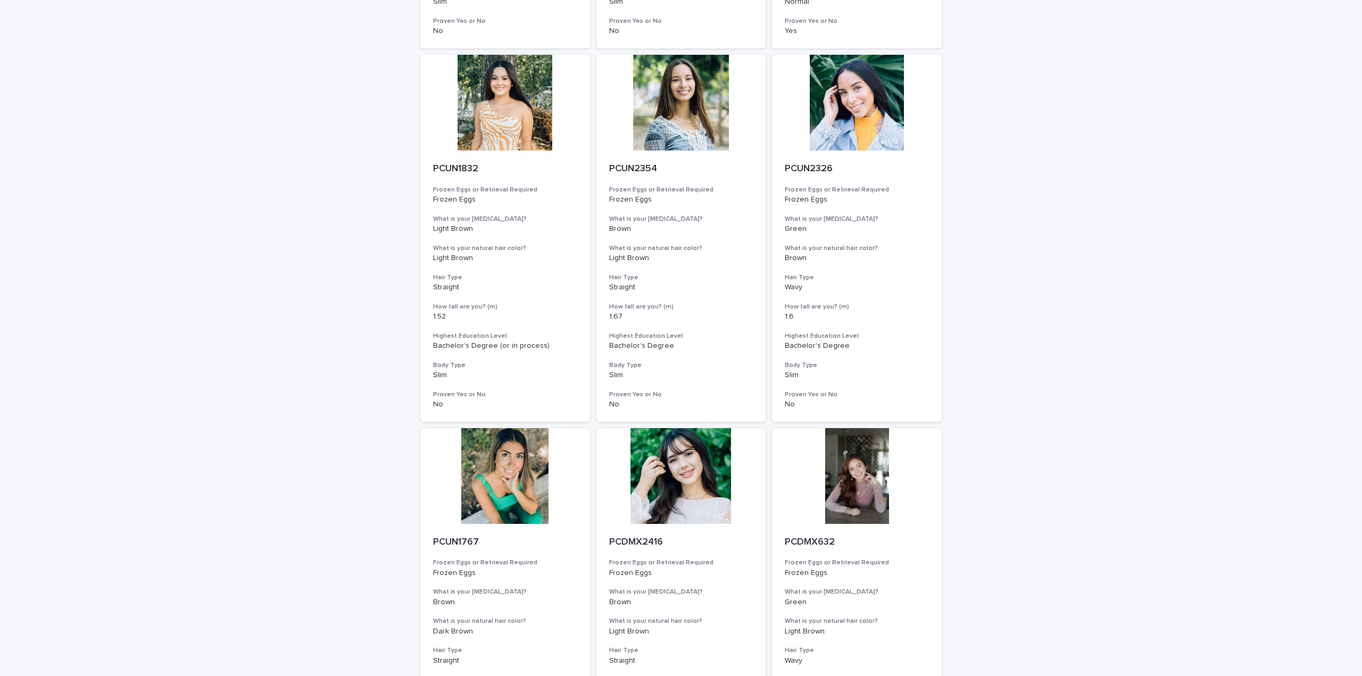
scroll to position [692, 0]
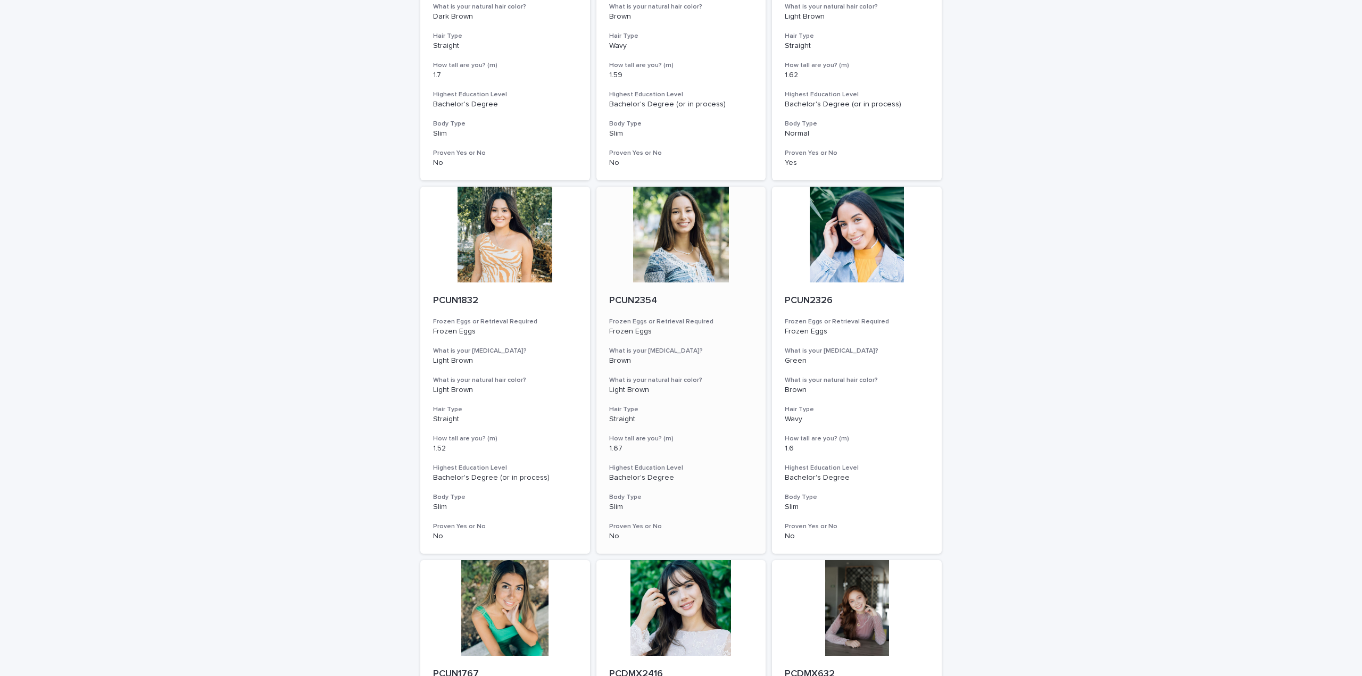
click at [694, 249] on div at bounding box center [681, 235] width 170 height 96
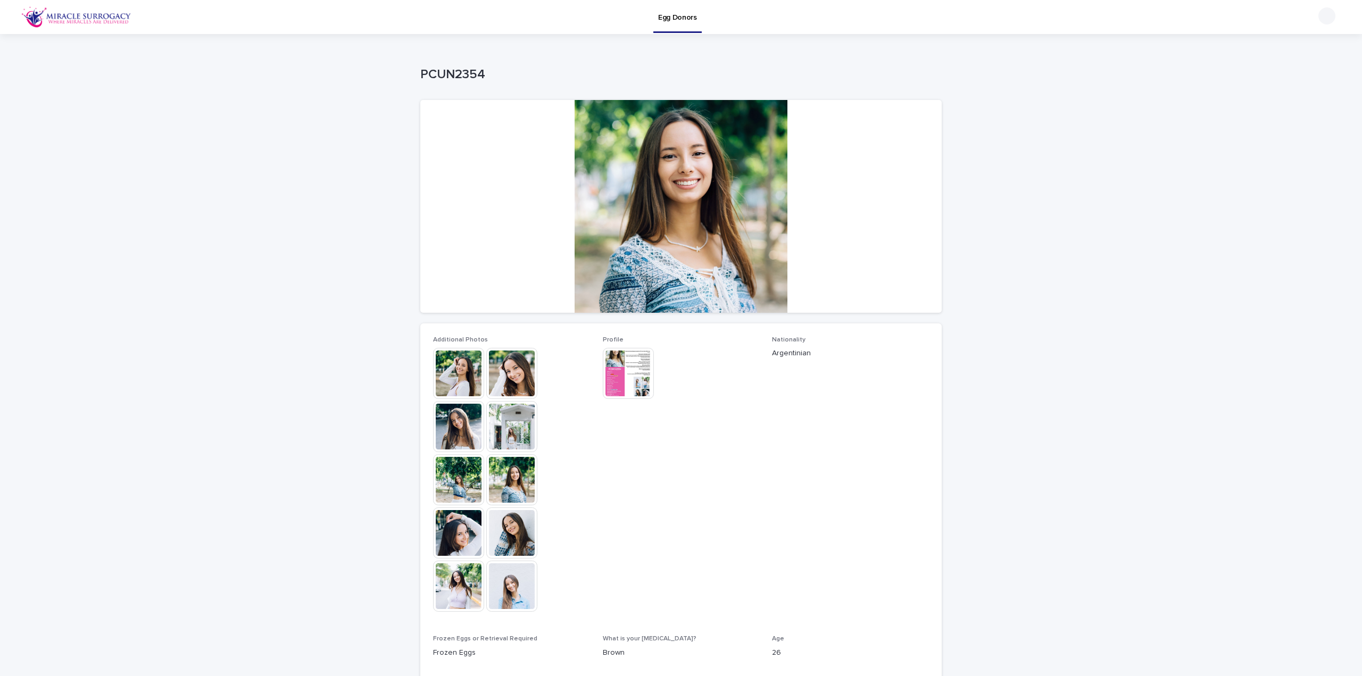
scroll to position [160, 0]
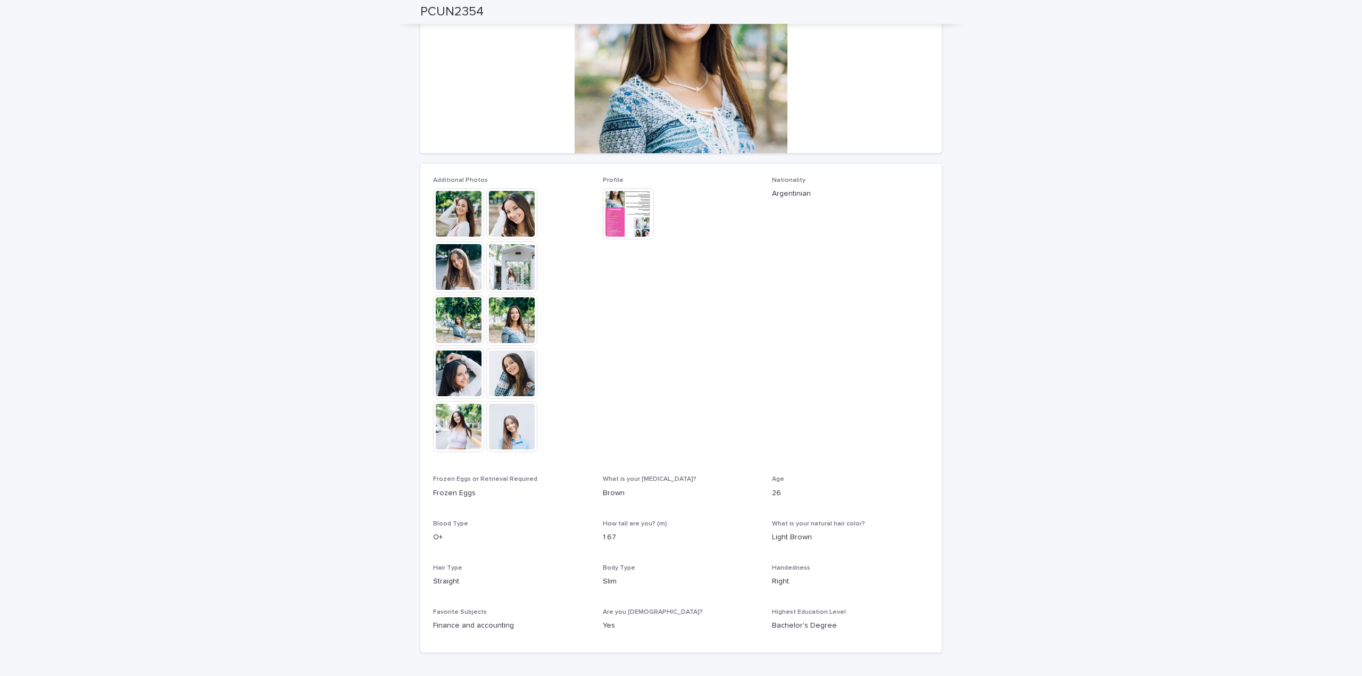
click at [616, 223] on img at bounding box center [628, 213] width 51 height 51
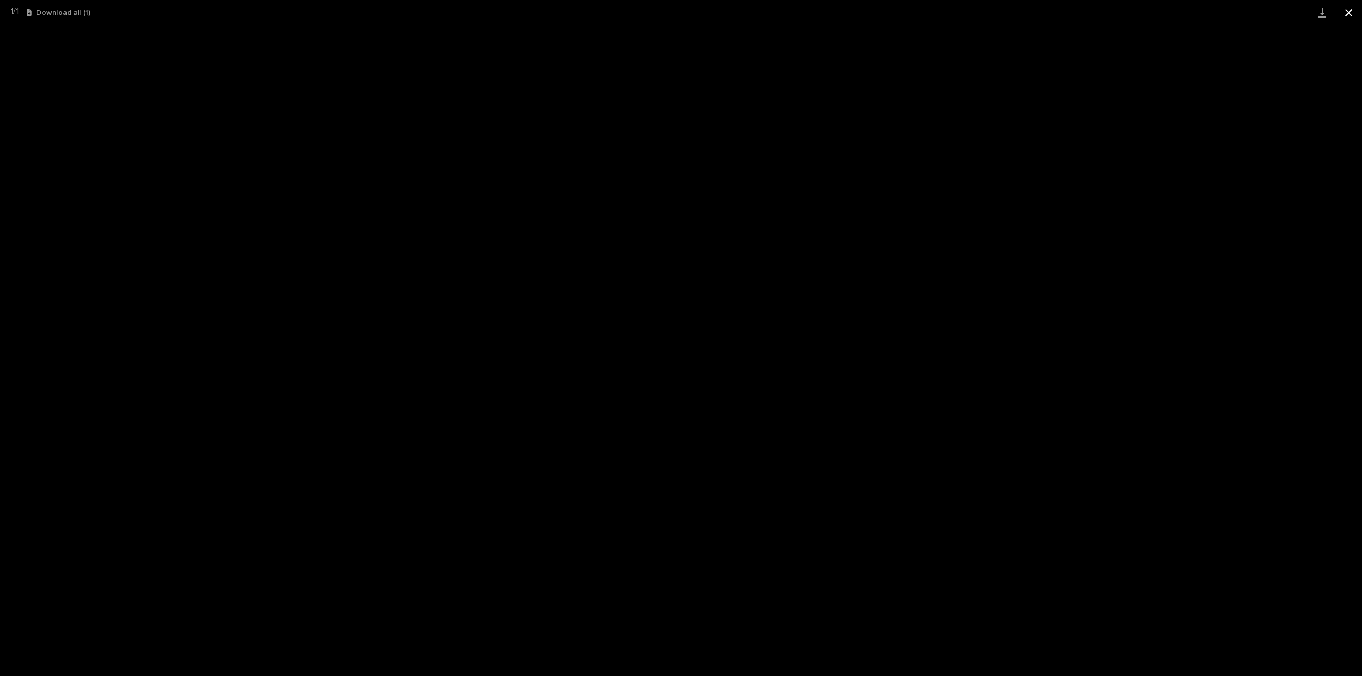
click at [1353, 10] on button "Close gallery" at bounding box center [1348, 12] width 27 height 25
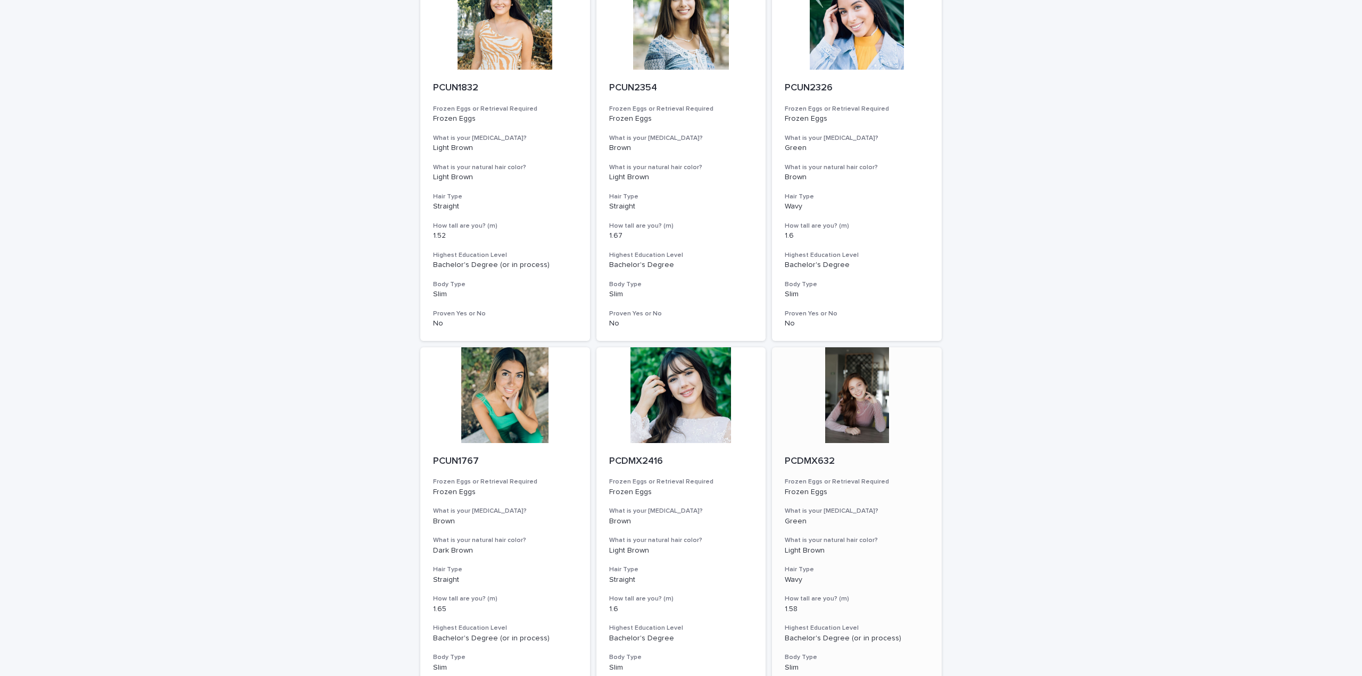
click at [865, 416] on div at bounding box center [857, 395] width 170 height 96
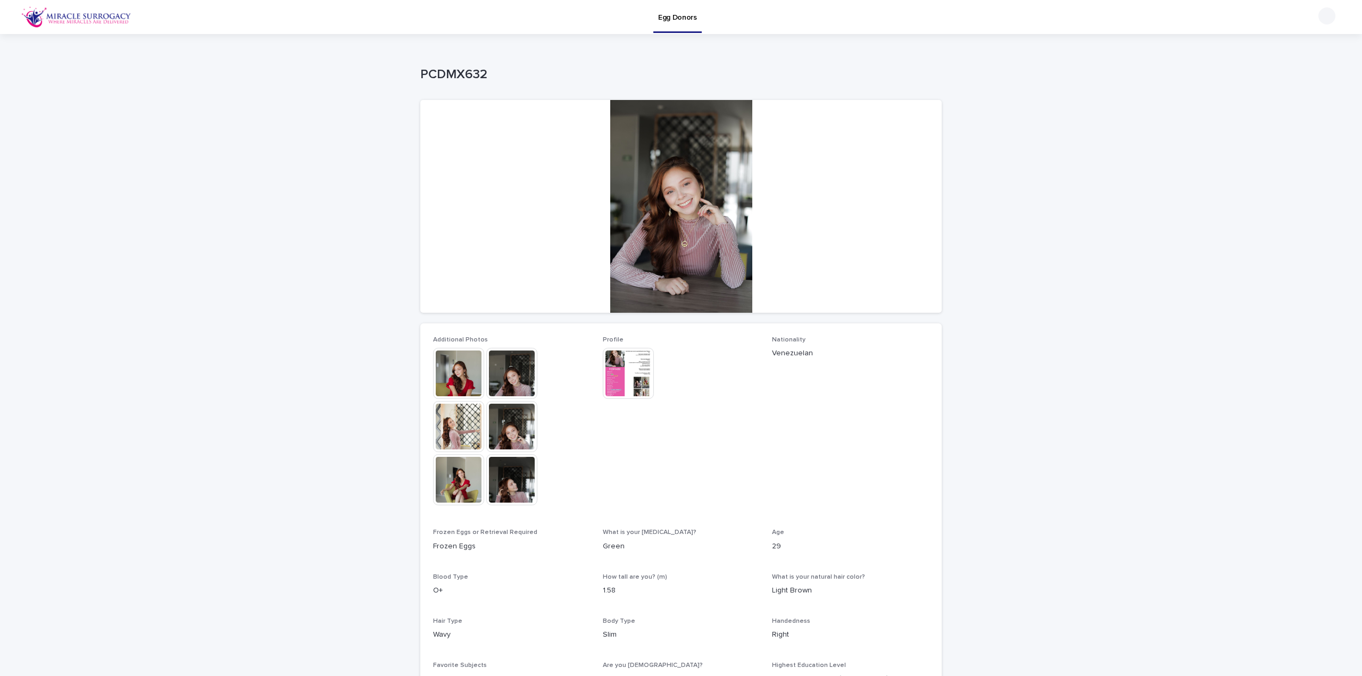
click at [455, 382] on img at bounding box center [458, 373] width 51 height 51
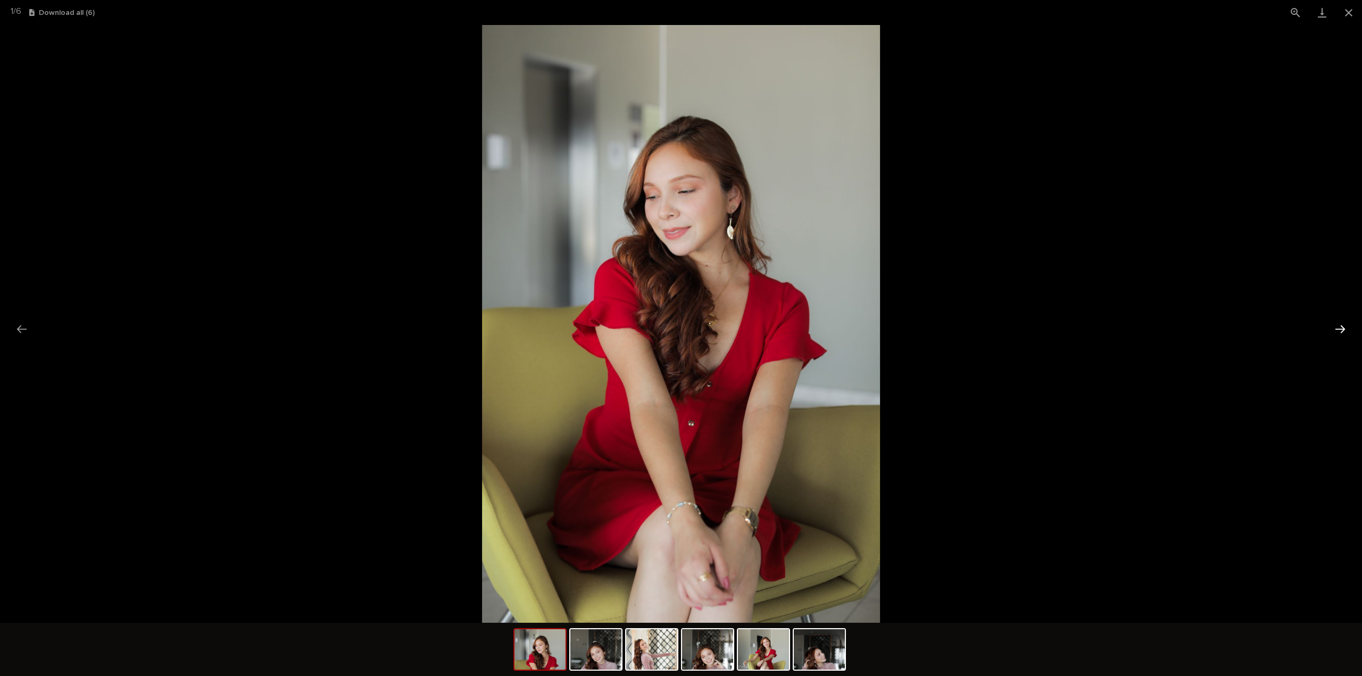
click at [1335, 324] on button "Next slide" at bounding box center [1340, 329] width 22 height 21
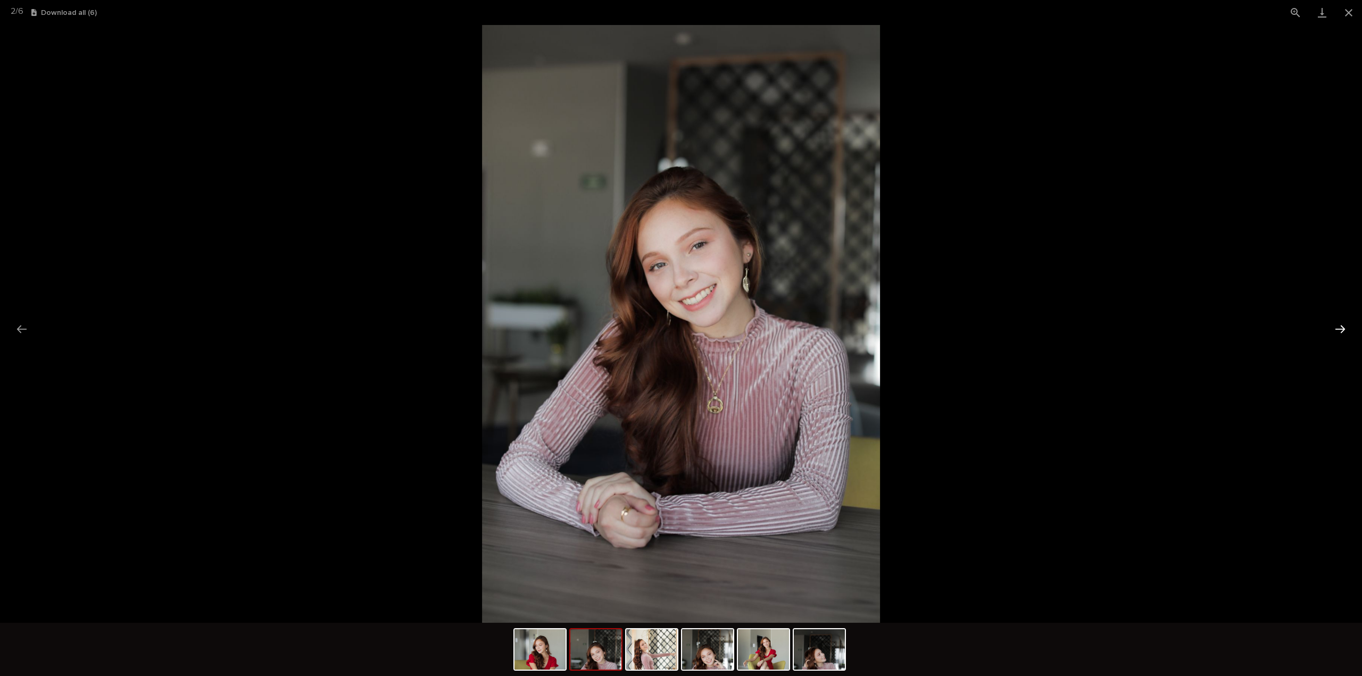
click at [1335, 324] on button "Next slide" at bounding box center [1340, 329] width 22 height 21
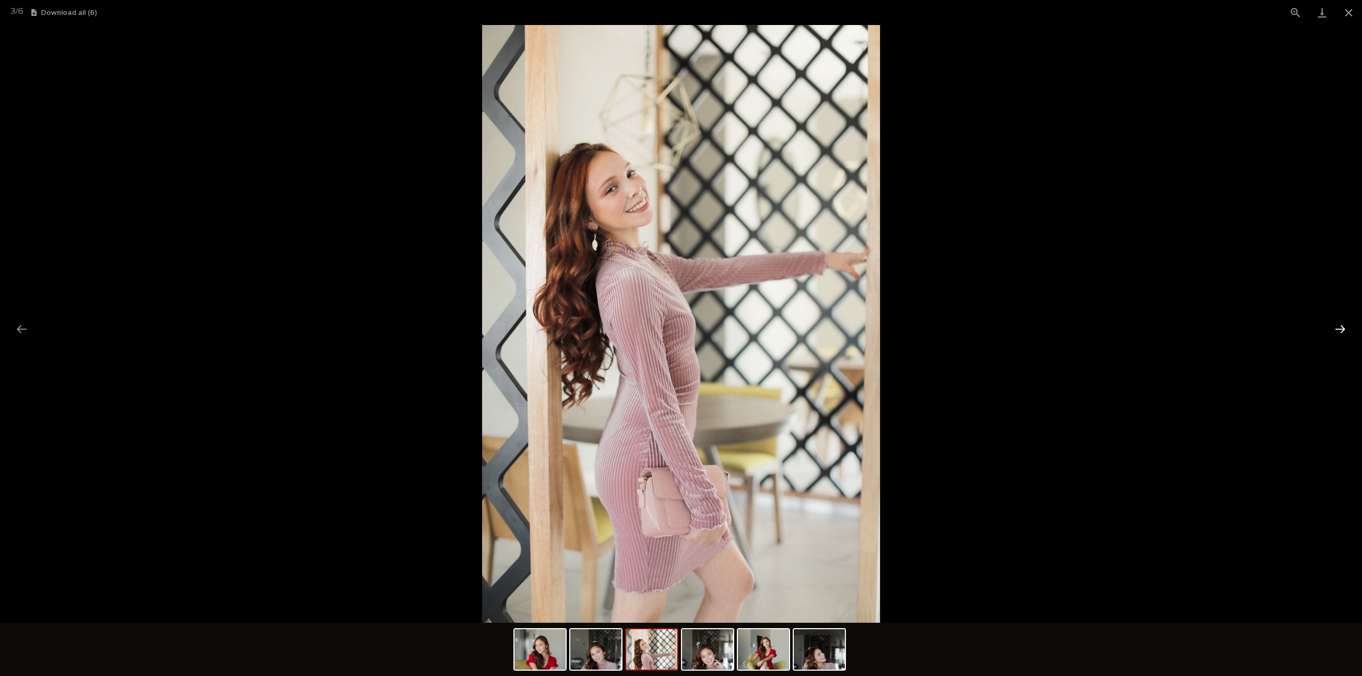
click at [1335, 324] on button "Next slide" at bounding box center [1340, 329] width 22 height 21
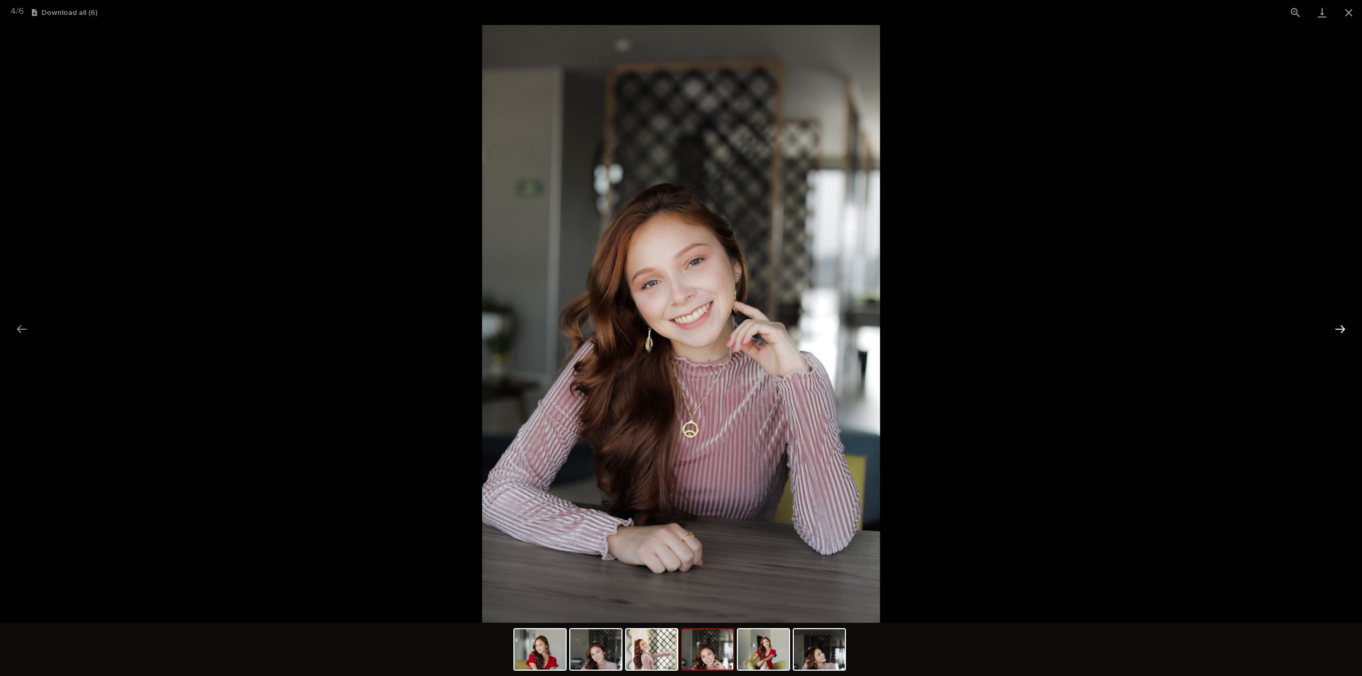
click at [1335, 324] on button "Next slide" at bounding box center [1340, 329] width 22 height 21
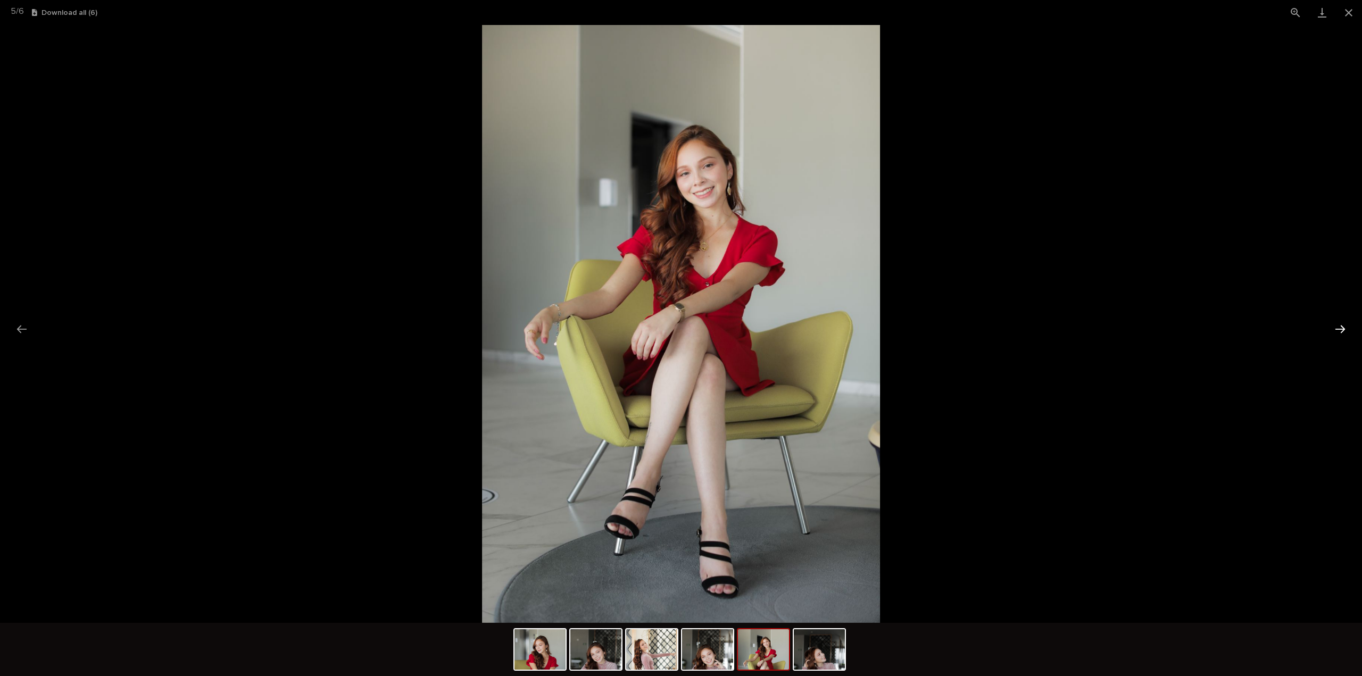
click at [1335, 324] on button "Next slide" at bounding box center [1340, 329] width 22 height 21
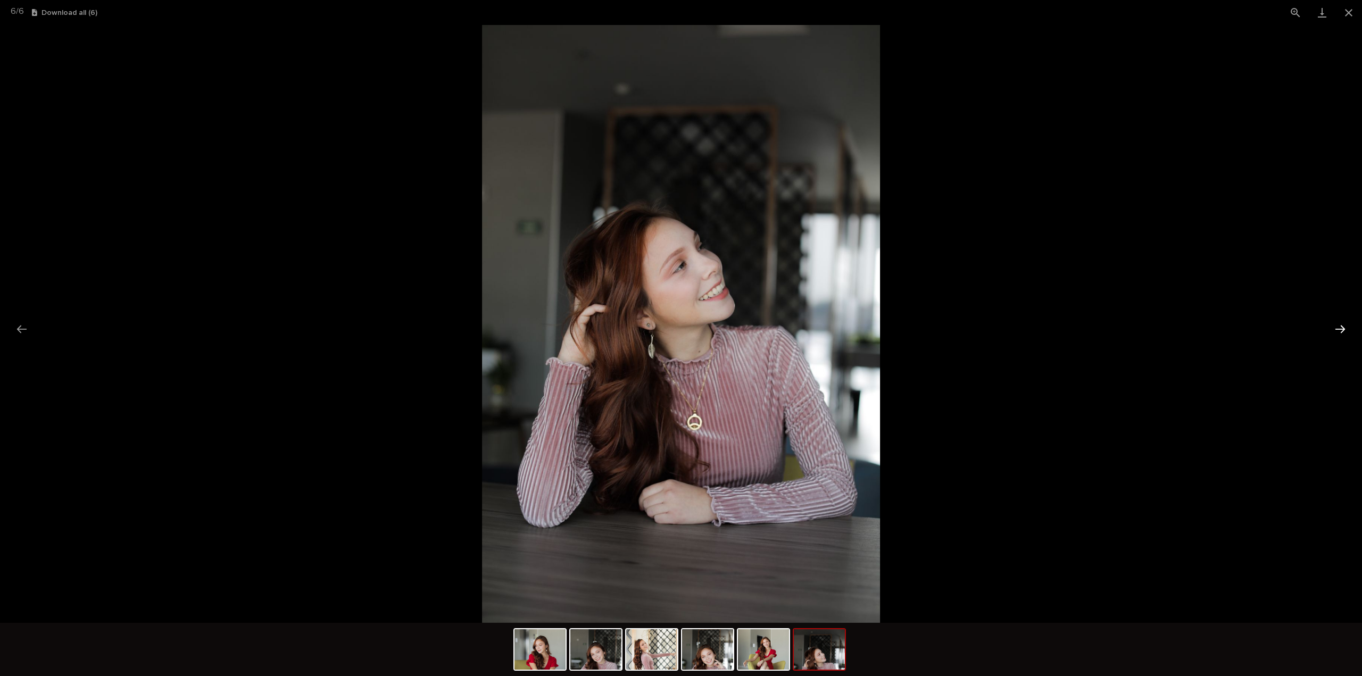
click at [1335, 324] on button "Next slide" at bounding box center [1340, 329] width 22 height 21
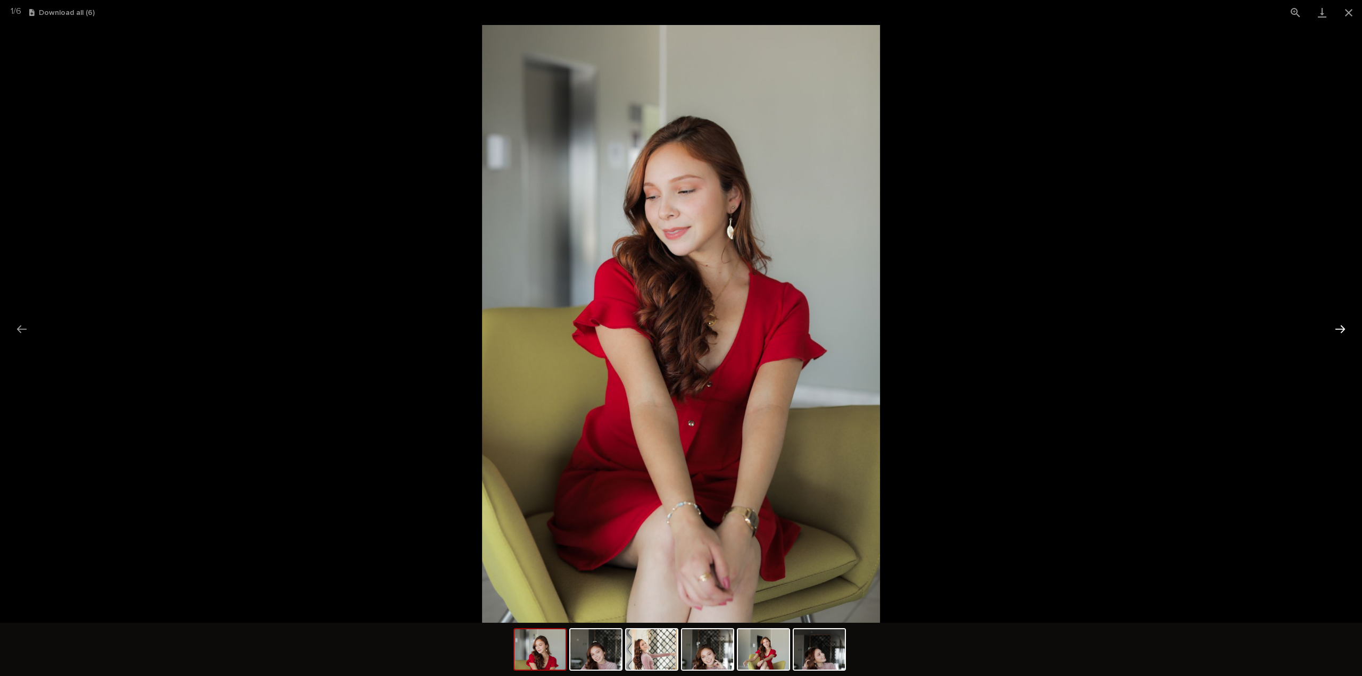
click at [1335, 324] on button "Next slide" at bounding box center [1340, 329] width 22 height 21
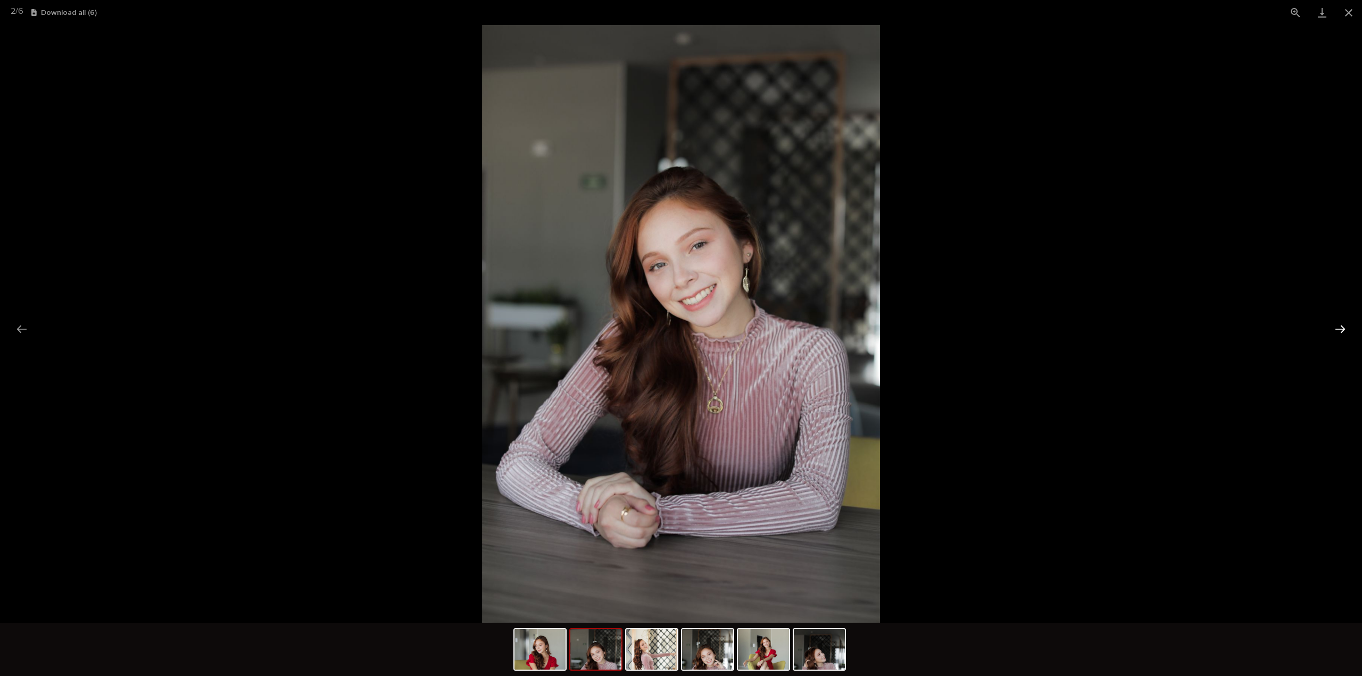
click at [1335, 324] on button "Next slide" at bounding box center [1340, 329] width 22 height 21
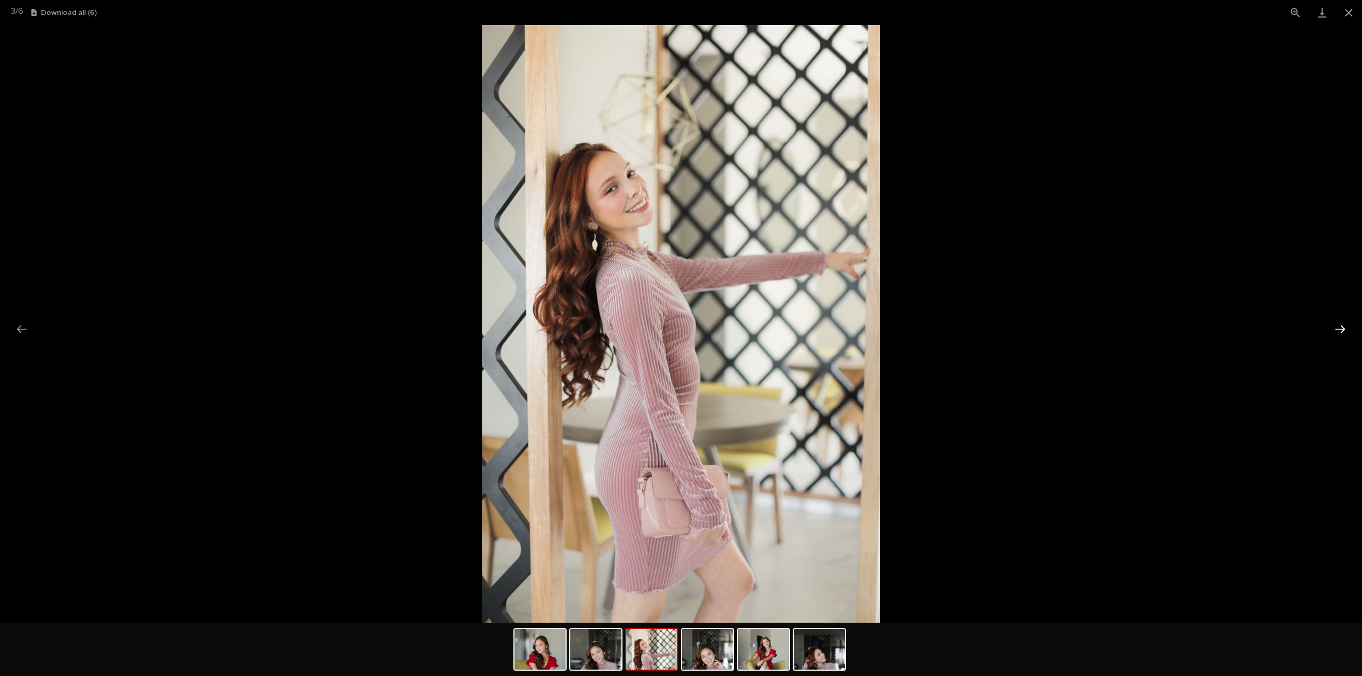
click at [1335, 324] on button "Next slide" at bounding box center [1340, 329] width 22 height 21
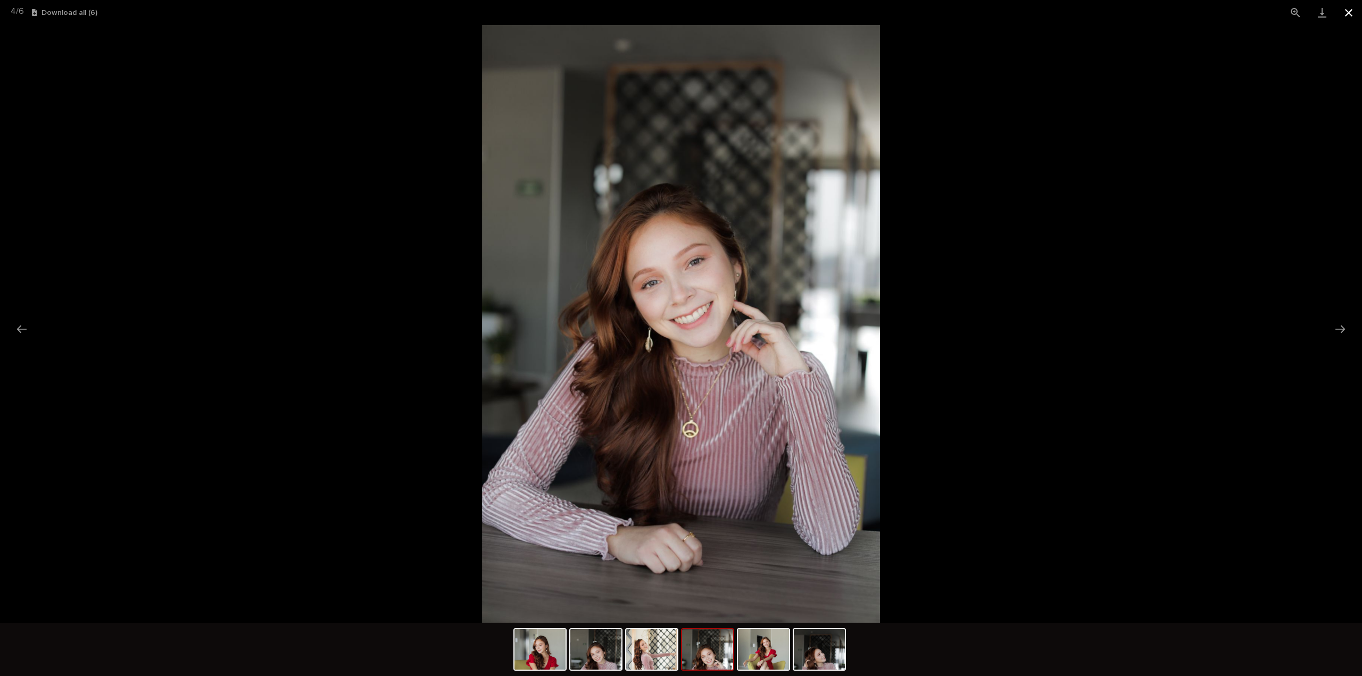
click at [1352, 16] on button "Close gallery" at bounding box center [1348, 12] width 27 height 25
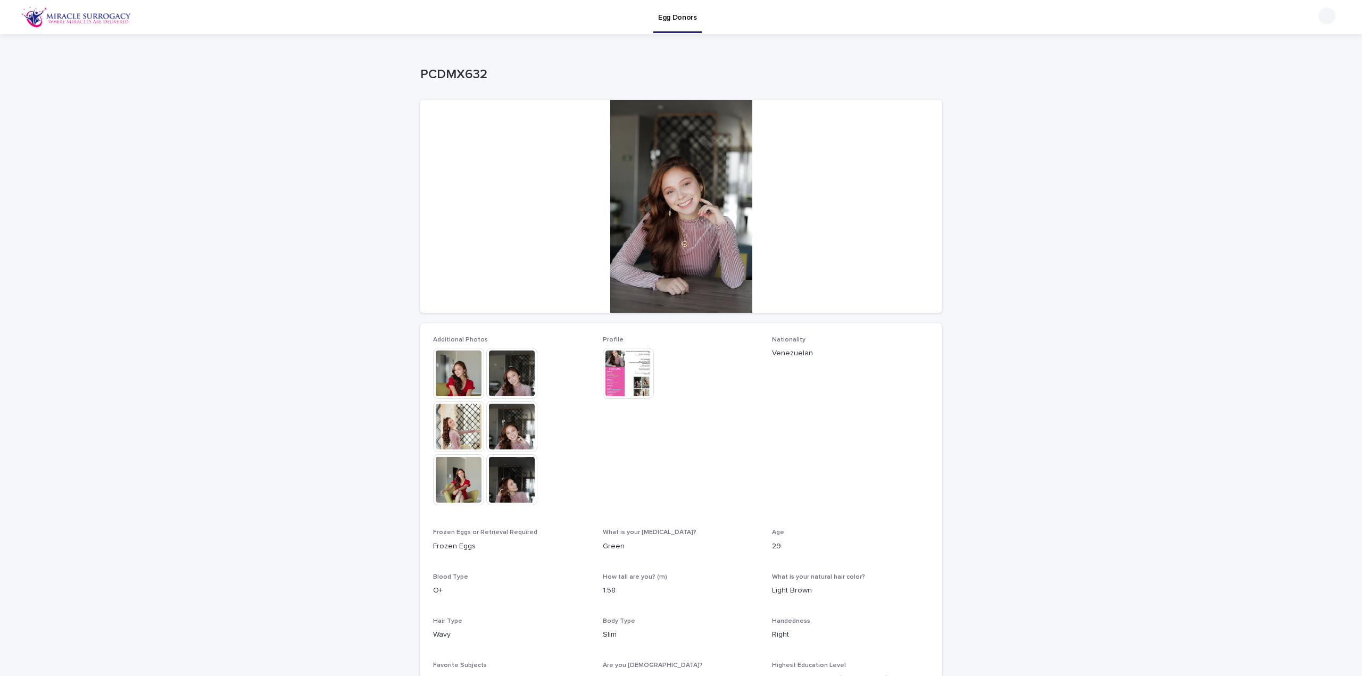
click at [618, 378] on img at bounding box center [628, 373] width 51 height 51
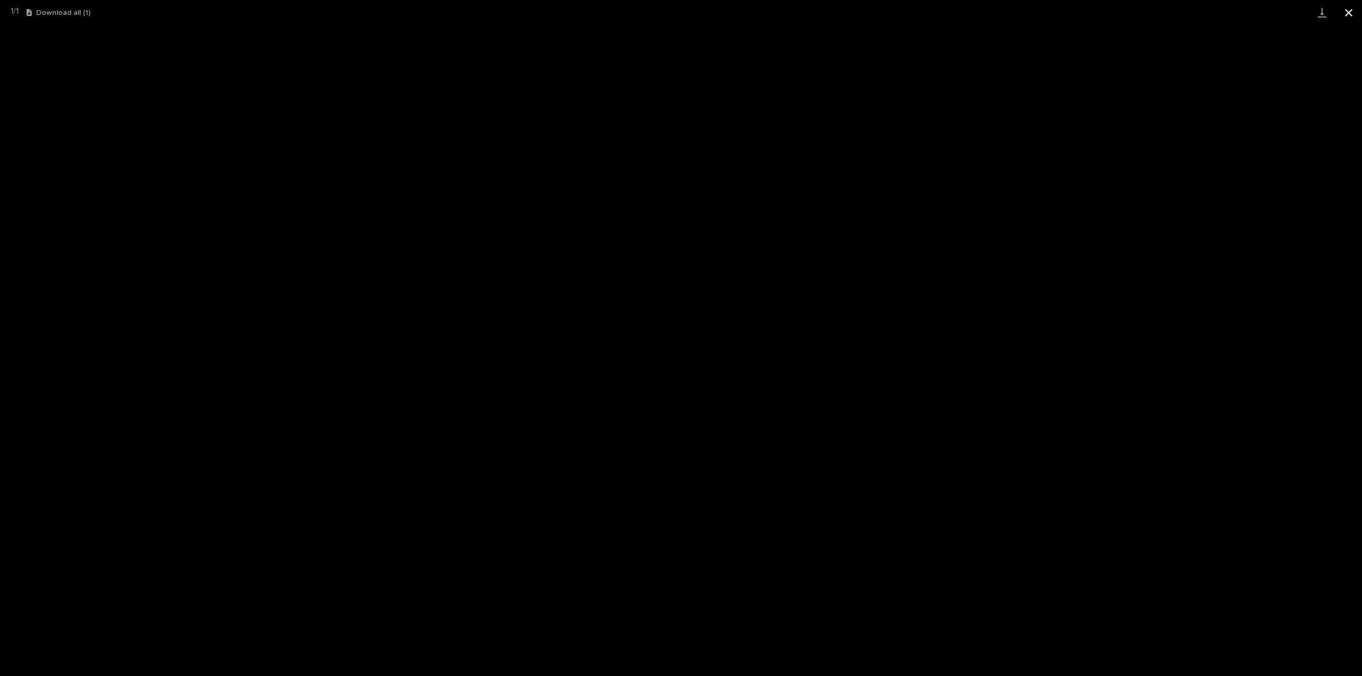
click at [1353, 23] on button "Close gallery" at bounding box center [1348, 12] width 27 height 25
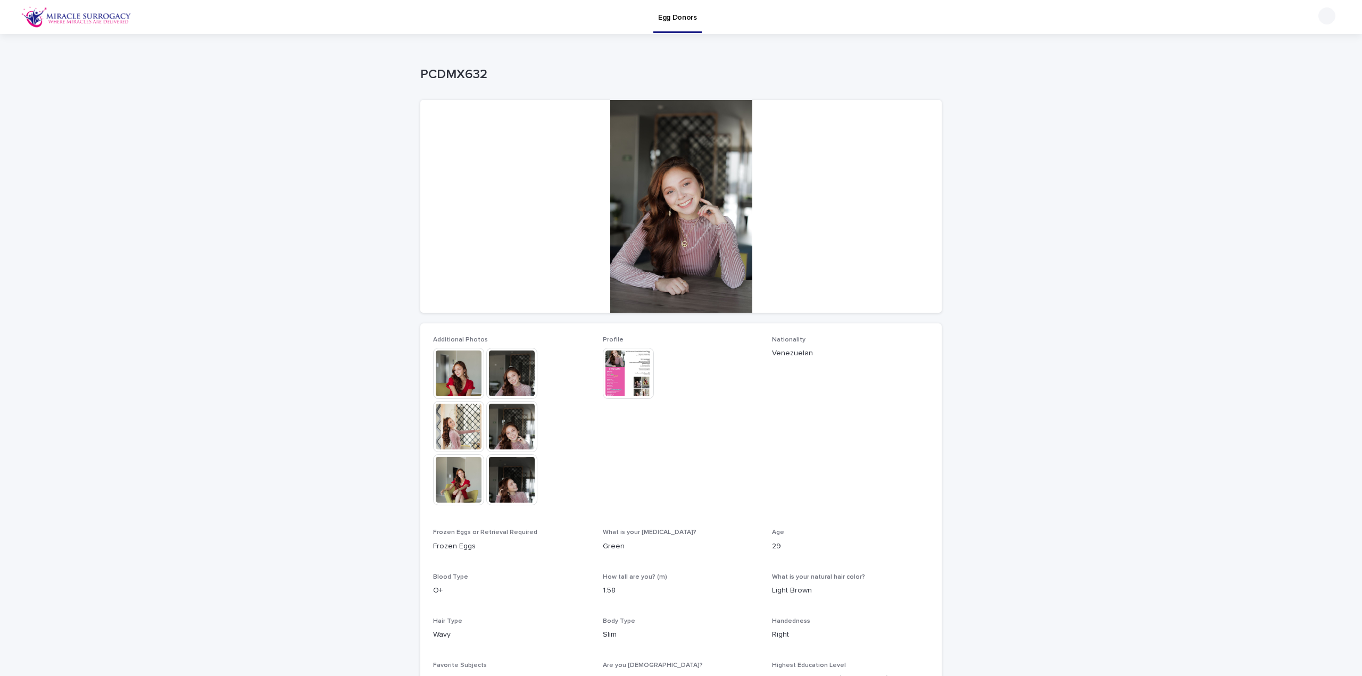
click at [507, 378] on img at bounding box center [511, 373] width 51 height 51
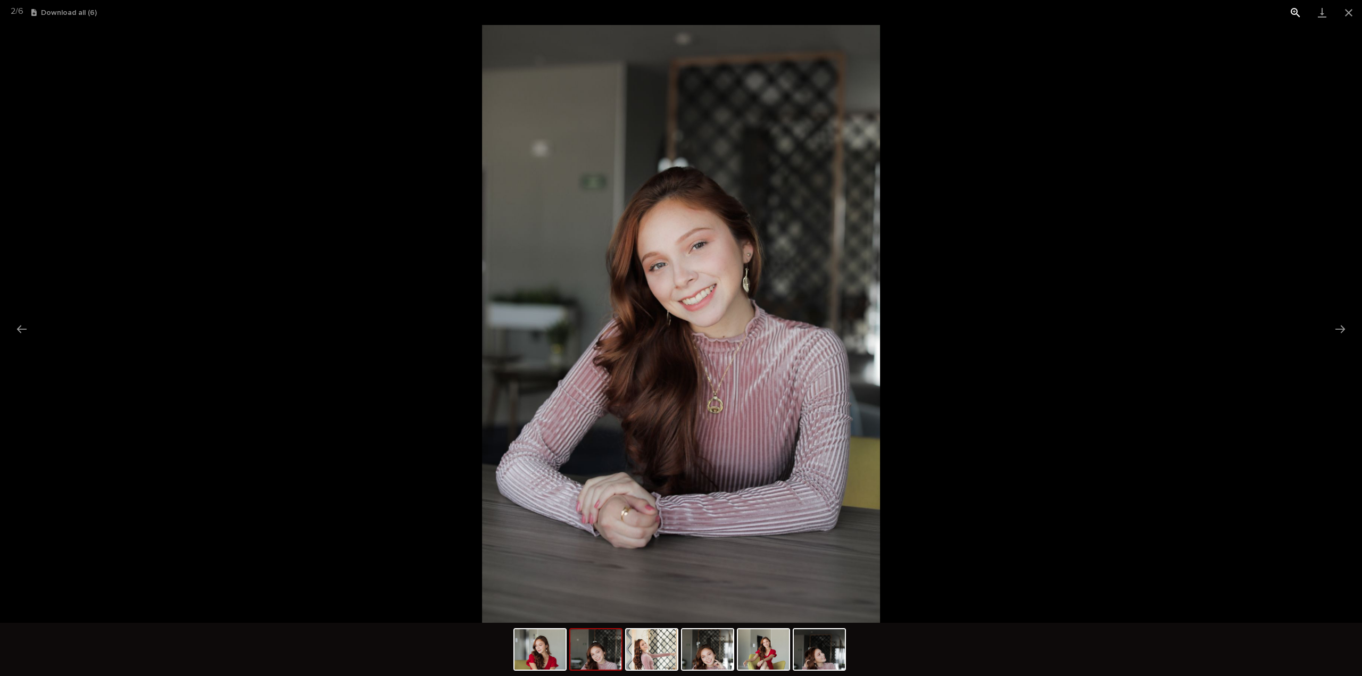
click at [1296, 13] on button "View actual size" at bounding box center [1295, 12] width 27 height 25
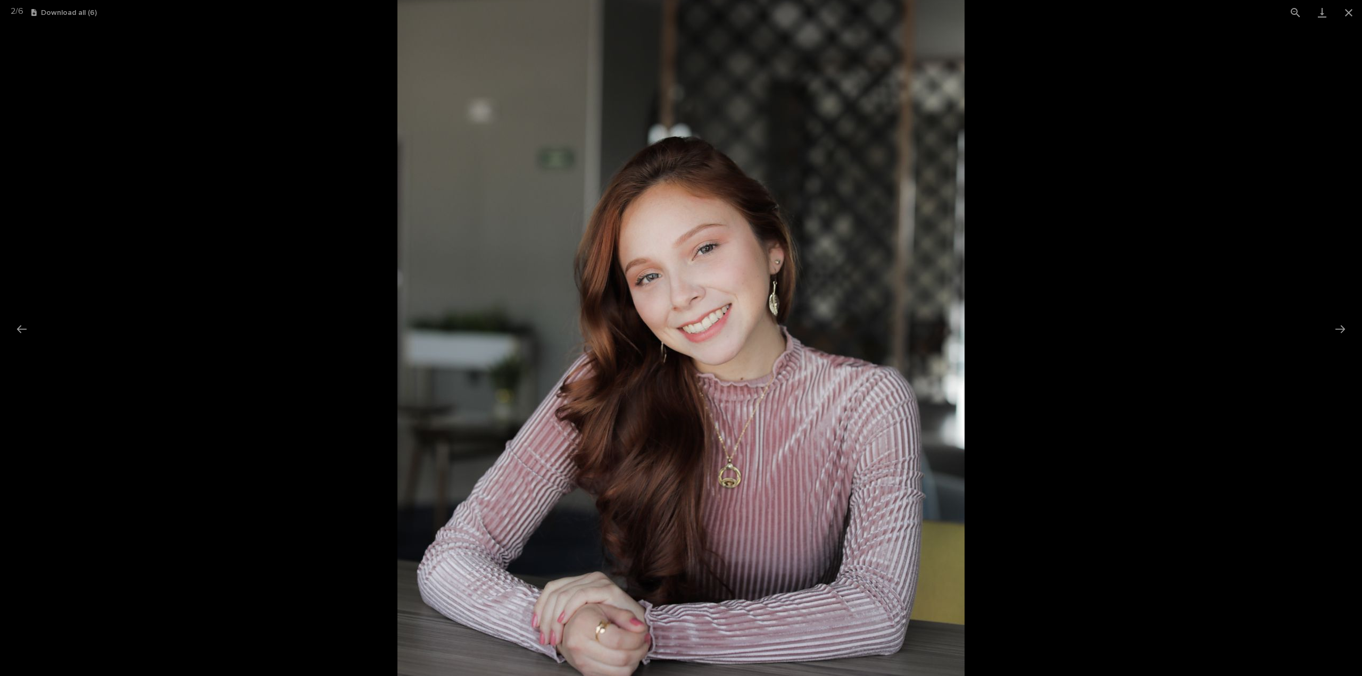
drag, startPoint x: 710, startPoint y: 216, endPoint x: 712, endPoint y: 254, distance: 37.3
click at [712, 254] on img at bounding box center [680, 360] width 567 height 851
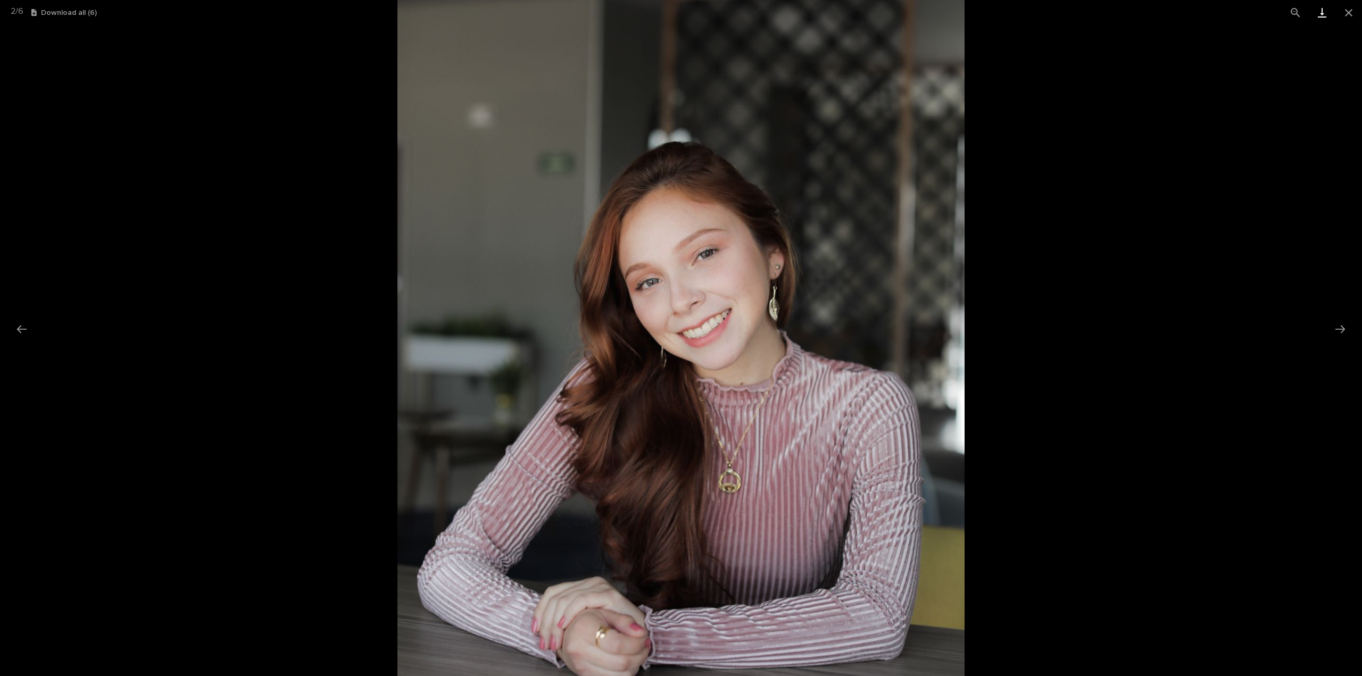
click at [1328, 9] on link "Download" at bounding box center [1322, 12] width 27 height 25
click at [1354, 10] on button "Close gallery" at bounding box center [1348, 12] width 27 height 25
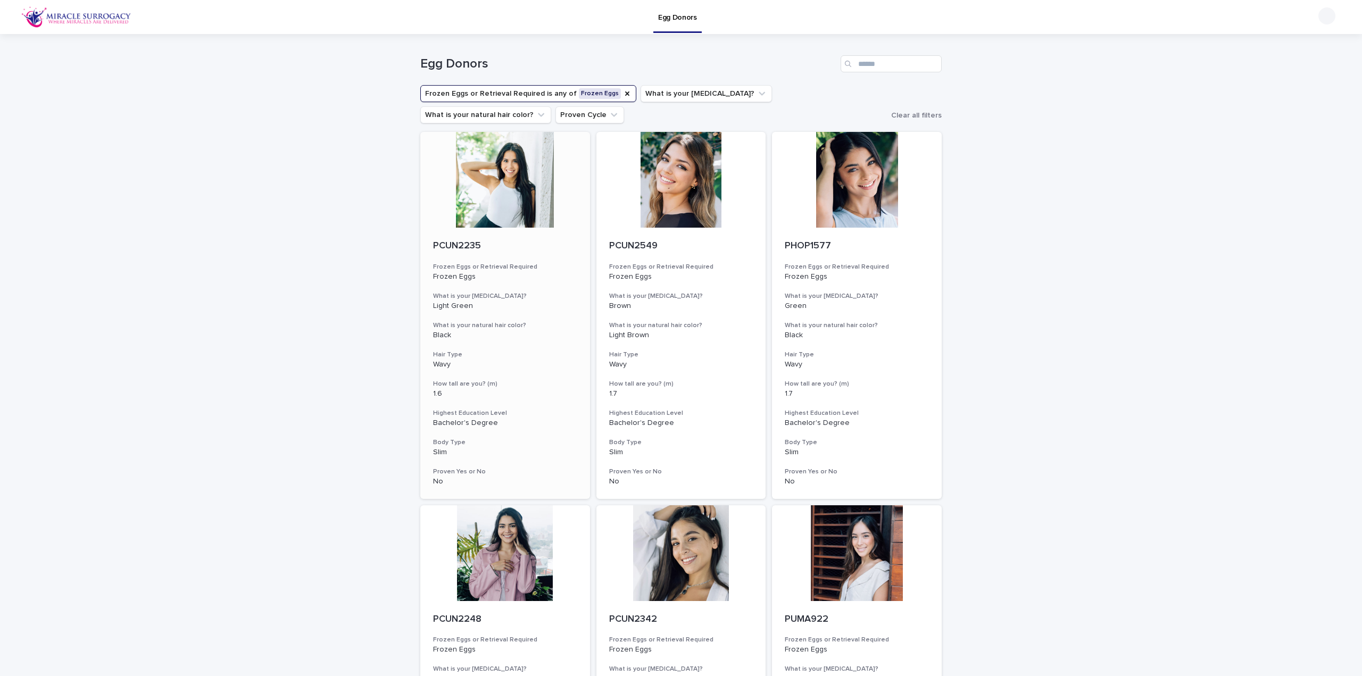
click at [512, 169] on div at bounding box center [505, 180] width 170 height 96
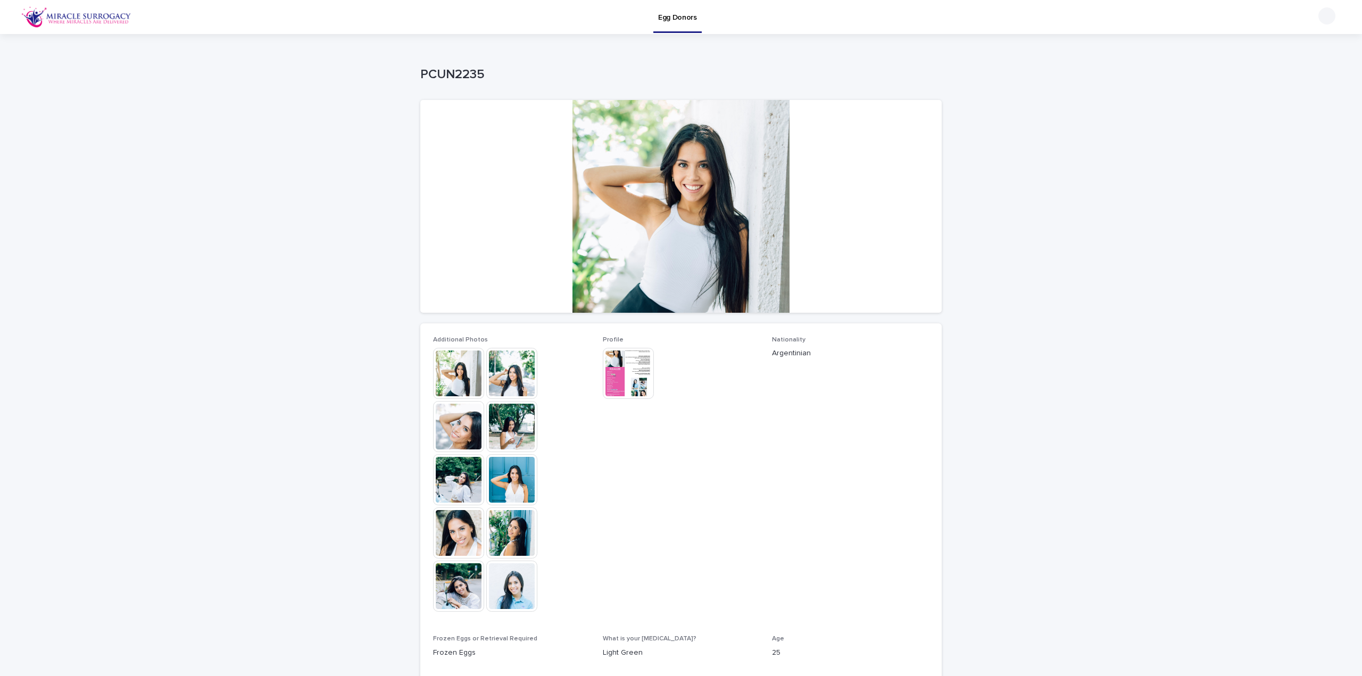
click at [627, 379] on img at bounding box center [628, 373] width 51 height 51
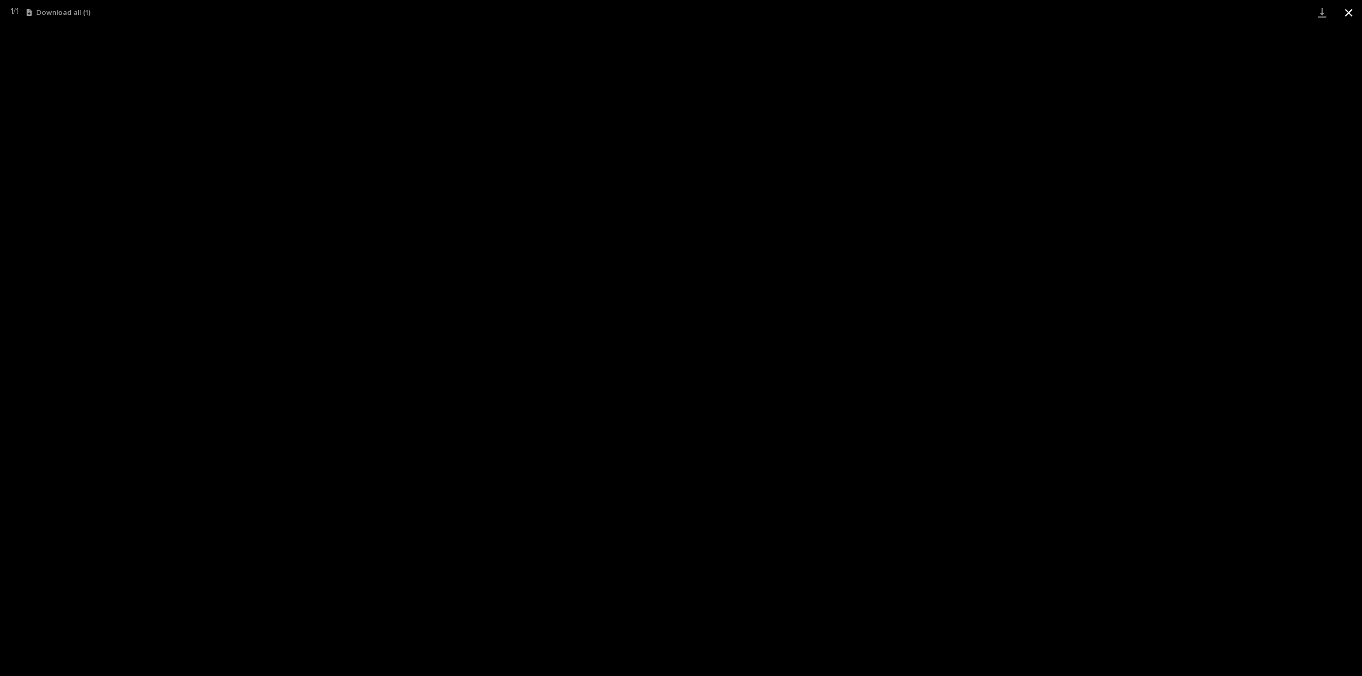
click at [1351, 7] on button "Close gallery" at bounding box center [1348, 12] width 27 height 25
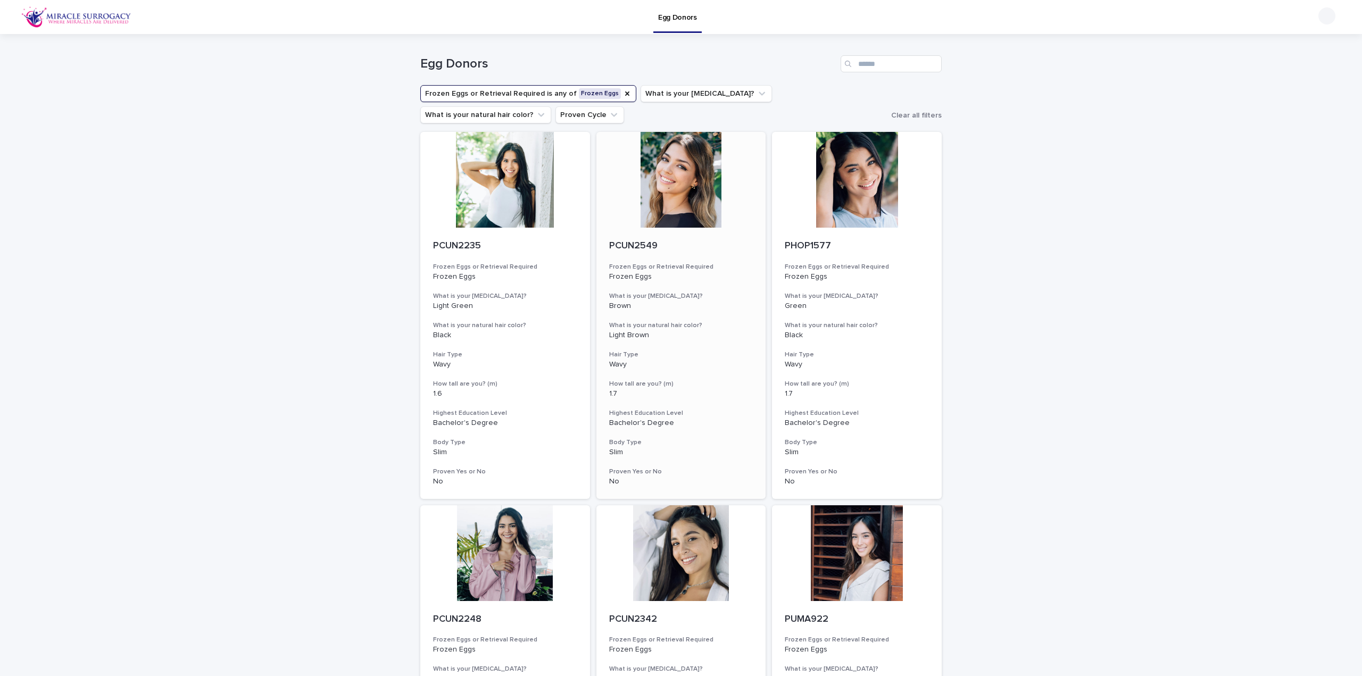
click at [683, 189] on div at bounding box center [681, 180] width 170 height 96
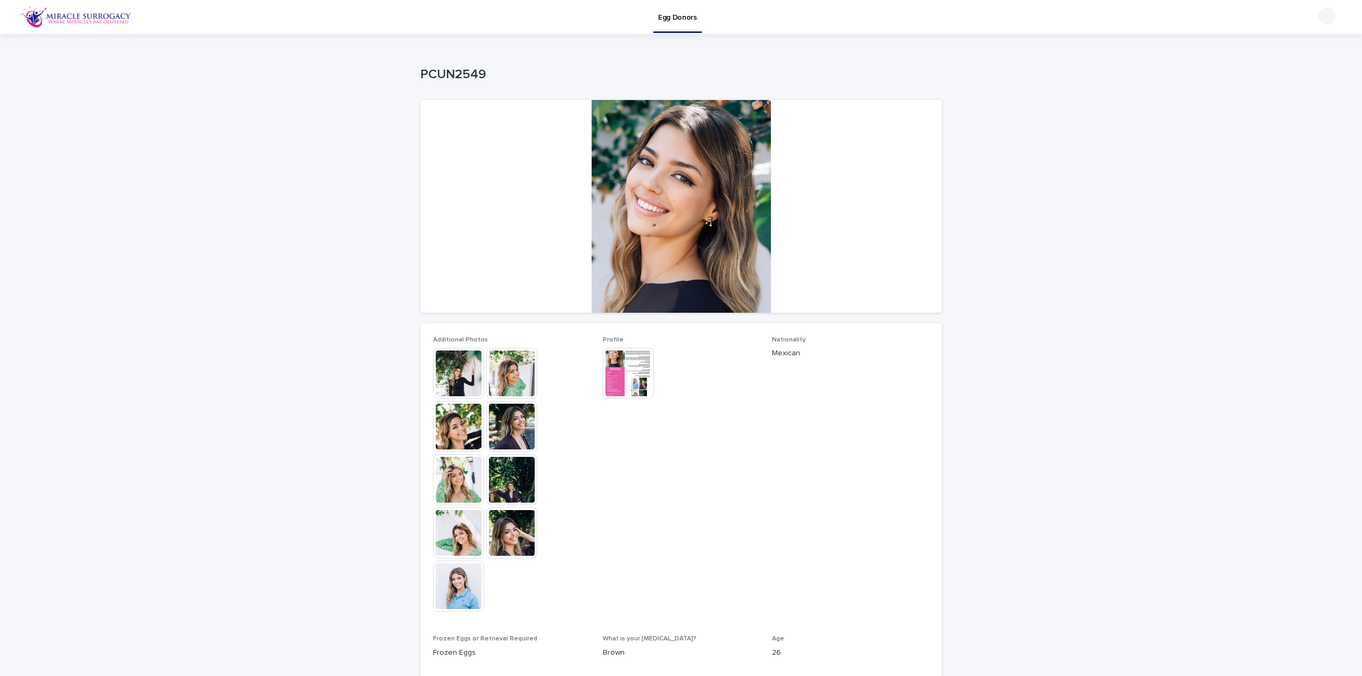
click at [625, 387] on img at bounding box center [628, 373] width 51 height 51
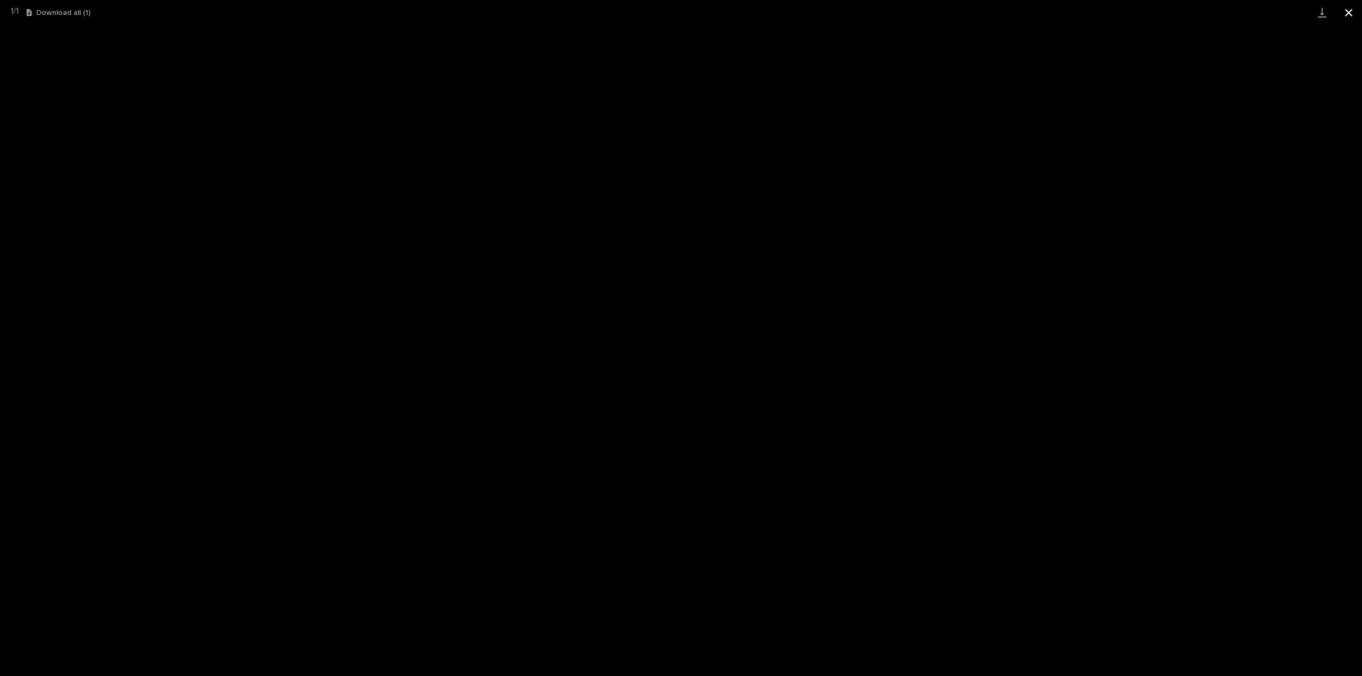
click at [1348, 10] on button "Close gallery" at bounding box center [1348, 12] width 27 height 25
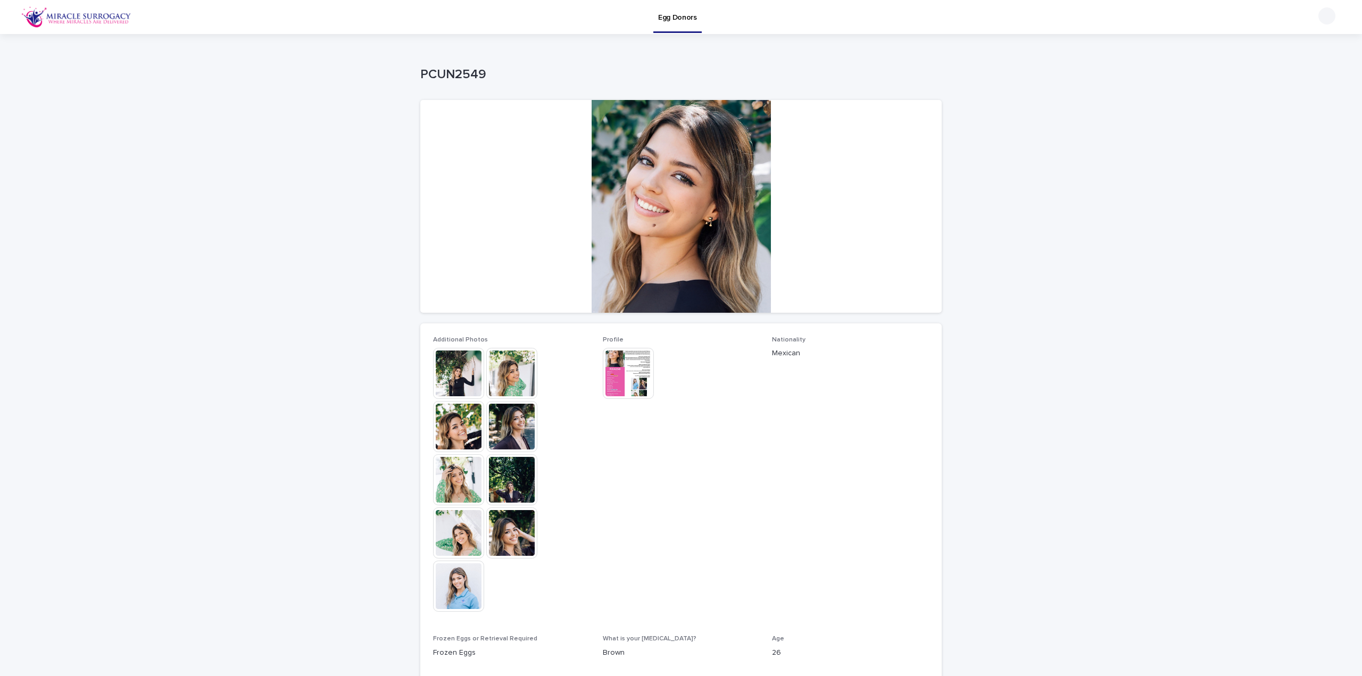
click at [478, 377] on img at bounding box center [458, 373] width 51 height 51
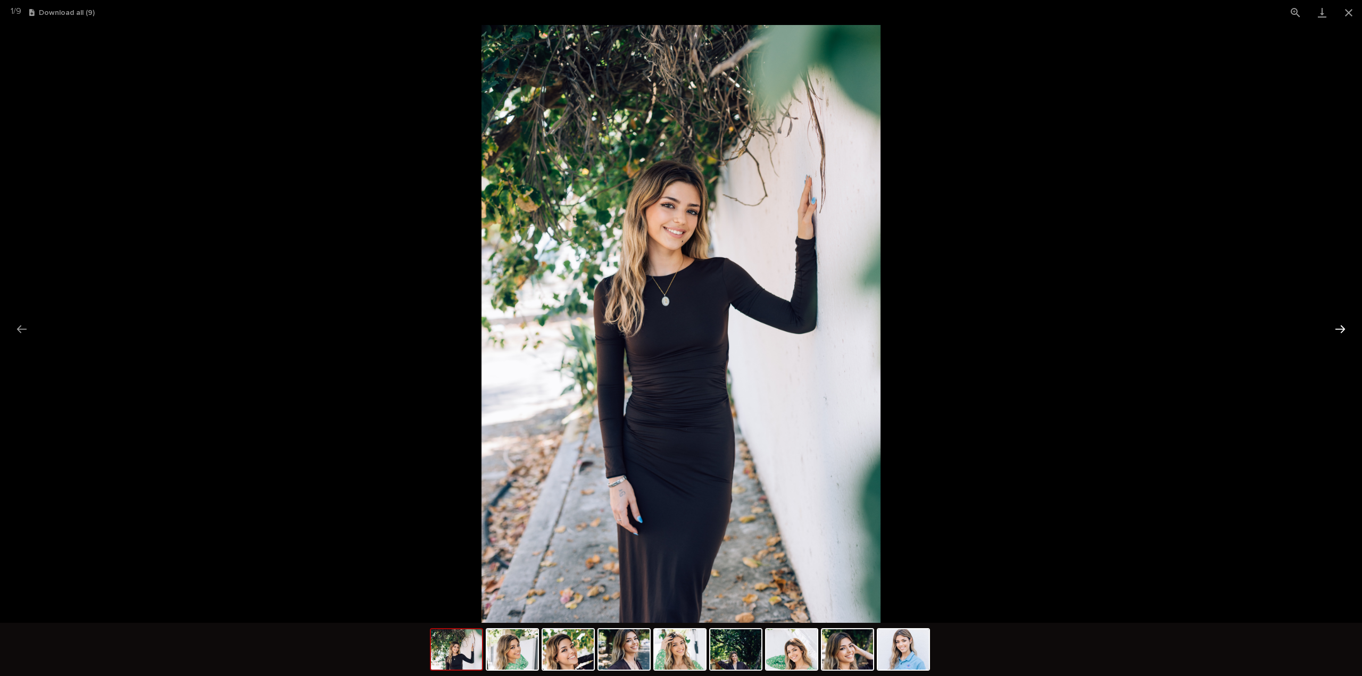
click at [1329, 329] on button "Next slide" at bounding box center [1340, 329] width 22 height 21
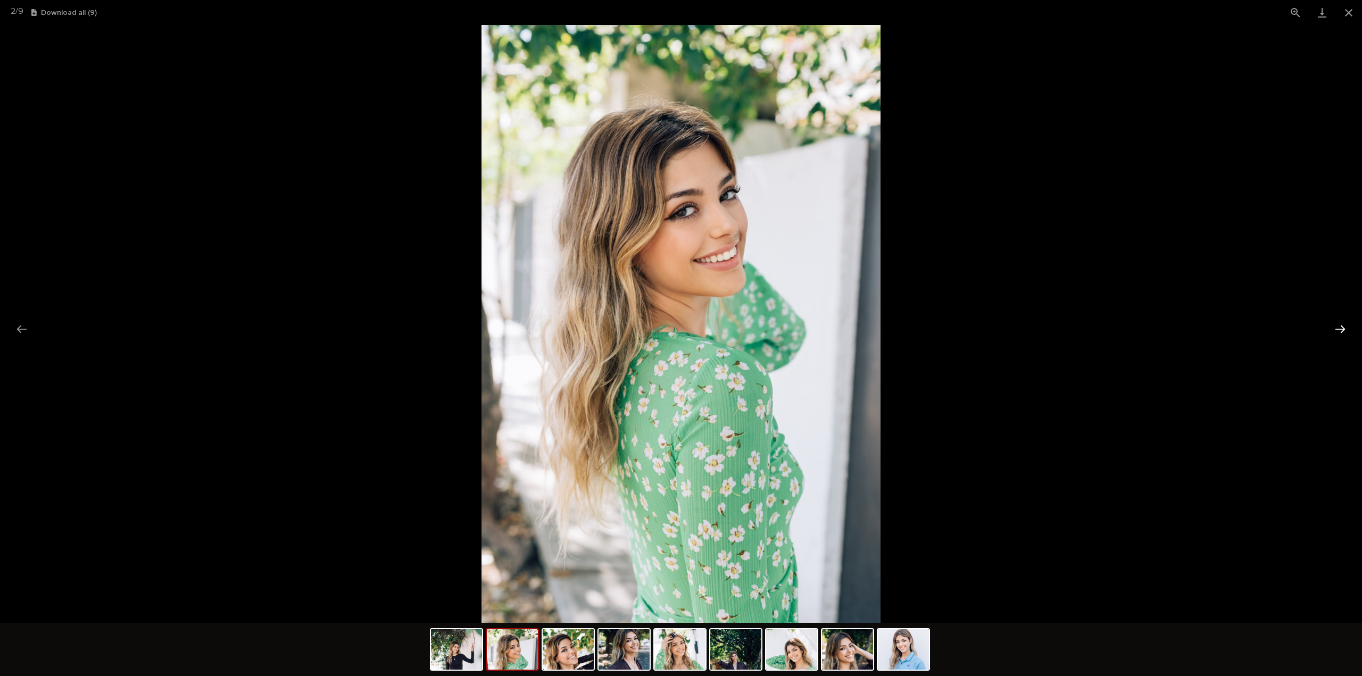
click at [1329, 329] on button "Next slide" at bounding box center [1340, 329] width 22 height 21
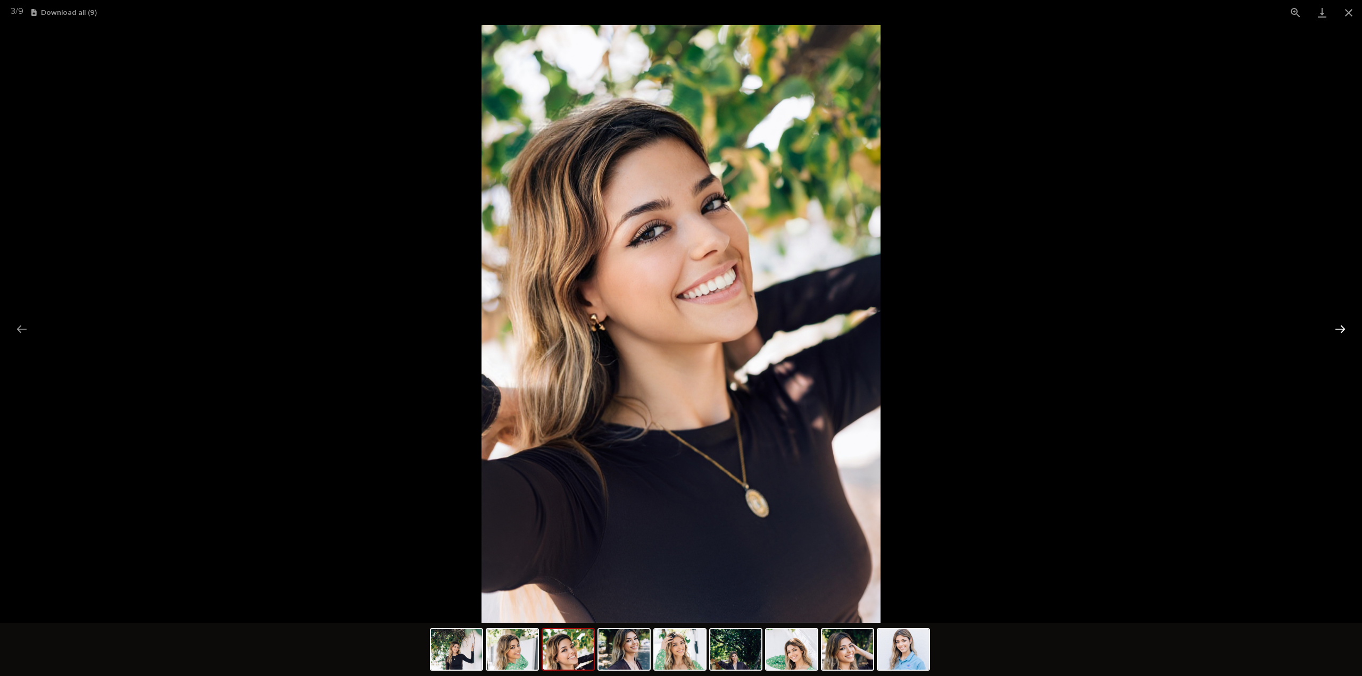
click at [1329, 329] on button "Next slide" at bounding box center [1340, 329] width 22 height 21
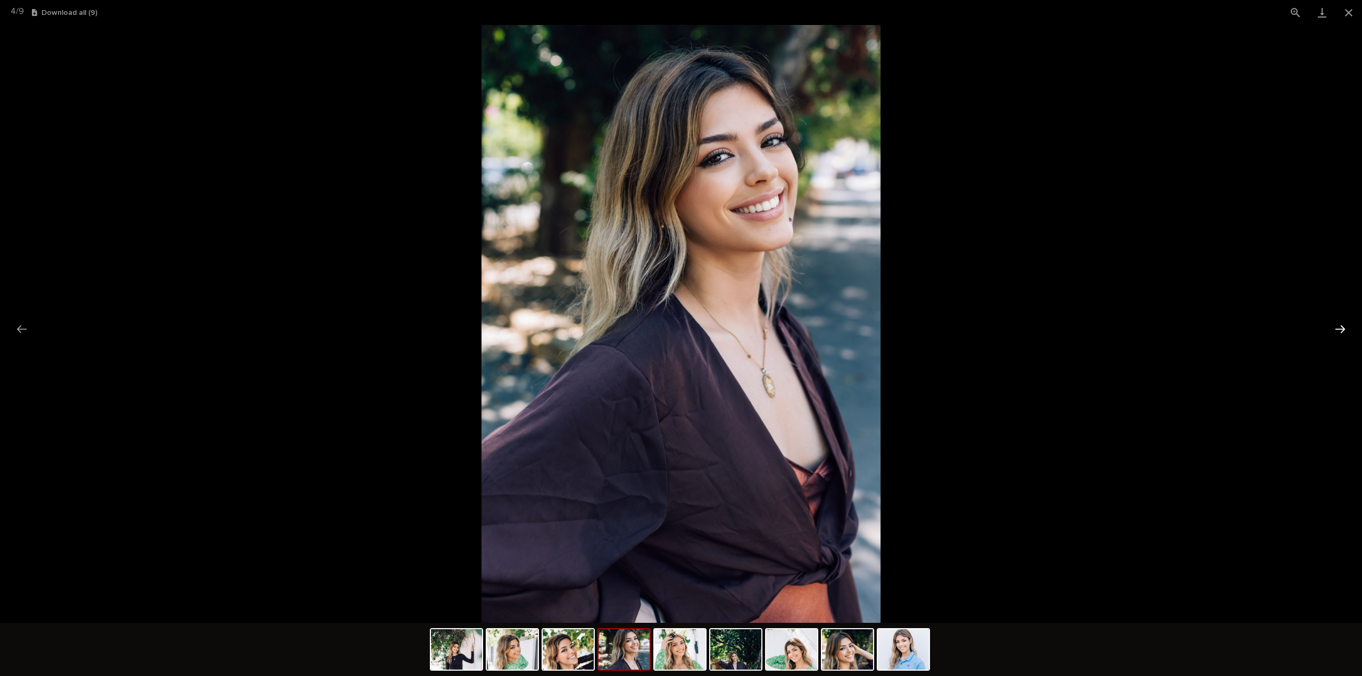
click at [1329, 329] on button "Next slide" at bounding box center [1340, 329] width 22 height 21
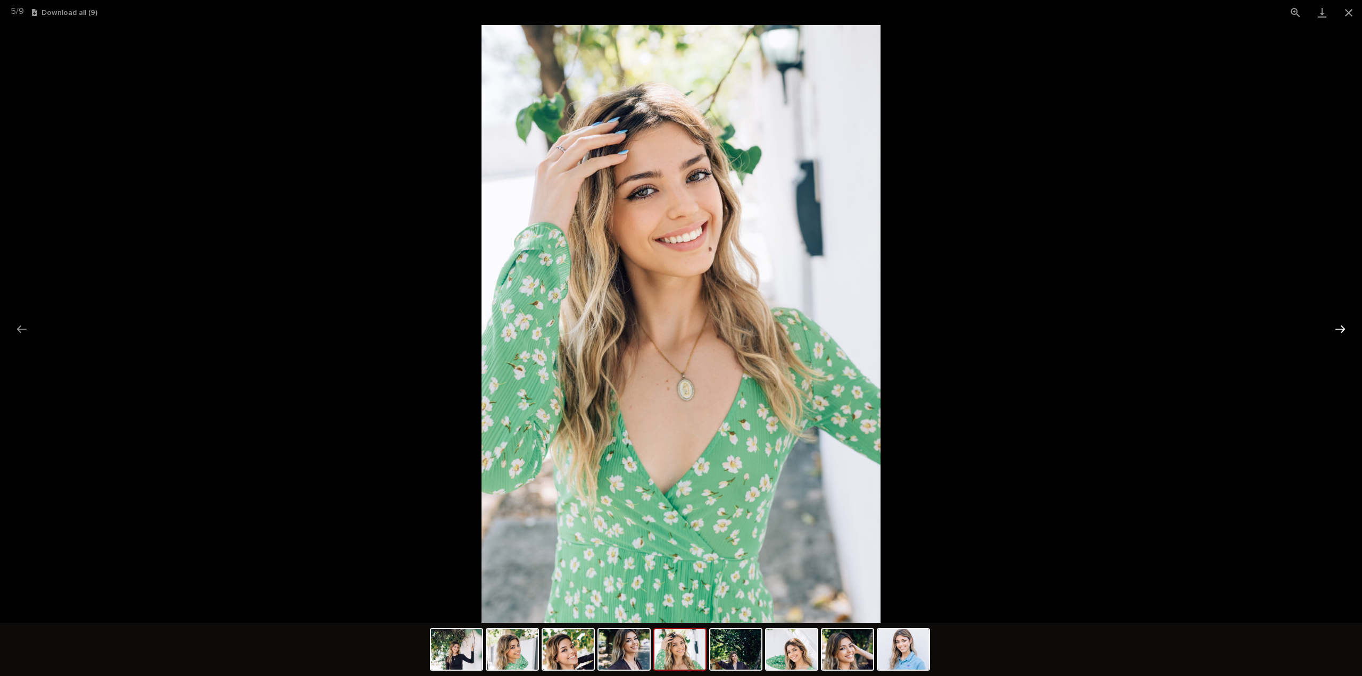
click at [1329, 329] on button "Next slide" at bounding box center [1340, 329] width 22 height 21
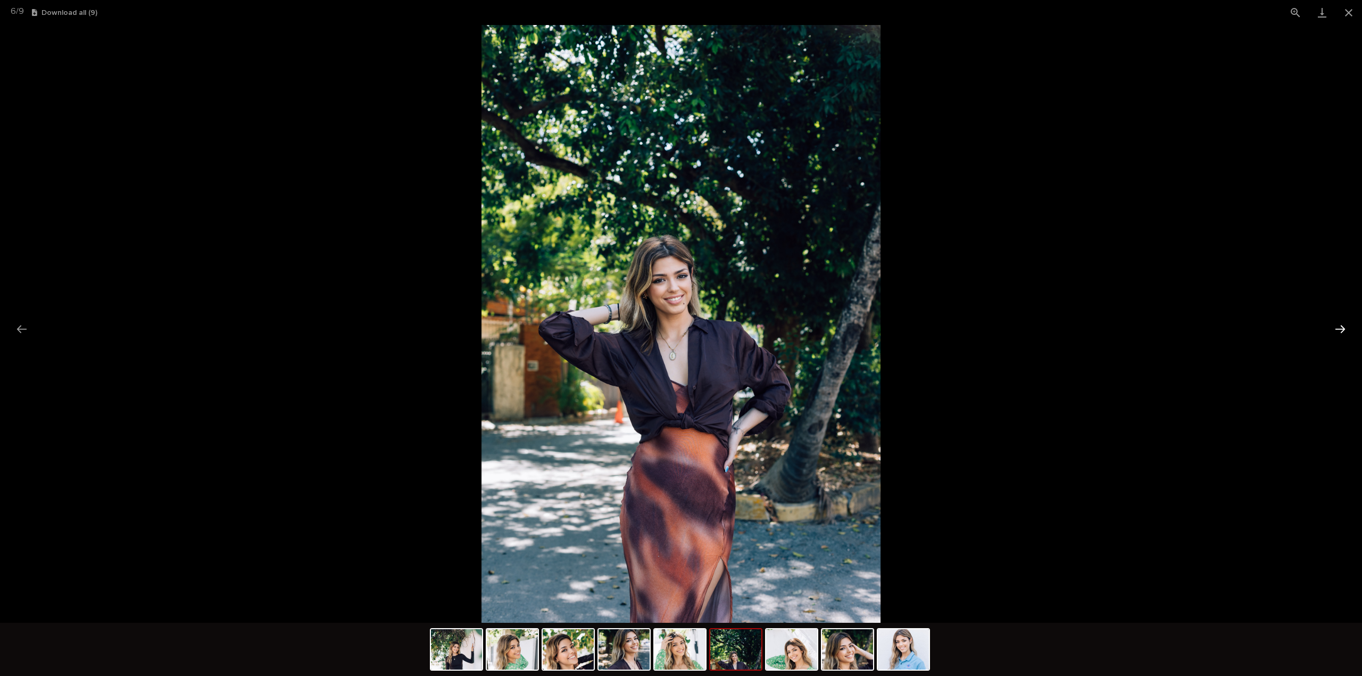
click at [1329, 329] on button "Next slide" at bounding box center [1340, 329] width 22 height 21
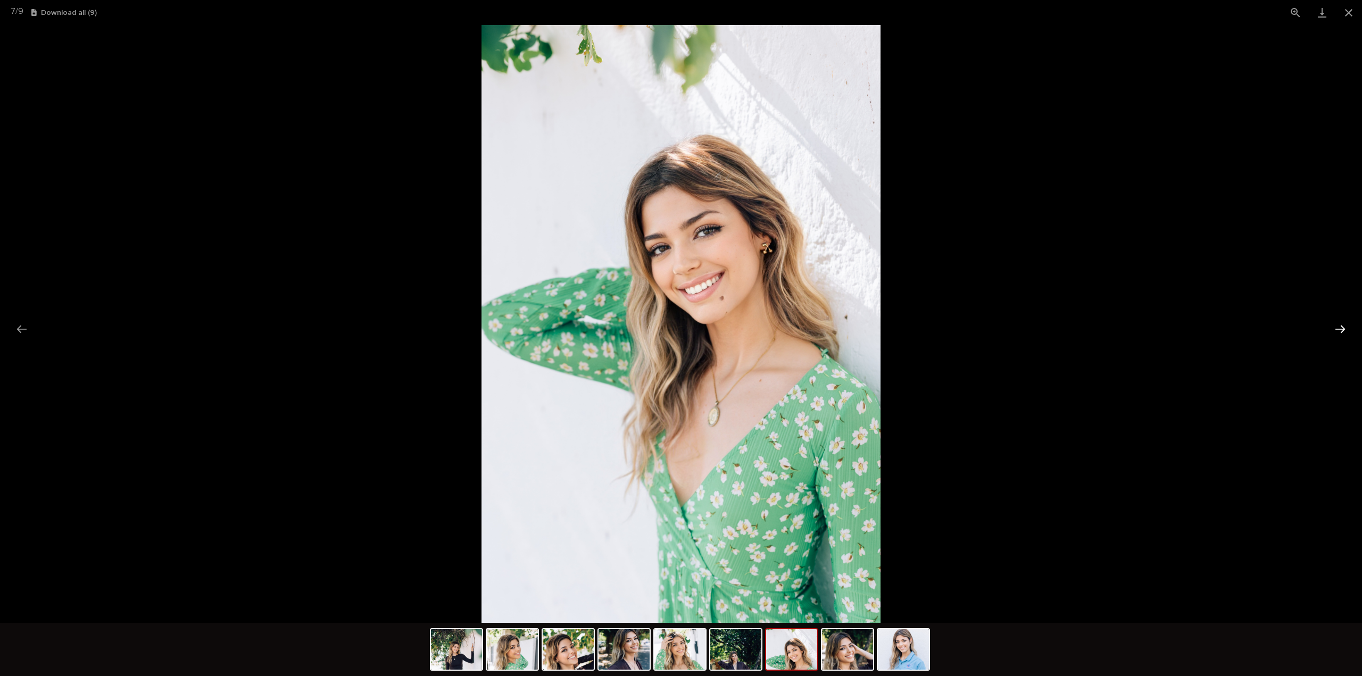
click at [1329, 329] on button "Next slide" at bounding box center [1340, 329] width 22 height 21
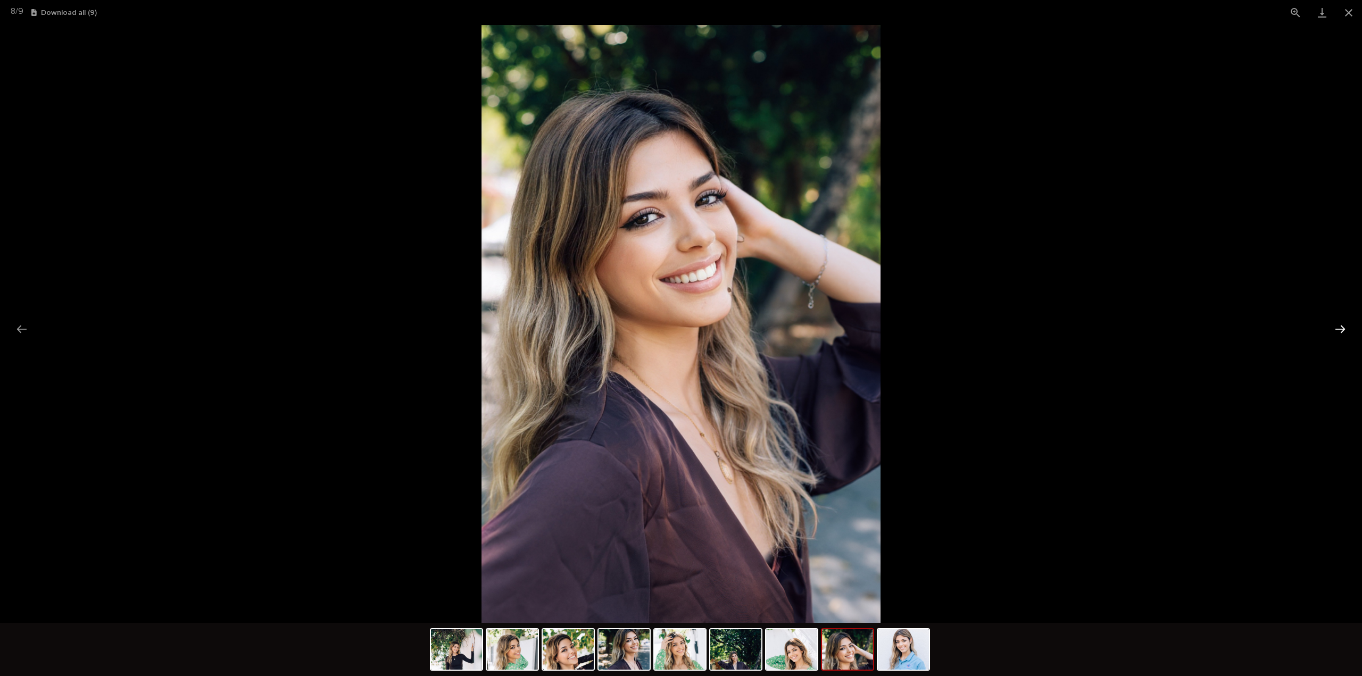
click at [1329, 329] on button "Next slide" at bounding box center [1340, 329] width 22 height 21
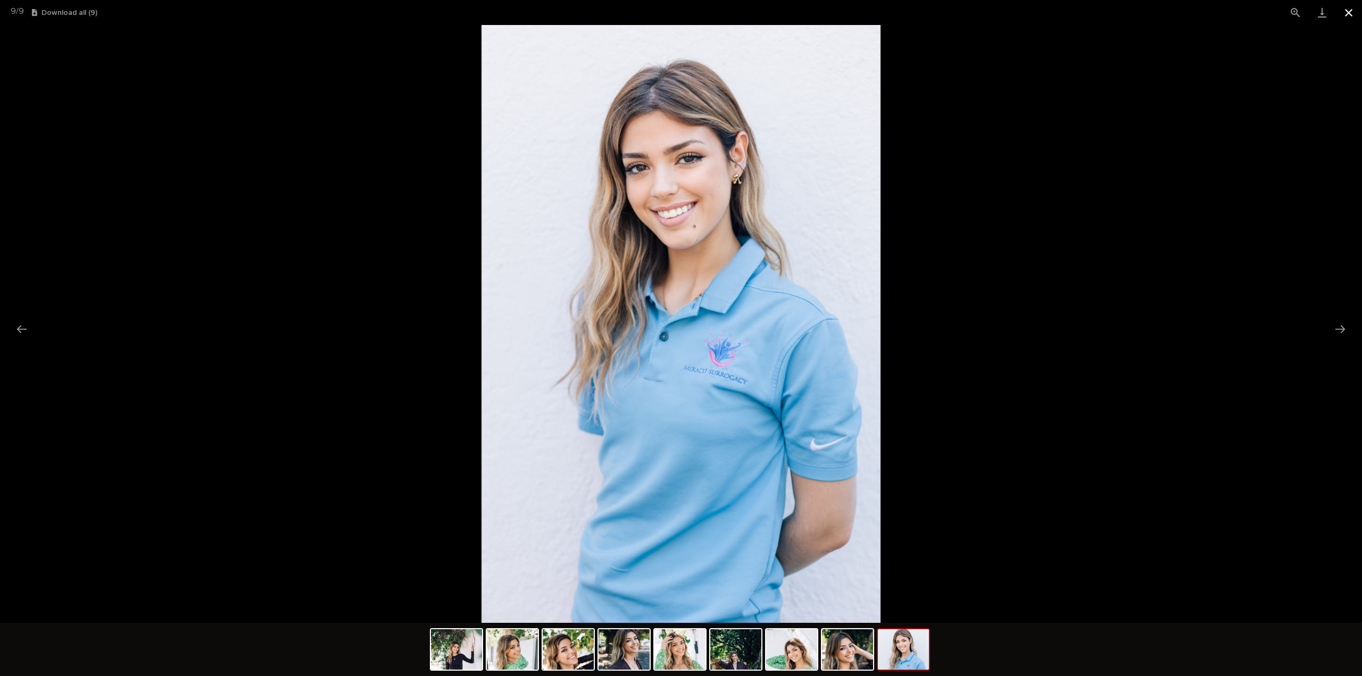
click at [1352, 4] on button "Close gallery" at bounding box center [1348, 12] width 27 height 25
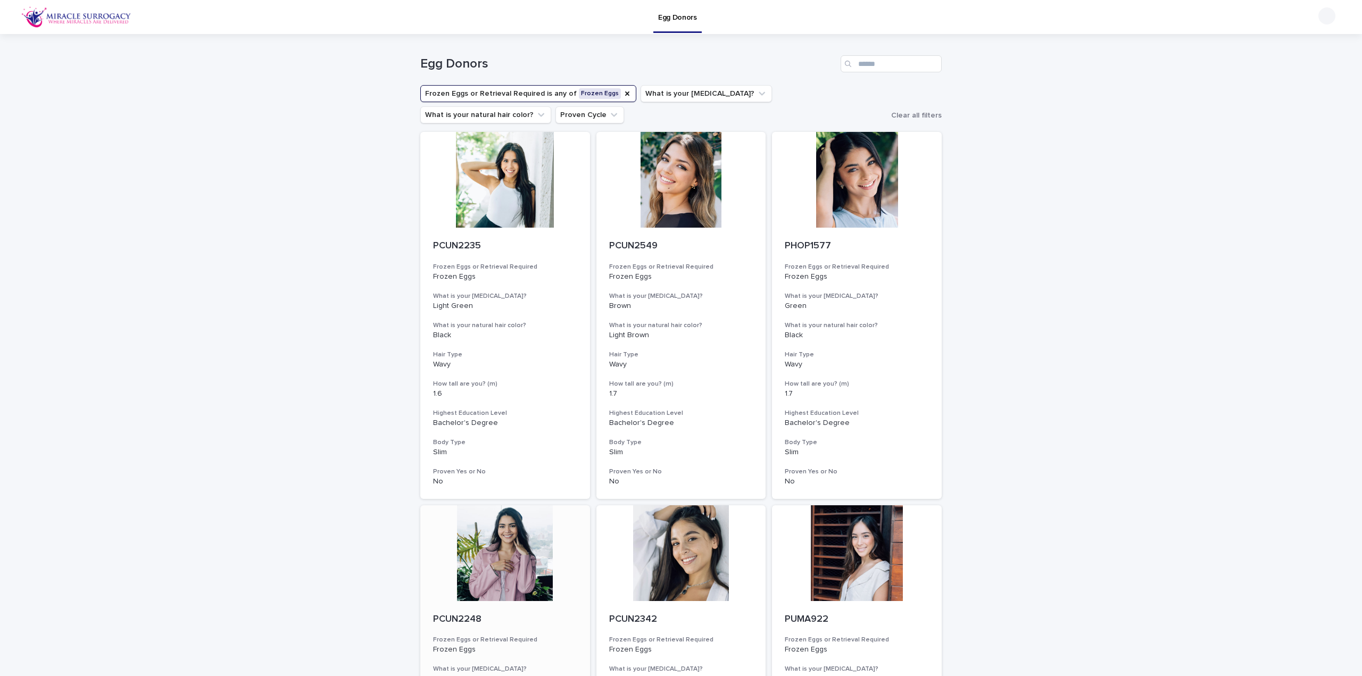
click at [521, 513] on div at bounding box center [505, 553] width 170 height 96
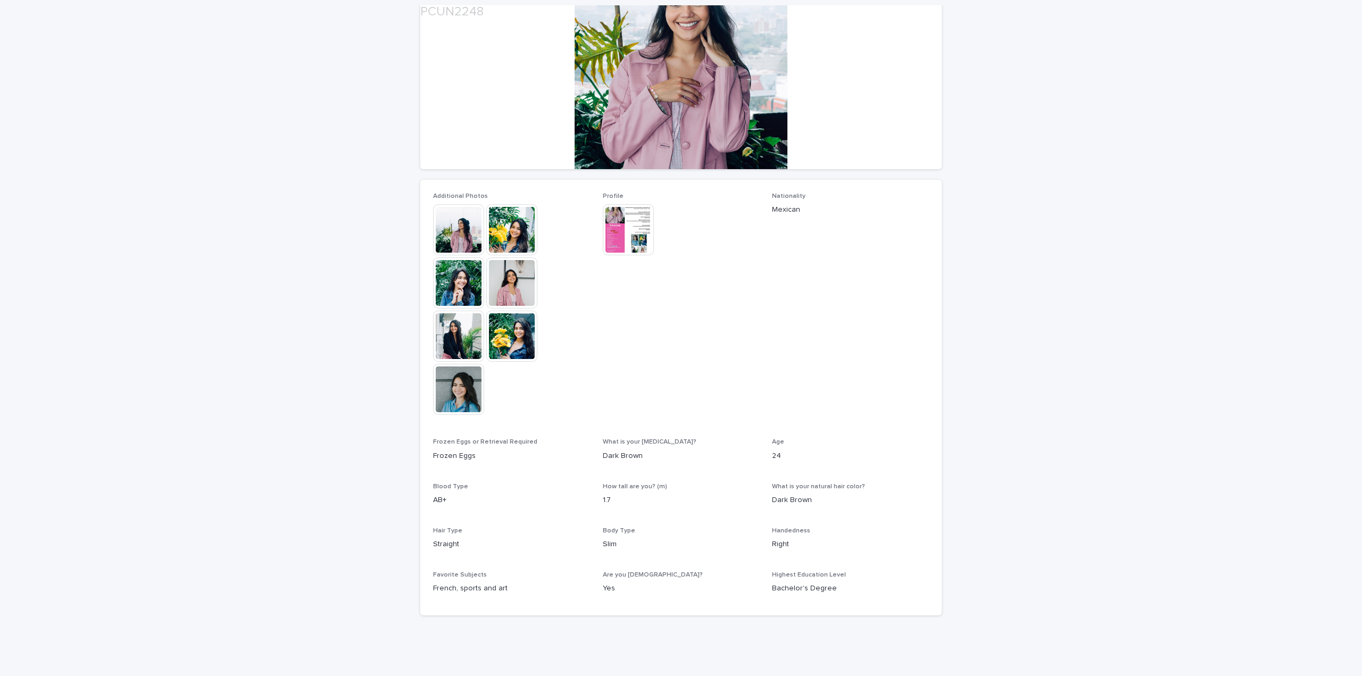
scroll to position [160, 0]
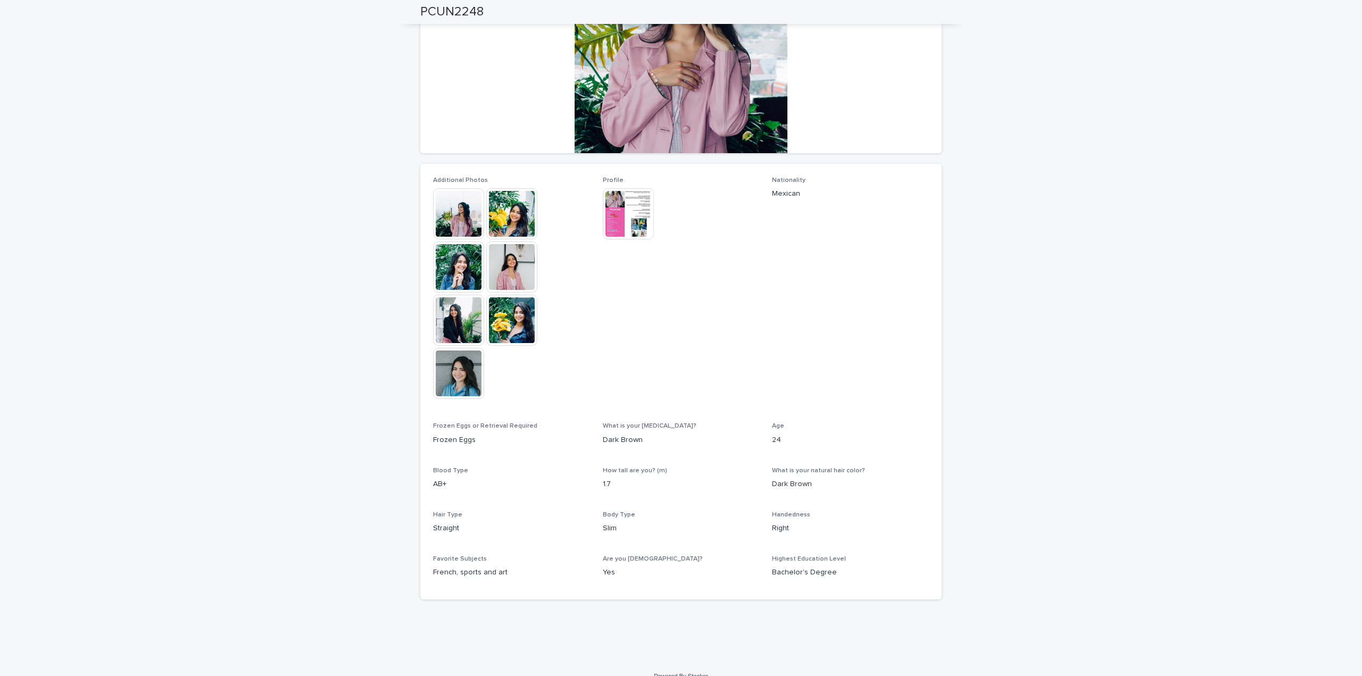
click at [618, 244] on div "Profile This file cannot be opened Download File" at bounding box center [681, 213] width 157 height 73
click at [630, 216] on img at bounding box center [628, 213] width 51 height 51
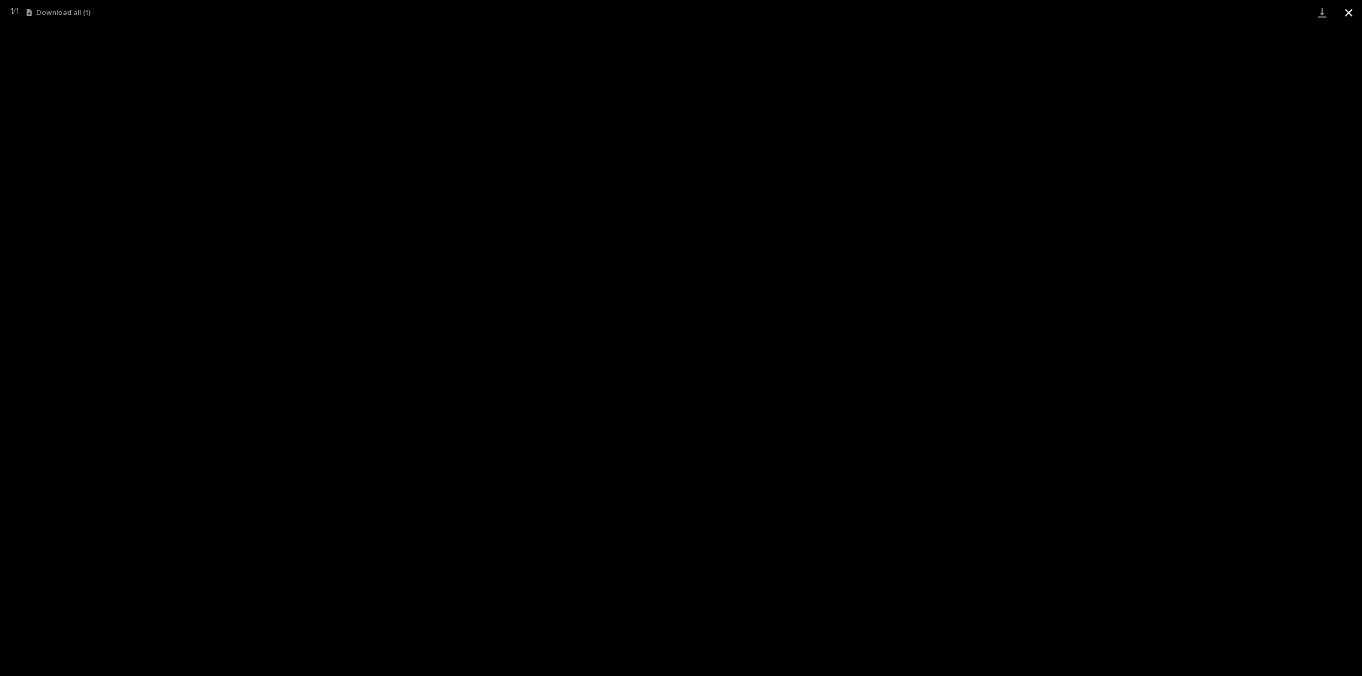
click at [1348, 12] on button "Close gallery" at bounding box center [1348, 12] width 27 height 25
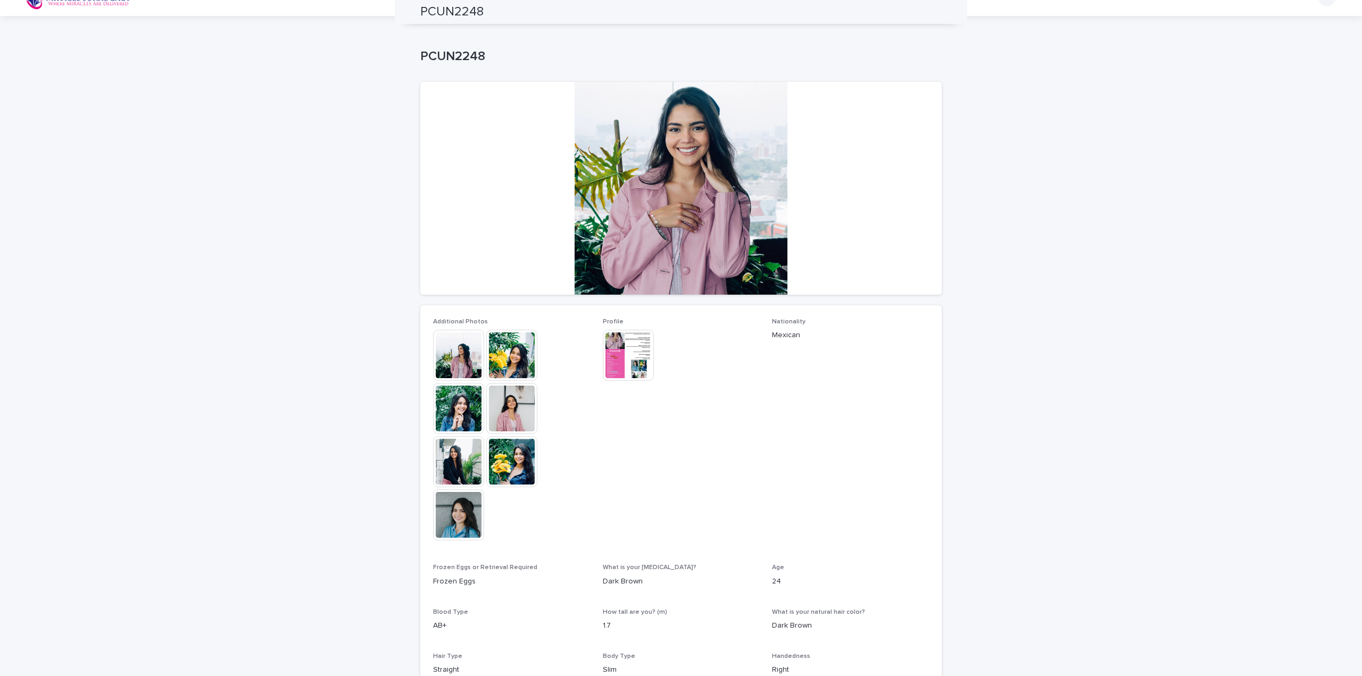
scroll to position [0, 0]
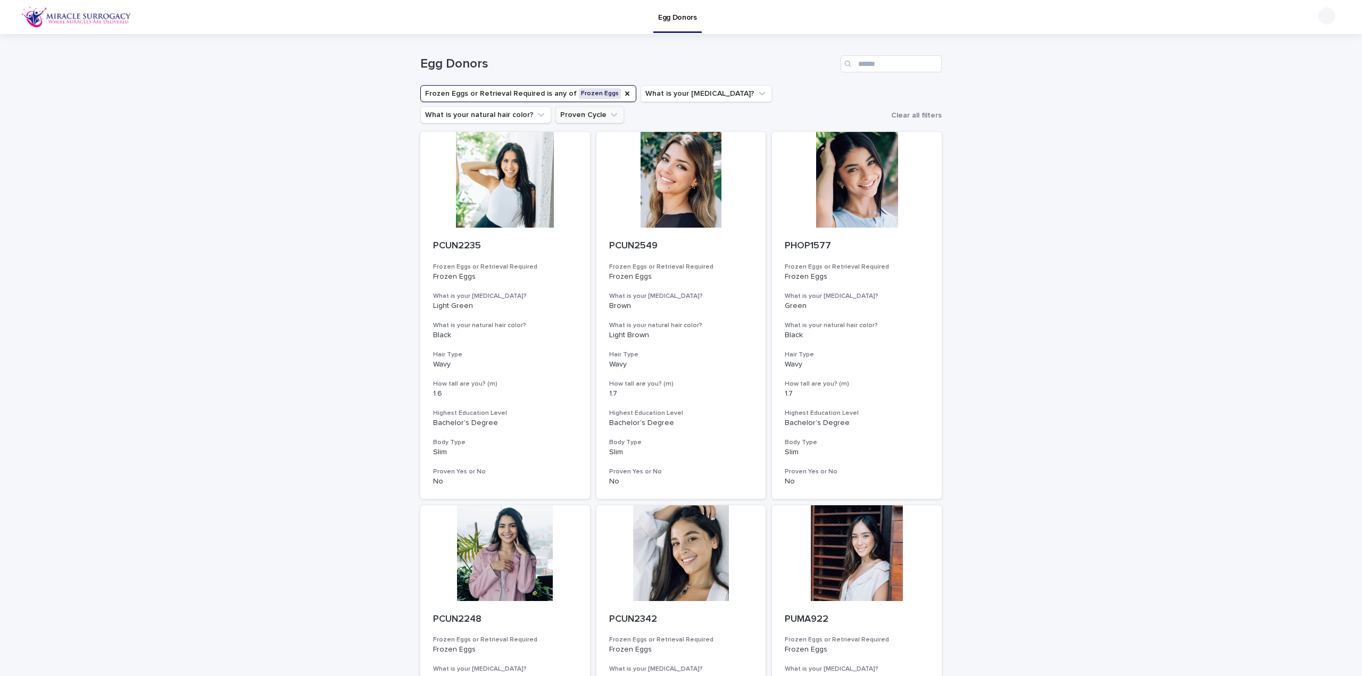
drag, startPoint x: 440, startPoint y: 115, endPoint x: 432, endPoint y: 116, distance: 8.6
click at [555, 116] on button "Proven Cycle" at bounding box center [589, 114] width 69 height 17
click at [461, 164] on p "is checked" at bounding box center [490, 162] width 106 height 7
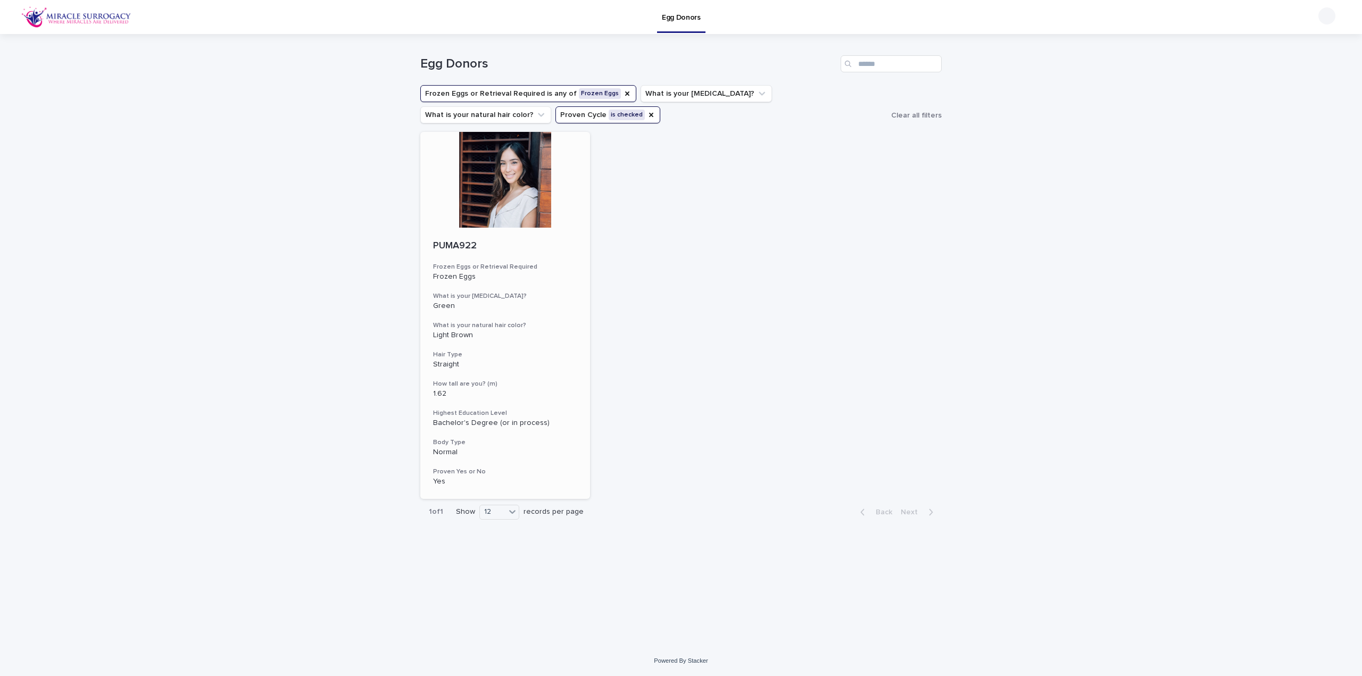
click at [503, 202] on div at bounding box center [505, 180] width 170 height 96
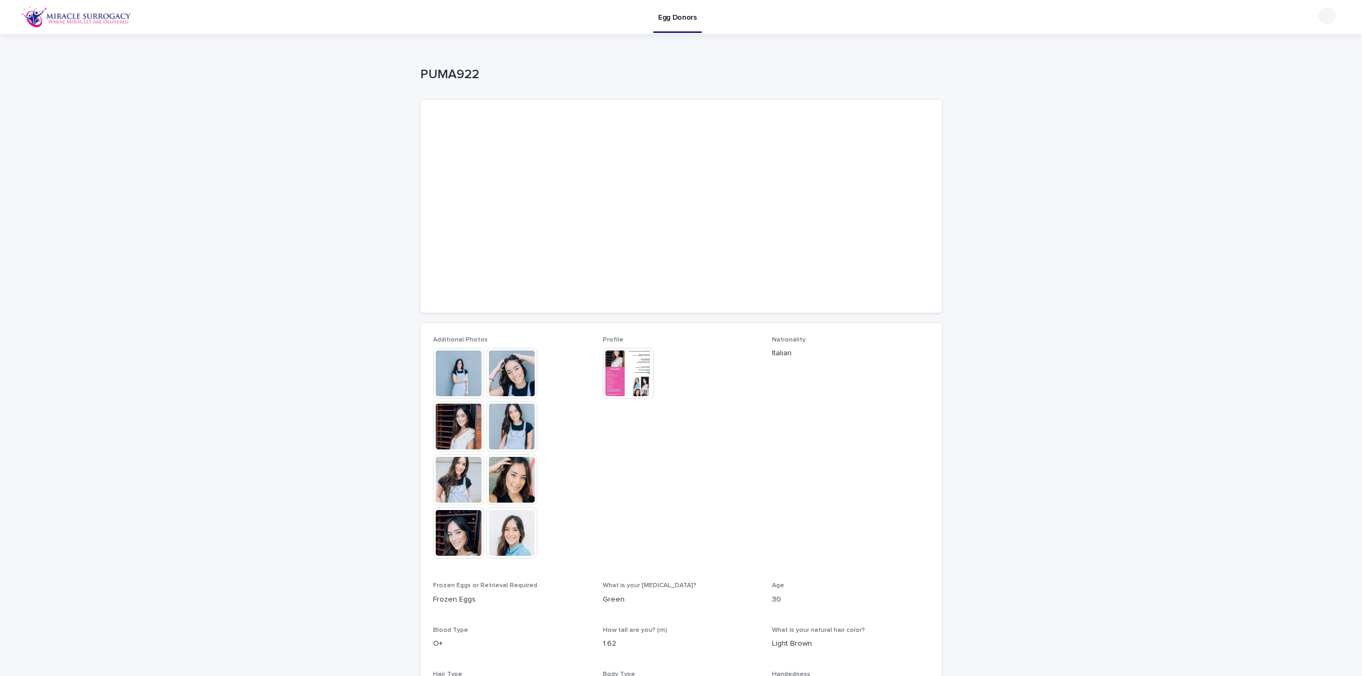
click at [461, 365] on img at bounding box center [458, 373] width 51 height 51
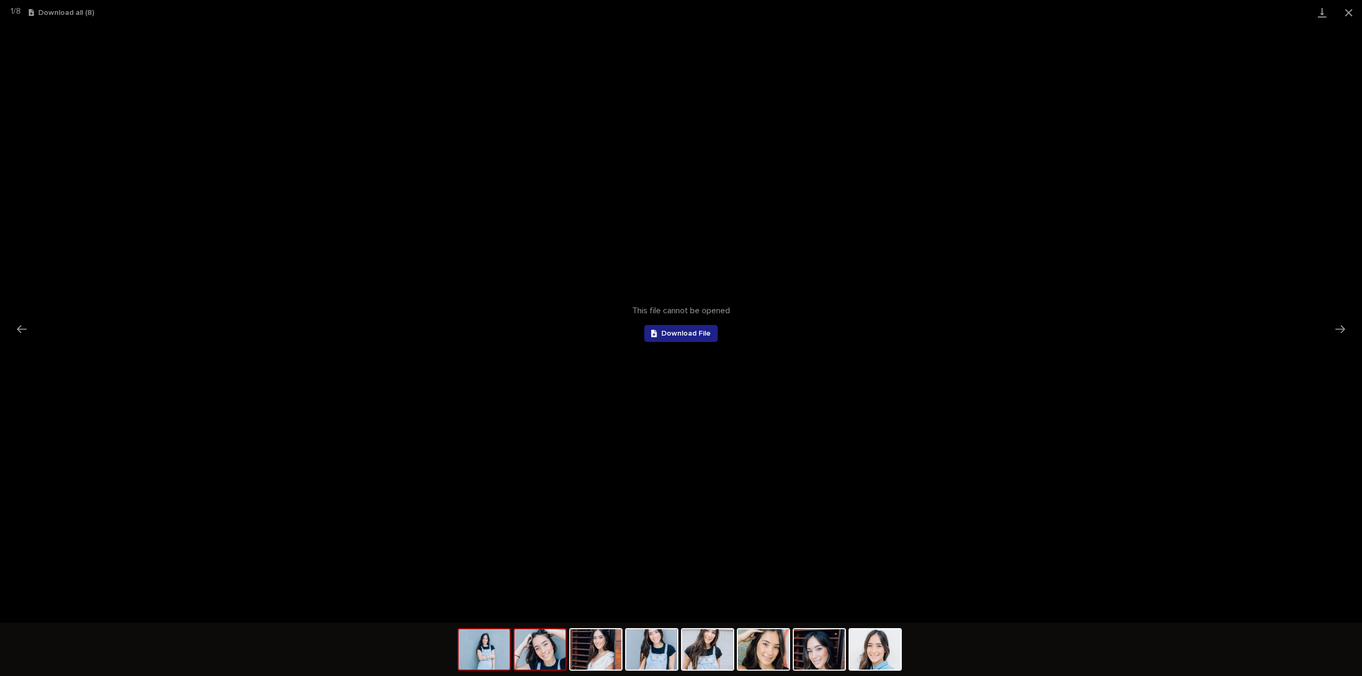
click at [523, 658] on img at bounding box center [539, 649] width 51 height 40
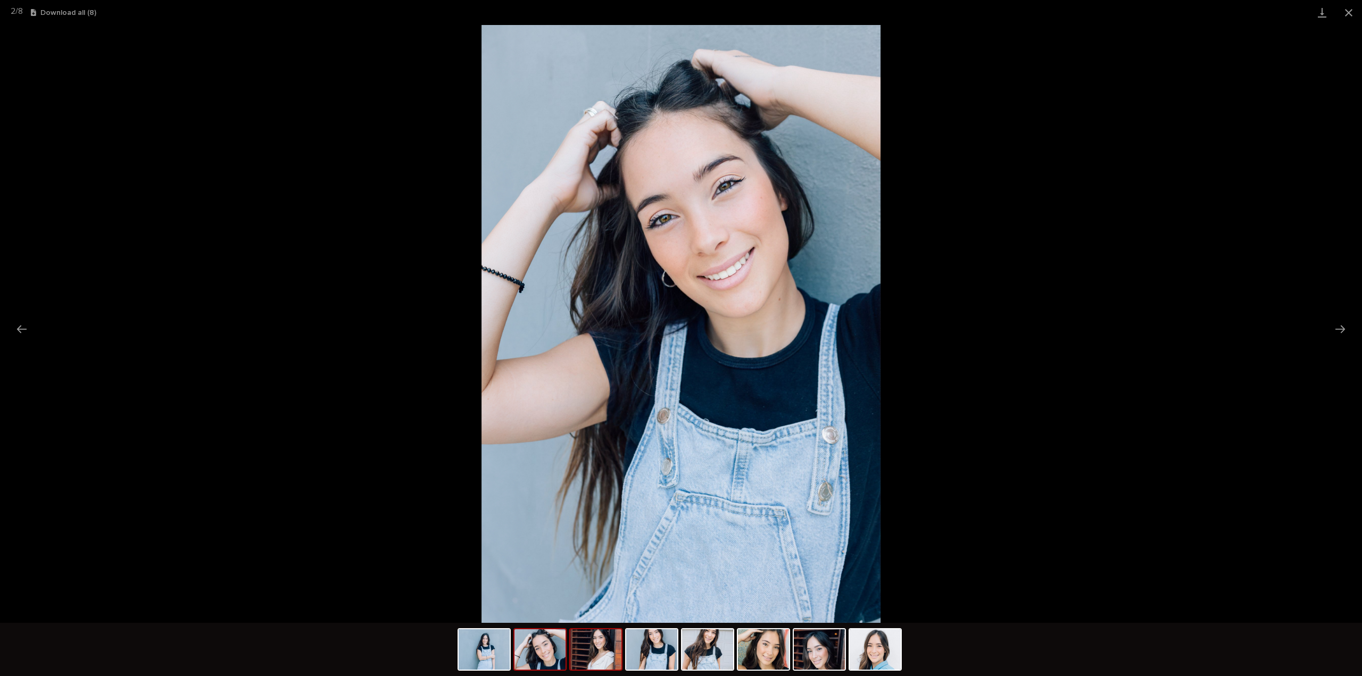
click at [609, 642] on img at bounding box center [595, 649] width 51 height 40
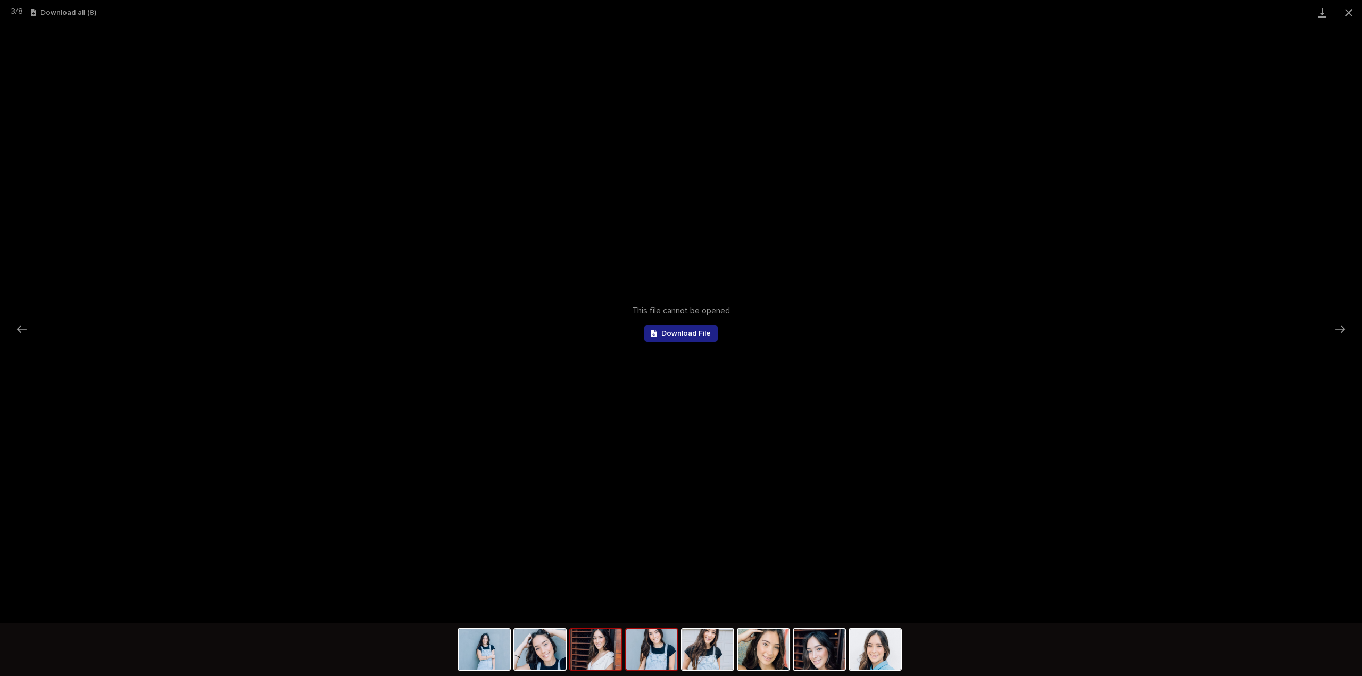
click at [667, 652] on img at bounding box center [651, 649] width 51 height 40
click at [710, 653] on img at bounding box center [707, 649] width 51 height 40
click at [781, 645] on img at bounding box center [763, 649] width 51 height 40
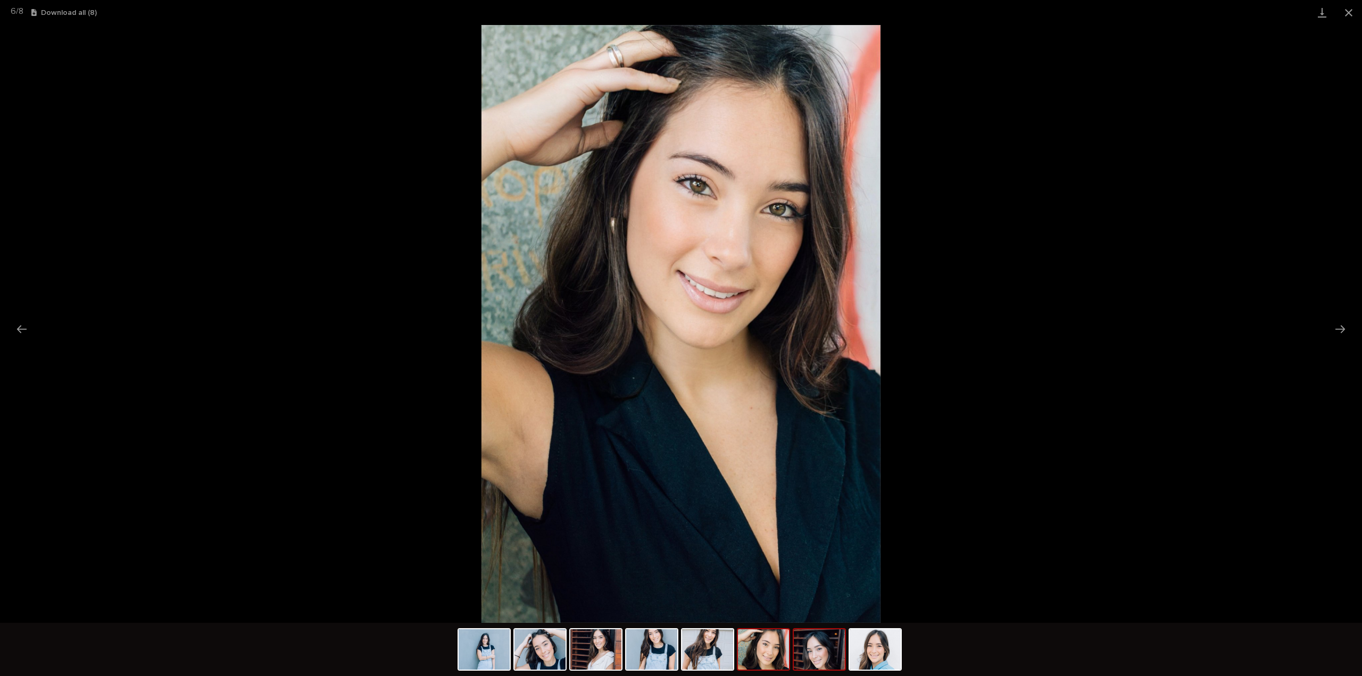
click at [832, 653] on img at bounding box center [819, 649] width 51 height 40
click at [898, 658] on img at bounding box center [874, 649] width 51 height 40
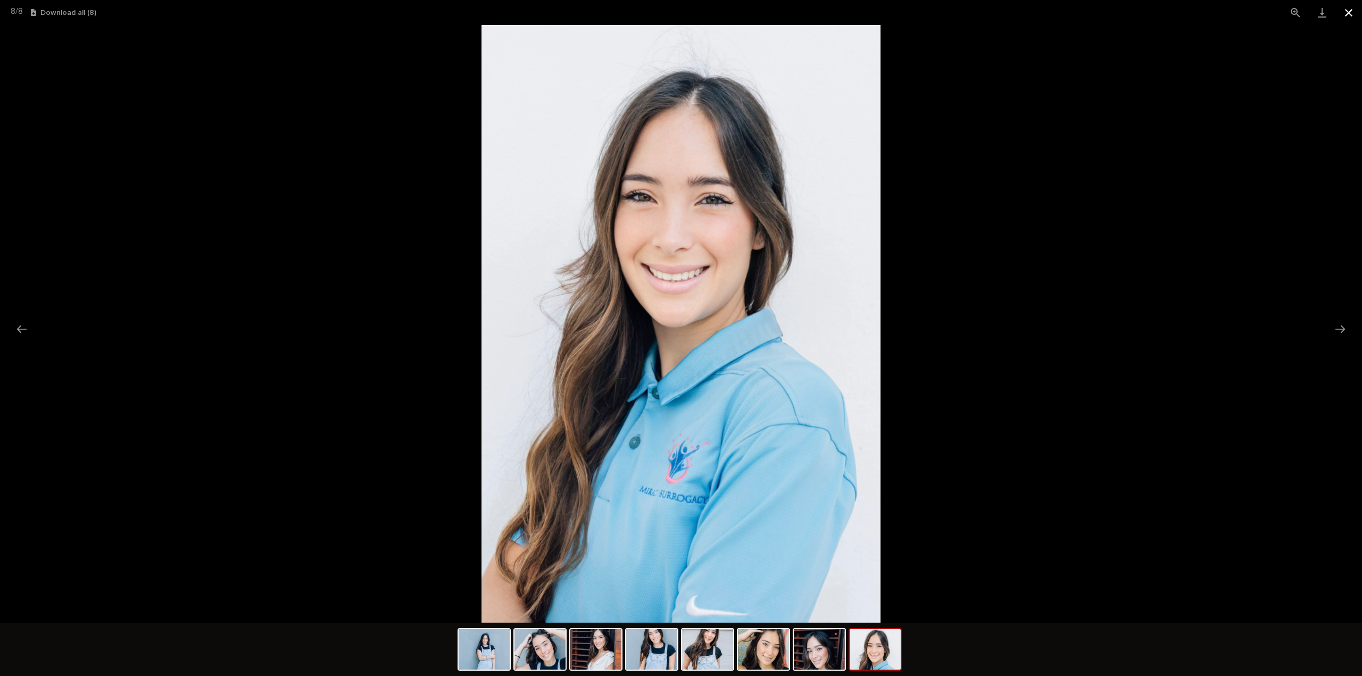
click at [1353, 10] on button "Close gallery" at bounding box center [1348, 12] width 27 height 25
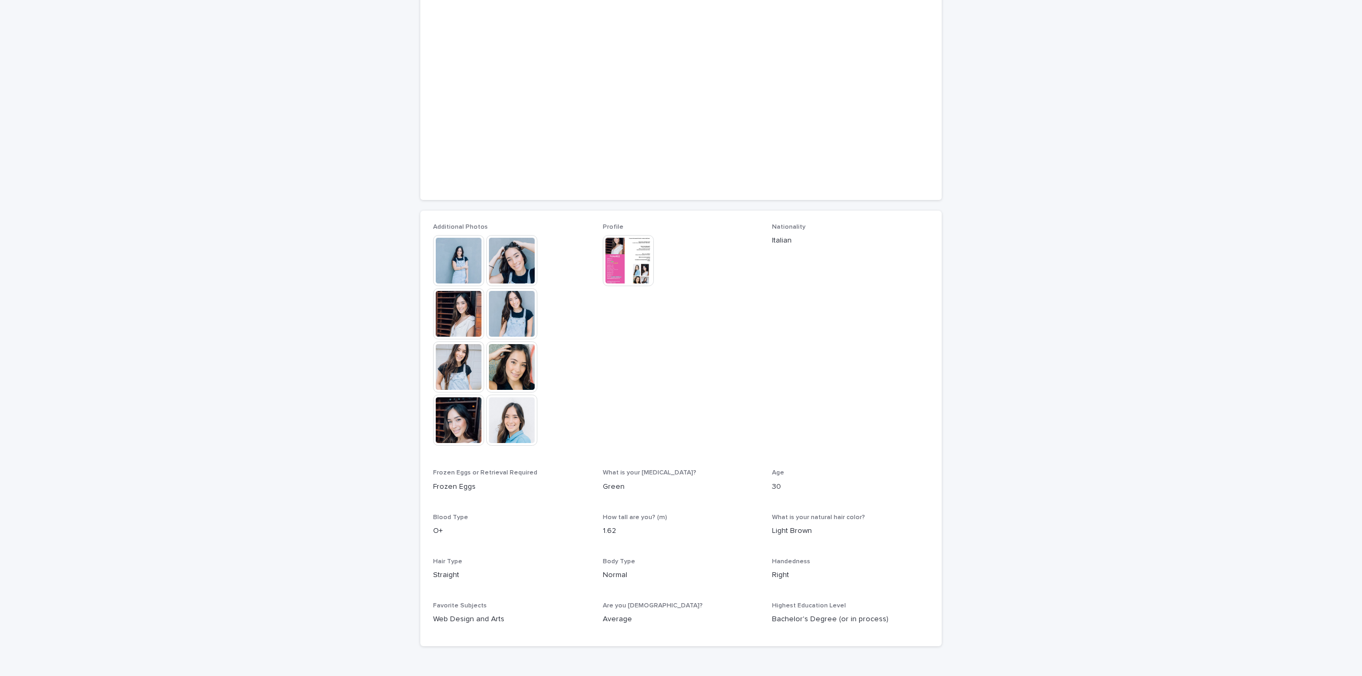
scroll to position [160, 0]
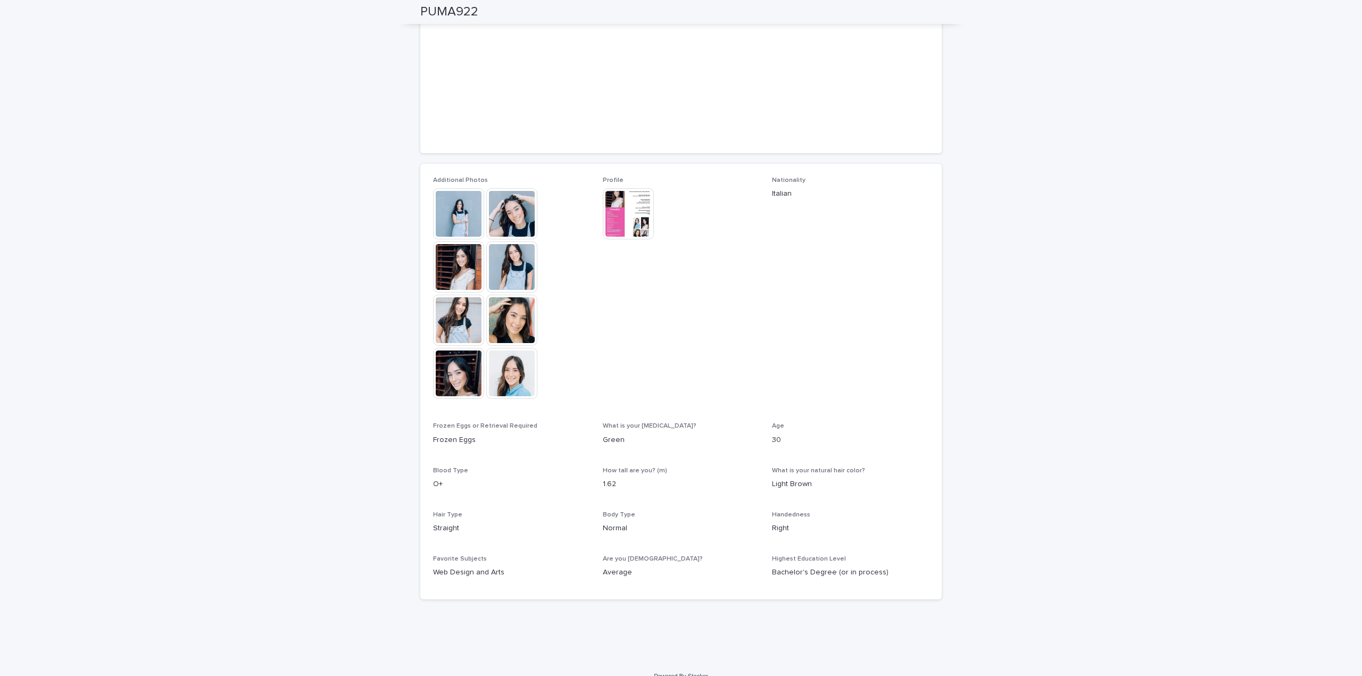
click at [607, 220] on img at bounding box center [628, 213] width 51 height 51
